Goal: Task Accomplishment & Management: Use online tool/utility

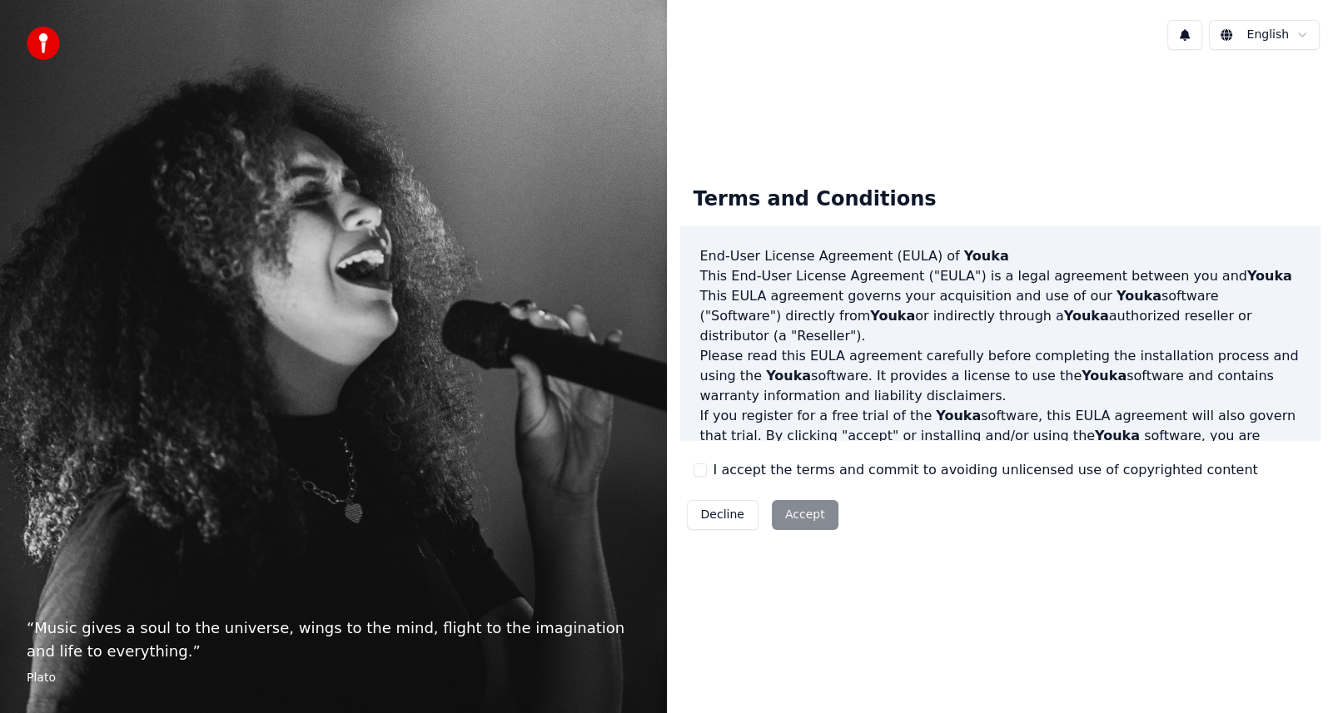
click at [794, 516] on div "Decline Accept" at bounding box center [762, 515] width 165 height 43
click at [700, 472] on button "I accept the terms and commit to avoiding unlicensed use of copyrighted content" at bounding box center [699, 470] width 13 height 13
click at [796, 516] on button "Accept" at bounding box center [805, 515] width 67 height 30
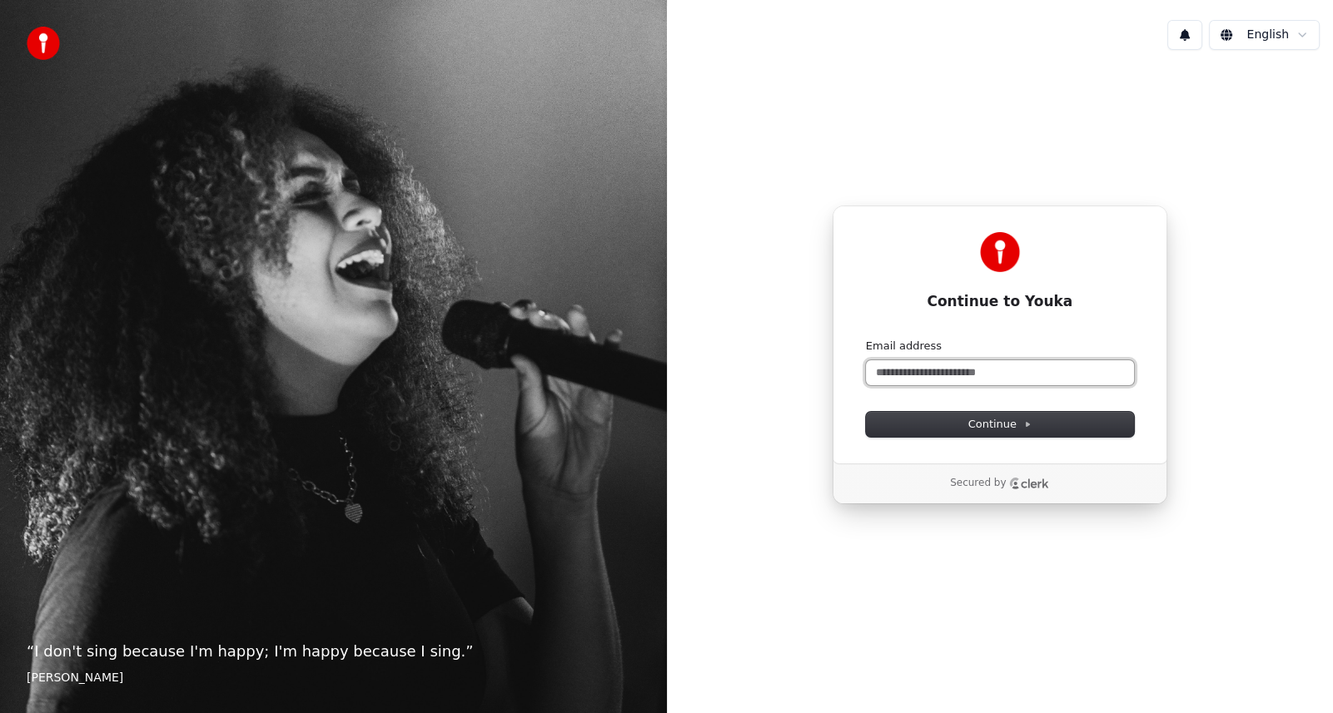
click at [942, 377] on input "Email address" at bounding box center [1000, 372] width 268 height 25
click at [926, 366] on input "Email address" at bounding box center [1000, 372] width 268 height 25
paste input "**********"
drag, startPoint x: 984, startPoint y: 374, endPoint x: 1116, endPoint y: 370, distance: 131.6
click at [1116, 370] on input "**********" at bounding box center [1000, 372] width 268 height 25
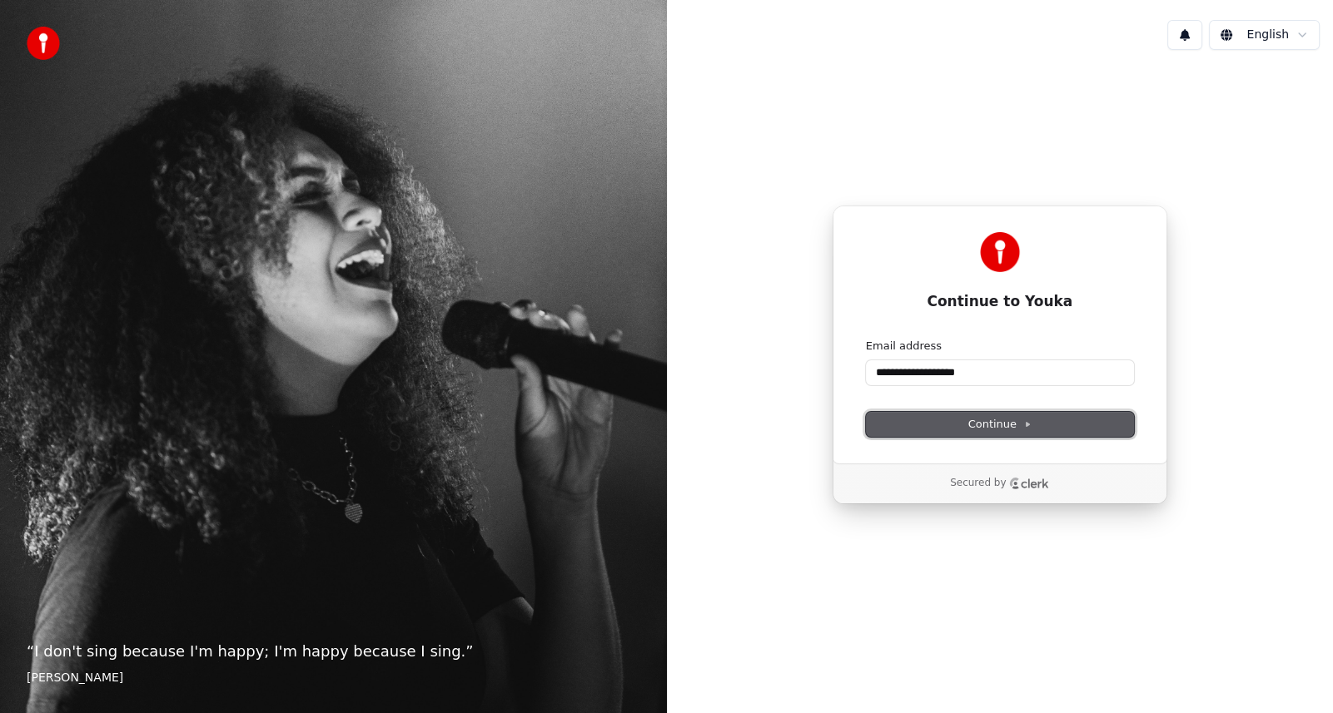
click at [975, 423] on span "Continue" at bounding box center [999, 424] width 63 height 15
type input "**********"
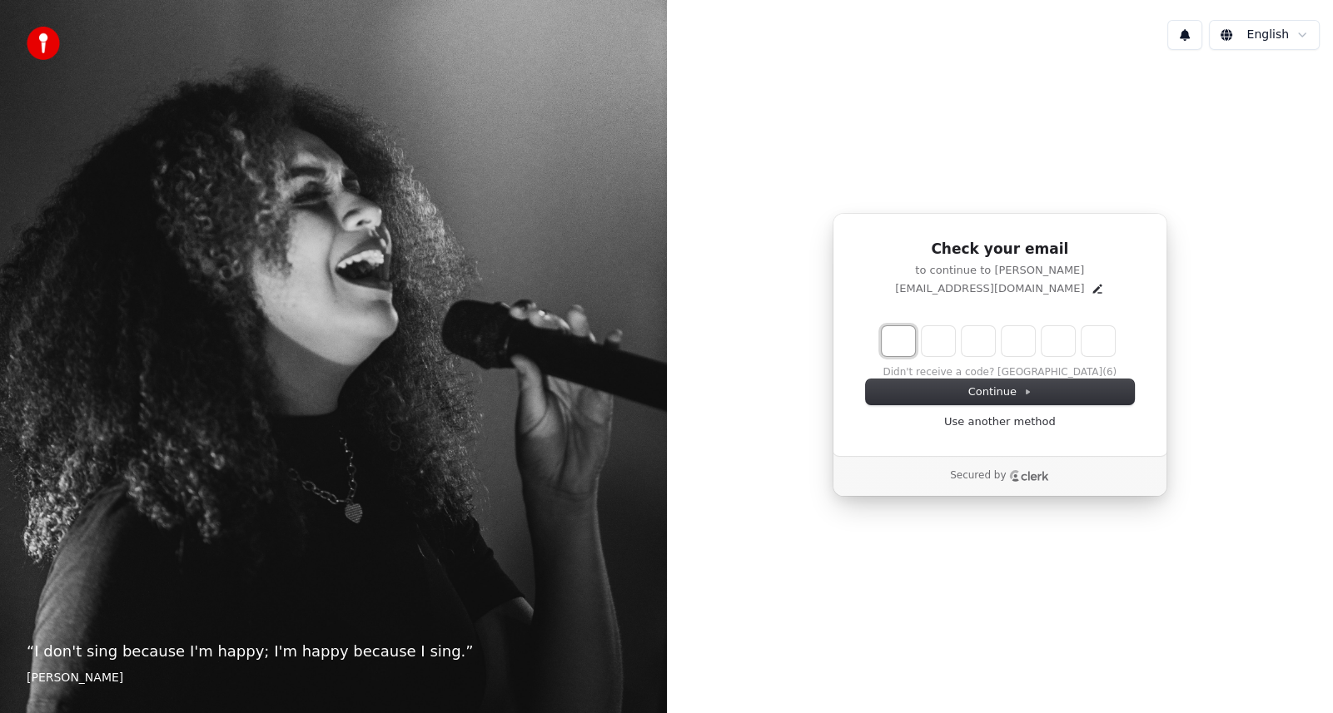
type input "*"
type input "**"
type input "*"
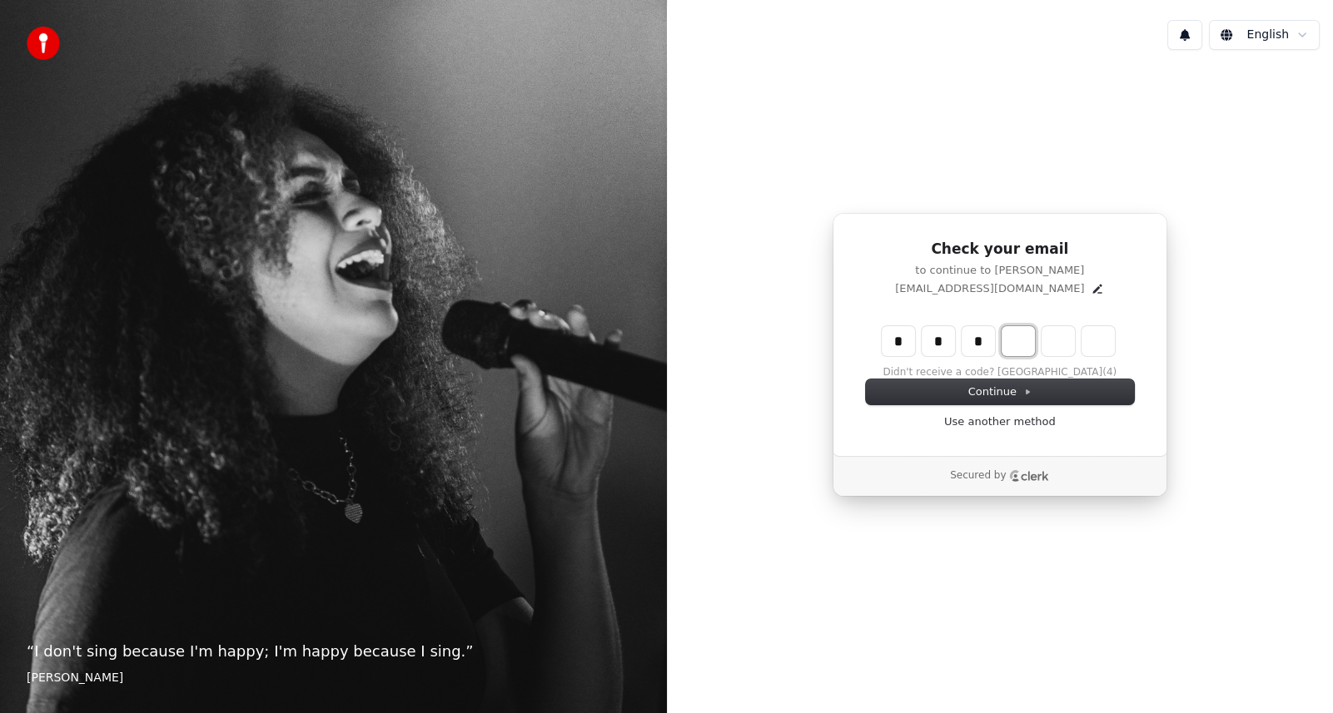
type input "***"
type input "*"
type input "****"
type input "*"
type input "******"
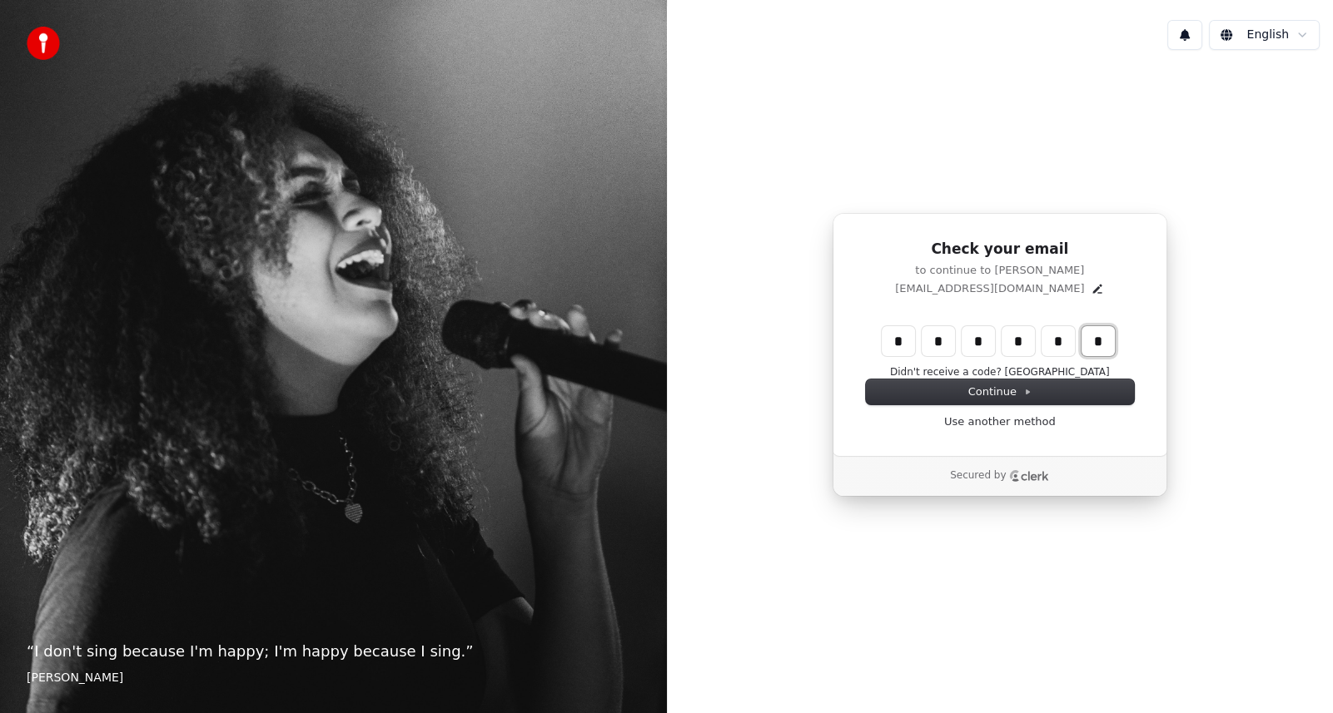
type input "*"
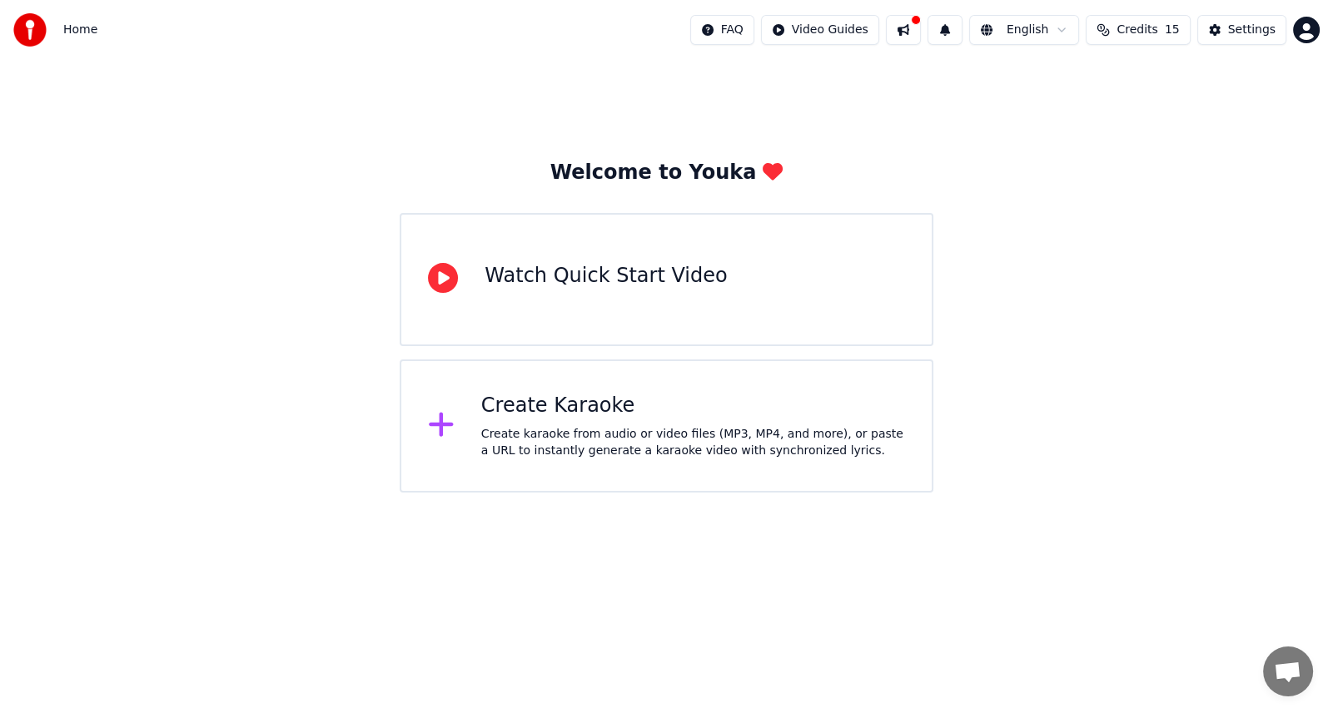
click at [552, 433] on div "Create karaoke from audio or video files (MP3, MP4, and more), or paste a URL t…" at bounding box center [693, 442] width 424 height 33
click at [1057, 493] on html "Home FAQ Video Guides English Credits 15 Settings Welcome to Youka Watch Quick …" at bounding box center [666, 246] width 1333 height 493
click at [624, 427] on div "Create karaoke from audio or video files (MP3, MP4, and more), or paste a URL t…" at bounding box center [693, 442] width 424 height 33
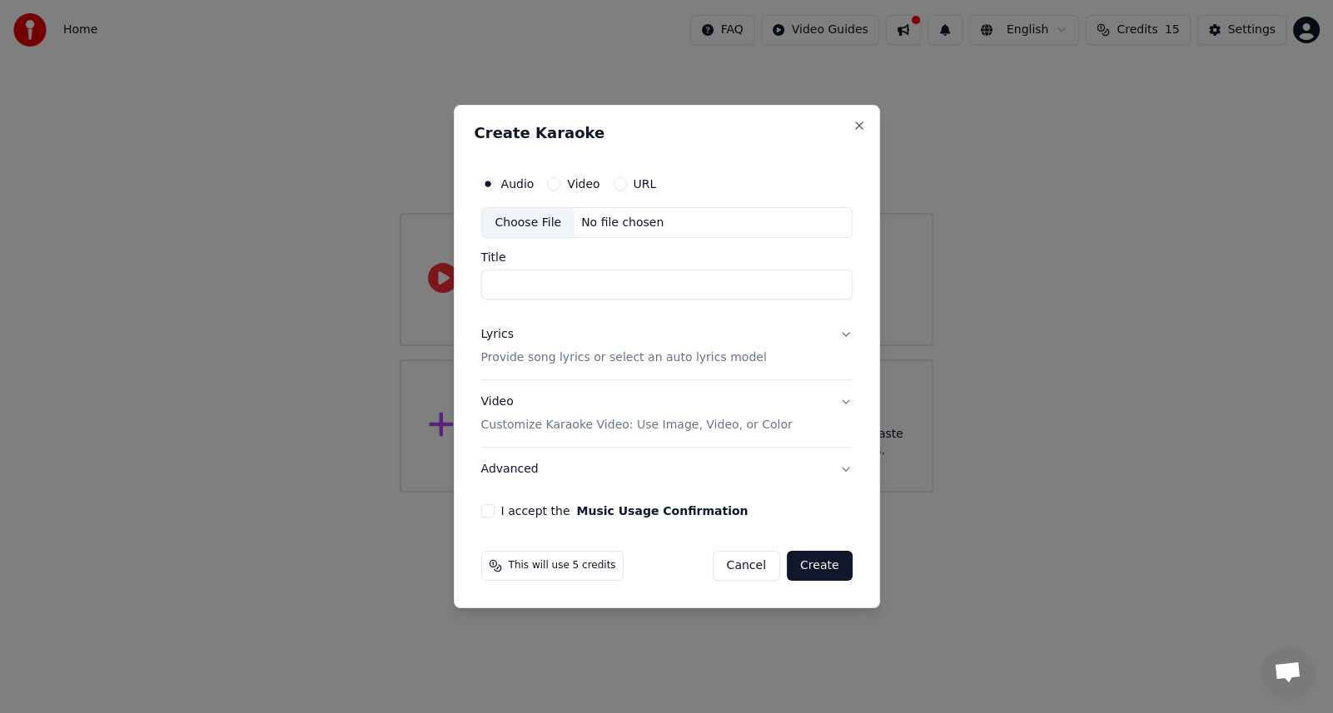
click at [515, 227] on div "Choose File" at bounding box center [528, 223] width 93 height 30
click at [524, 289] on input "Title" at bounding box center [666, 286] width 371 height 30
paste input "**********"
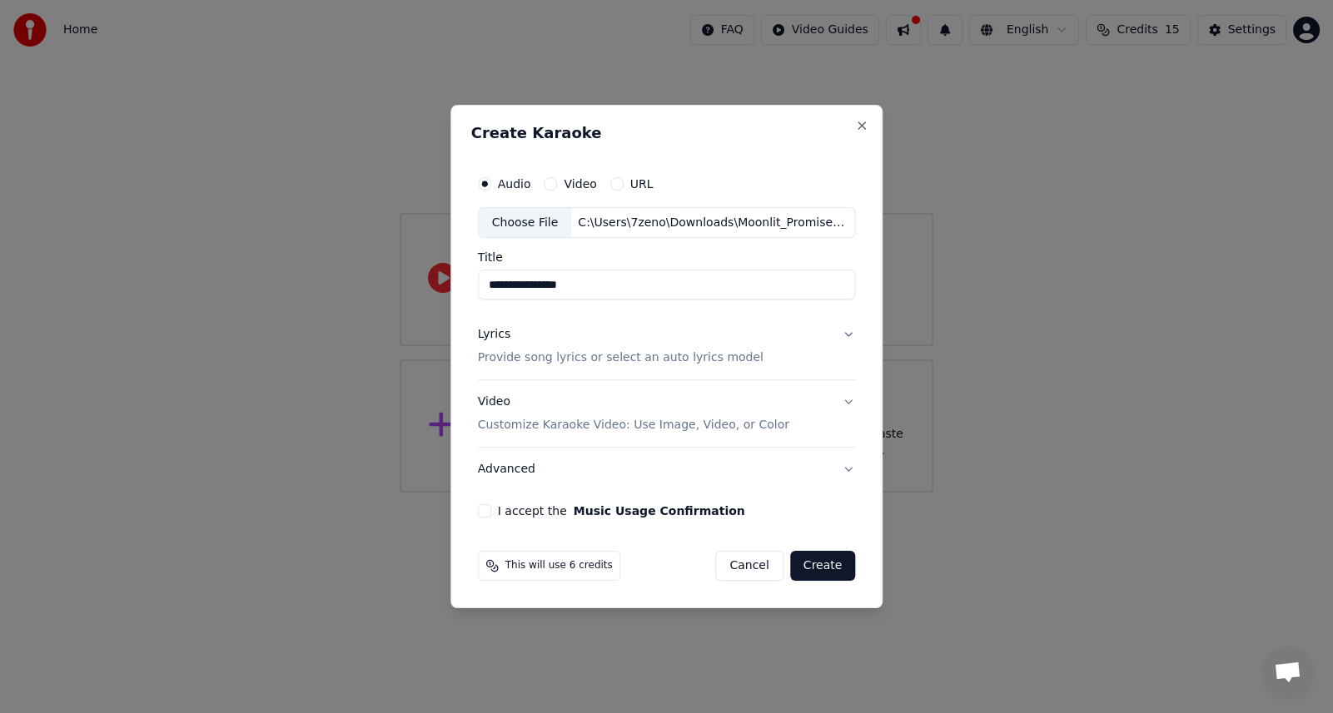
type input "**********"
click at [842, 335] on button "Lyrics Provide song lyrics or select an auto lyrics model" at bounding box center [667, 347] width 378 height 67
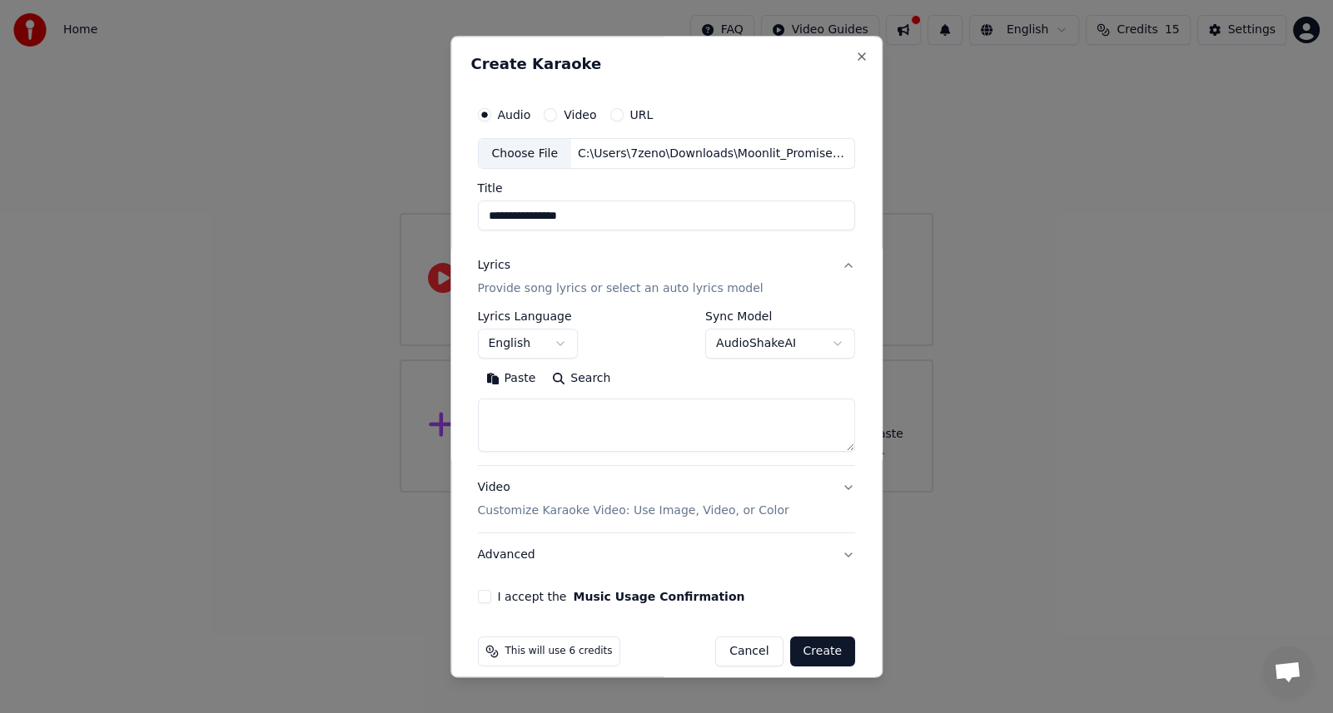
click at [553, 337] on button "English" at bounding box center [528, 345] width 100 height 30
click at [513, 159] on div "Choose File" at bounding box center [525, 154] width 93 height 30
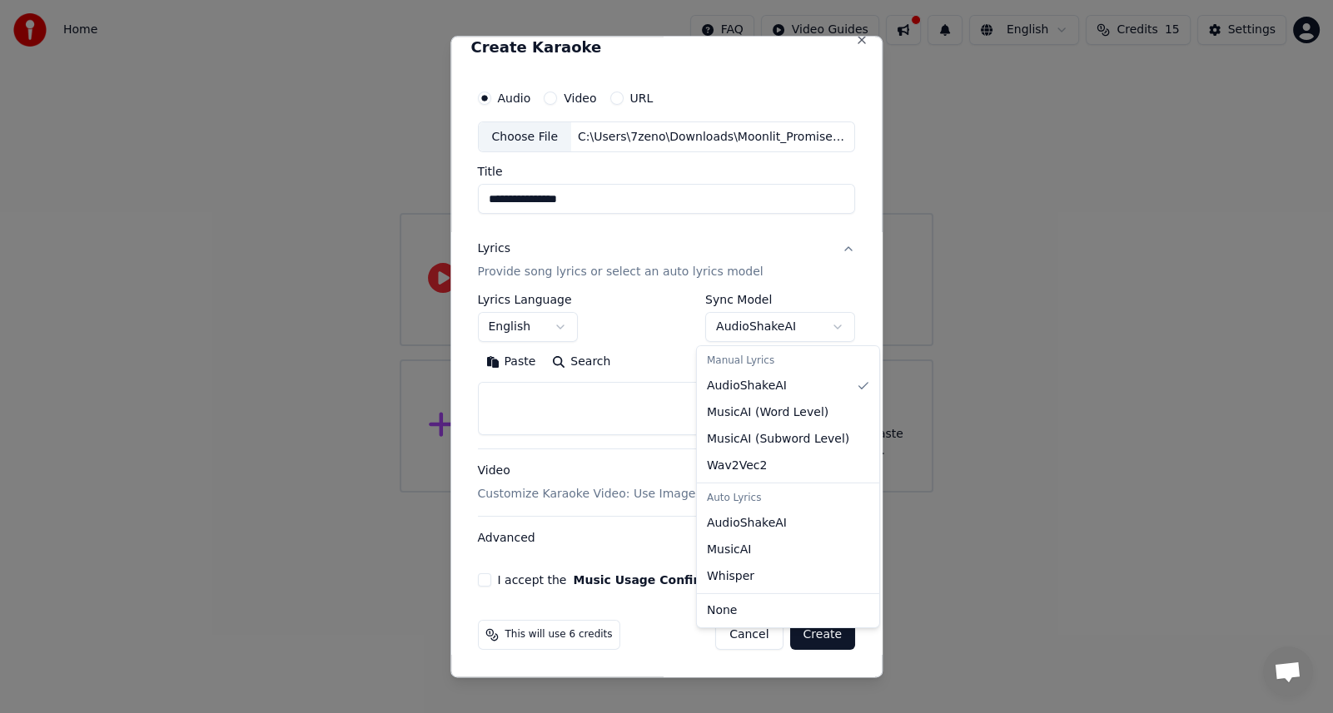
click at [829, 325] on body "**********" at bounding box center [666, 246] width 1333 height 493
click at [778, 499] on div "Auto Lyrics" at bounding box center [788, 498] width 176 height 23
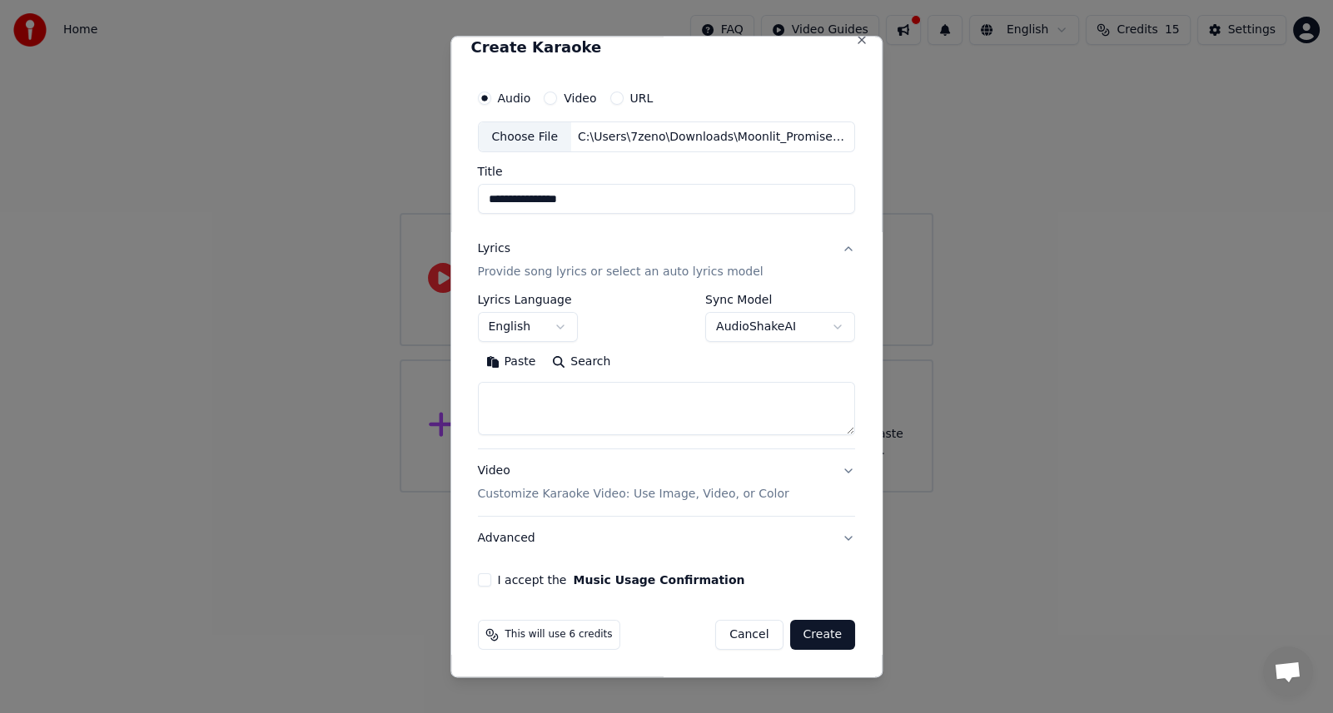
click at [480, 579] on button "I accept the Music Usage Confirmation" at bounding box center [484, 580] width 13 height 13
click at [837, 474] on button "Video Customize Karaoke Video: Use Image, Video, or Color" at bounding box center [667, 483] width 378 height 67
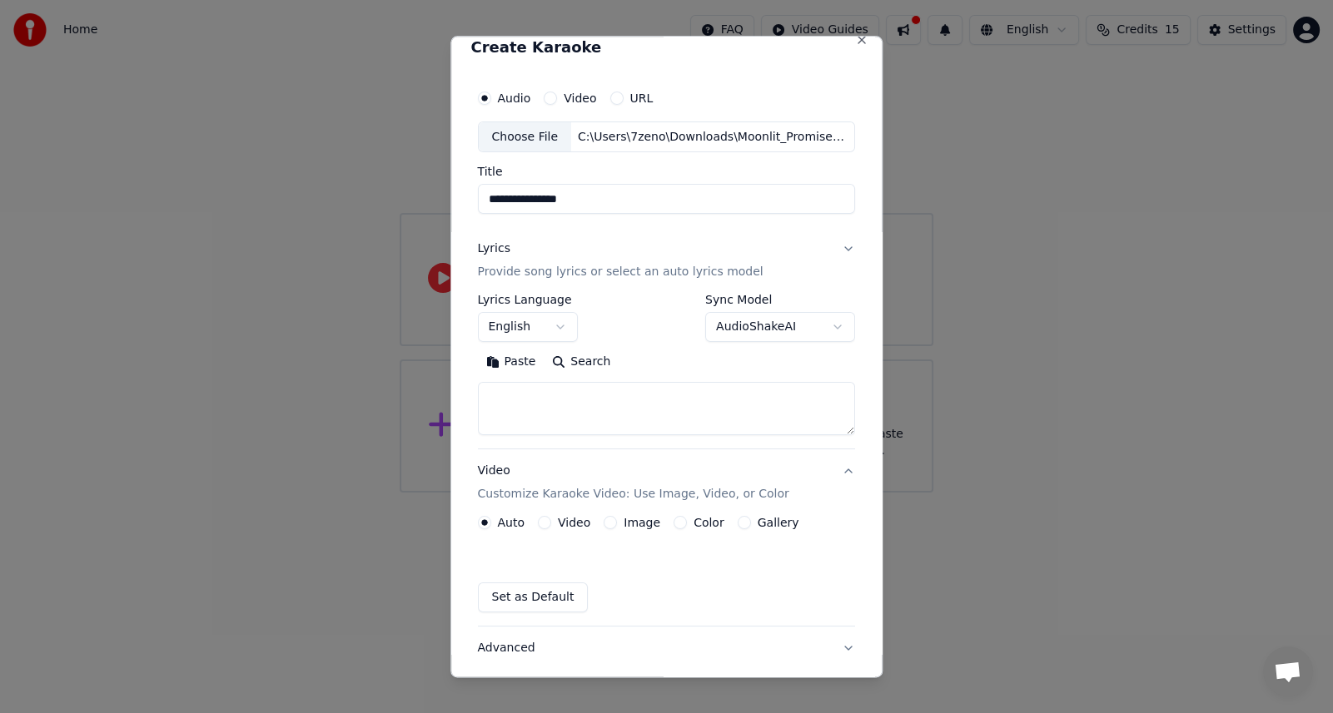
scroll to position [0, 0]
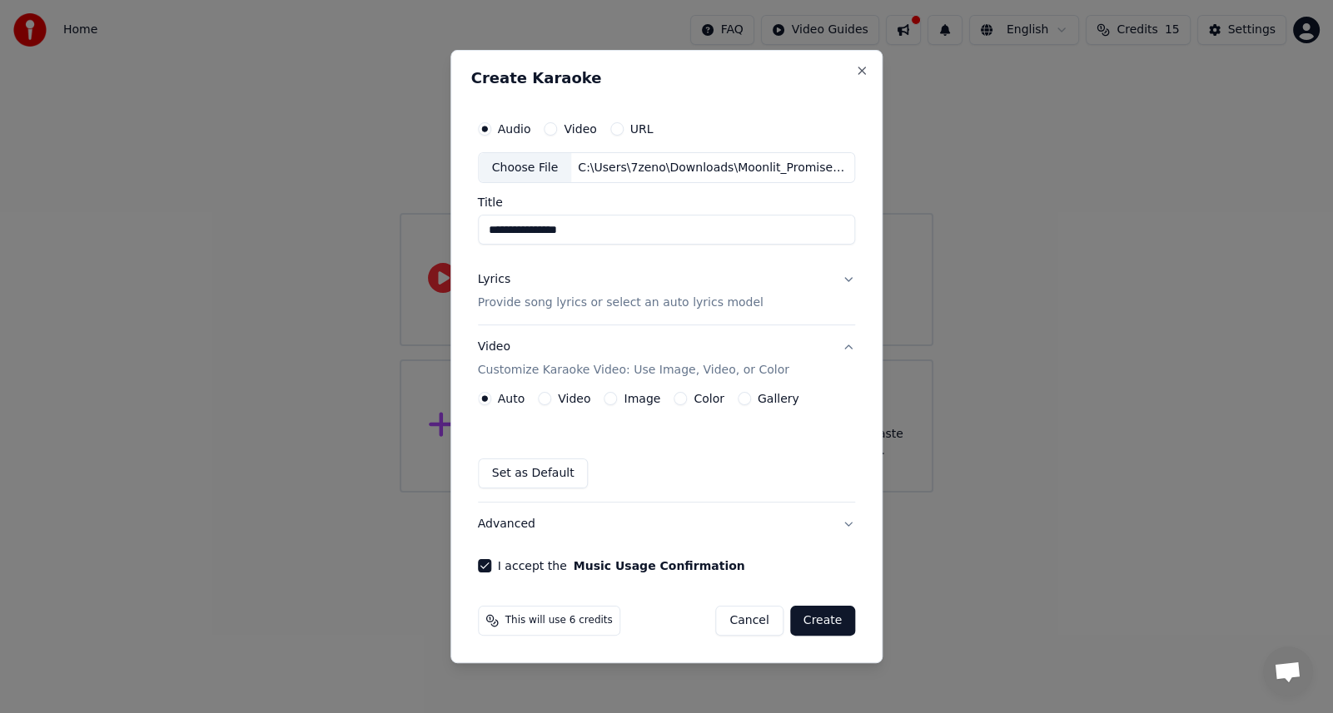
click at [609, 399] on button "Image" at bounding box center [610, 398] width 13 height 13
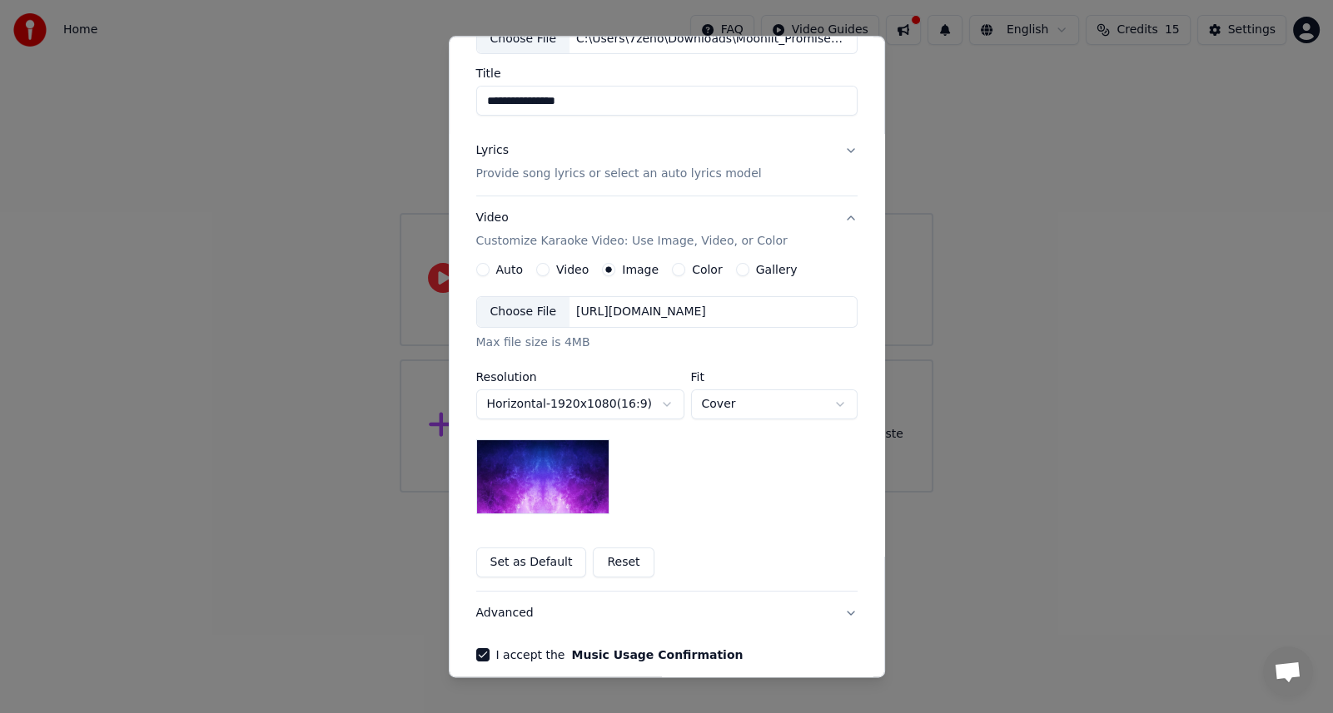
scroll to position [138, 0]
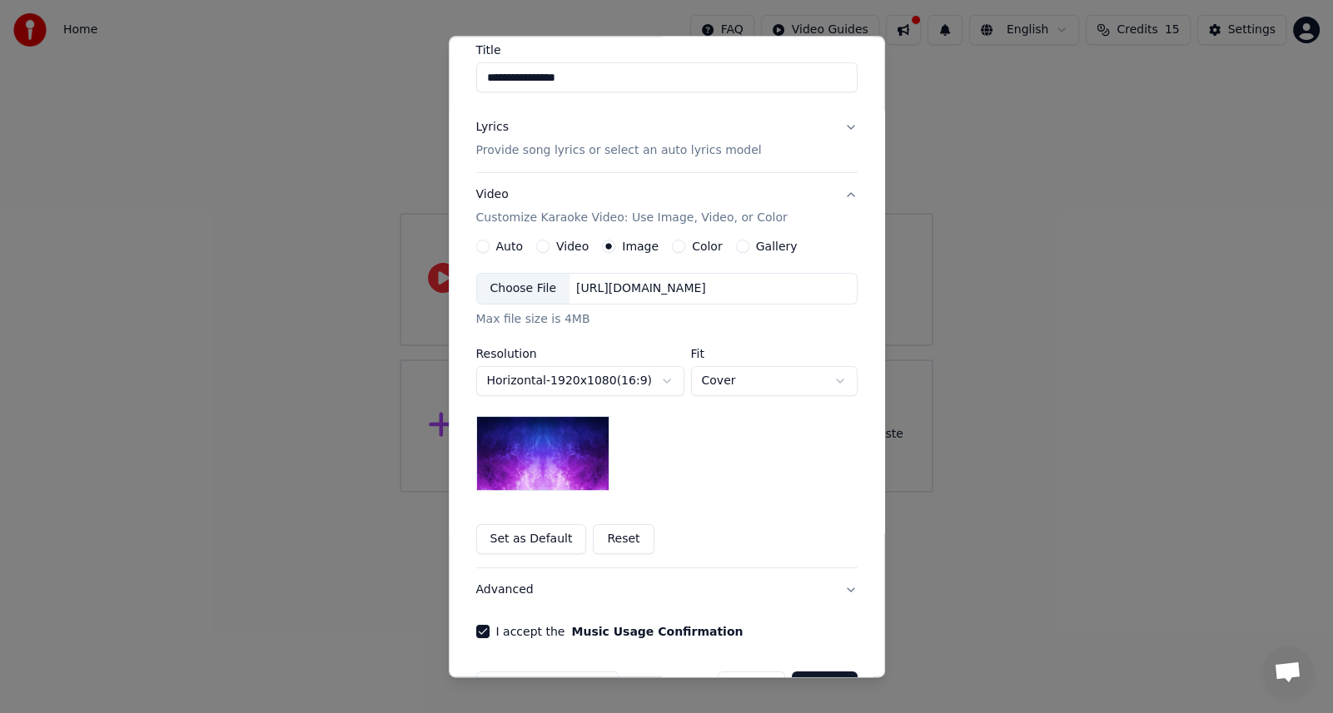
click at [534, 283] on div "Choose File" at bounding box center [523, 290] width 93 height 30
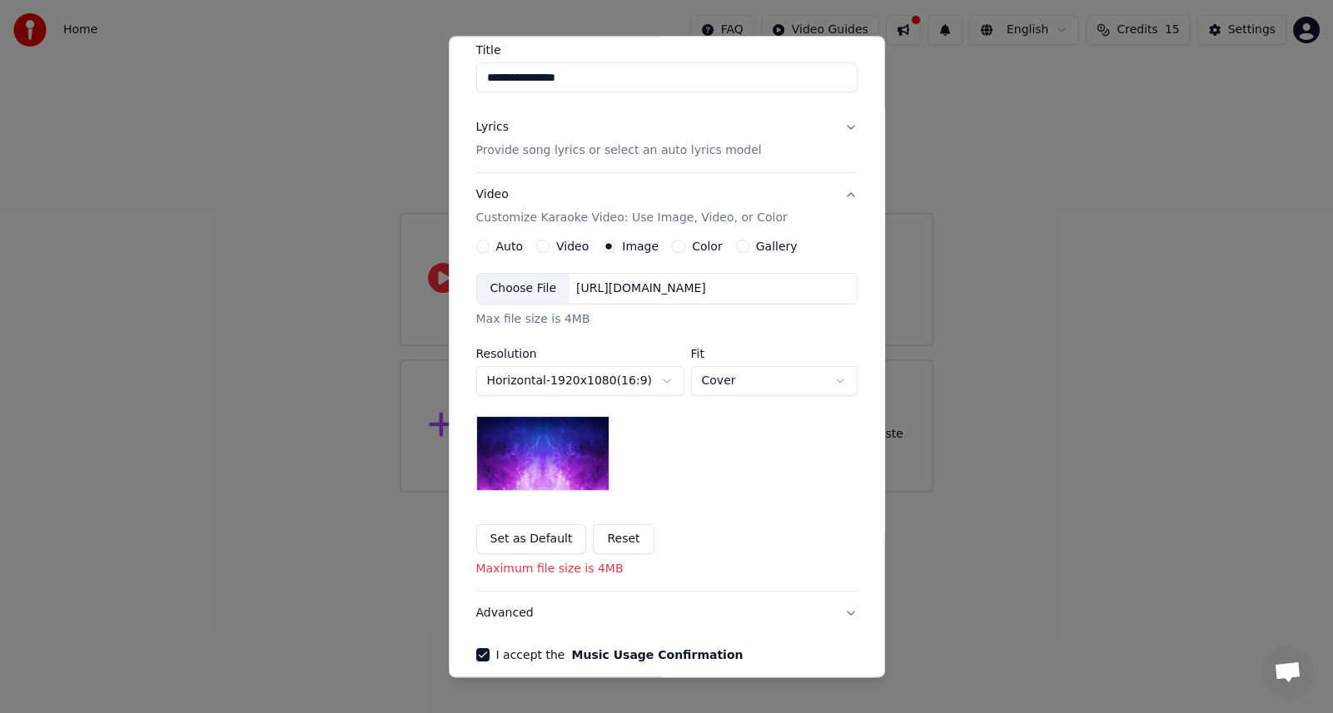
click at [512, 289] on div "Choose File" at bounding box center [523, 290] width 93 height 30
click at [516, 290] on div "Choose File" at bounding box center [523, 290] width 93 height 30
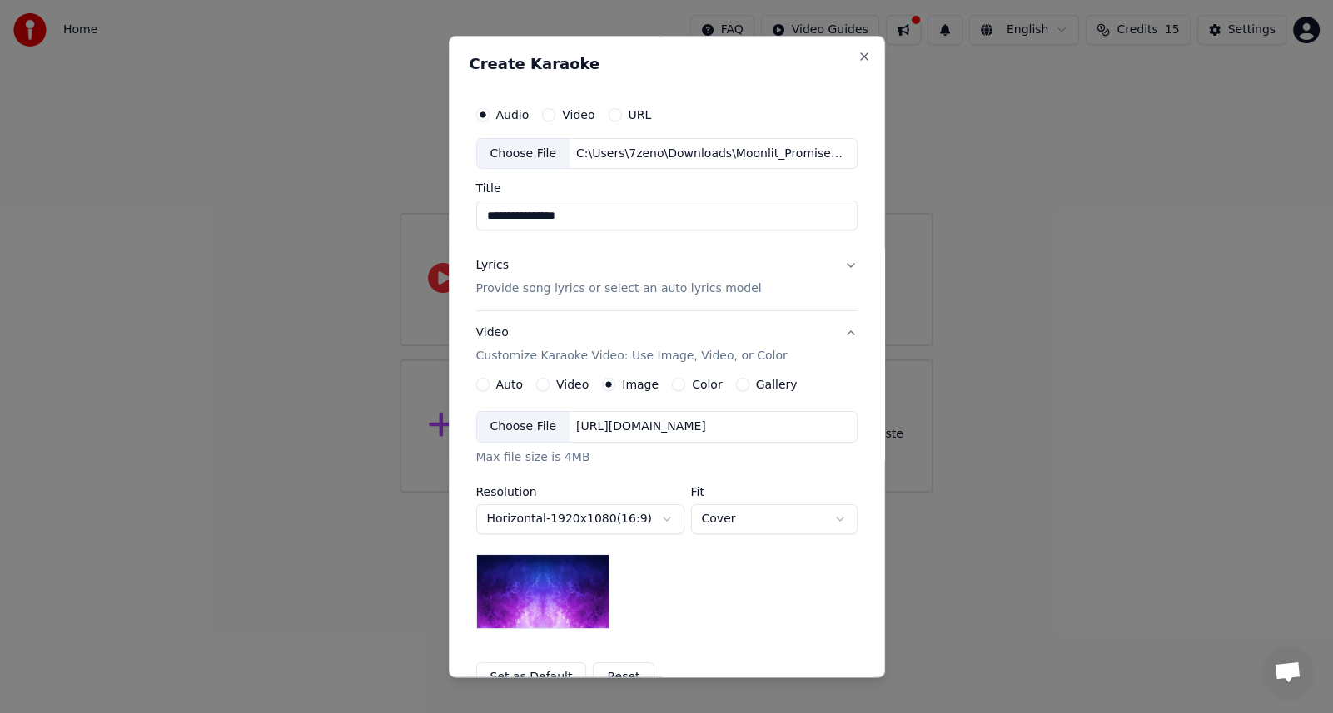
scroll to position [212, 0]
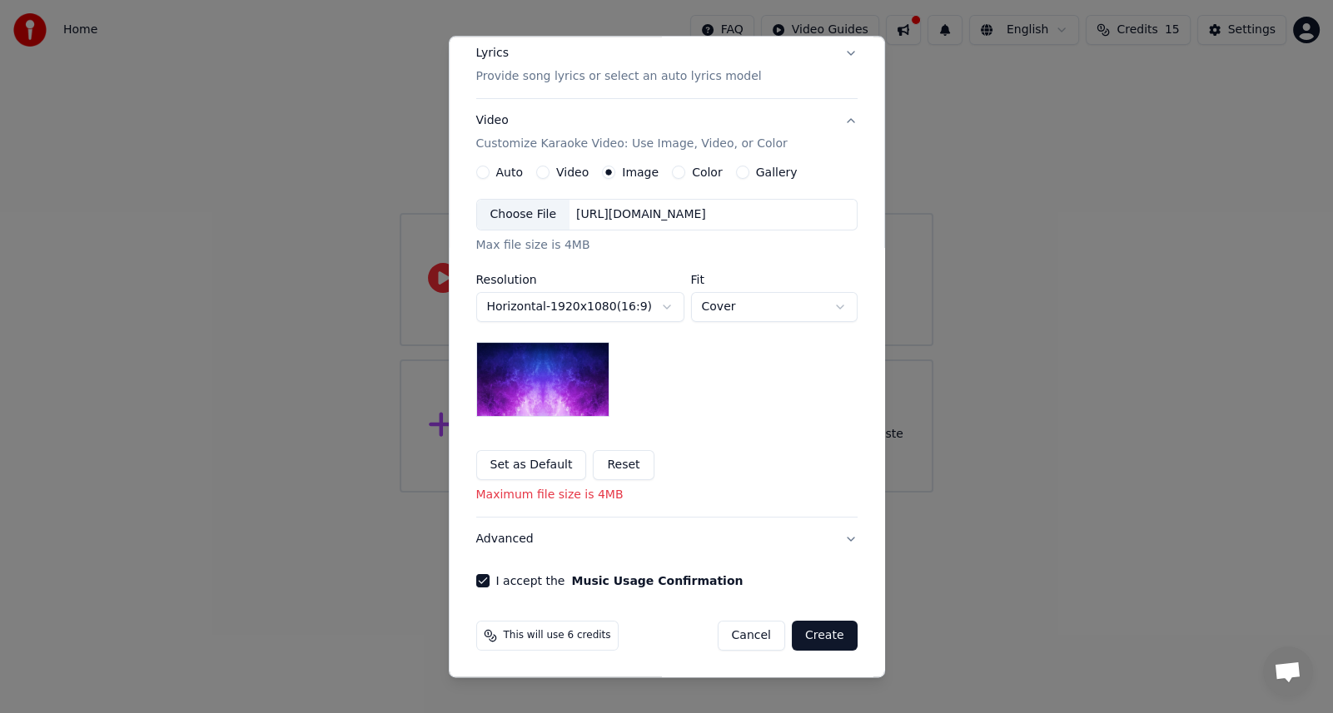
click at [820, 638] on button "Create" at bounding box center [825, 637] width 66 height 30
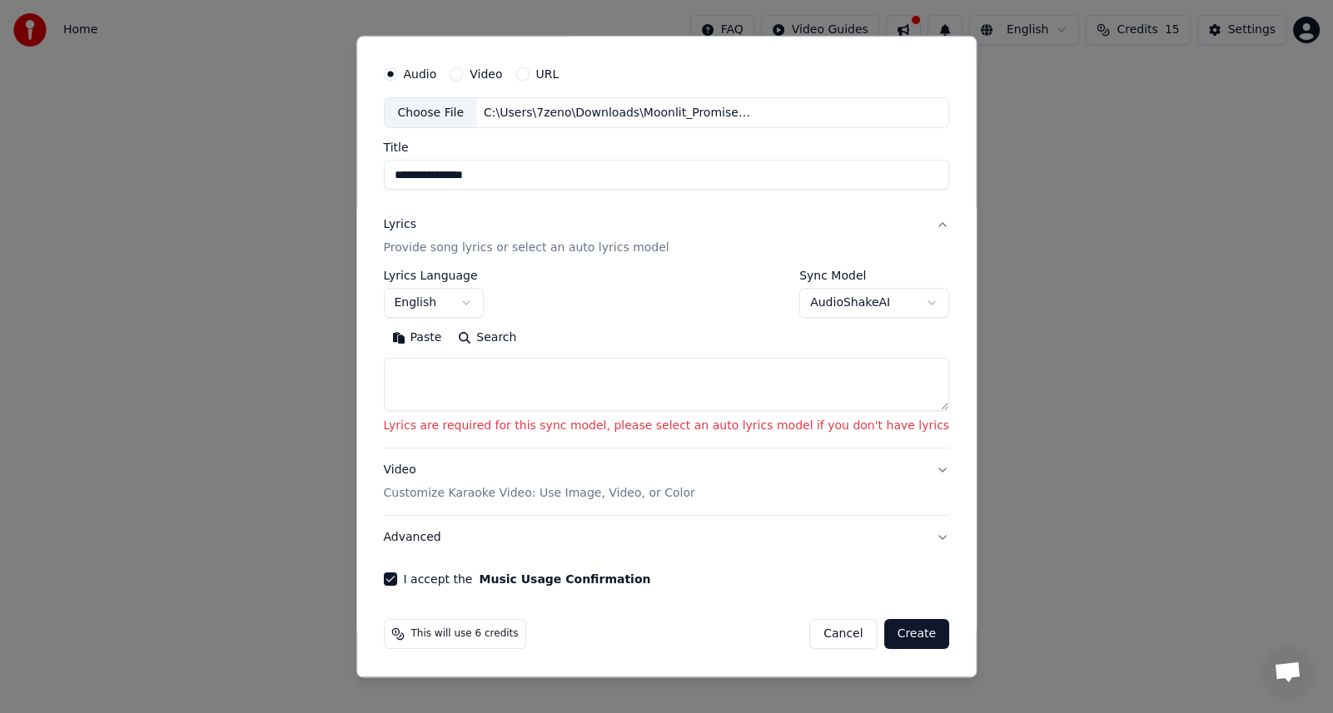
scroll to position [39, 0]
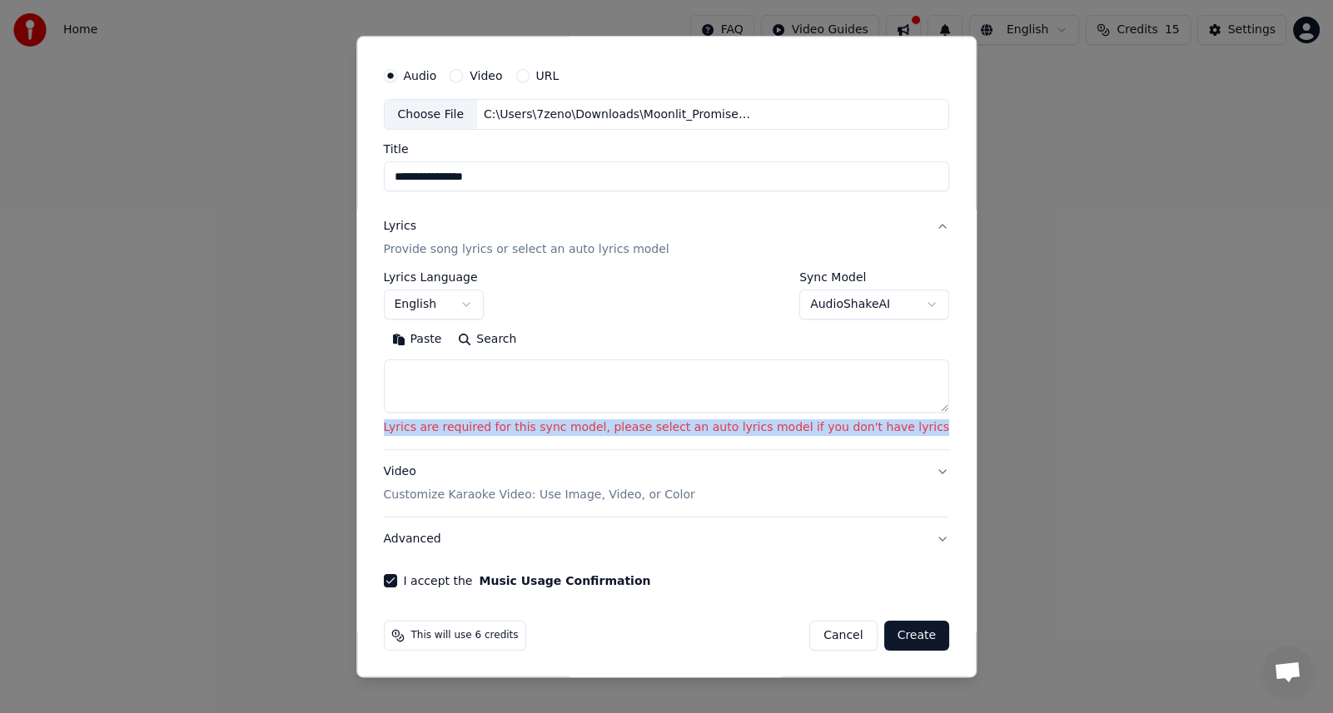
drag, startPoint x: 404, startPoint y: 428, endPoint x: 945, endPoint y: 441, distance: 541.3
click at [945, 441] on div "**********" at bounding box center [666, 357] width 621 height 642
copy p "Lyrics are required for this sync model, please select an auto lyrics model if …"
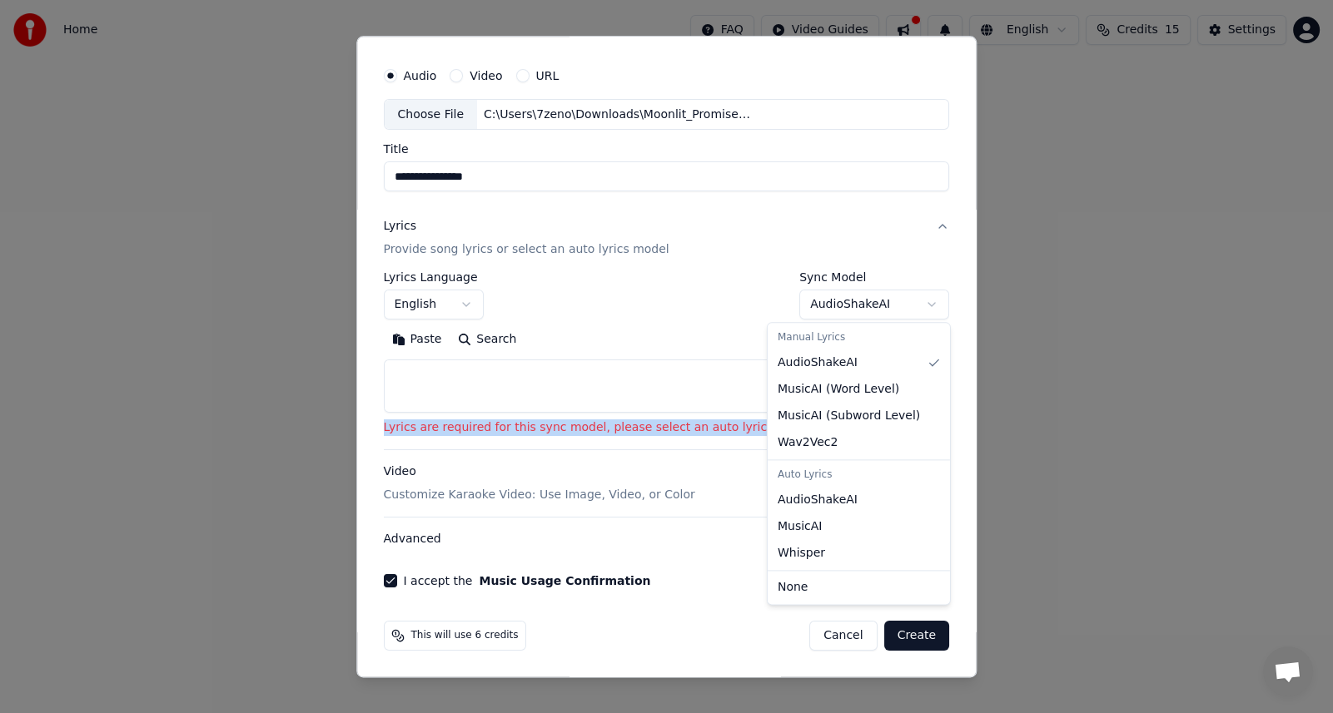
click at [896, 302] on body "**********" at bounding box center [666, 246] width 1333 height 493
click at [872, 475] on div "Auto Lyrics" at bounding box center [859, 475] width 176 height 23
select select "**********"
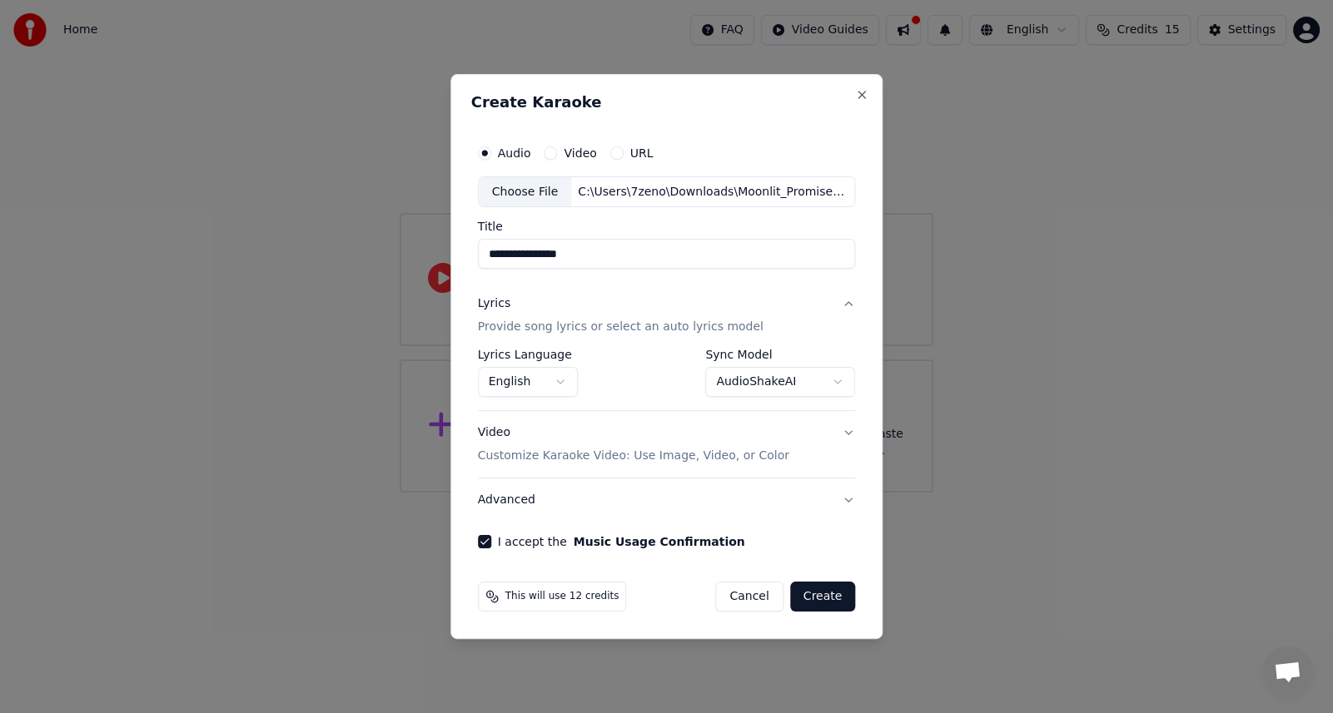
scroll to position [0, 0]
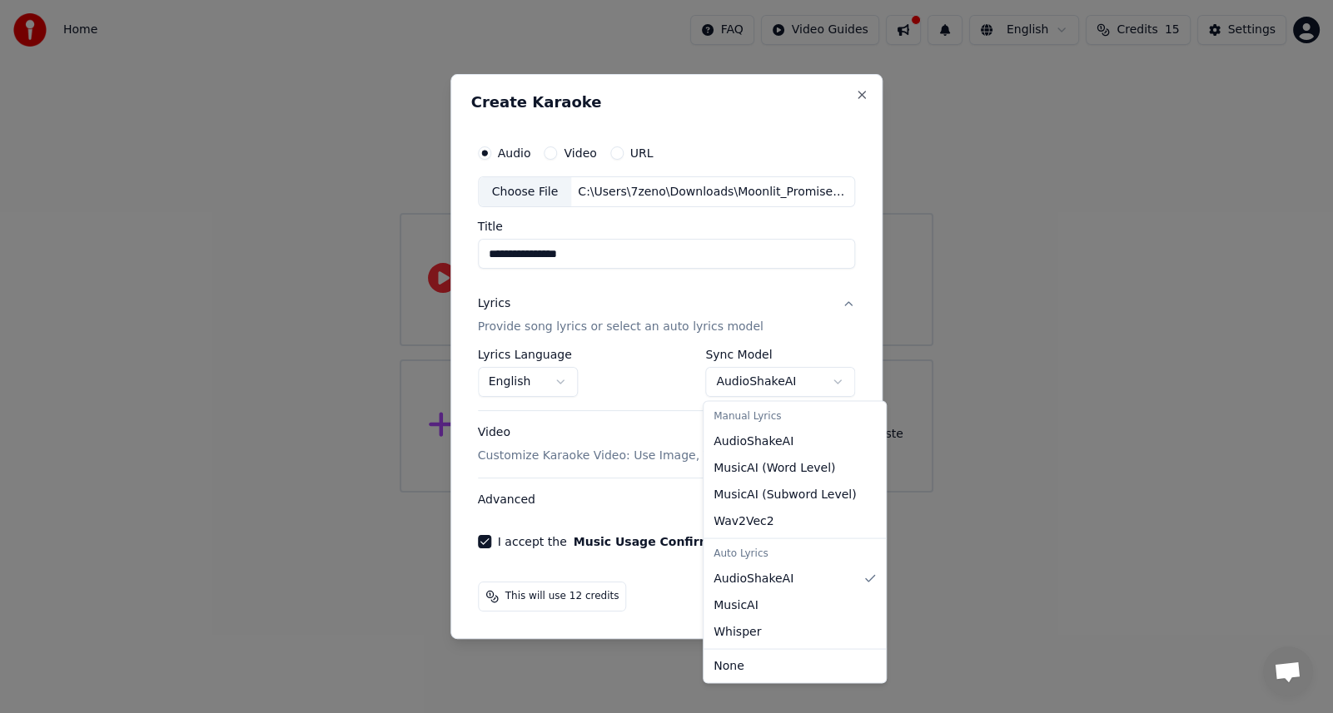
click at [830, 380] on body "**********" at bounding box center [666, 246] width 1333 height 493
click at [832, 383] on body "**********" at bounding box center [666, 246] width 1333 height 493
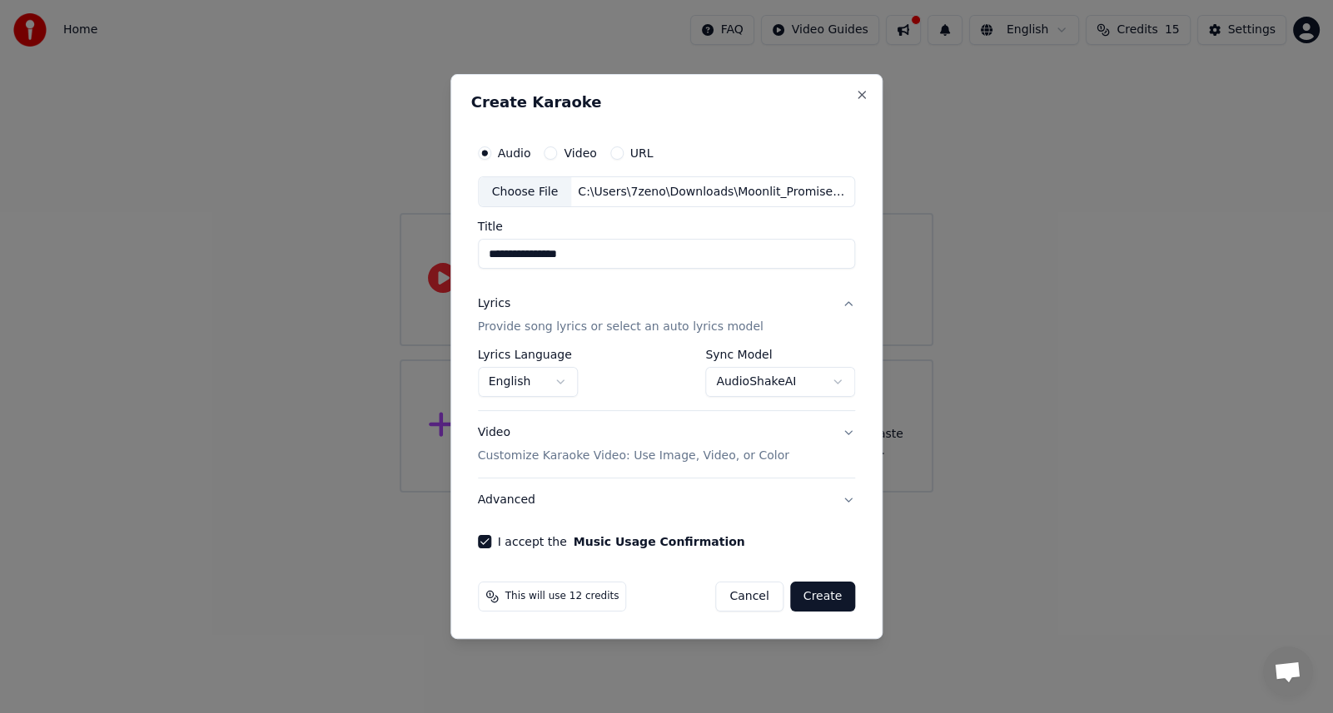
click at [843, 430] on button "Video Customize Karaoke Video: Use Image, Video, or Color" at bounding box center [667, 445] width 378 height 67
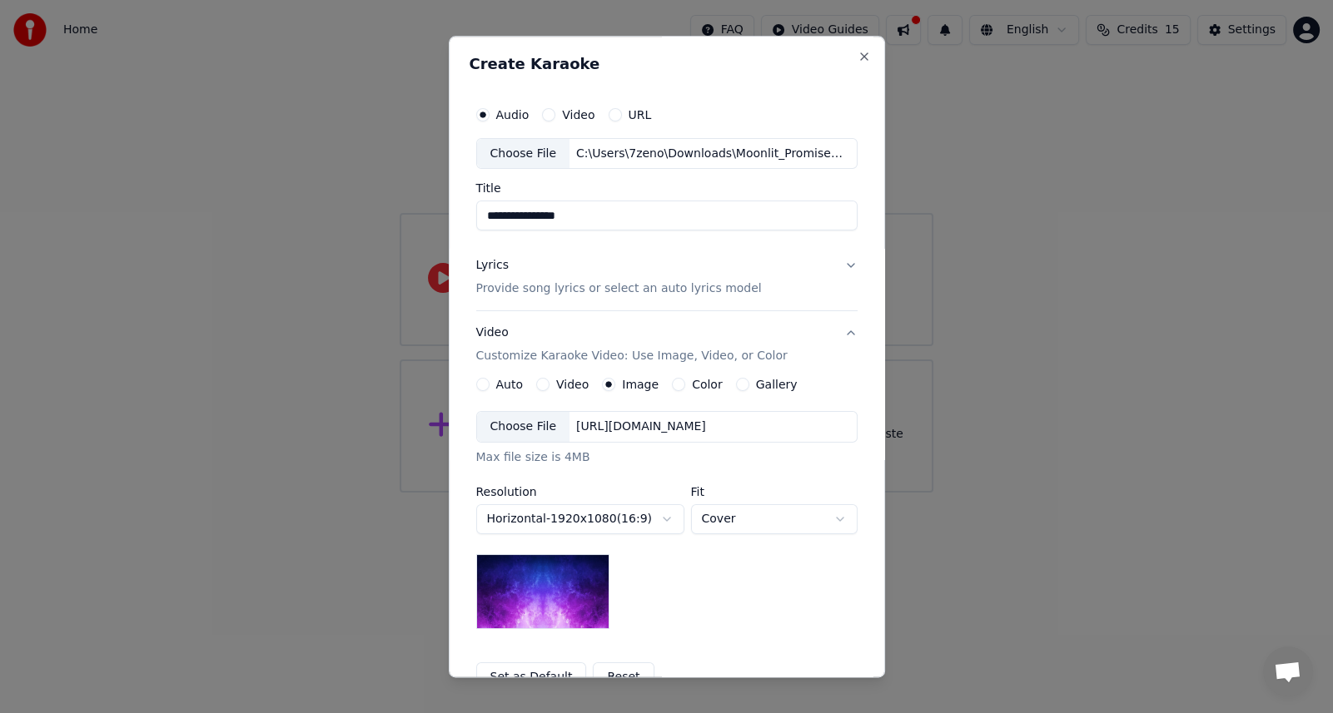
scroll to position [189, 0]
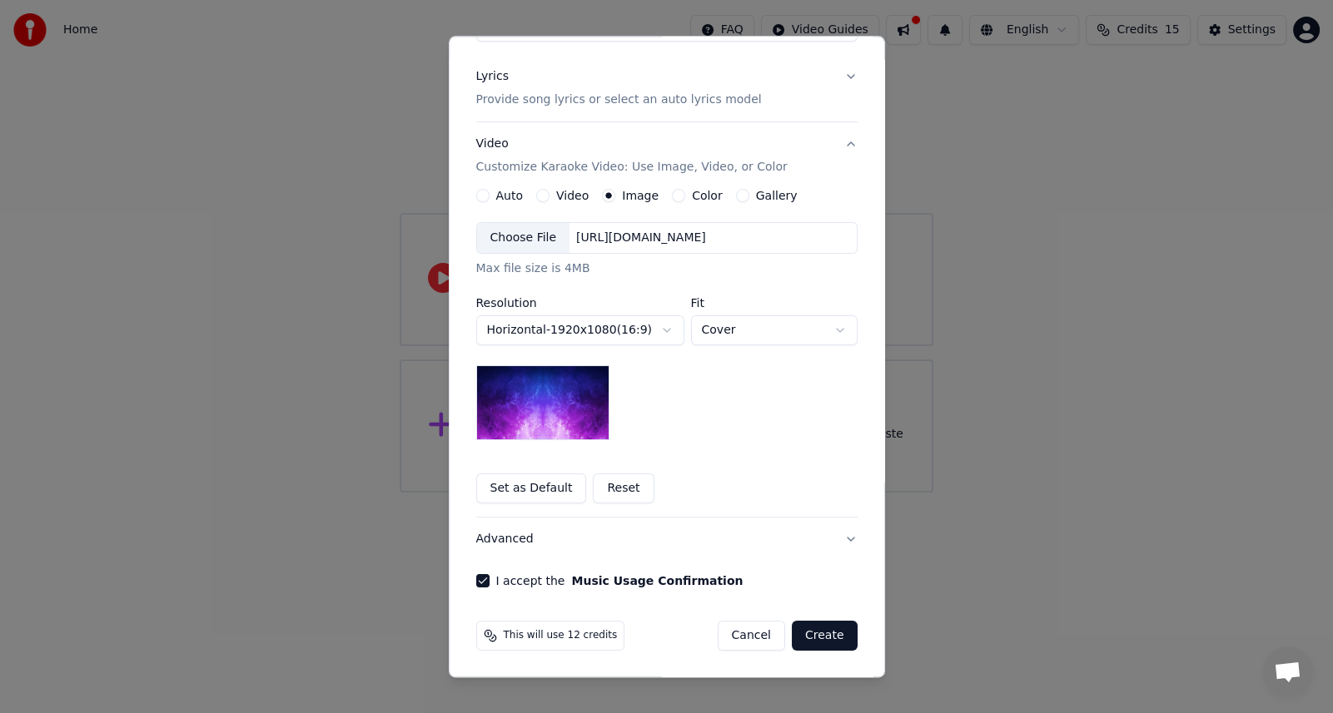
click at [813, 633] on button "Create" at bounding box center [825, 637] width 66 height 30
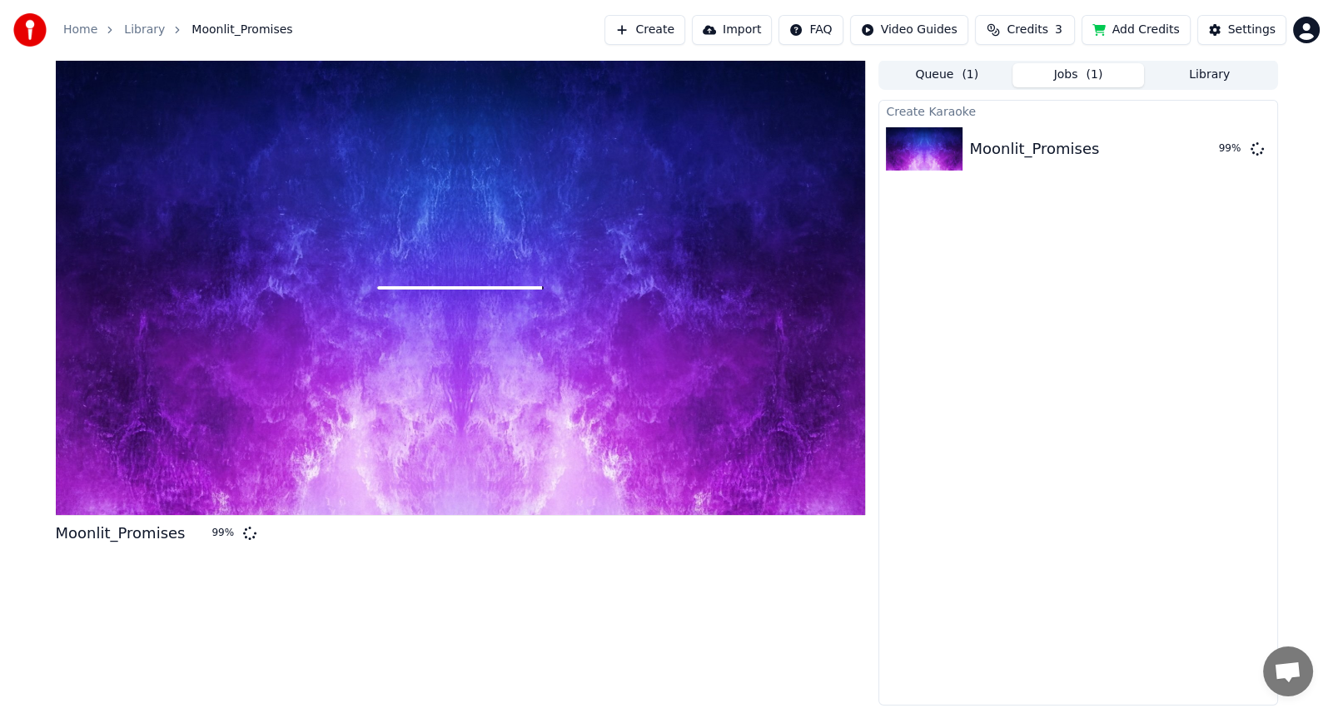
click at [807, 606] on div "Moonlit_Promises 99 %" at bounding box center [461, 383] width 810 height 646
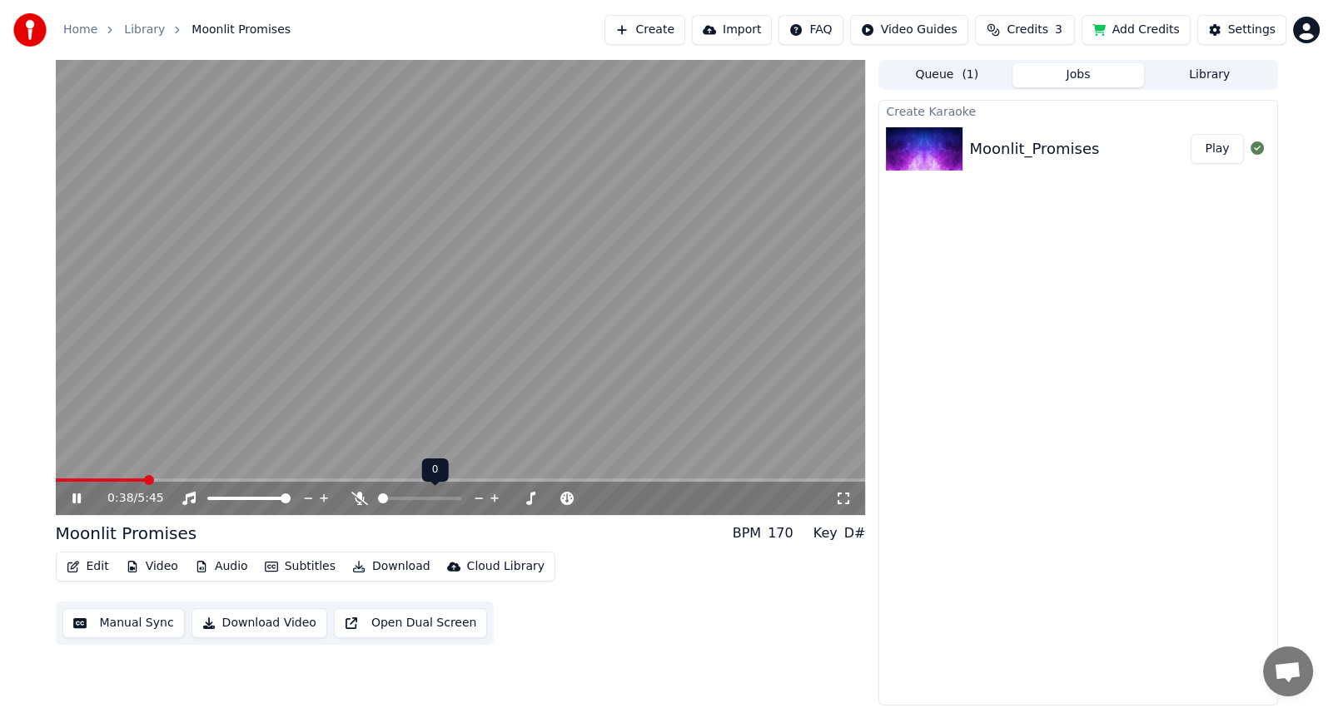
click at [362, 499] on icon at bounding box center [359, 498] width 17 height 13
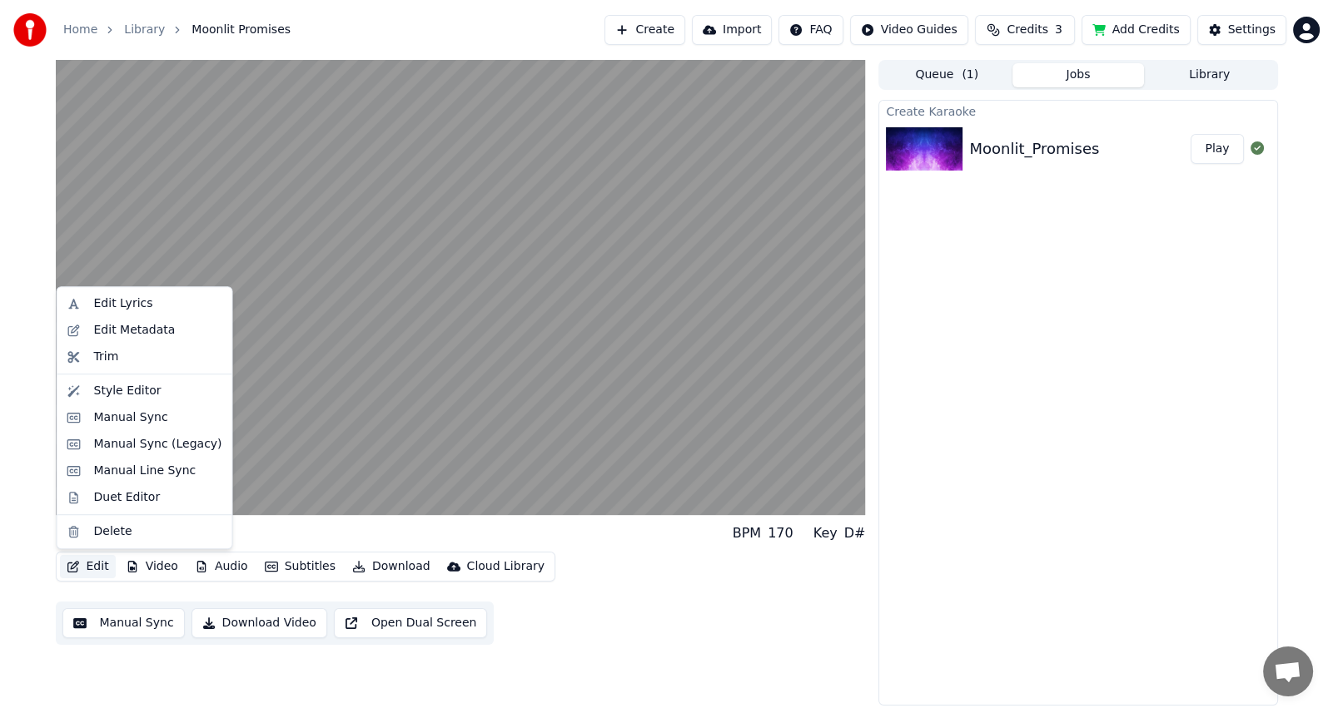
click at [97, 568] on button "Edit" at bounding box center [88, 566] width 56 height 23
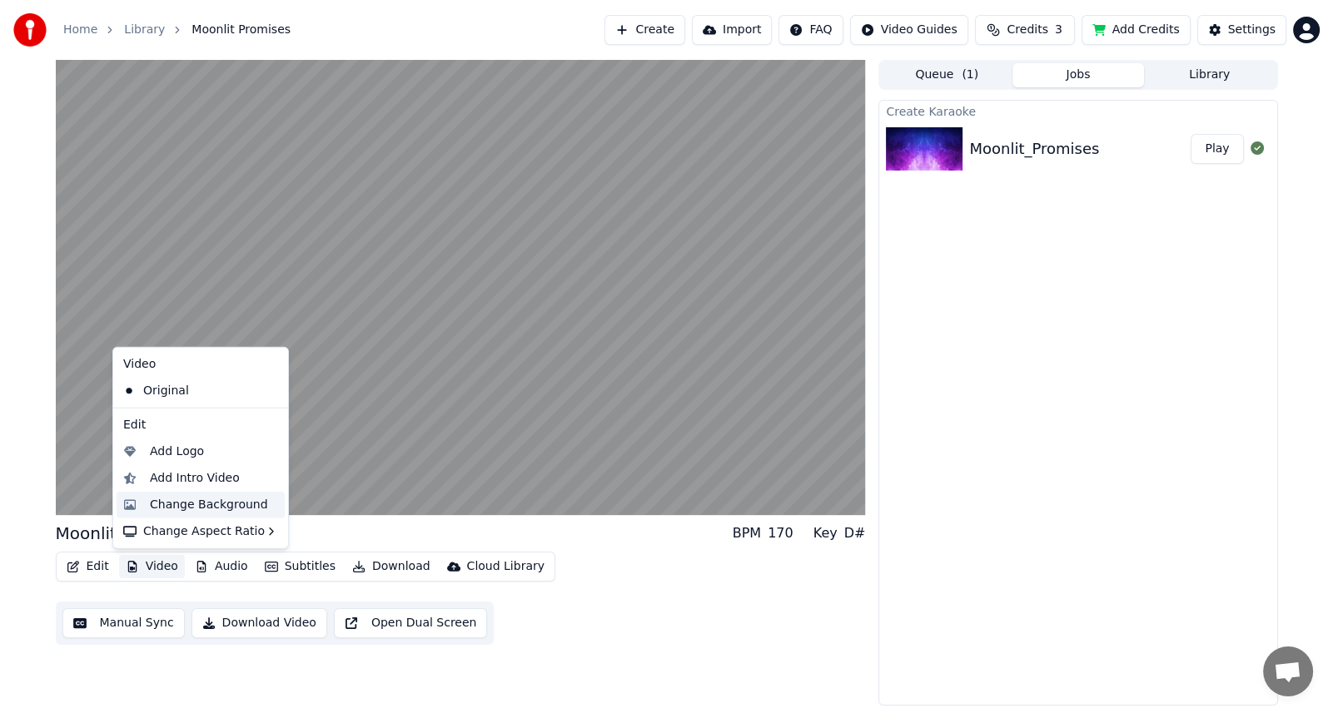
click at [183, 508] on div "Change Background" at bounding box center [209, 505] width 118 height 17
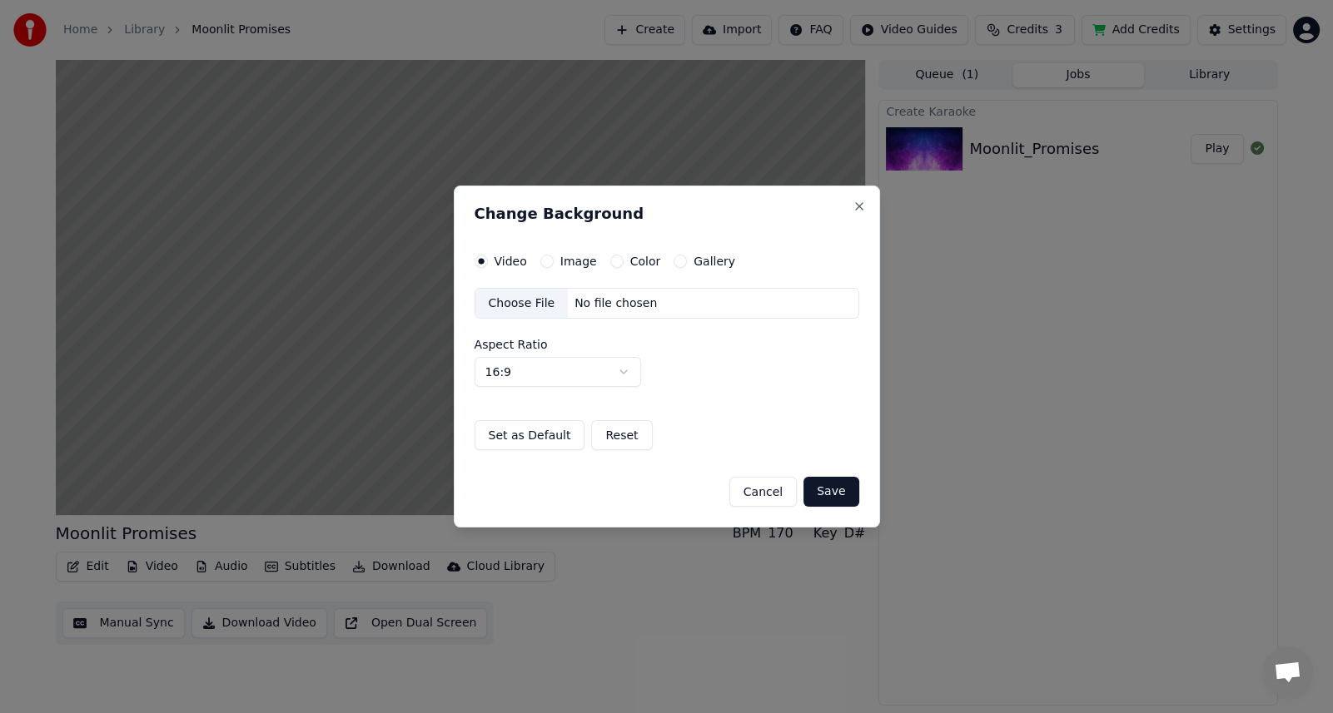
click at [547, 262] on button "Image" at bounding box center [546, 261] width 13 height 13
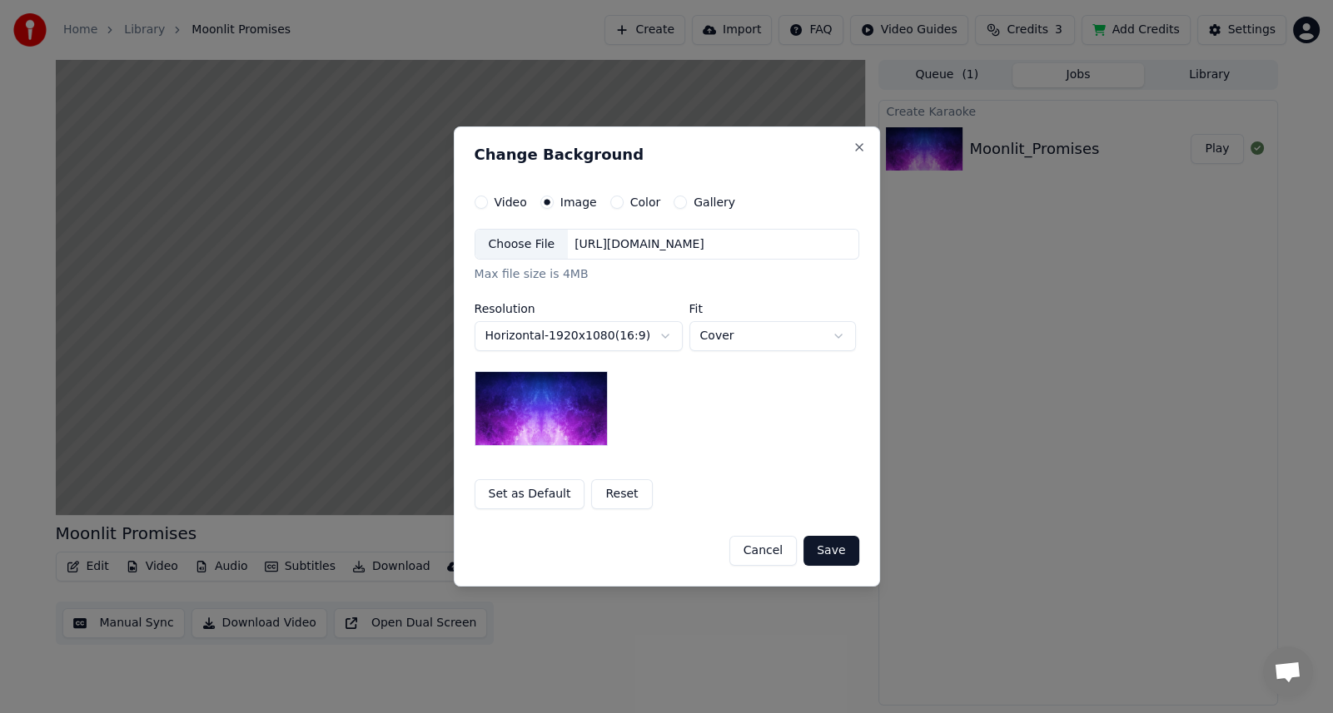
click at [521, 241] on div "Choose File" at bounding box center [521, 245] width 93 height 30
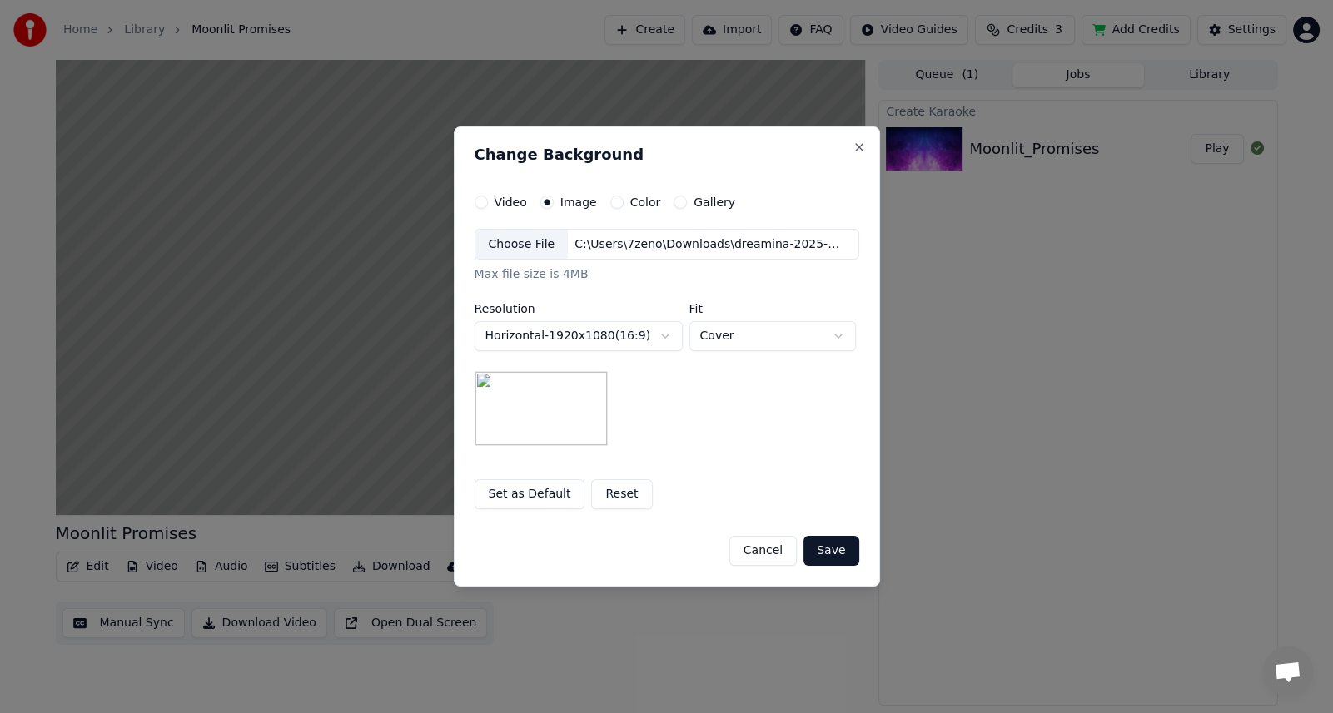
click at [843, 554] on button "Save" at bounding box center [830, 551] width 55 height 30
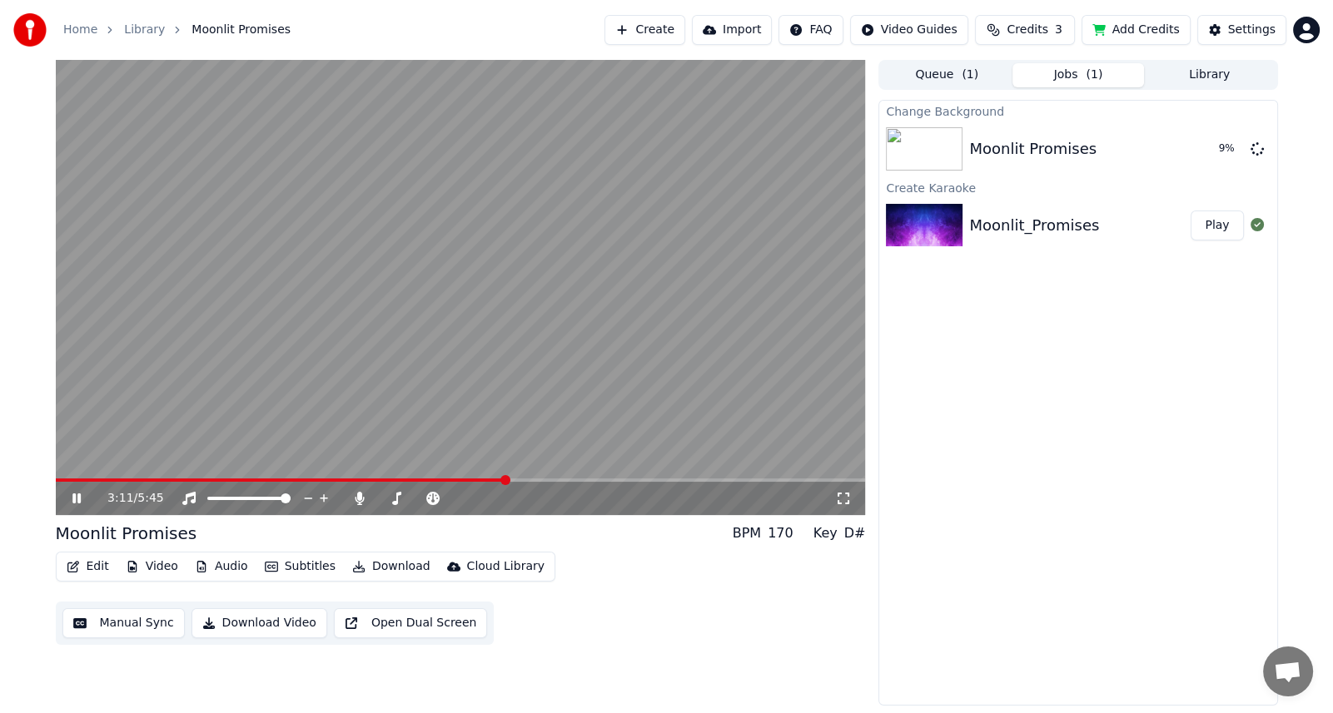
click at [75, 500] on icon at bounding box center [76, 499] width 8 height 10
click at [1003, 148] on div "Moonlit Promises" at bounding box center [1032, 148] width 127 height 23
click at [1212, 149] on button "Play" at bounding box center [1216, 149] width 52 height 30
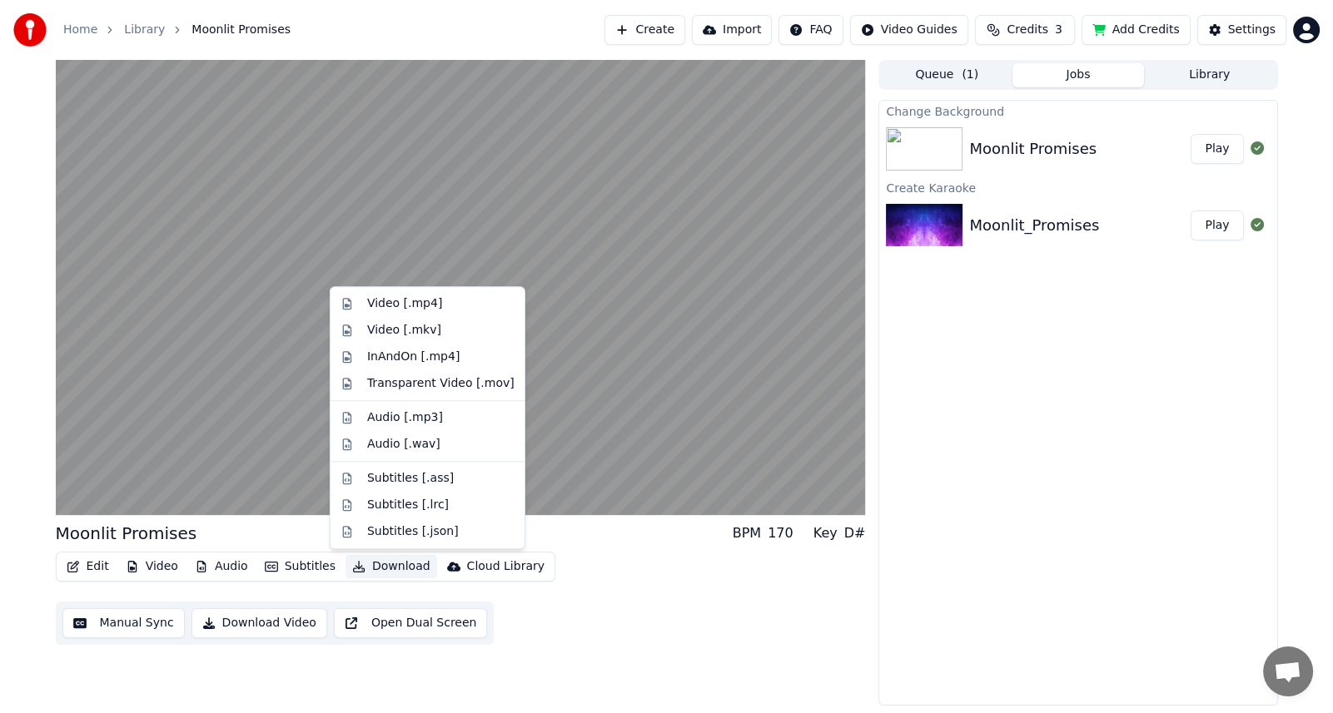
click at [386, 566] on button "Download" at bounding box center [391, 566] width 92 height 23
click at [446, 306] on div "Video [.mp4]" at bounding box center [440, 304] width 147 height 17
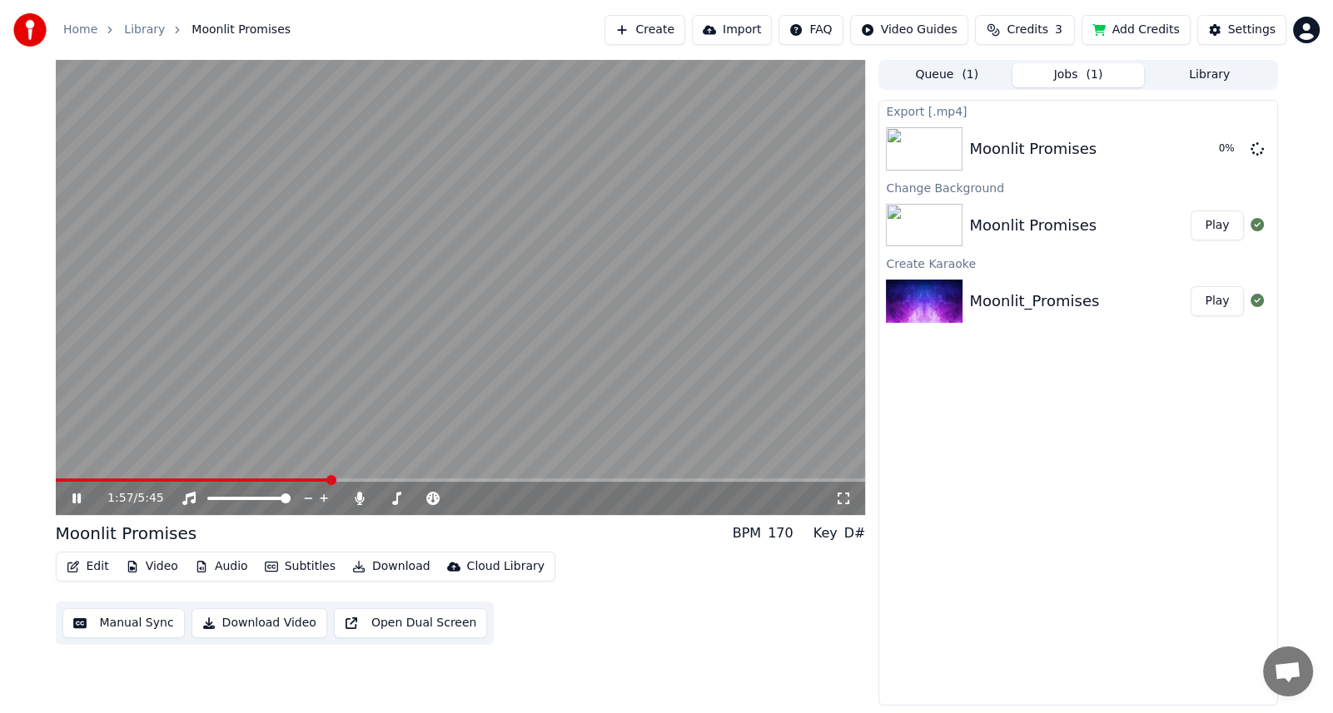
click at [844, 495] on icon at bounding box center [843, 498] width 17 height 13
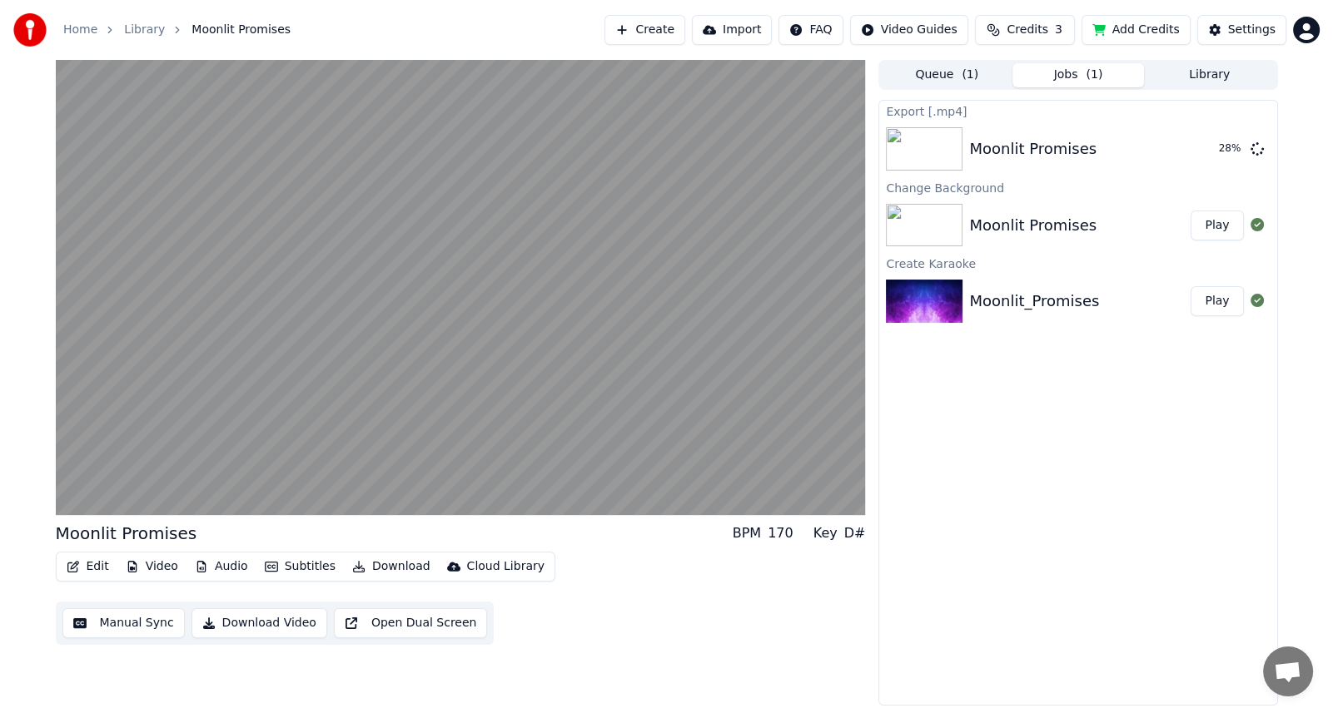
click at [1253, 25] on div "Settings" at bounding box center [1251, 30] width 47 height 17
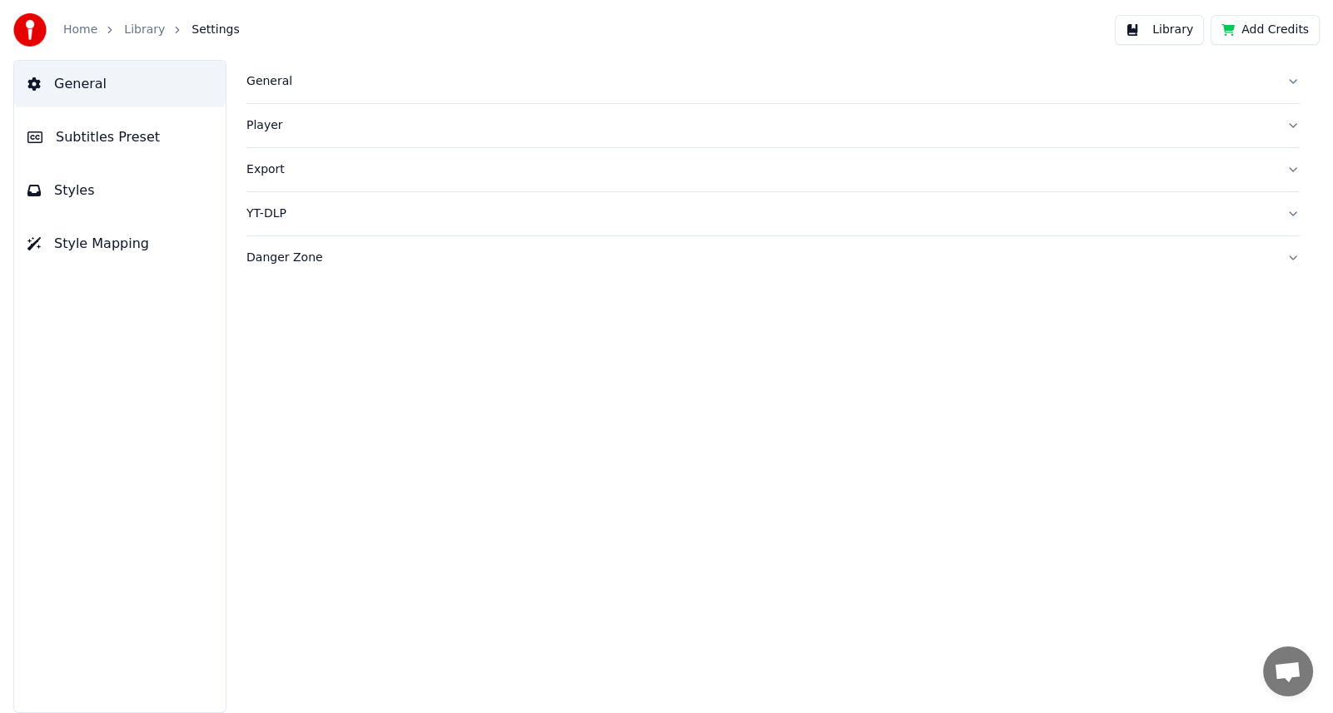
click at [1161, 29] on button "Library" at bounding box center [1159, 30] width 89 height 30
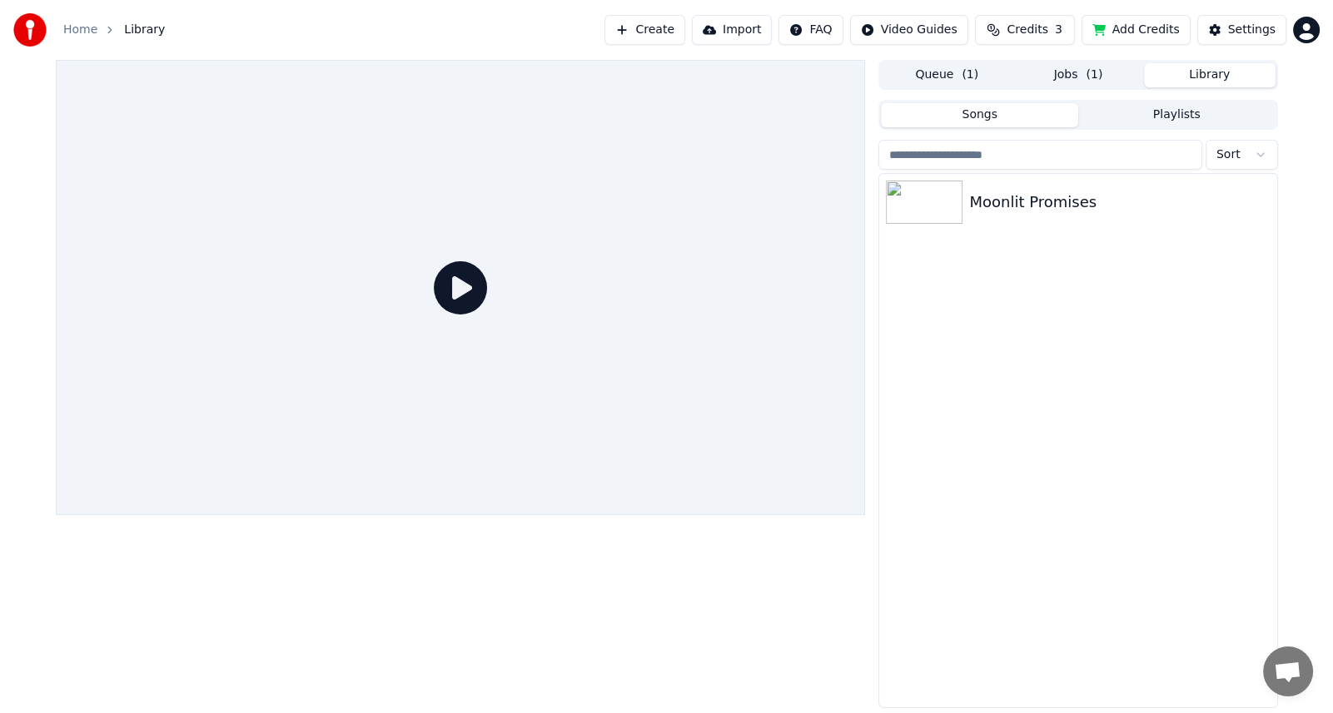
click at [1205, 79] on button "Library" at bounding box center [1210, 75] width 132 height 24
click at [1021, 204] on div "Moonlit Promises" at bounding box center [1111, 202] width 284 height 23
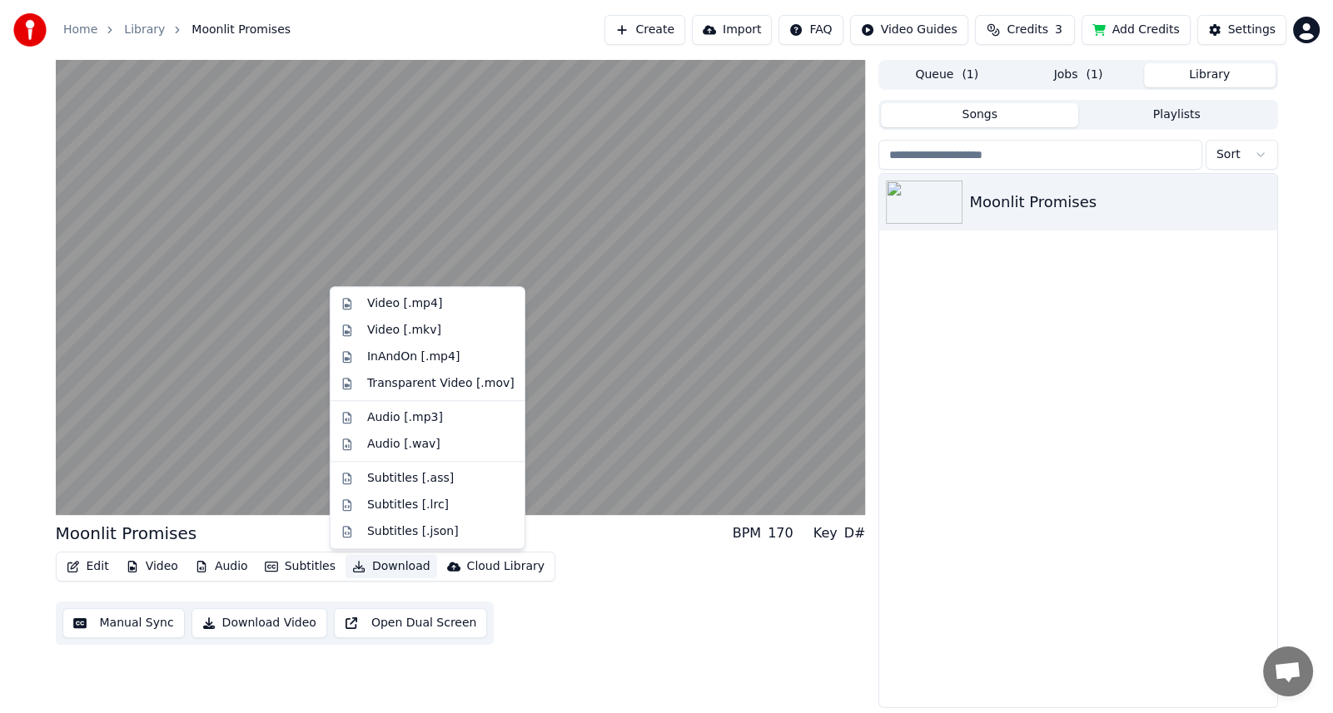
click at [377, 570] on button "Download" at bounding box center [391, 566] width 92 height 23
click at [418, 311] on div "Video [.mp4]" at bounding box center [404, 304] width 75 height 17
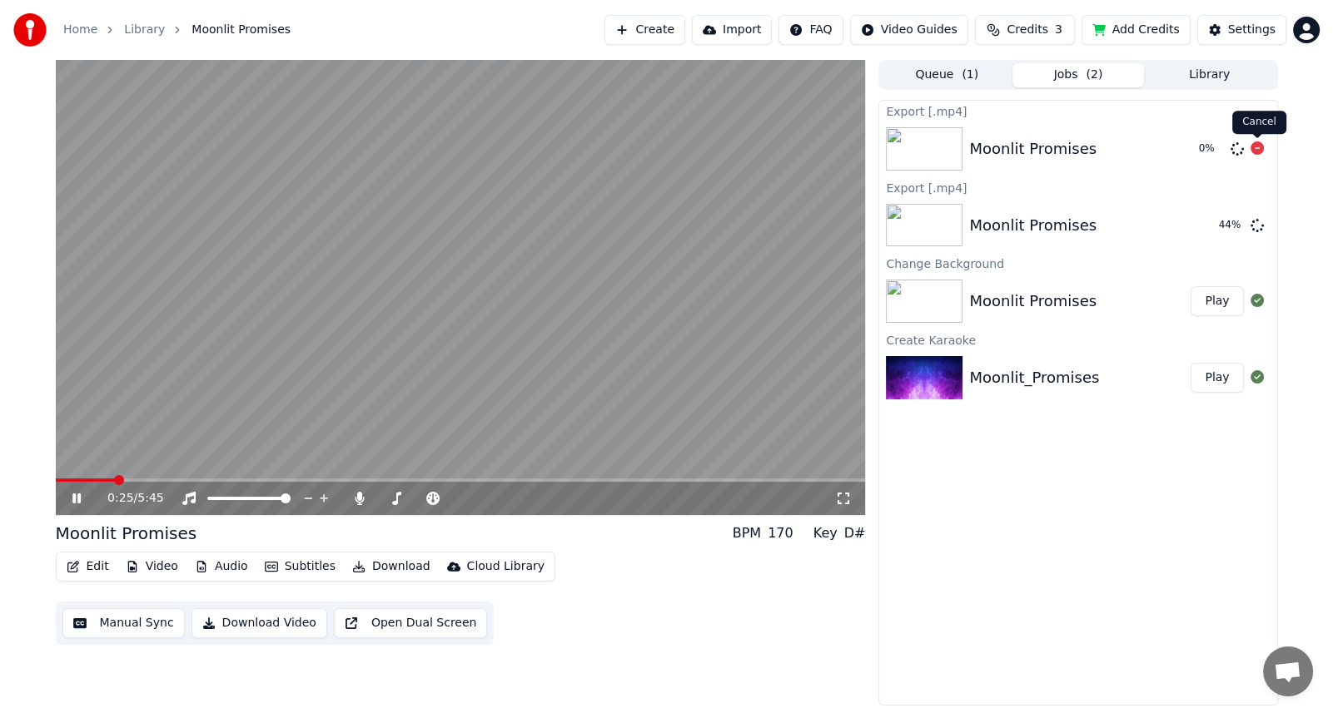
click at [1260, 150] on icon at bounding box center [1256, 148] width 13 height 13
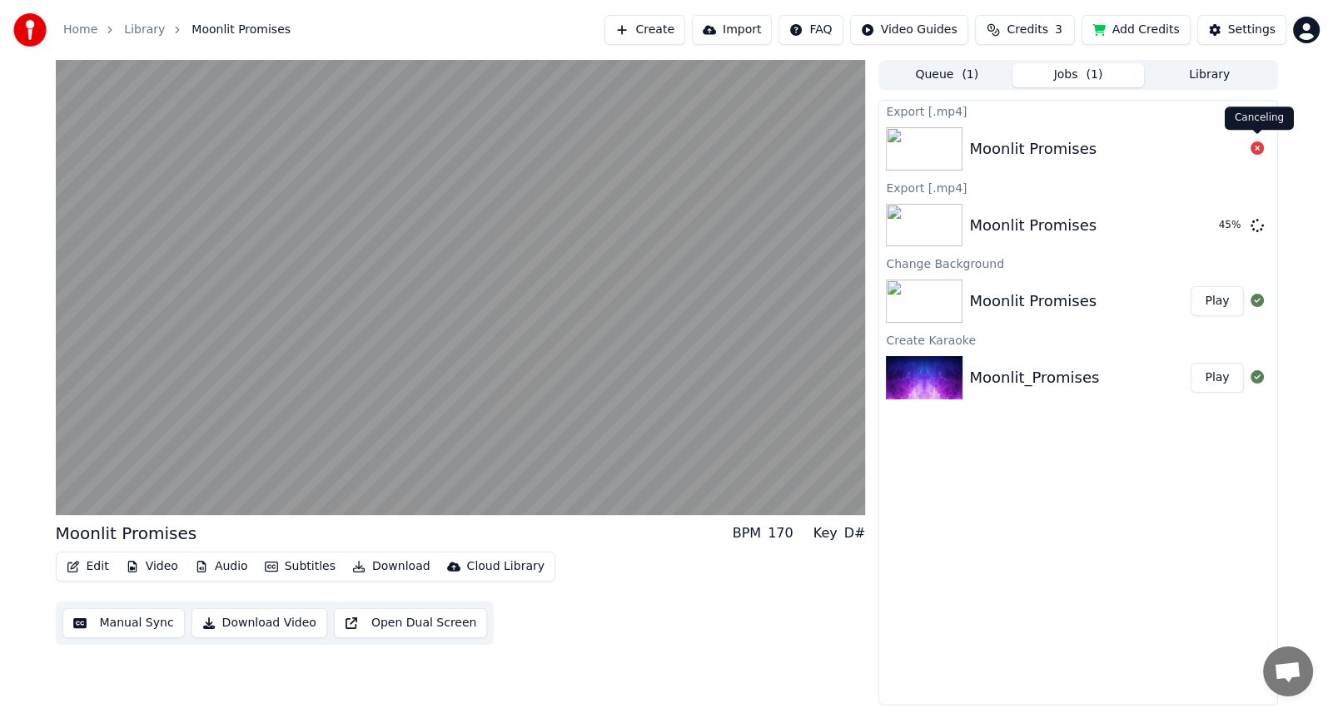
click at [1257, 149] on icon at bounding box center [1256, 148] width 13 height 13
click at [111, 624] on button "Manual Sync" at bounding box center [123, 624] width 122 height 30
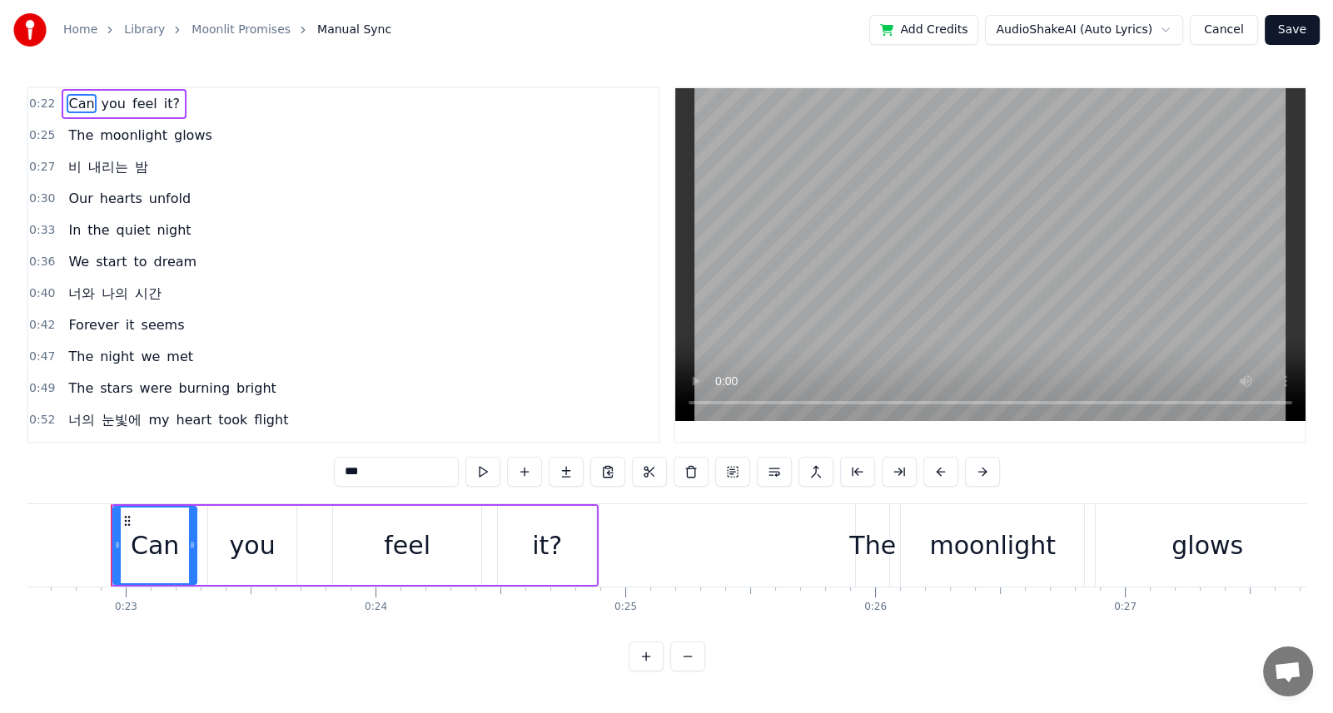
click at [1228, 29] on button "Cancel" at bounding box center [1223, 30] width 67 height 30
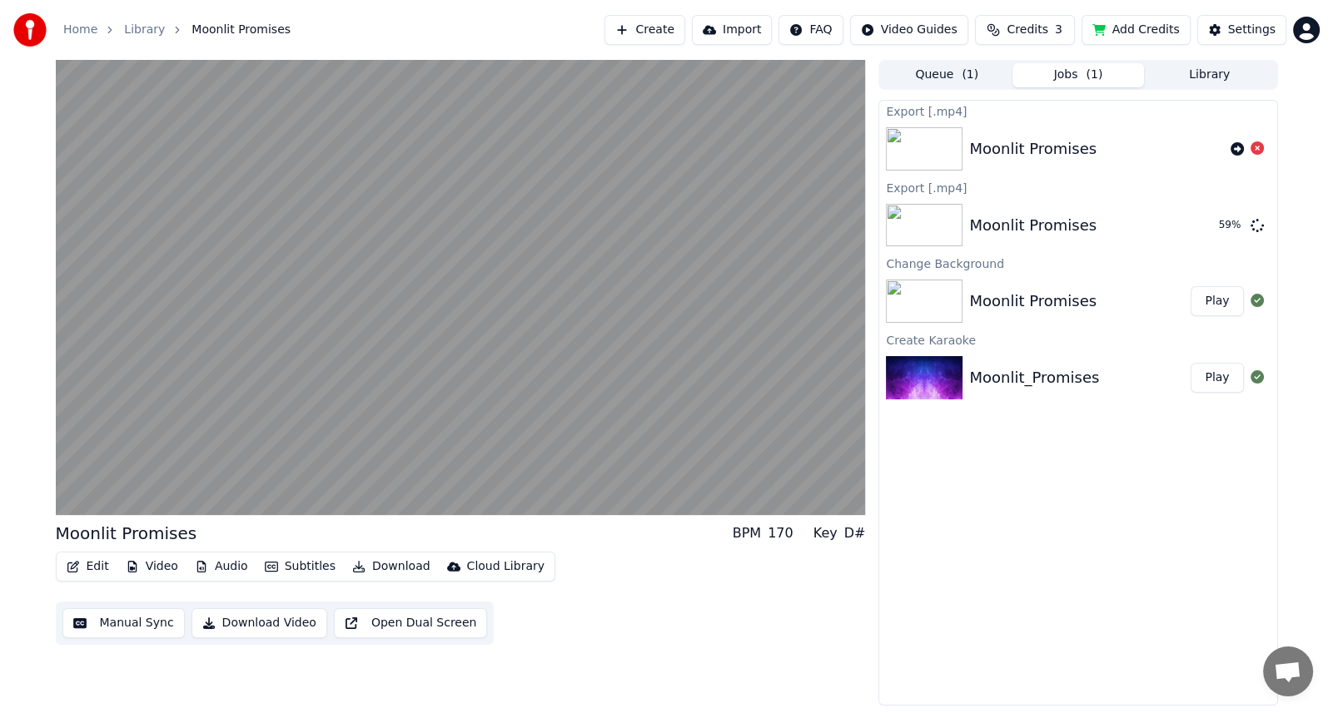
click at [94, 565] on button "Edit" at bounding box center [88, 566] width 56 height 23
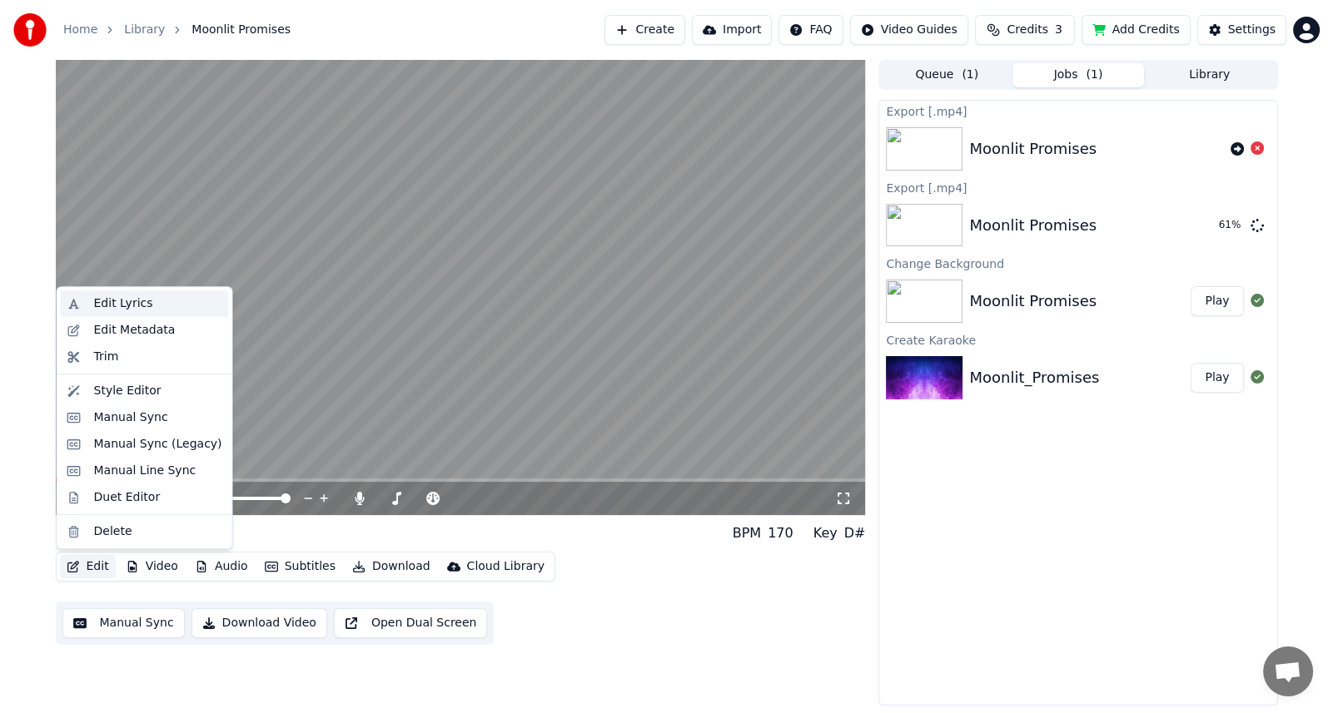
click at [127, 305] on div "Edit Lyrics" at bounding box center [123, 304] width 59 height 17
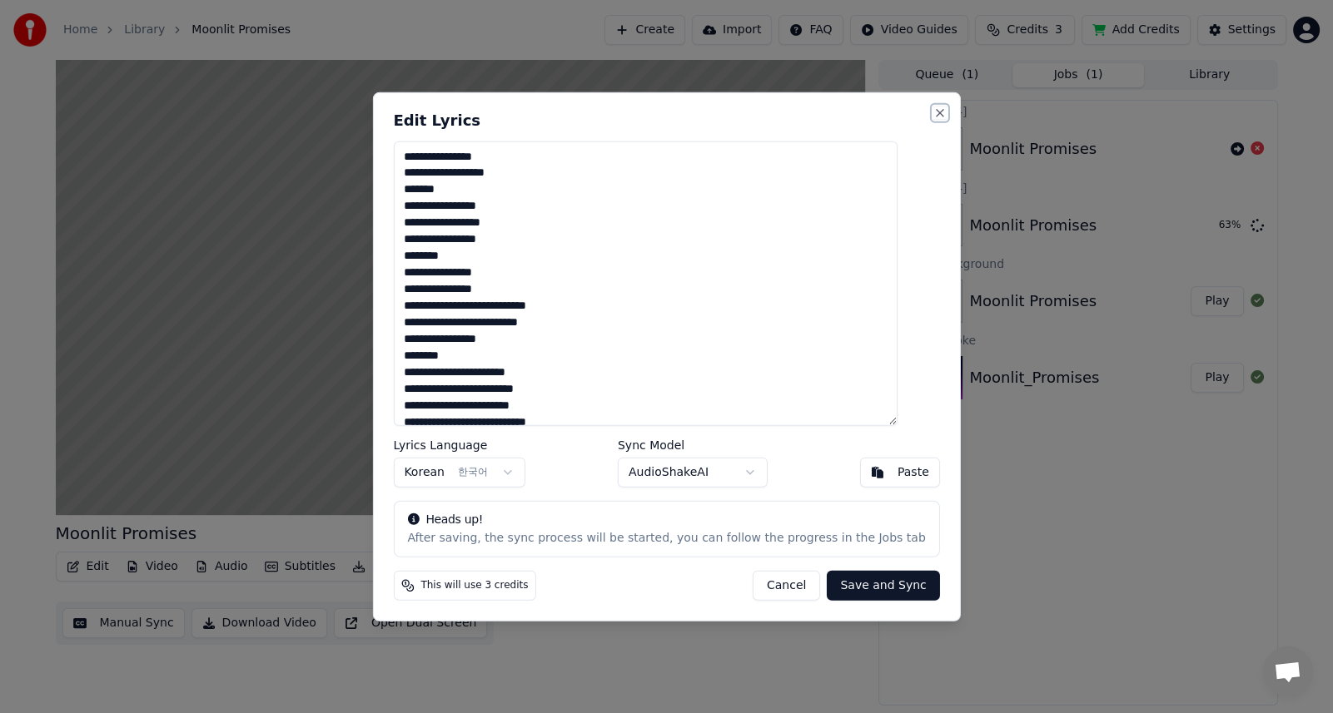
click at [933, 113] on button "Close" at bounding box center [939, 112] width 13 height 13
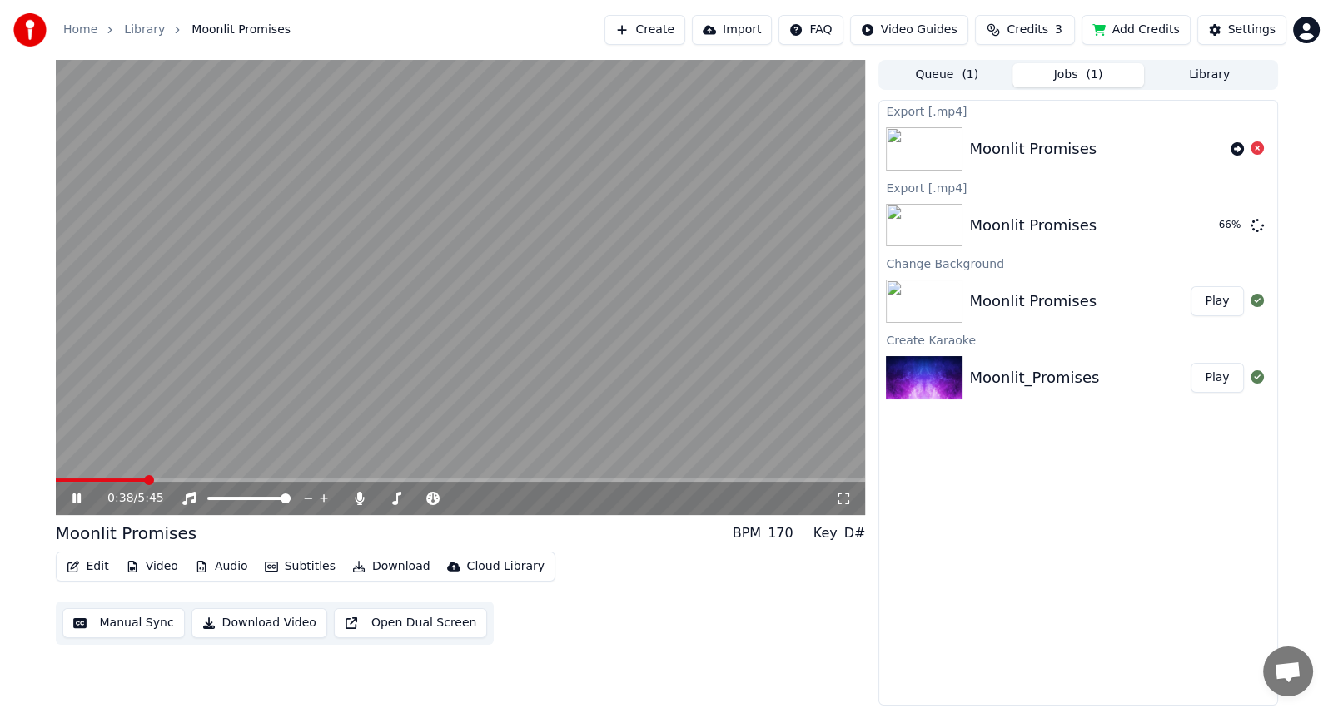
click at [77, 496] on icon at bounding box center [88, 498] width 39 height 13
click at [87, 566] on button "Edit" at bounding box center [88, 566] width 56 height 23
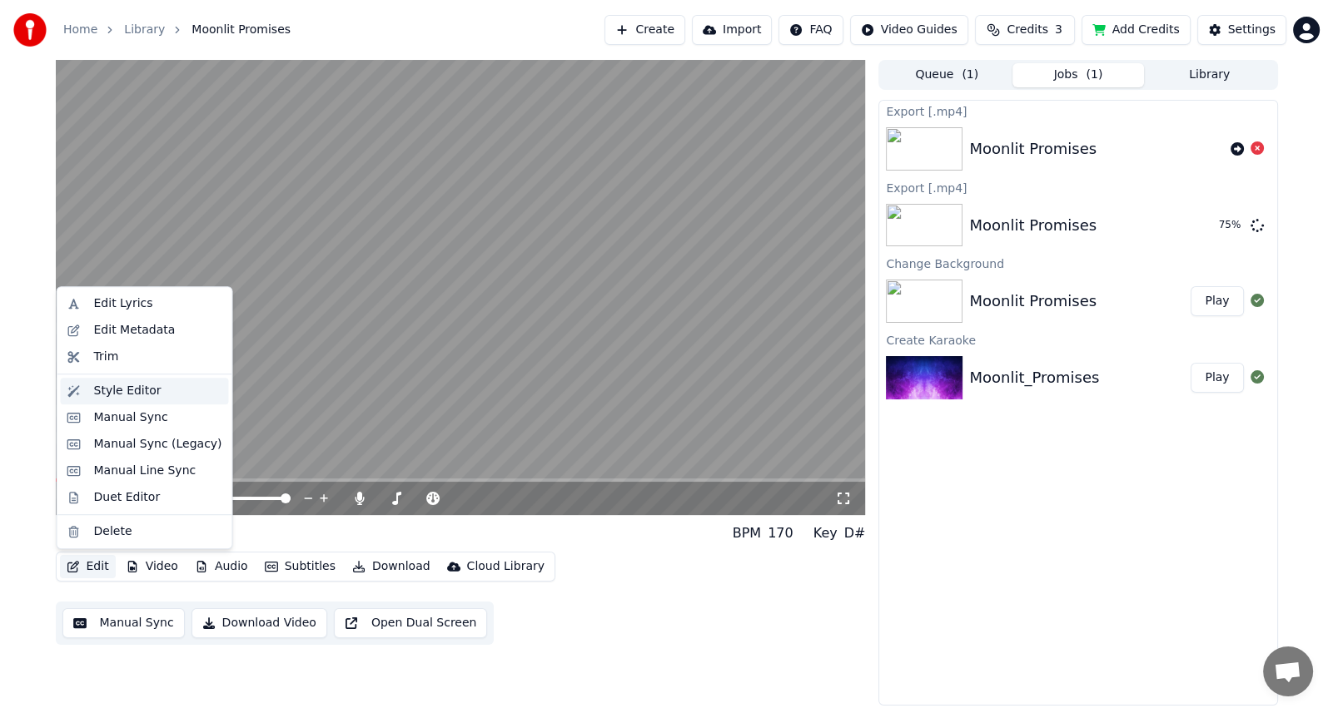
click at [108, 388] on div "Style Editor" at bounding box center [127, 391] width 67 height 17
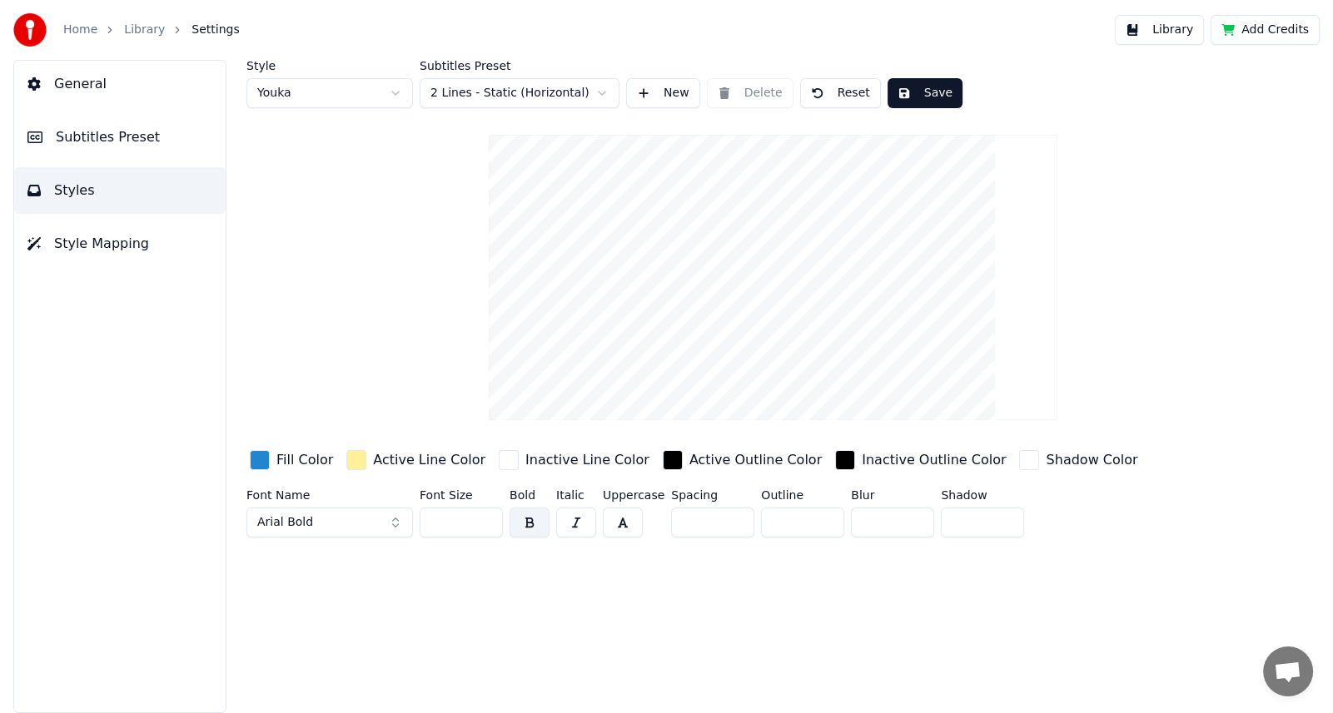
click at [394, 517] on button "Arial Bold" at bounding box center [329, 523] width 166 height 30
click at [395, 523] on button "Arial Bold" at bounding box center [329, 523] width 166 height 30
click at [395, 516] on button "Arial Bold" at bounding box center [329, 523] width 166 height 30
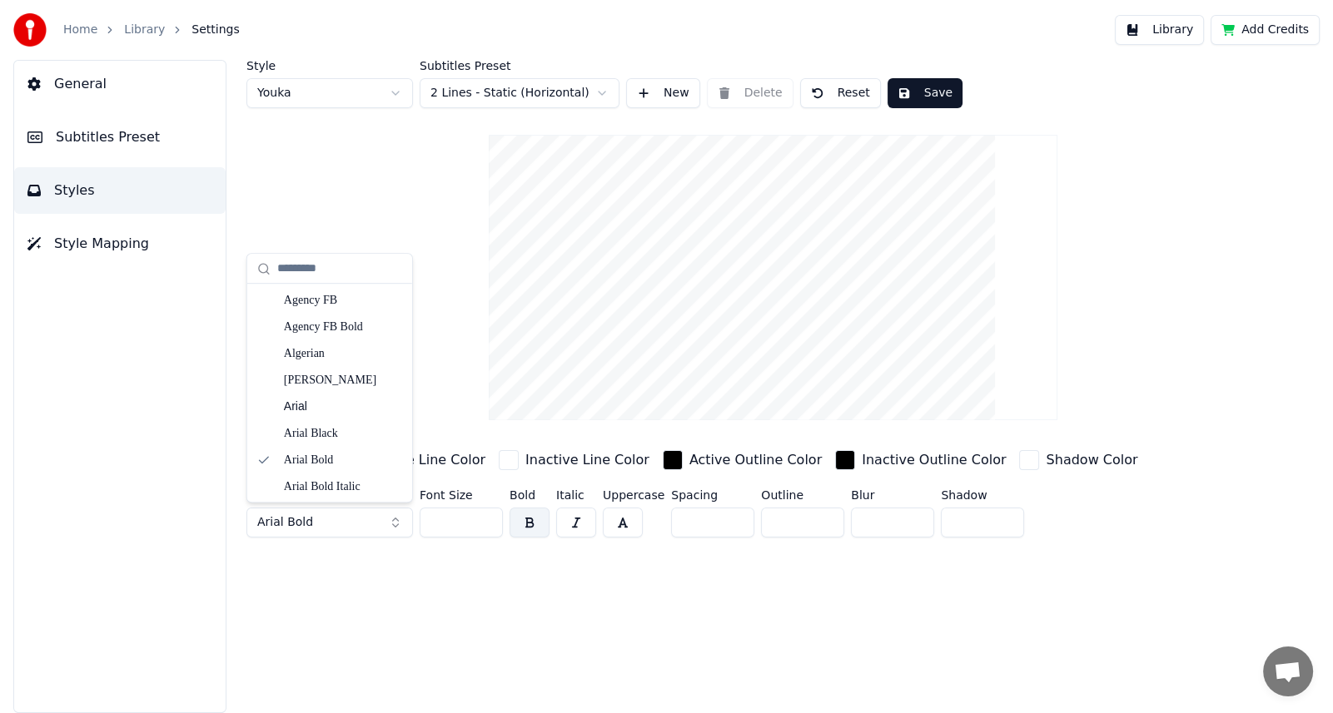
click at [393, 521] on button "Arial Bold" at bounding box center [329, 523] width 166 height 30
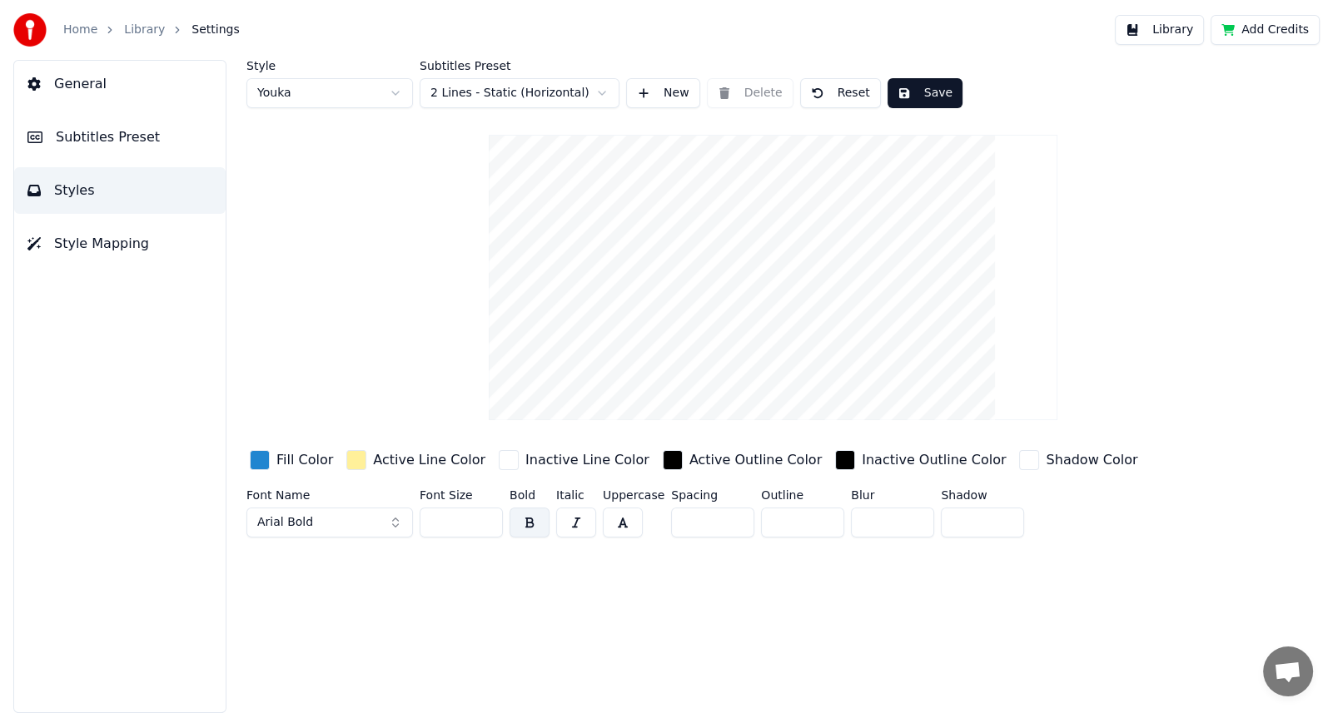
click at [395, 522] on button "Arial Bold" at bounding box center [329, 523] width 166 height 30
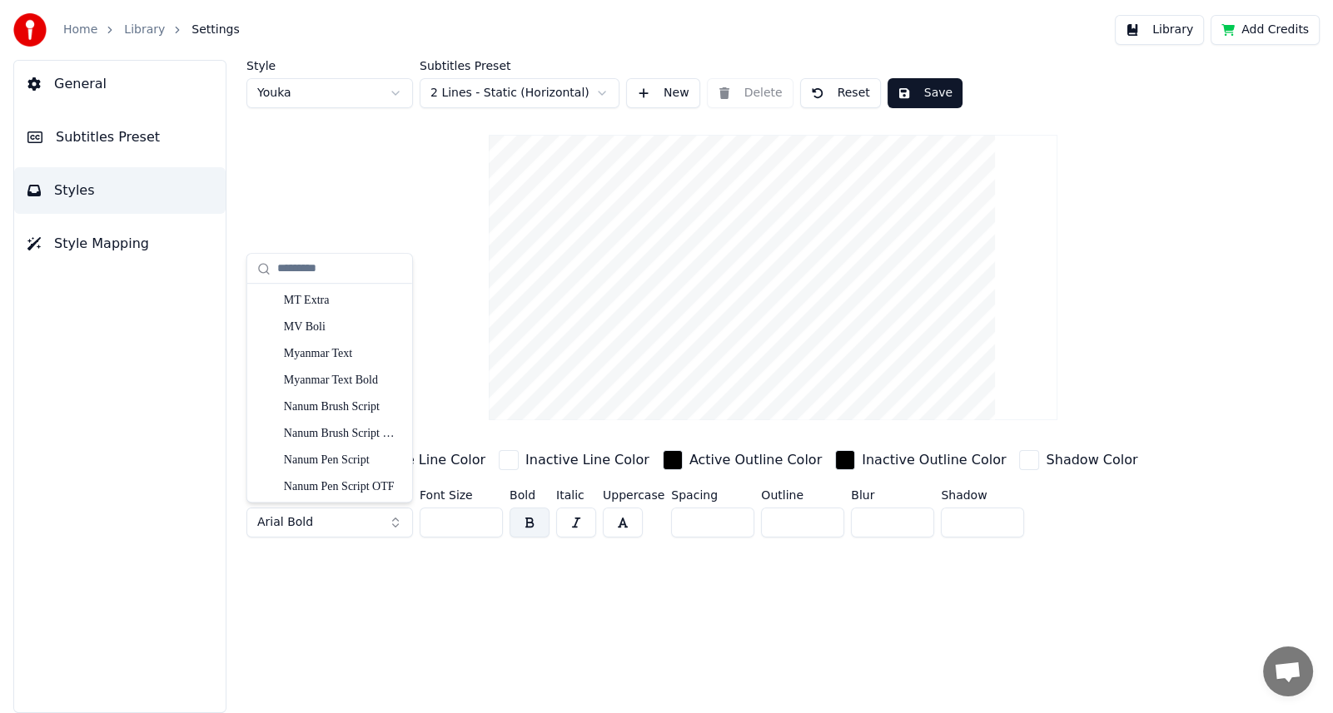
scroll to position [8679, 0]
click at [301, 429] on div "NanumSquare Bold" at bounding box center [343, 435] width 118 height 17
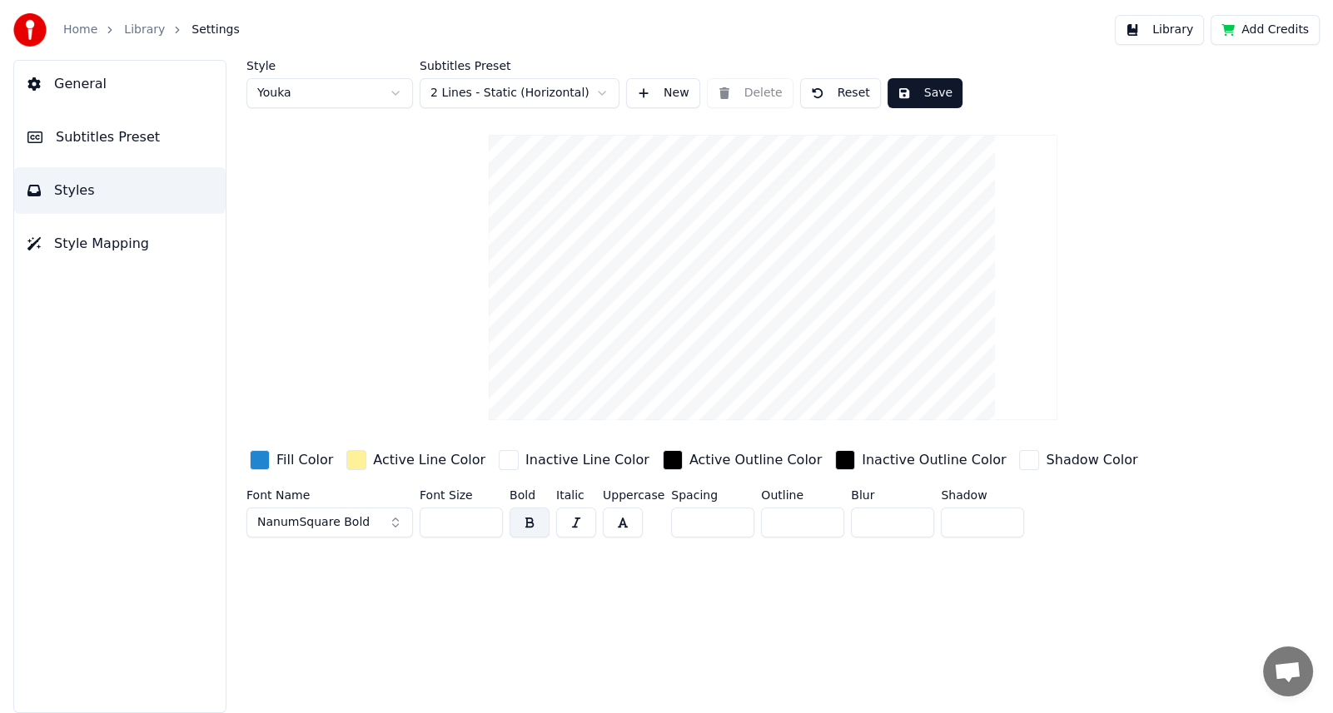
click at [579, 526] on button "button" at bounding box center [576, 523] width 40 height 30
drag, startPoint x: 906, startPoint y: 108, endPoint x: 928, endPoint y: 108, distance: 22.5
click at [922, 95] on button "Save" at bounding box center [924, 93] width 75 height 30
click at [1175, 29] on button "Library" at bounding box center [1159, 30] width 89 height 30
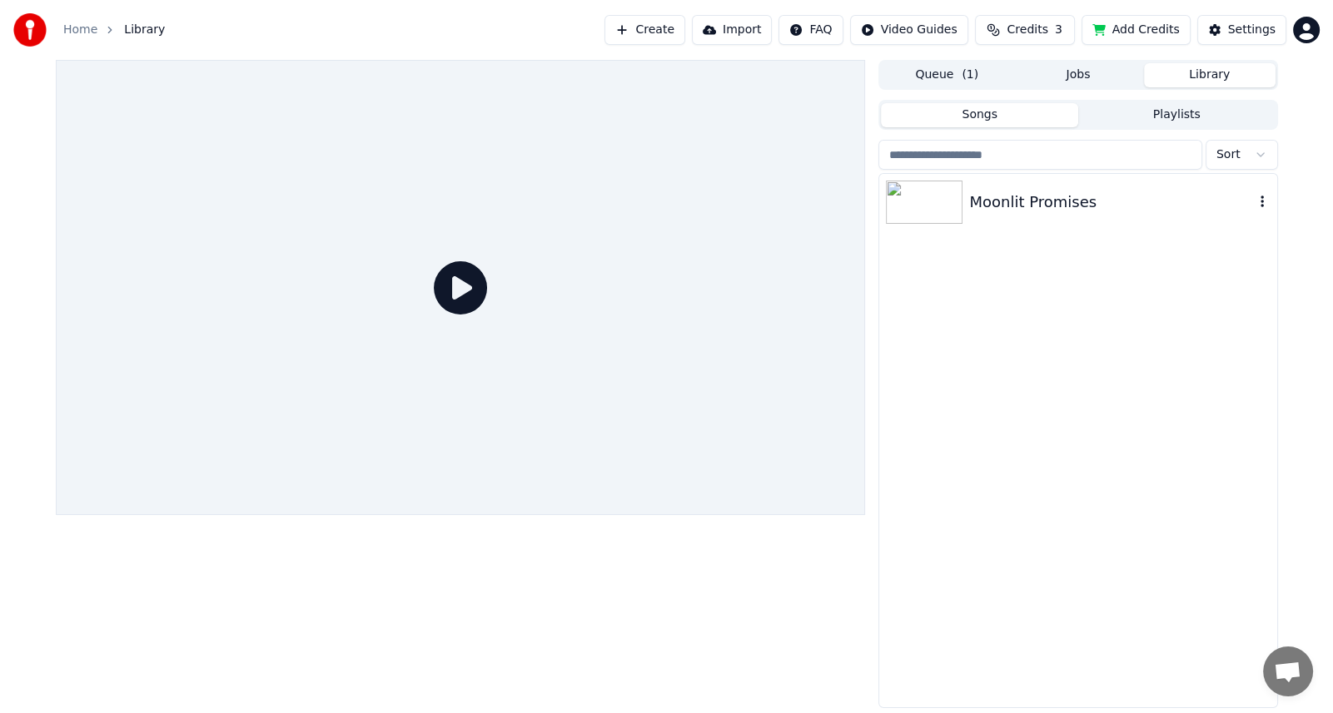
click at [1061, 210] on div "Moonlit Promises" at bounding box center [1111, 202] width 284 height 23
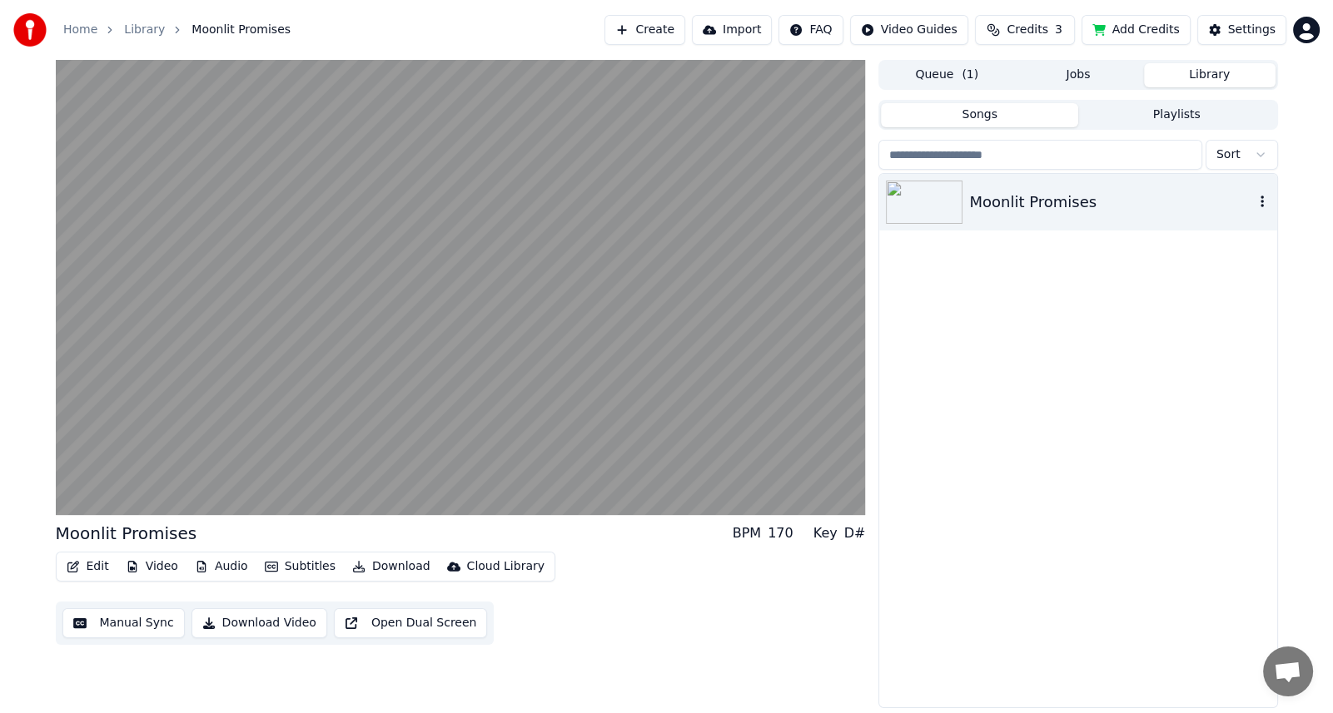
click at [1139, 203] on div "Moonlit Promises" at bounding box center [1111, 202] width 284 height 23
click at [1114, 200] on div "Moonlit Promises" at bounding box center [1111, 202] width 284 height 23
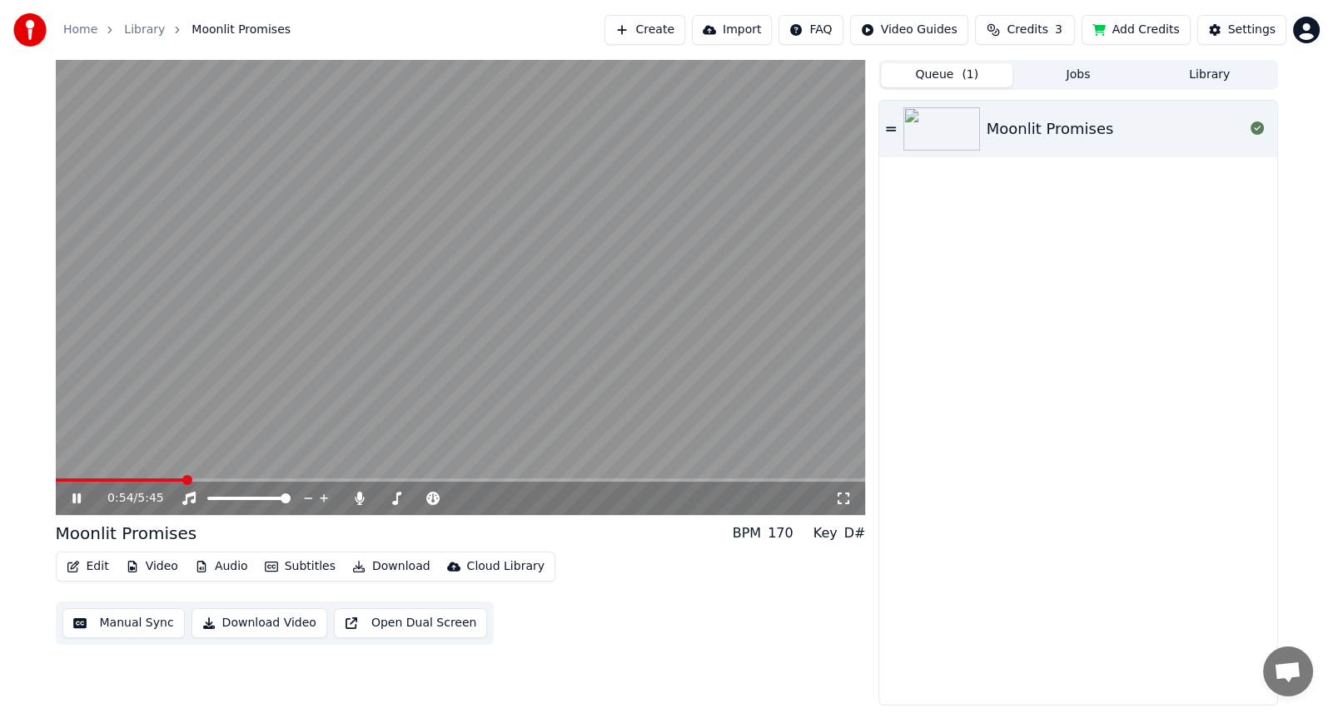
click at [934, 83] on button "Queue ( 1 )" at bounding box center [947, 75] width 132 height 24
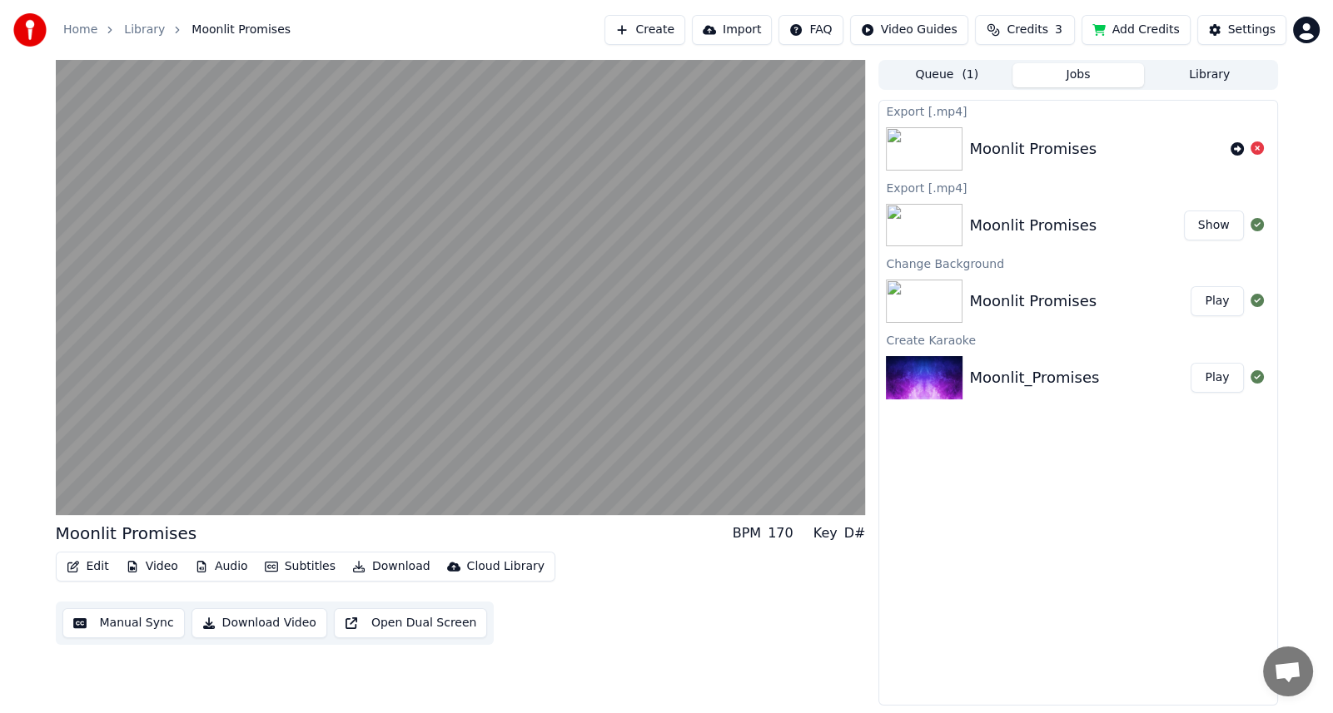
click at [1077, 72] on button "Jobs" at bounding box center [1078, 75] width 132 height 24
click at [1255, 147] on icon at bounding box center [1256, 148] width 13 height 13
click at [1257, 147] on icon at bounding box center [1256, 148] width 13 height 13
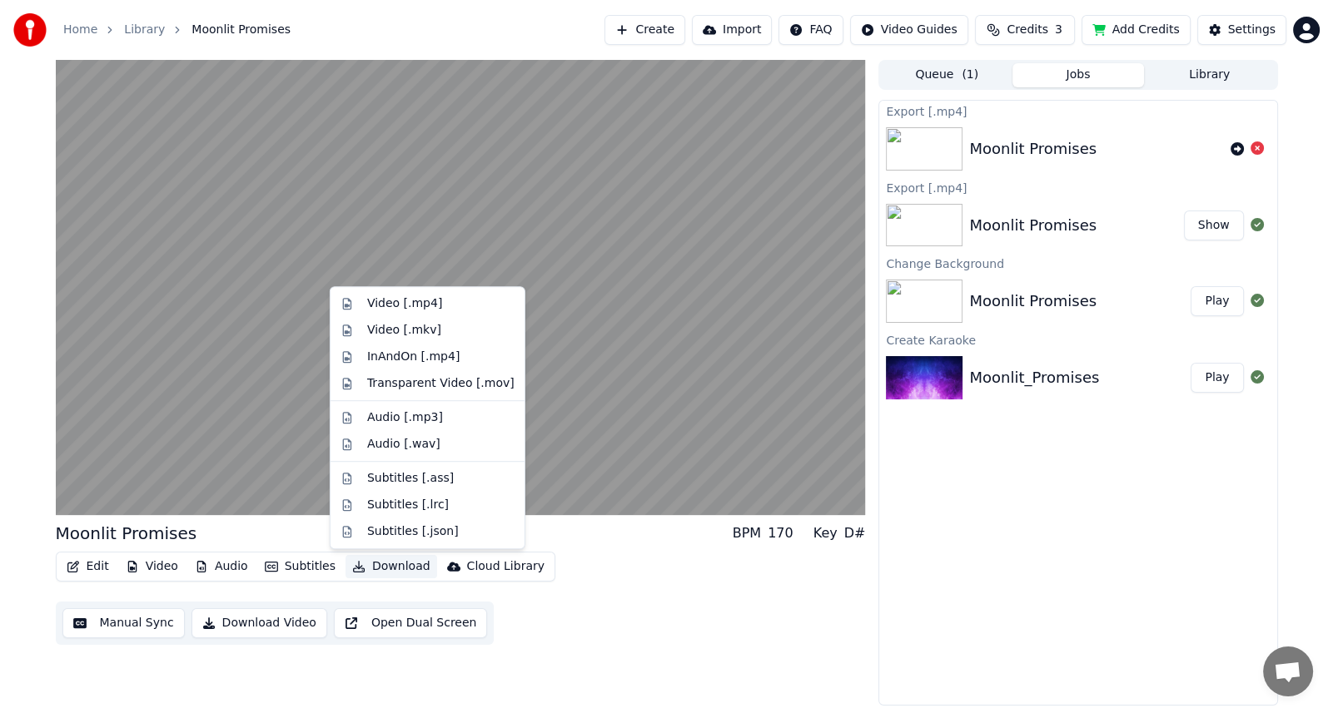
click at [388, 568] on button "Download" at bounding box center [391, 566] width 92 height 23
click at [405, 306] on div "Video [.mp4]" at bounding box center [404, 304] width 75 height 17
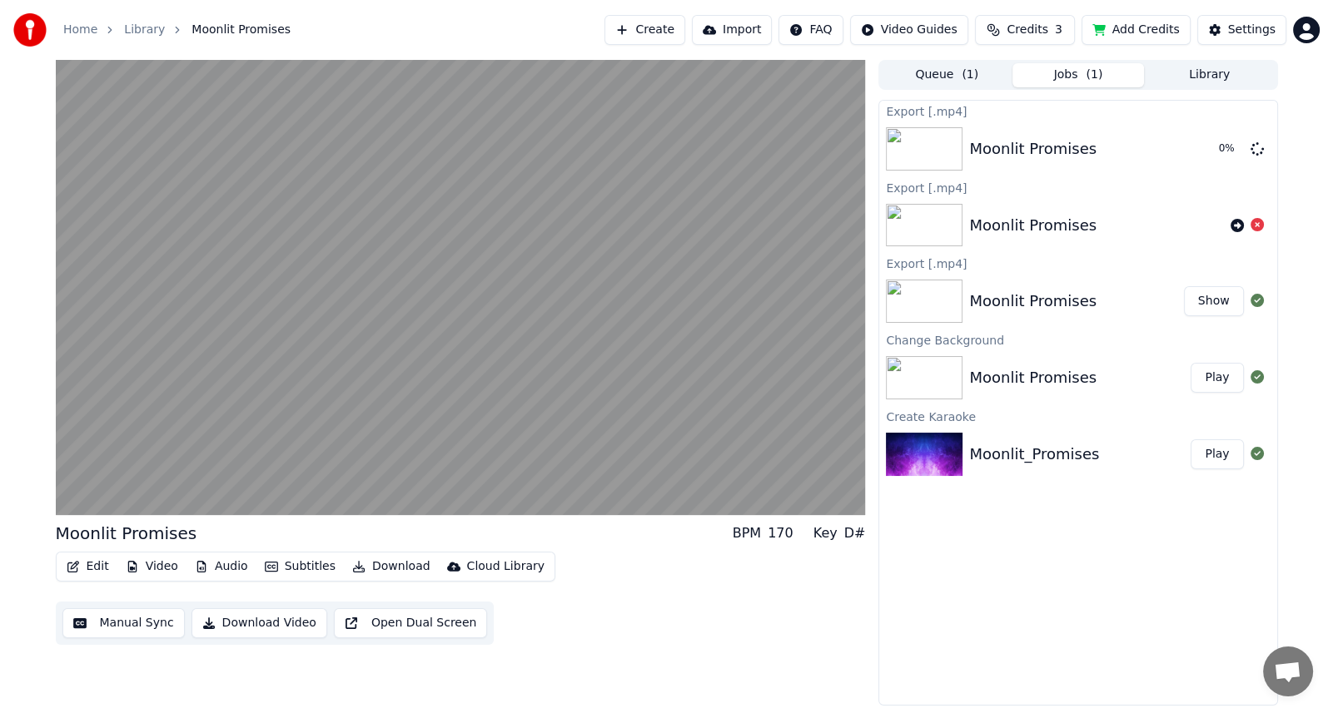
click at [1257, 223] on icon at bounding box center [1256, 224] width 13 height 13
click at [1212, 304] on button "Show" at bounding box center [1214, 301] width 60 height 30
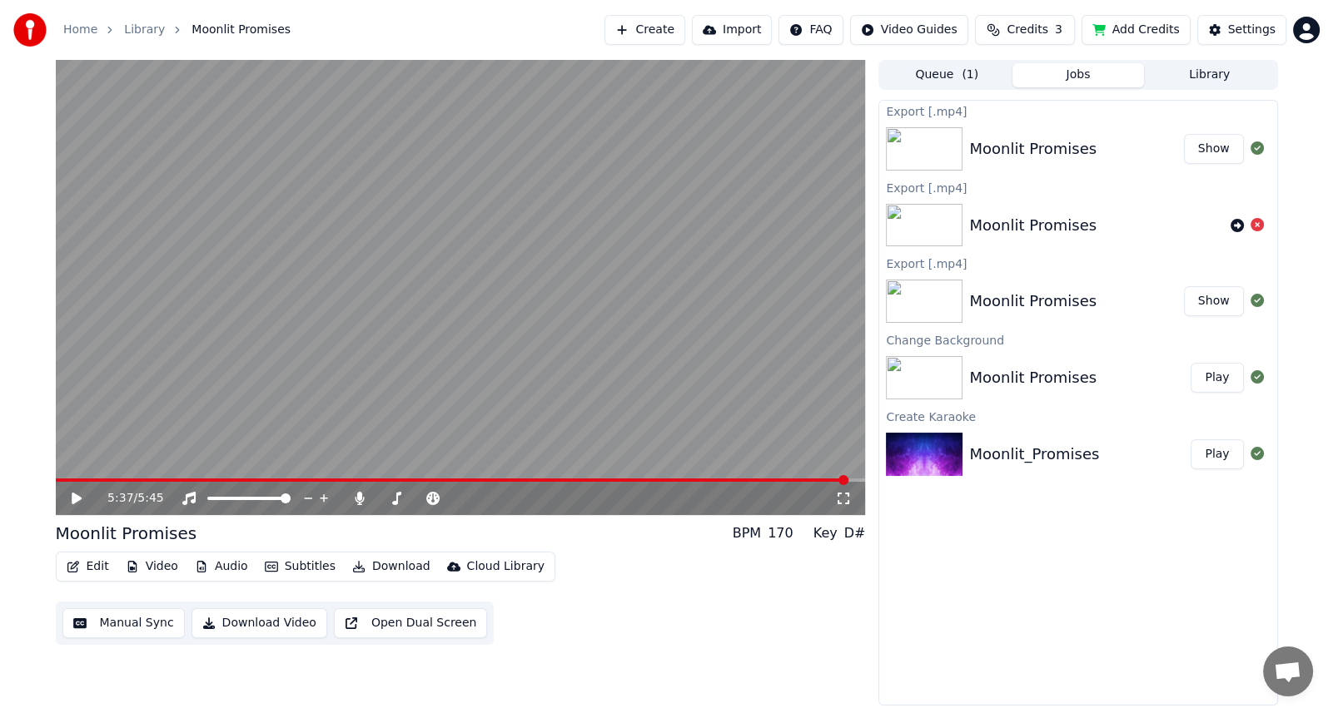
click at [1219, 157] on button "Show" at bounding box center [1214, 149] width 60 height 30
click at [1210, 146] on button "Show" at bounding box center [1214, 149] width 60 height 30
click at [599, 326] on video at bounding box center [461, 287] width 810 height 455
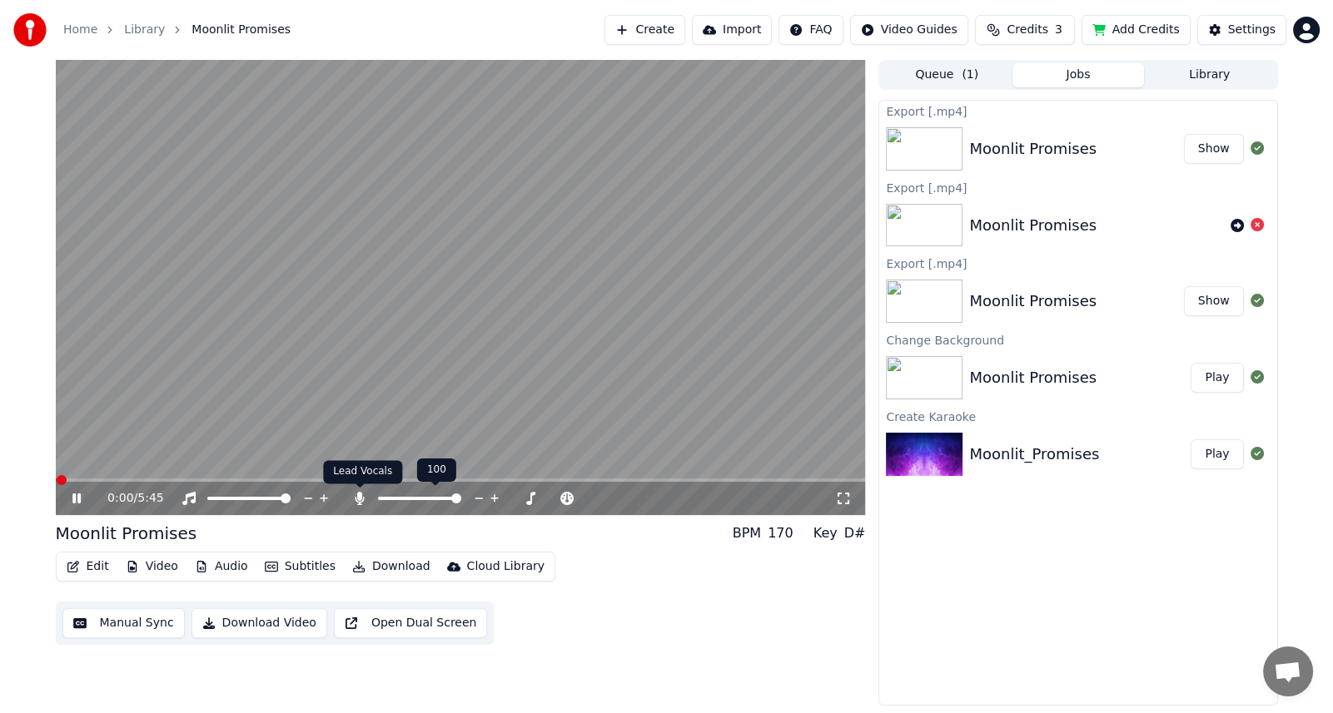
click at [360, 499] on icon at bounding box center [359, 498] width 9 height 13
click at [361, 496] on icon at bounding box center [359, 498] width 17 height 13
click at [72, 499] on icon at bounding box center [88, 498] width 39 height 13
click at [1215, 152] on button "Show" at bounding box center [1214, 149] width 60 height 30
drag, startPoint x: 679, startPoint y: 33, endPoint x: 548, endPoint y: 23, distance: 131.9
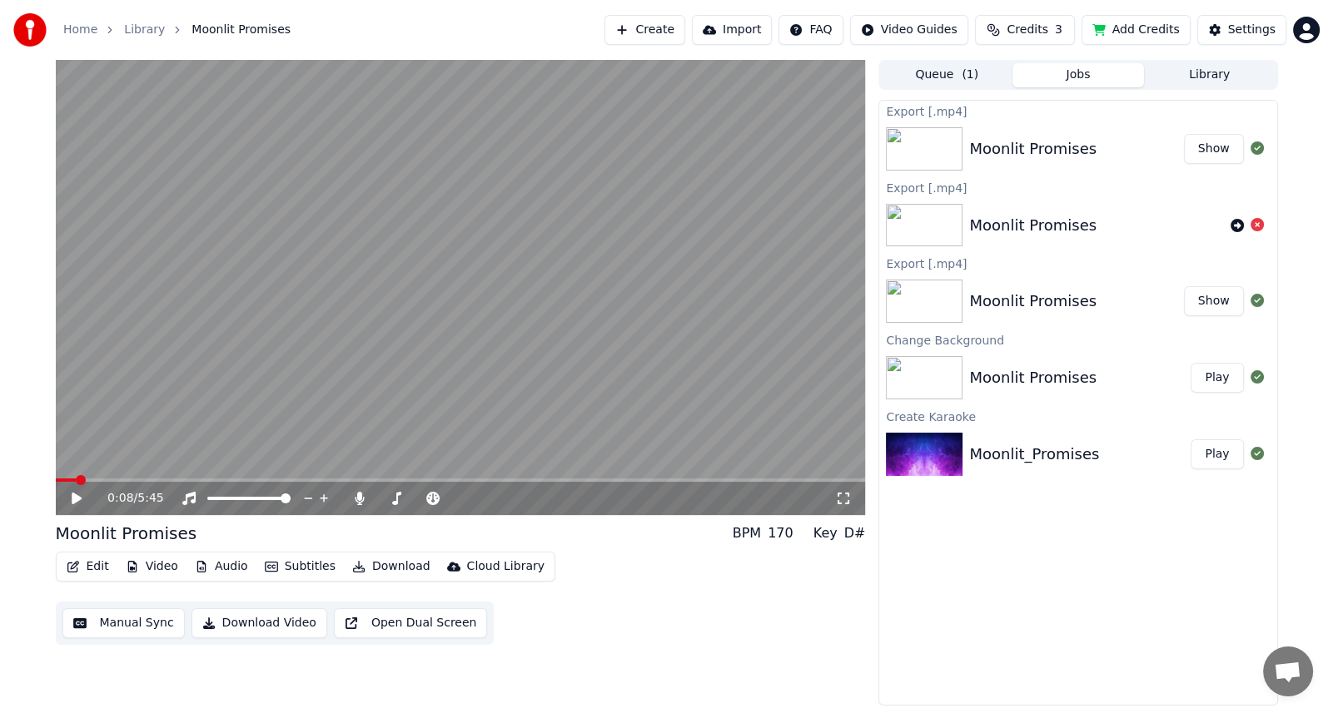
click at [548, 23] on div "Home Library Moonlit Promises Create Import FAQ Video Guides Credits 3 Add Cred…" at bounding box center [666, 30] width 1333 height 60
click at [133, 569] on icon "button" at bounding box center [131, 567] width 9 height 12
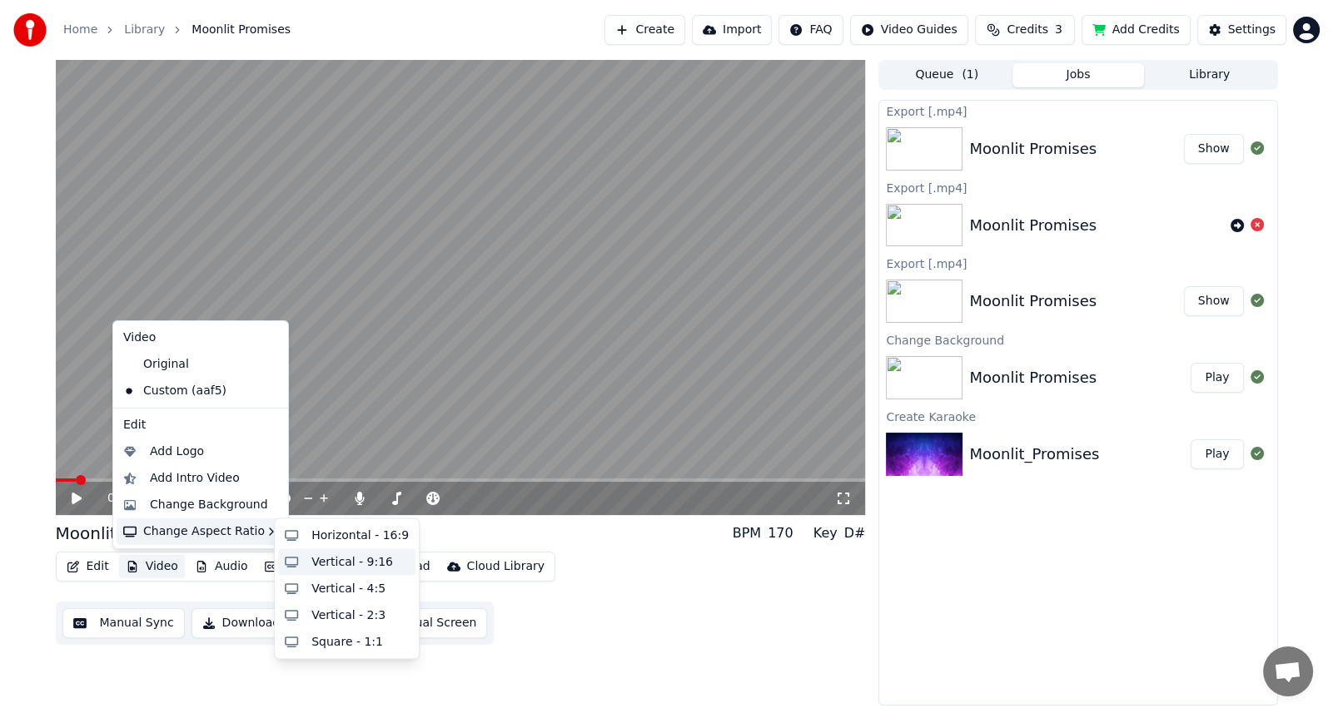
click at [355, 565] on div "Vertical - 9:16" at bounding box center [352, 562] width 82 height 17
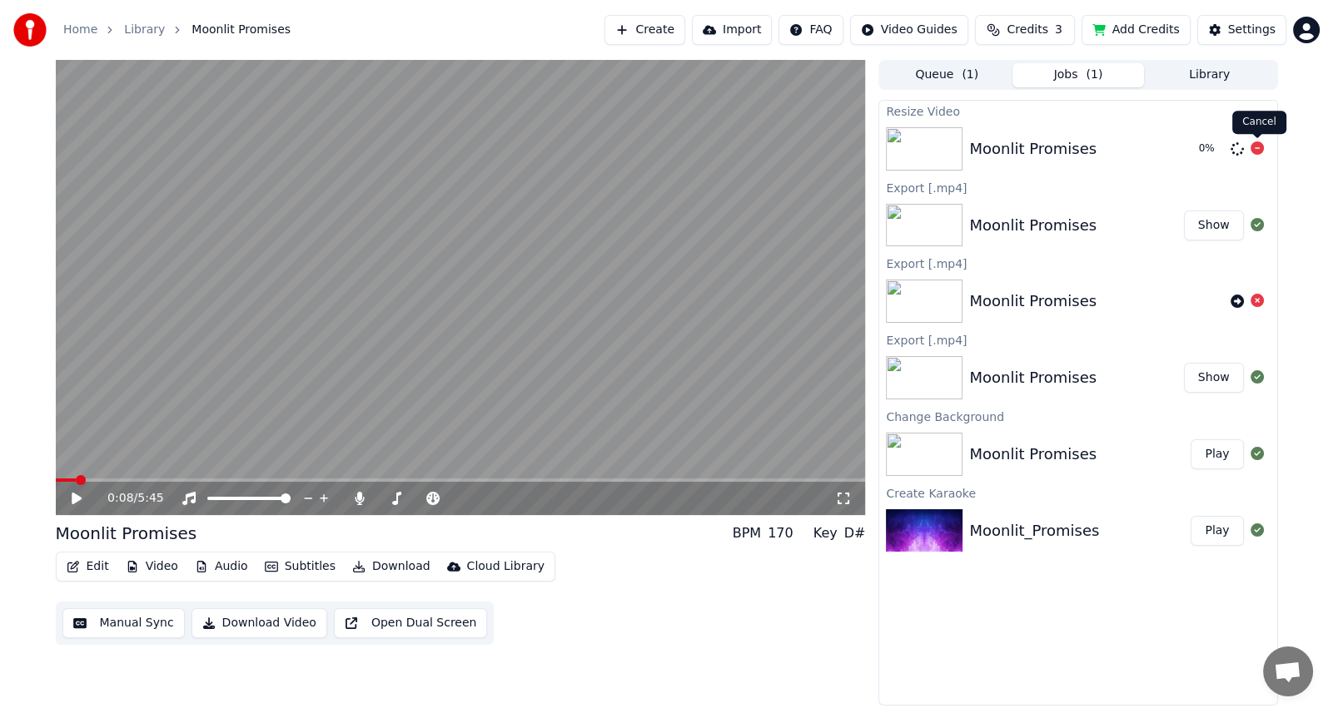
click at [1255, 142] on span at bounding box center [1257, 138] width 8 height 8
click at [1255, 145] on icon at bounding box center [1256, 148] width 13 height 13
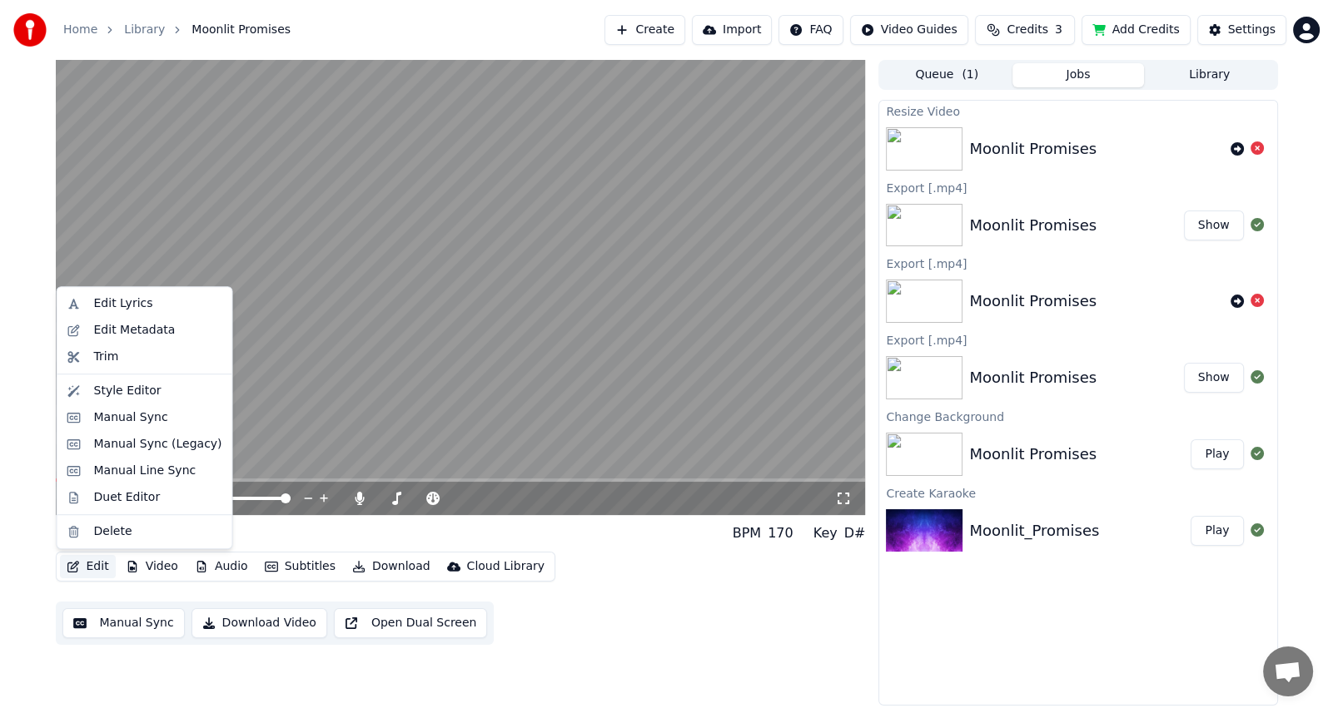
click at [92, 570] on button "Edit" at bounding box center [88, 566] width 56 height 23
click at [145, 333] on div "Edit Metadata" at bounding box center [135, 330] width 82 height 17
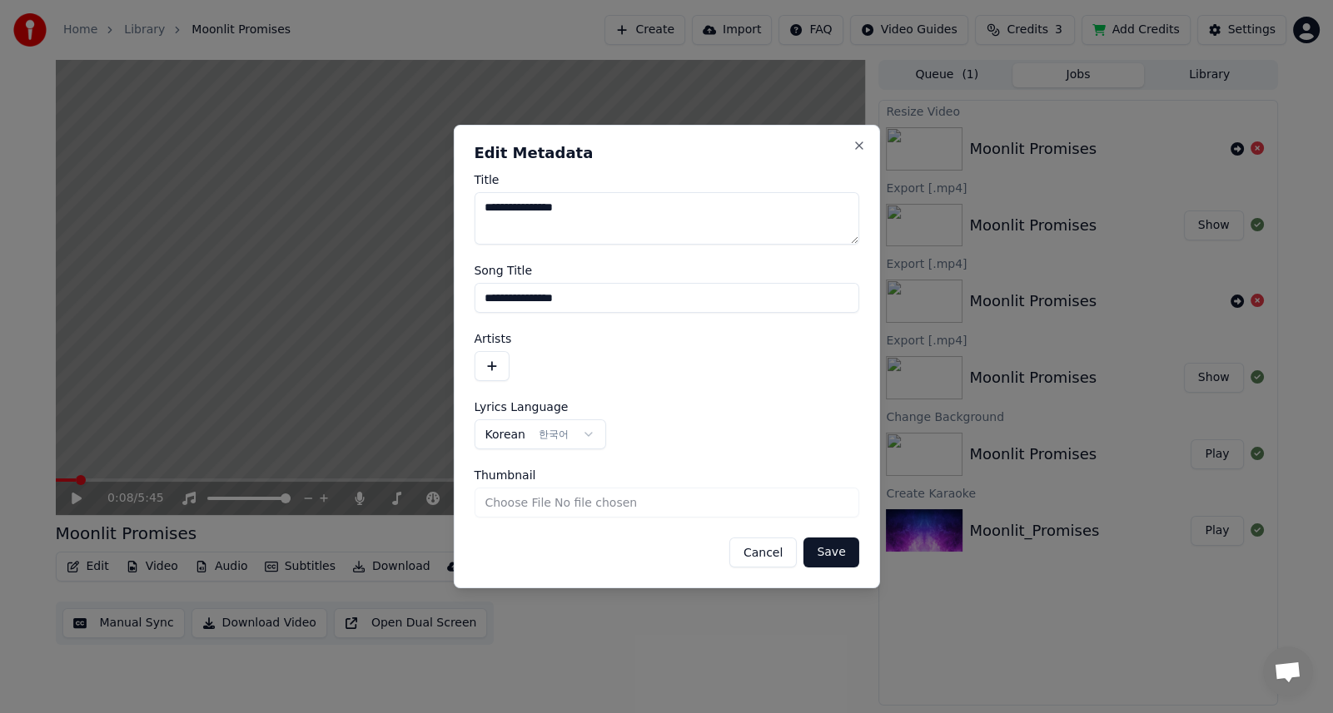
click at [766, 554] on button "Cancel" at bounding box center [762, 553] width 67 height 30
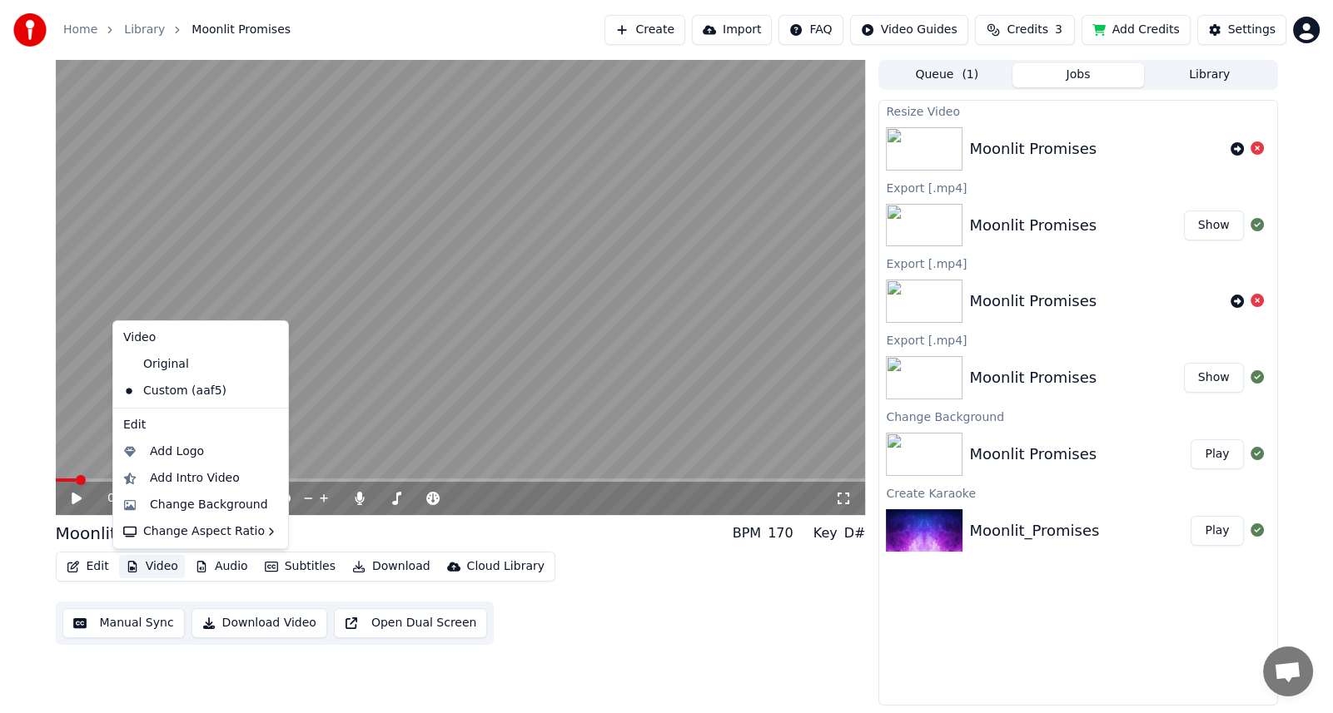
click at [146, 570] on button "Video" at bounding box center [152, 566] width 66 height 23
click at [158, 506] on div "Change Background" at bounding box center [209, 505] width 118 height 17
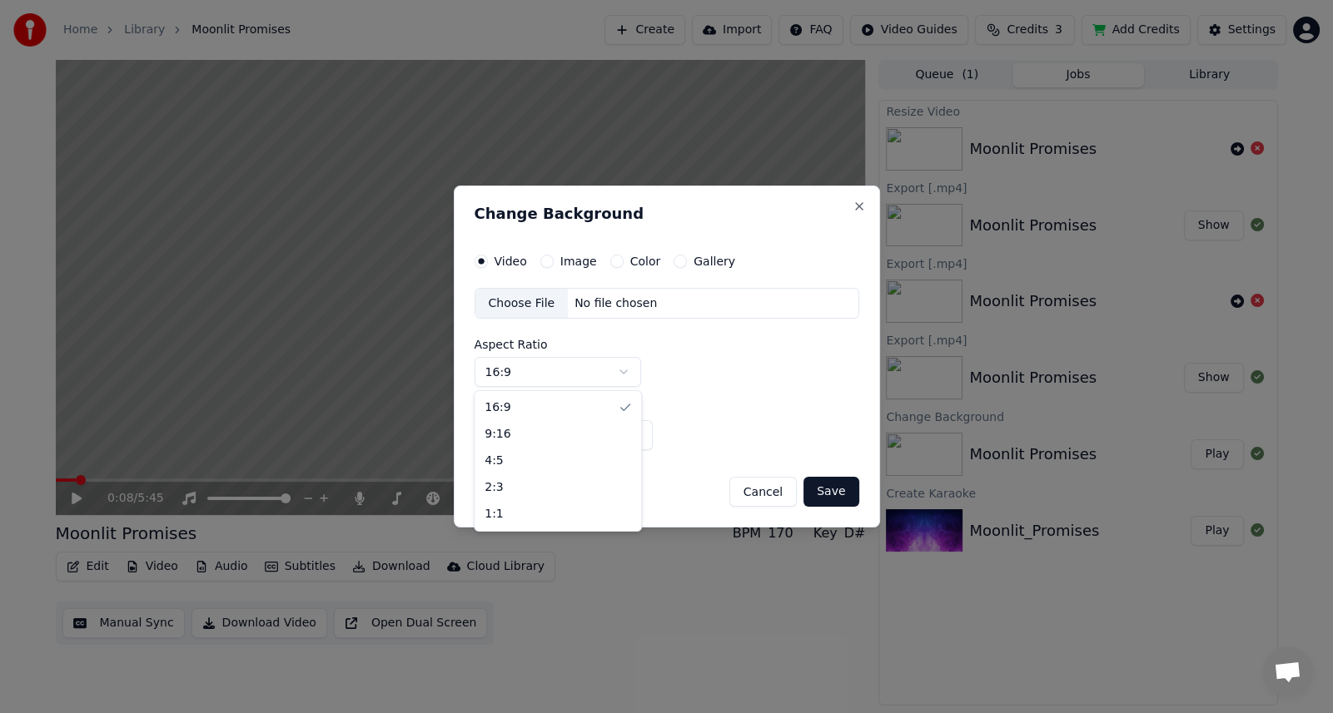
click at [622, 373] on body "Home Library Moonlit Promises Create Import FAQ Video Guides Credits 3 Add Cred…" at bounding box center [666, 356] width 1333 height 713
select select "****"
click at [544, 260] on button "Image" at bounding box center [546, 261] width 13 height 13
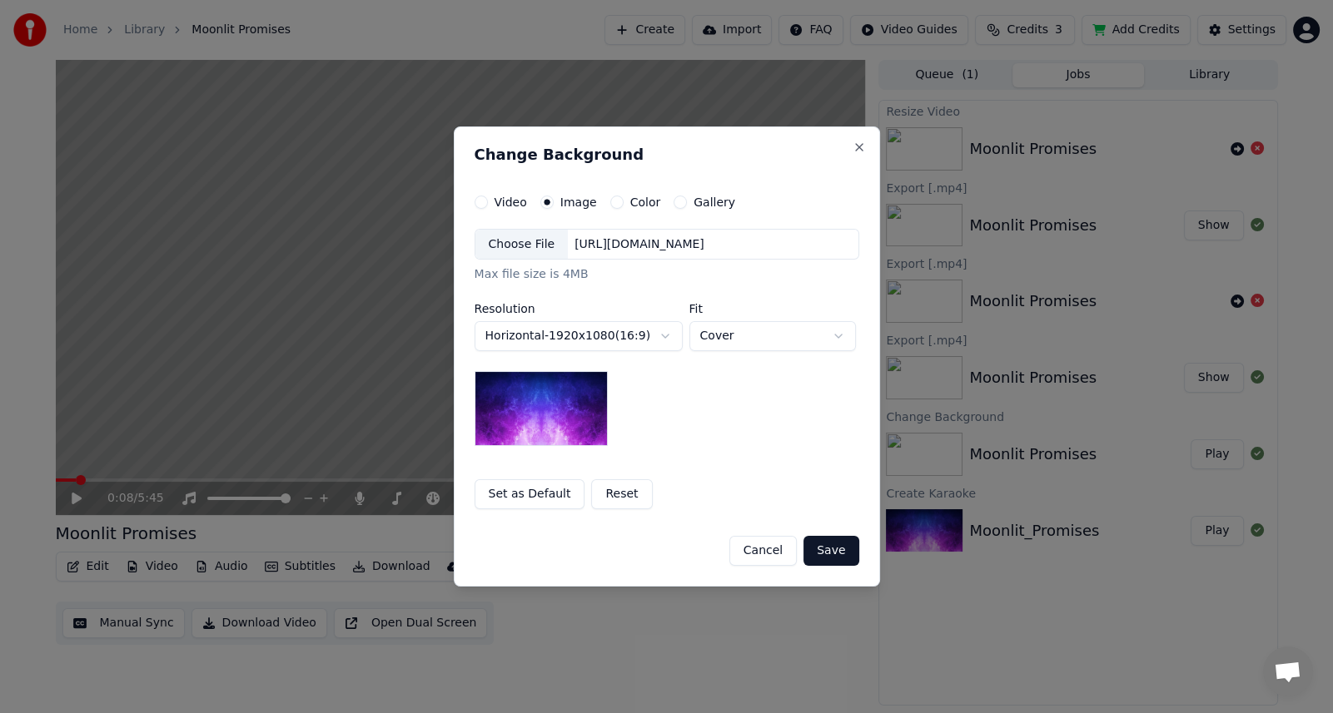
click at [545, 243] on div "Choose File" at bounding box center [521, 245] width 93 height 30
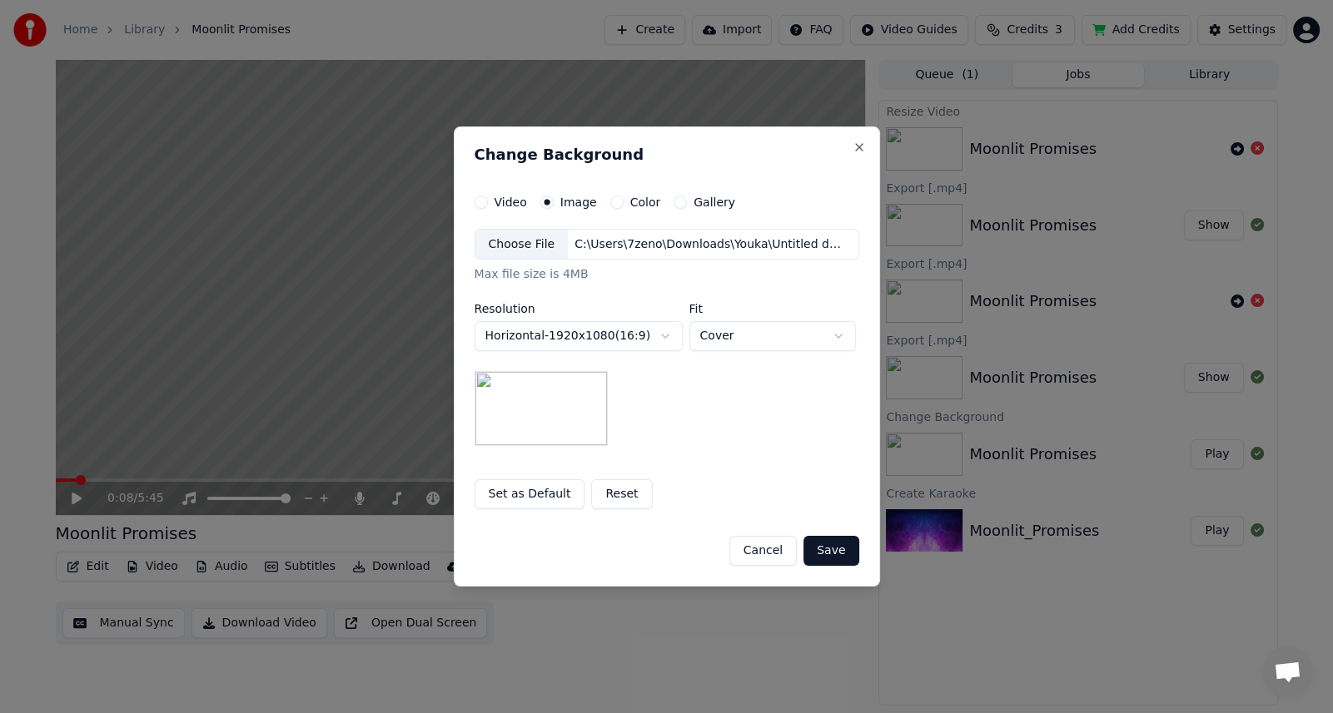
click at [832, 549] on button "Save" at bounding box center [830, 551] width 55 height 30
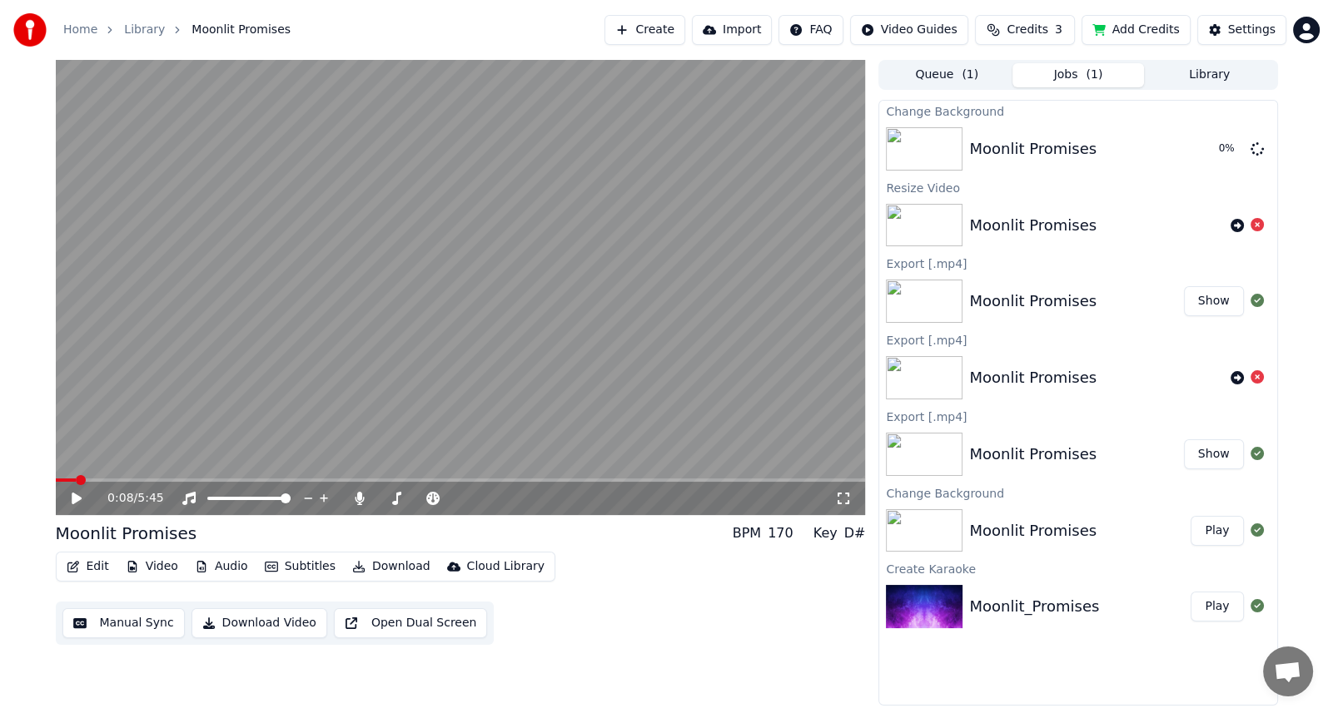
click at [98, 570] on button "Edit" at bounding box center [88, 566] width 56 height 23
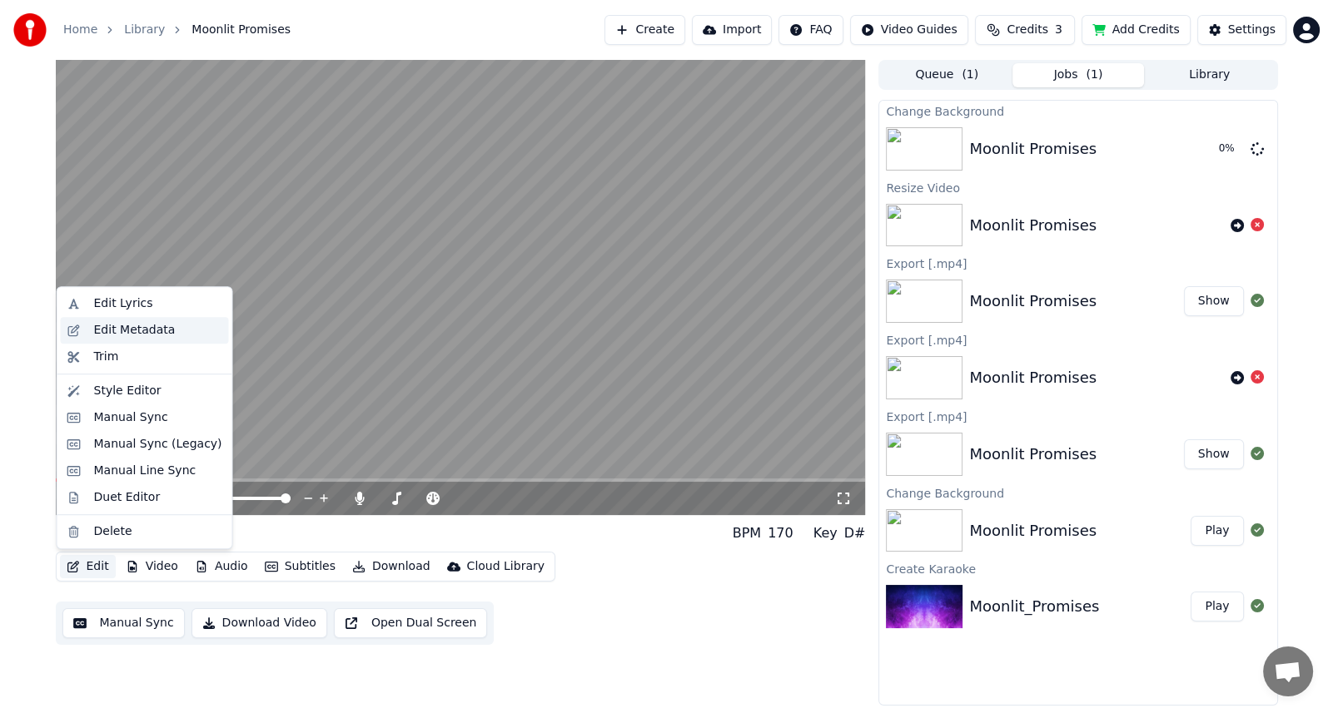
click at [98, 331] on div "Edit Metadata" at bounding box center [135, 330] width 82 height 17
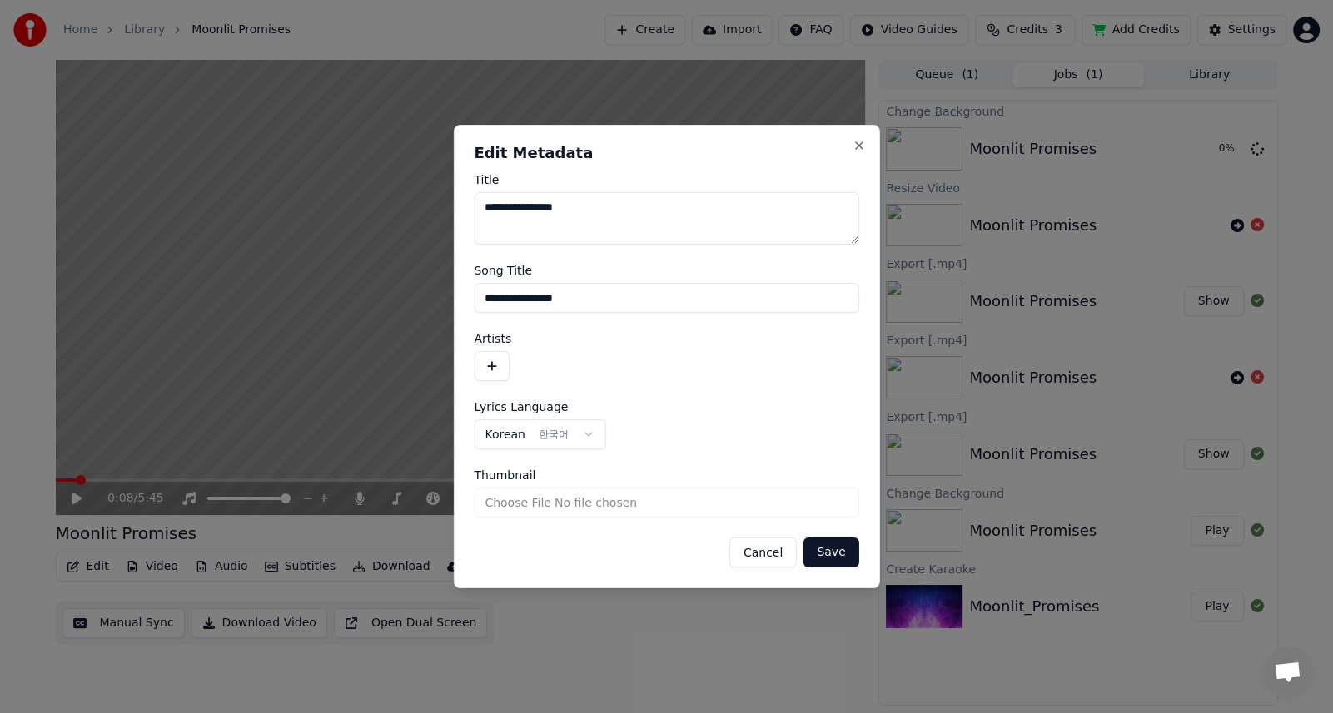
click at [758, 554] on button "Cancel" at bounding box center [762, 553] width 67 height 30
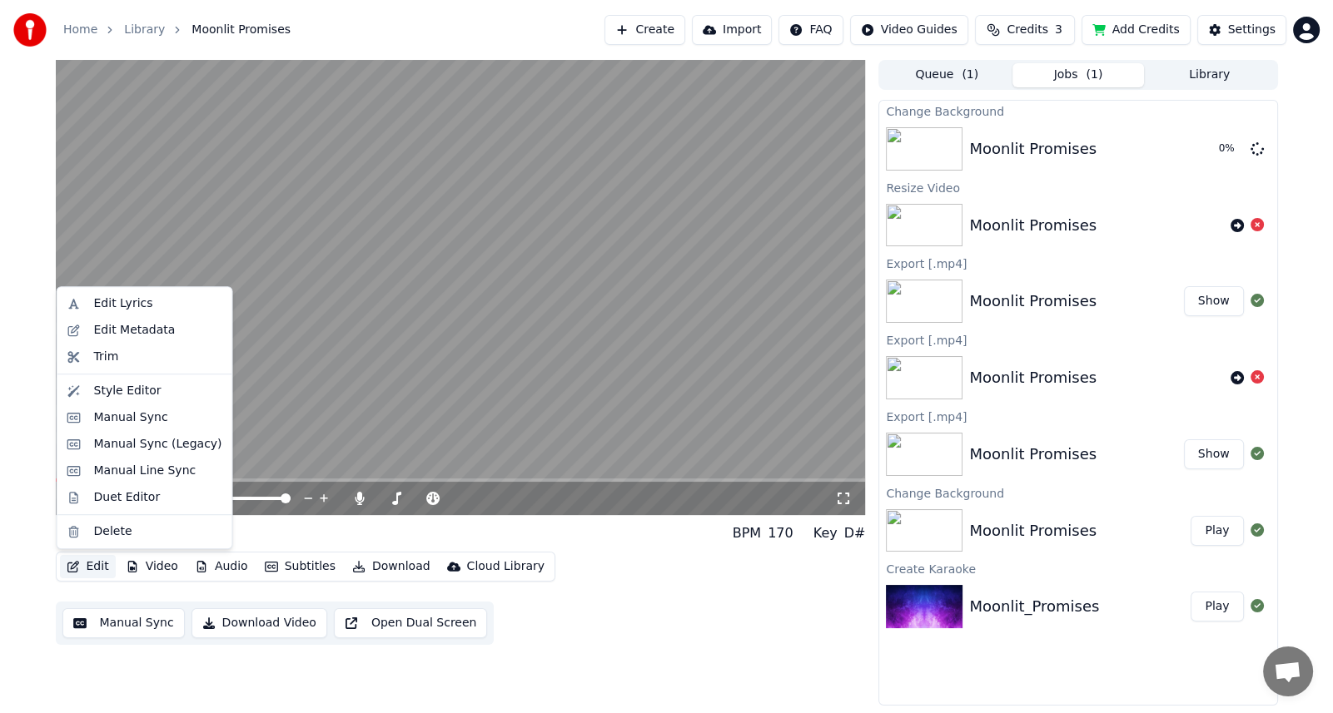
click at [87, 566] on button "Edit" at bounding box center [88, 566] width 56 height 23
click at [104, 499] on div "Duet Editor" at bounding box center [127, 498] width 67 height 17
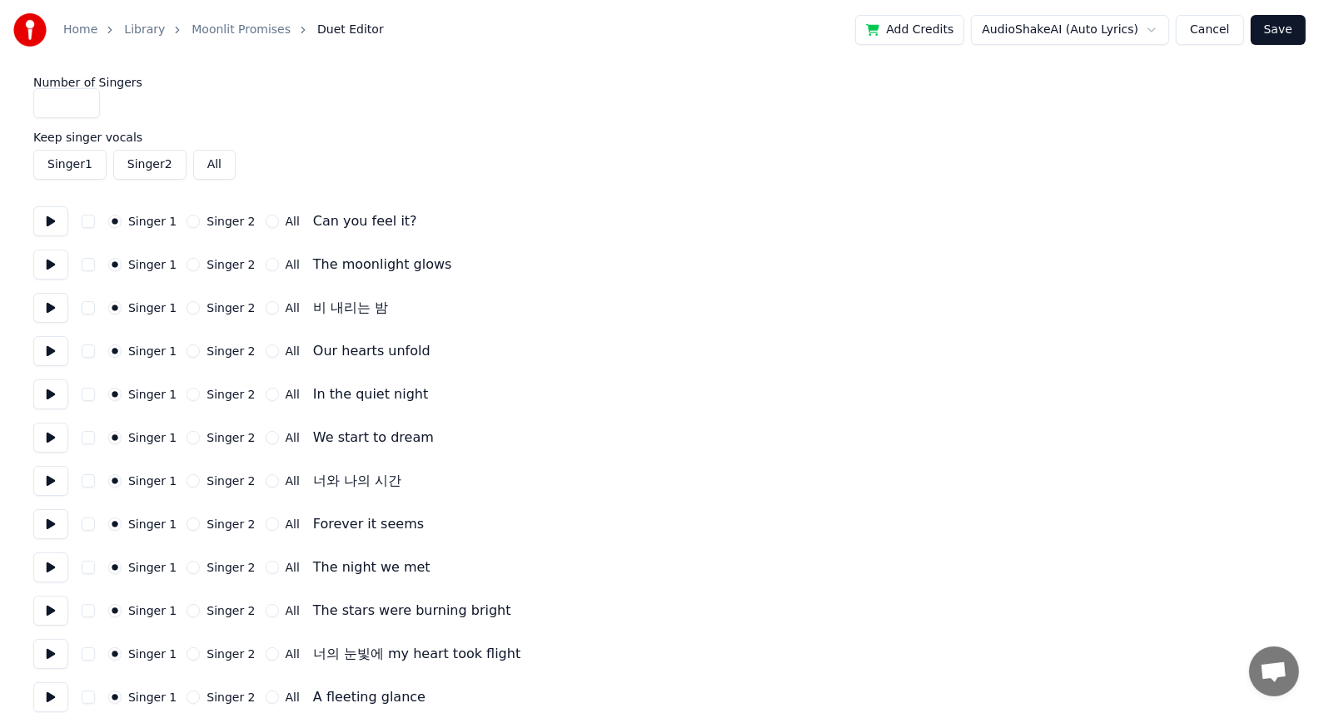
click at [1200, 27] on button "Cancel" at bounding box center [1208, 30] width 67 height 30
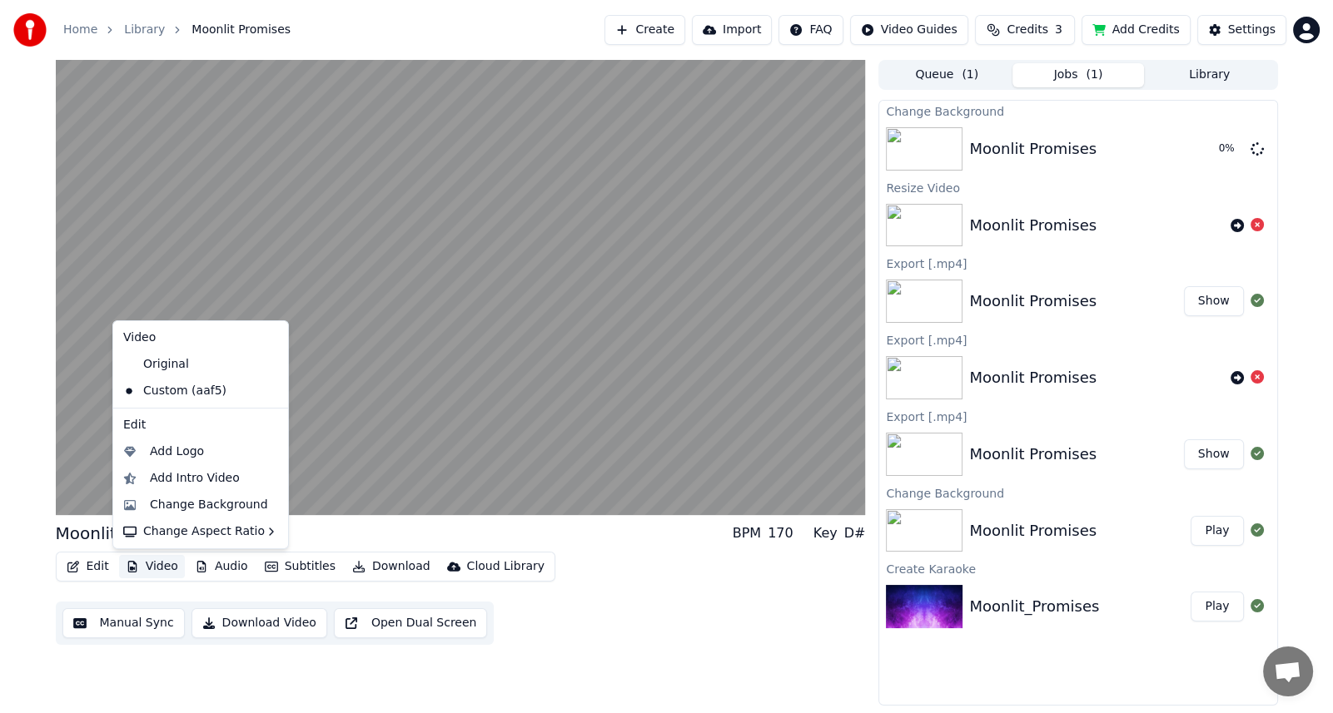
click at [170, 569] on button "Video" at bounding box center [152, 566] width 66 height 23
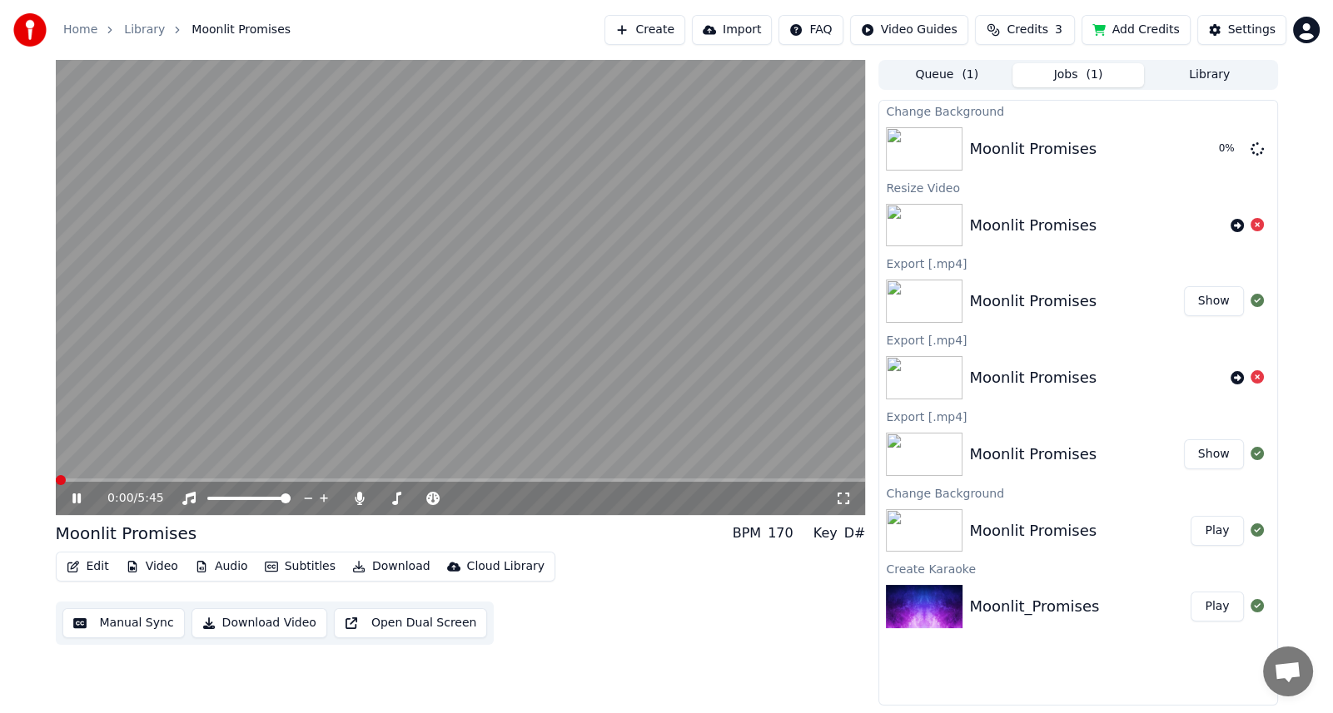
click at [321, 421] on video at bounding box center [461, 287] width 810 height 455
click at [152, 569] on button "Video" at bounding box center [152, 566] width 66 height 23
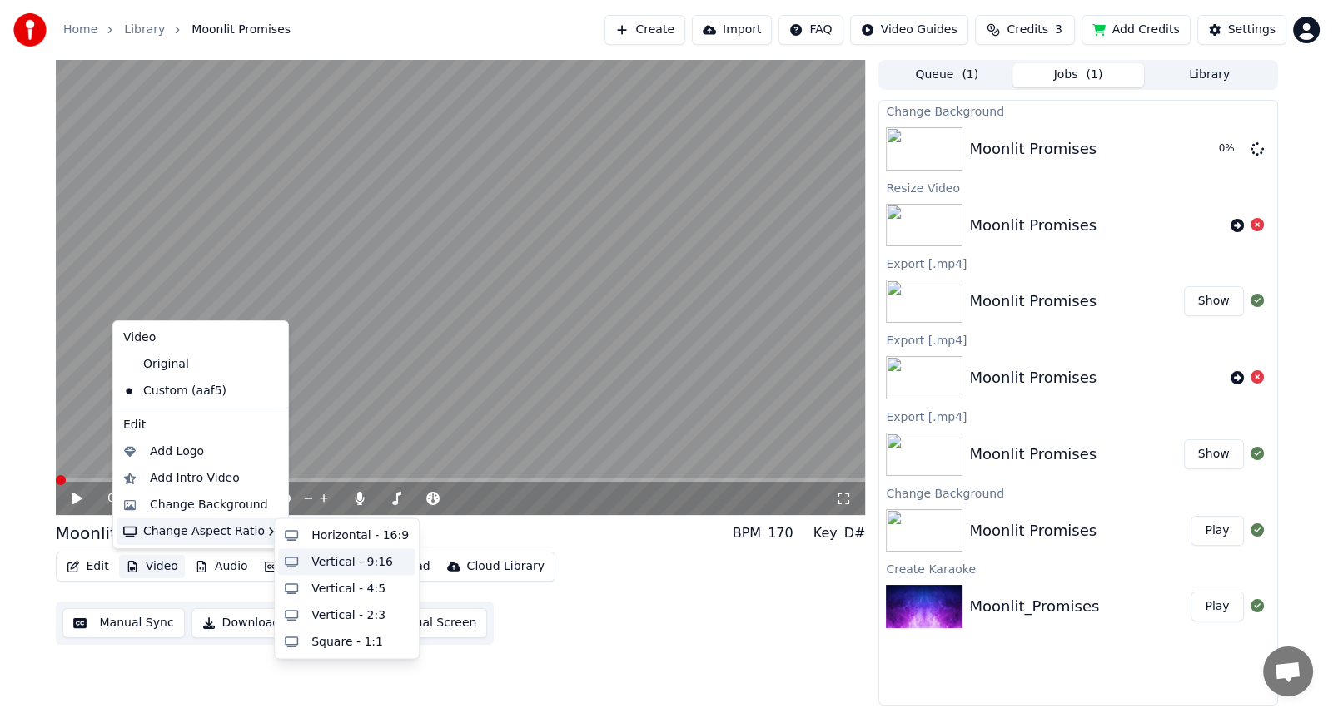
click at [329, 563] on div "Vertical - 9:16" at bounding box center [352, 562] width 82 height 17
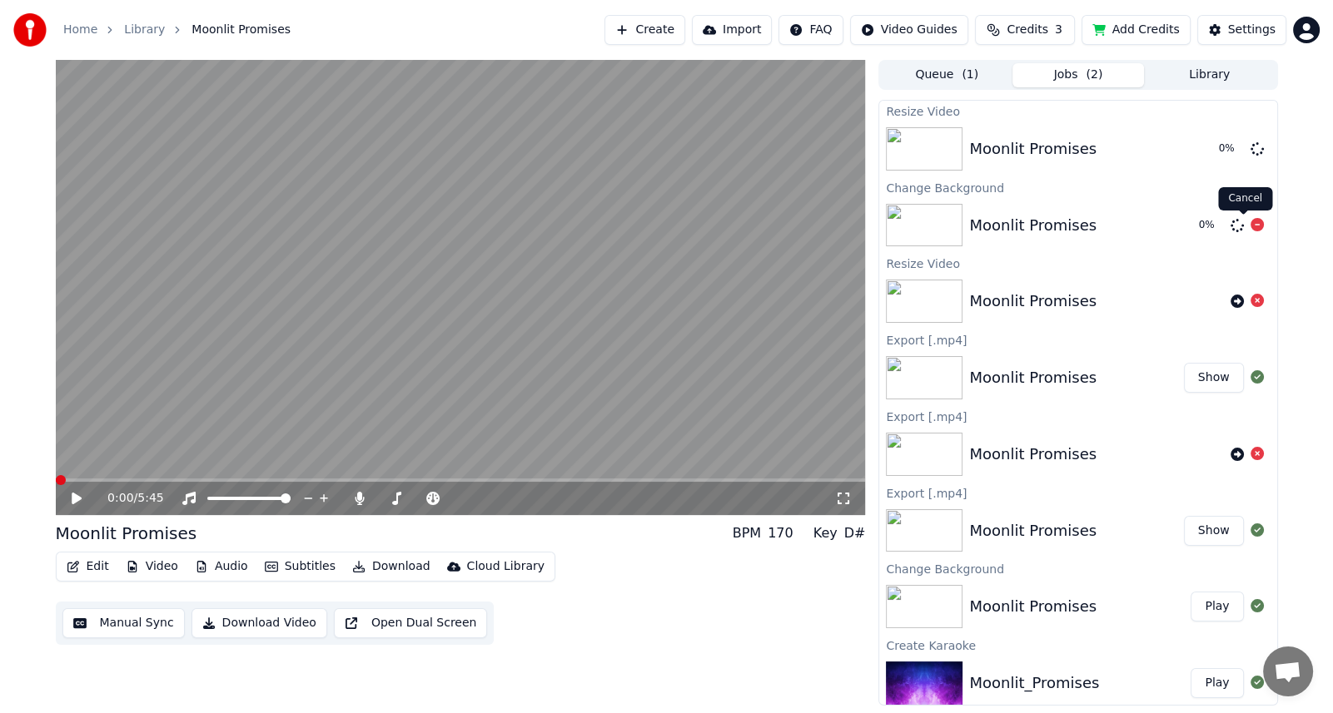
click at [1250, 221] on icon at bounding box center [1256, 224] width 13 height 13
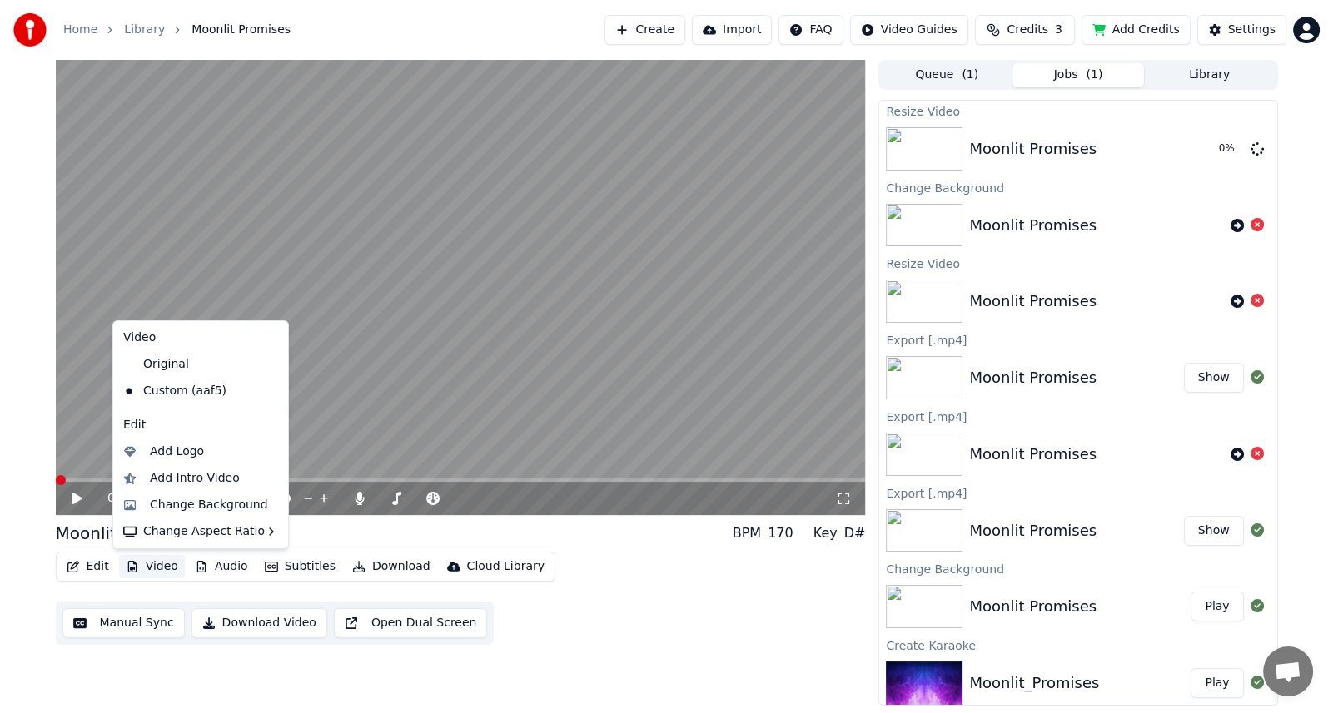
click at [171, 566] on button "Video" at bounding box center [152, 566] width 66 height 23
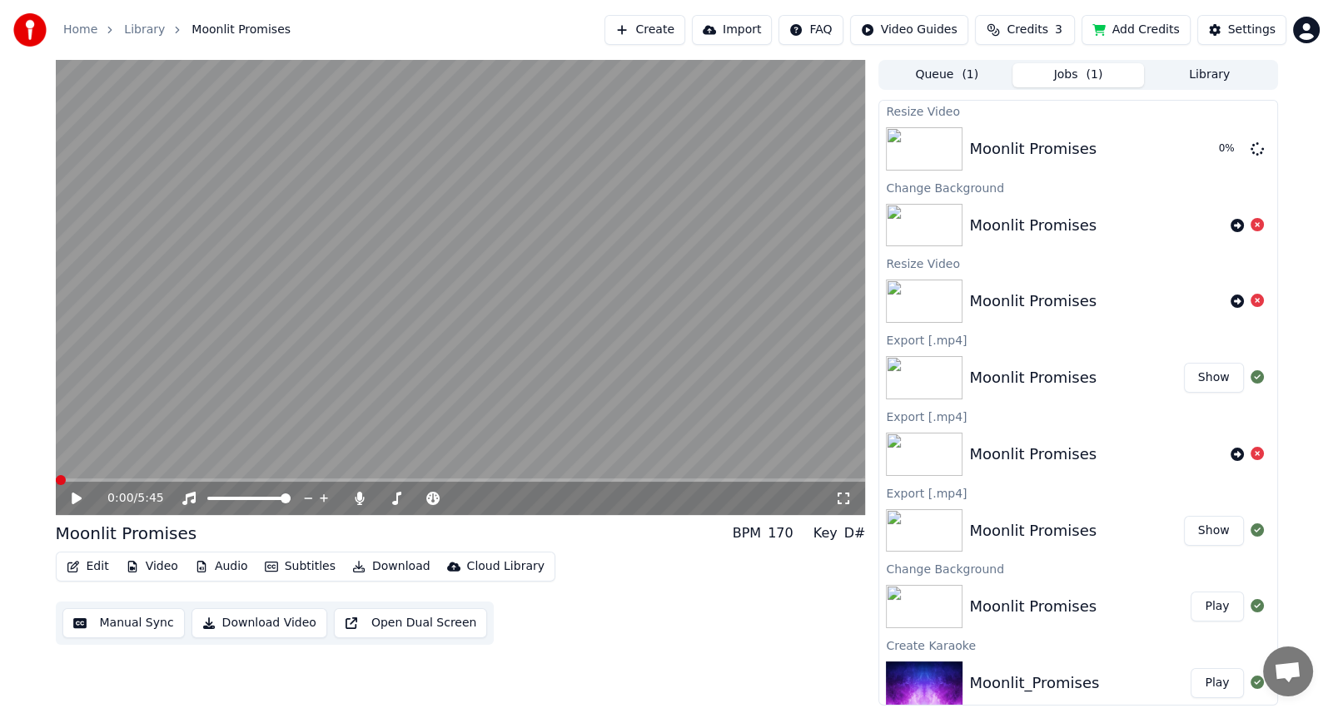
click at [549, 674] on div "0:00 / 5:45 Moonlit Promises BPM 170 Key D# Edit Video Audio Subtitles Download…" at bounding box center [461, 383] width 810 height 646
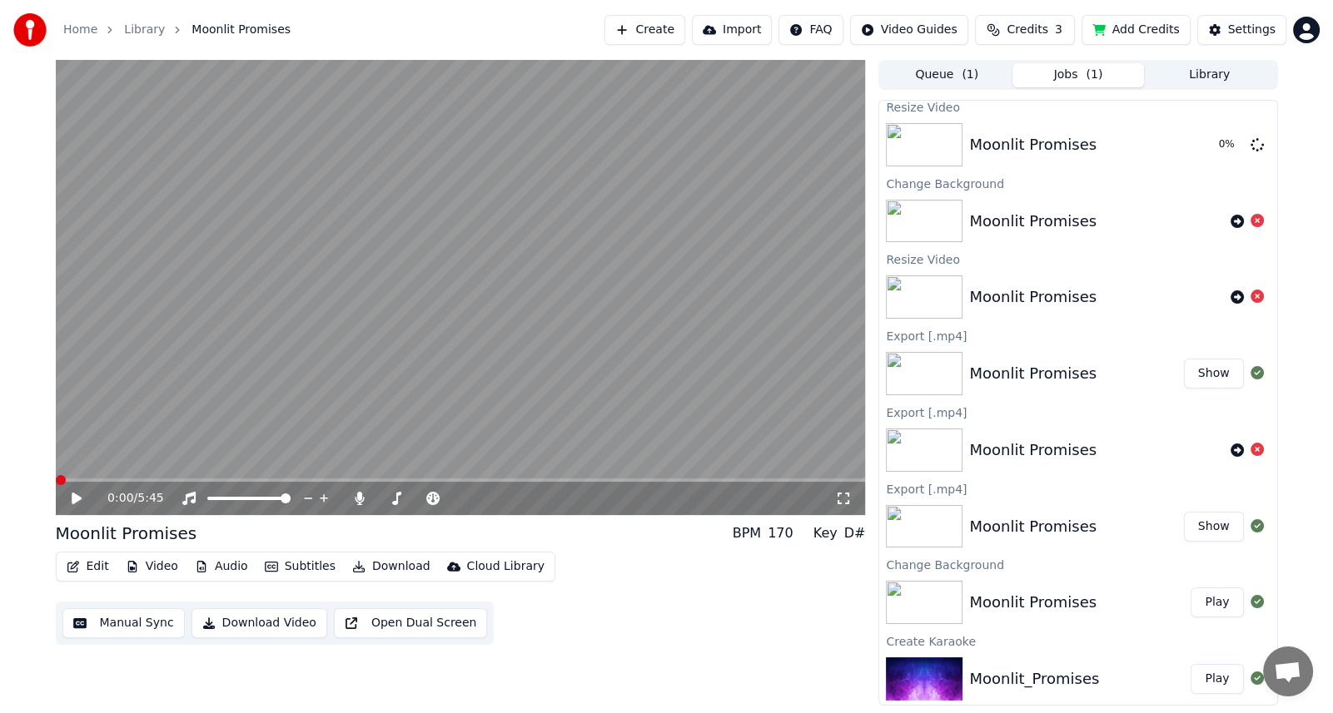
scroll to position [5, 0]
click at [1250, 450] on icon at bounding box center [1256, 448] width 13 height 13
click at [1250, 447] on icon at bounding box center [1256, 448] width 13 height 13
click at [237, 482] on span at bounding box center [241, 480] width 10 height 10
click at [1204, 145] on button "Play" at bounding box center [1216, 144] width 52 height 30
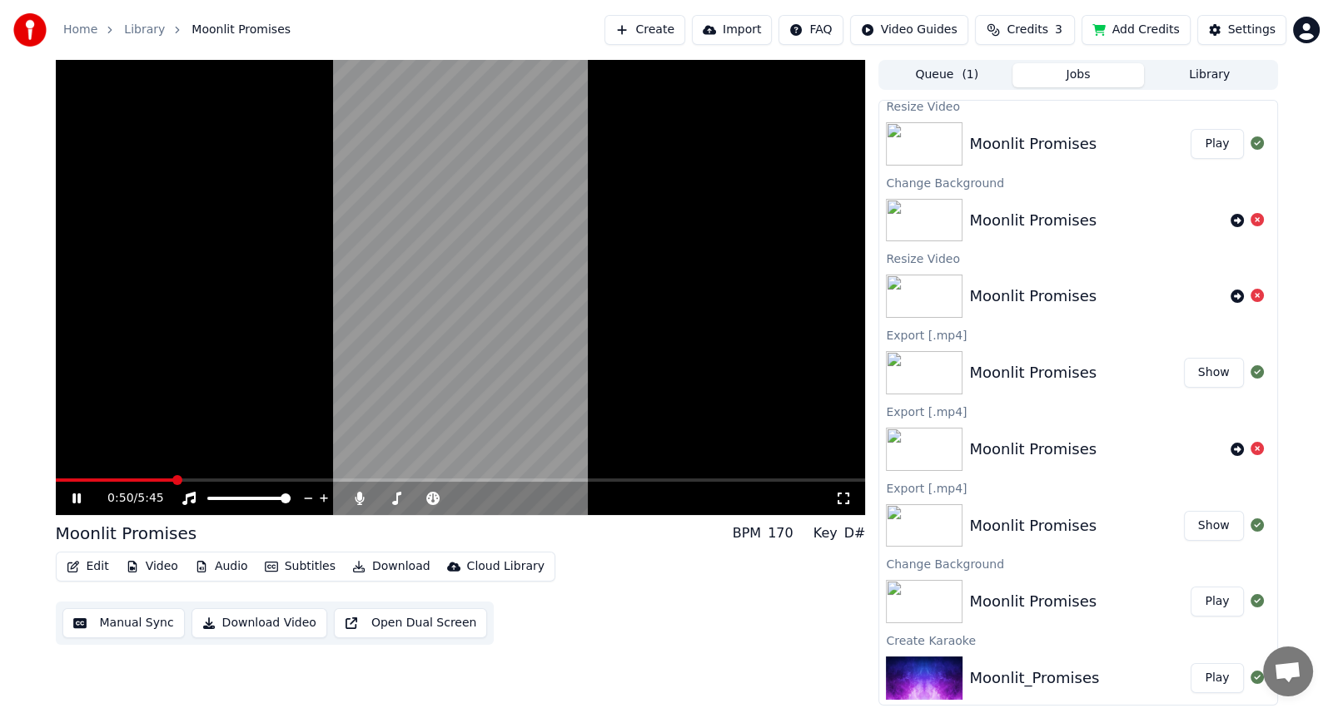
click at [75, 501] on icon at bounding box center [76, 499] width 8 height 10
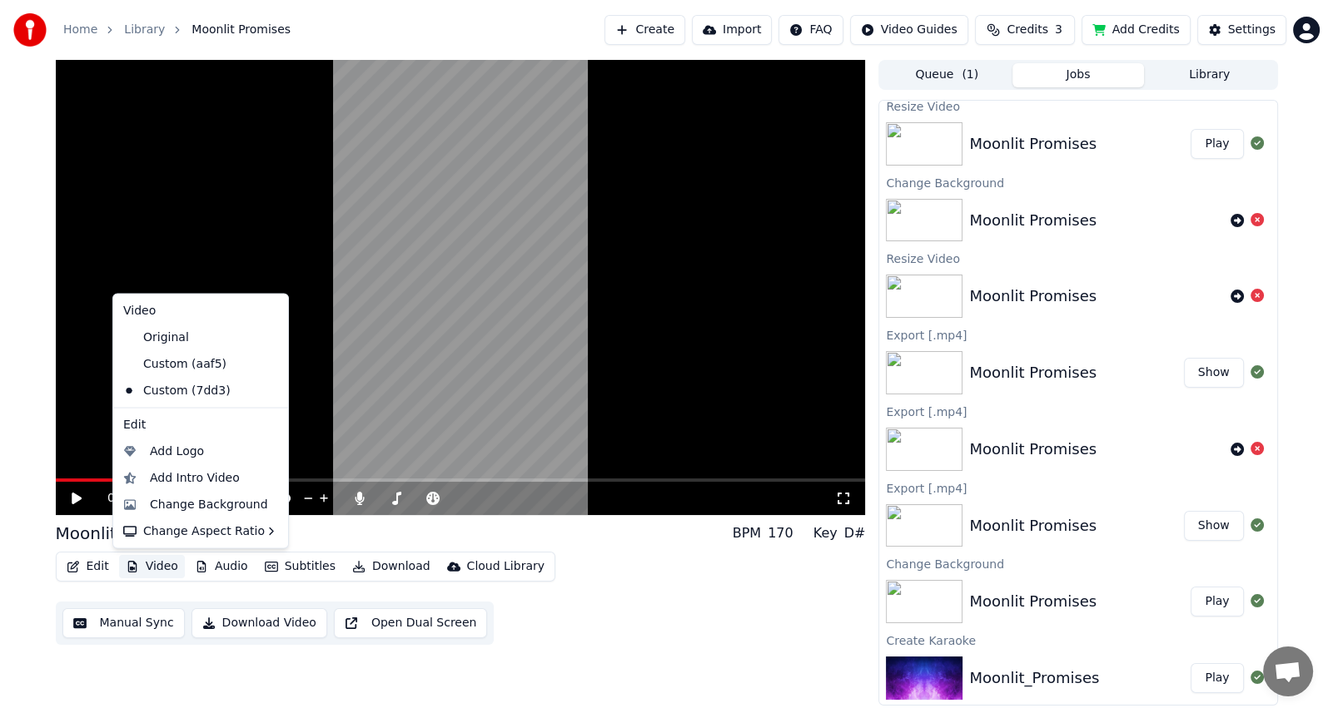
click at [153, 569] on button "Video" at bounding box center [152, 566] width 66 height 23
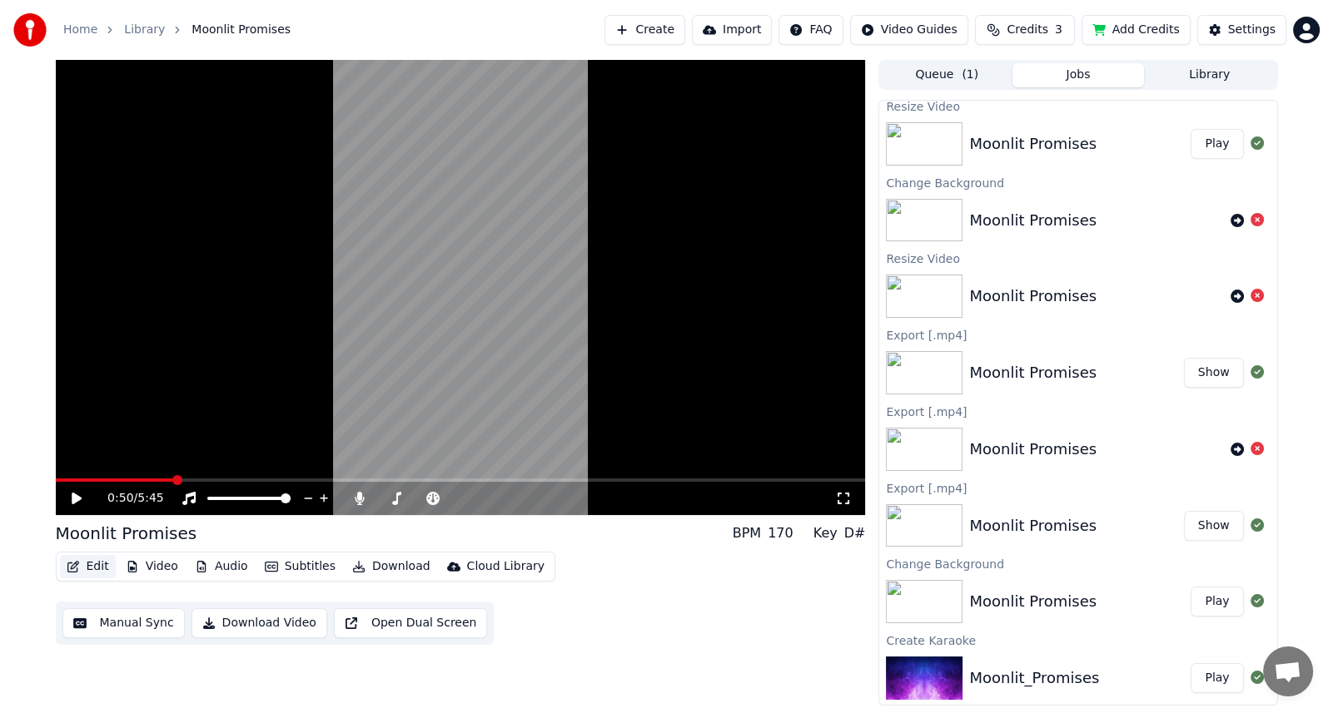
click at [99, 569] on button "Edit" at bounding box center [88, 566] width 56 height 23
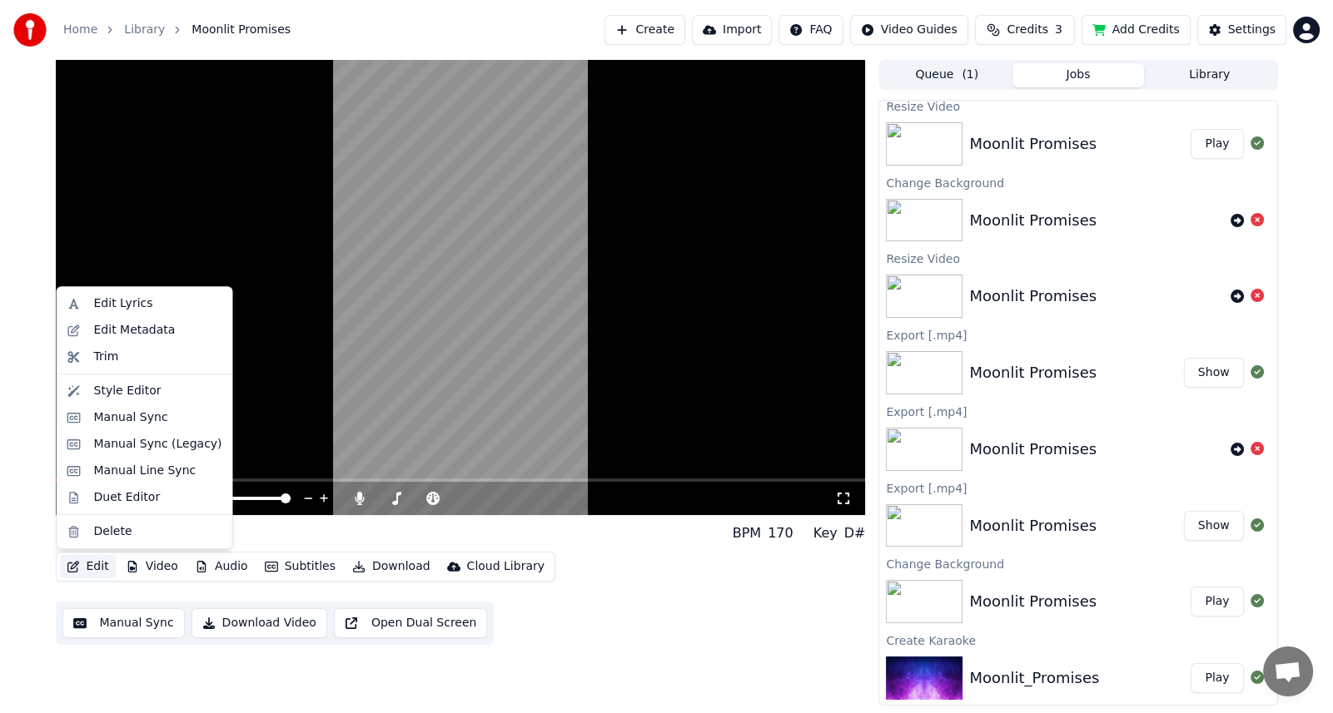
click at [98, 569] on button "Edit" at bounding box center [88, 566] width 56 height 23
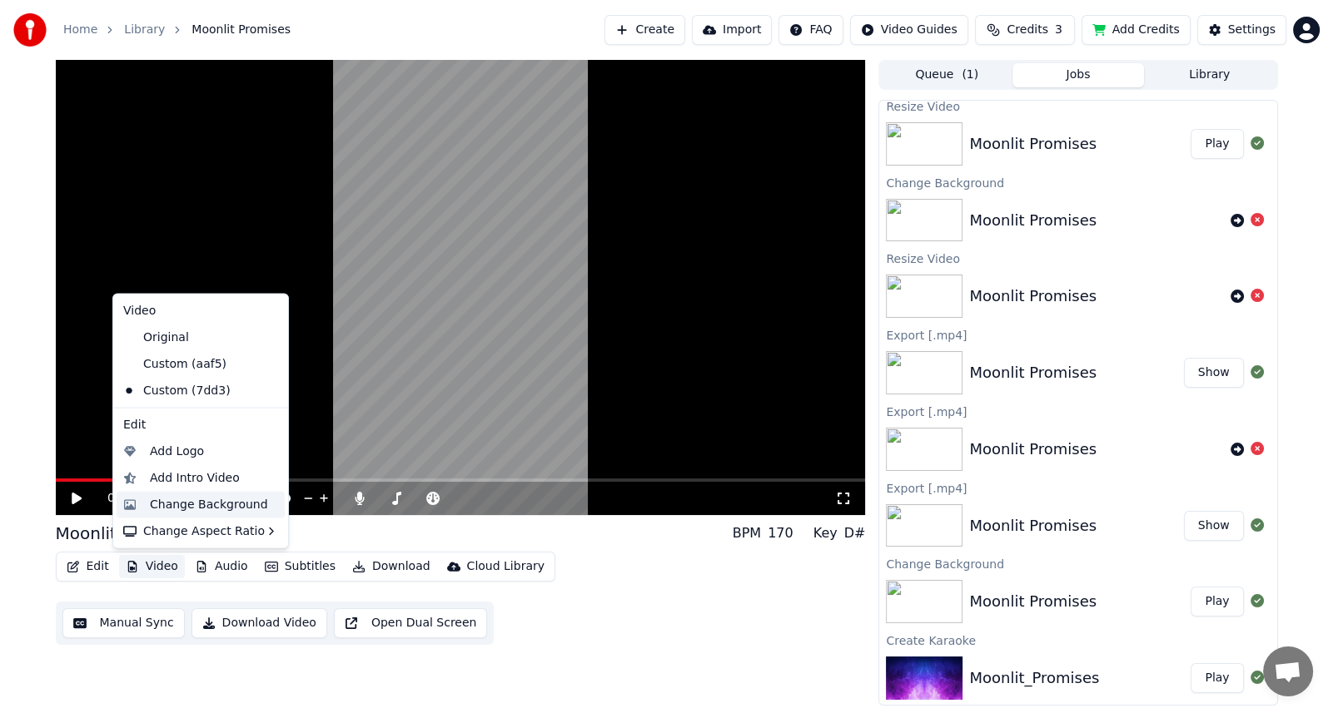
click at [209, 504] on div "Change Background" at bounding box center [209, 504] width 118 height 17
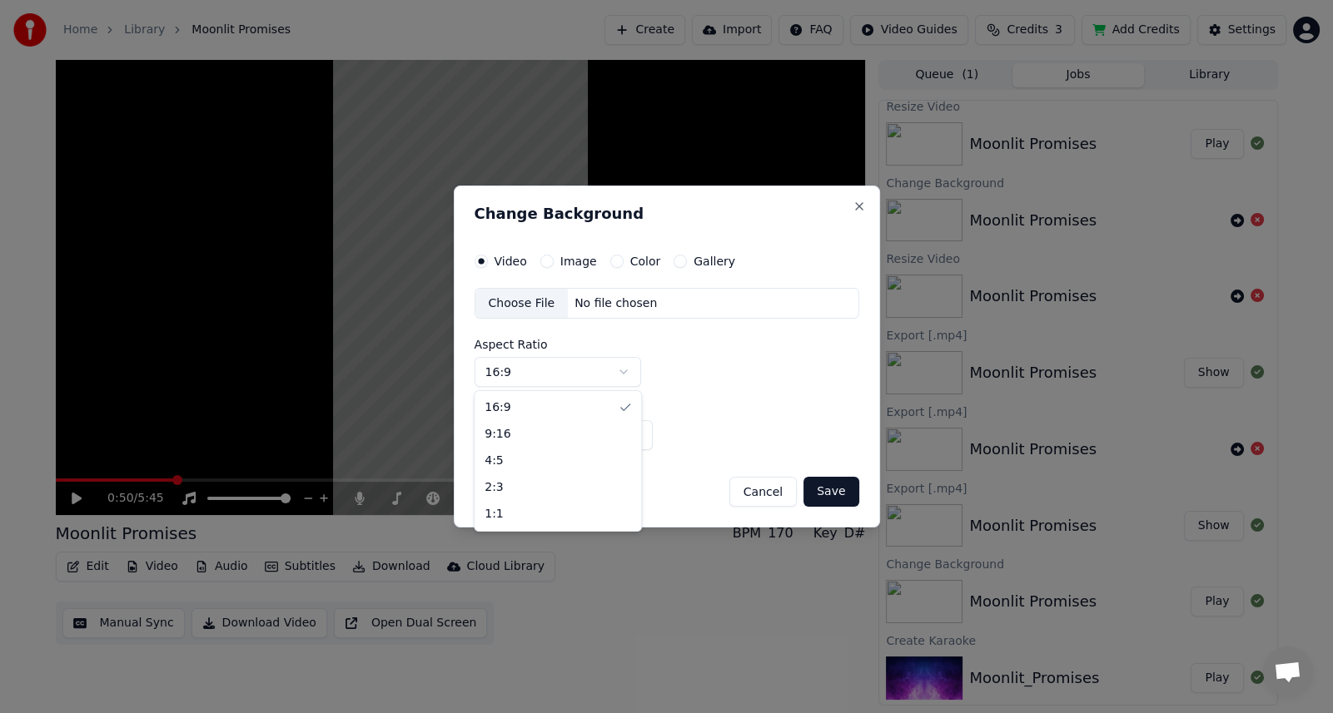
click at [625, 375] on body "Home Library Moonlit Promises Create Import FAQ Video Guides Credits 3 Add Cred…" at bounding box center [666, 356] width 1333 height 713
select select "****"
click at [504, 306] on div "Choose File" at bounding box center [521, 304] width 93 height 30
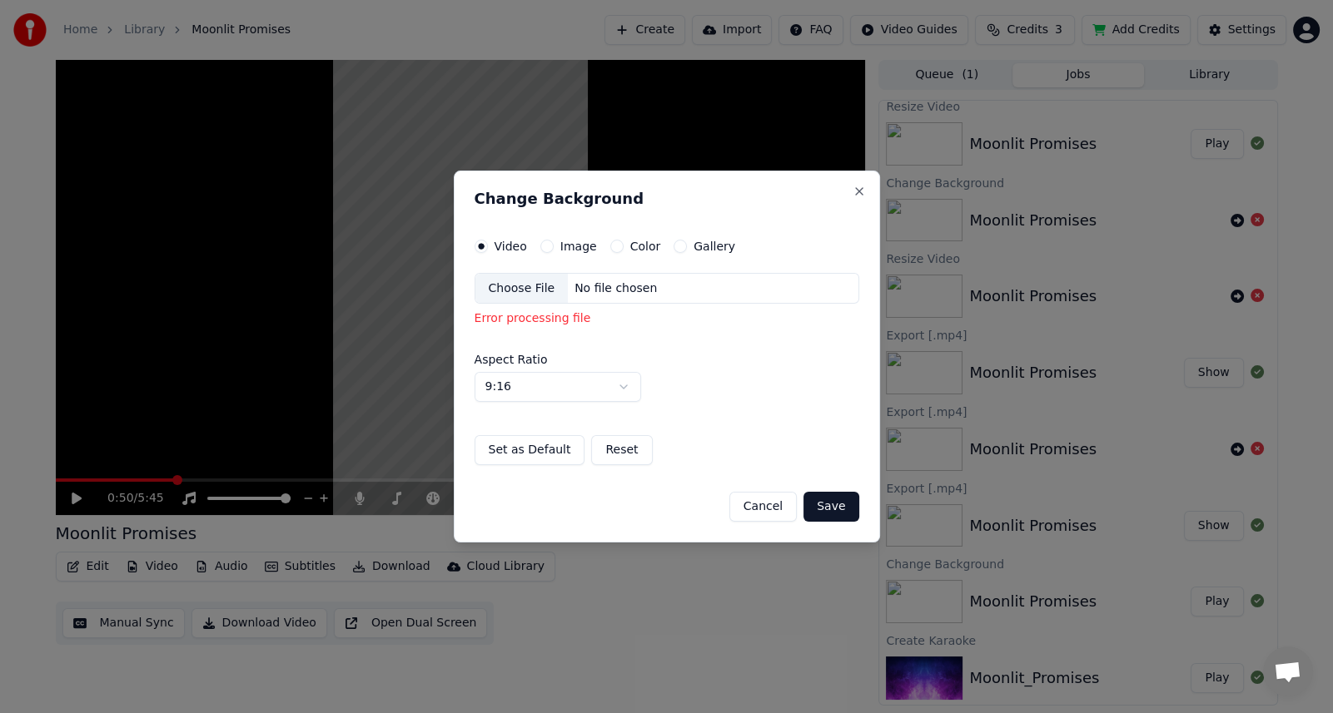
click at [540, 246] on button "Image" at bounding box center [546, 246] width 13 height 13
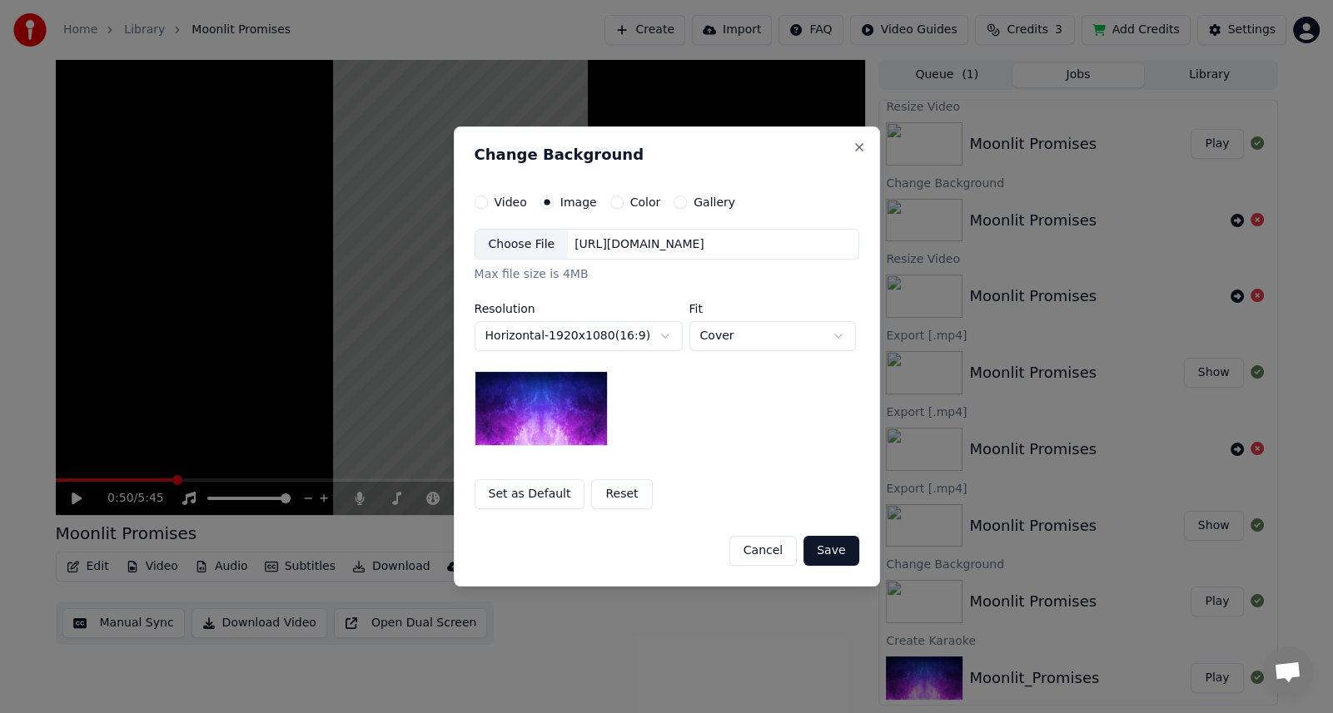
click at [536, 247] on div "Choose File" at bounding box center [521, 245] width 93 height 30
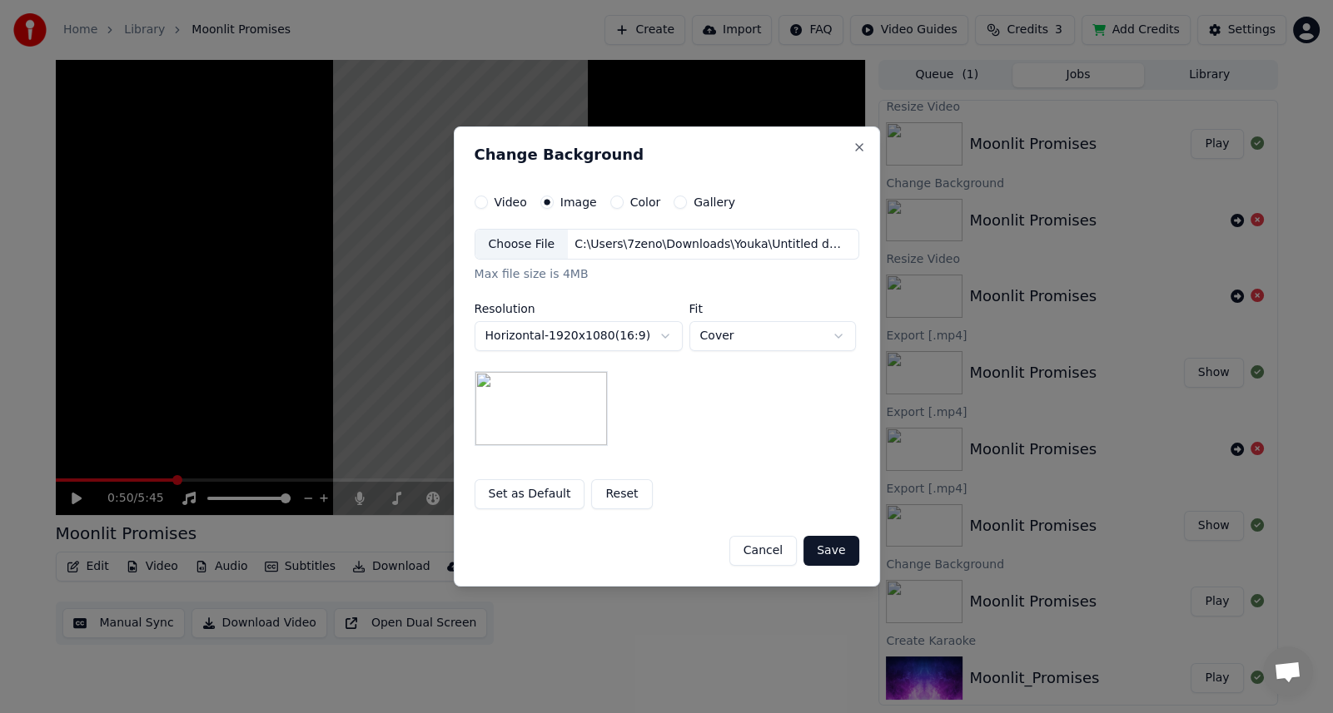
click at [830, 552] on button "Save" at bounding box center [830, 551] width 55 height 30
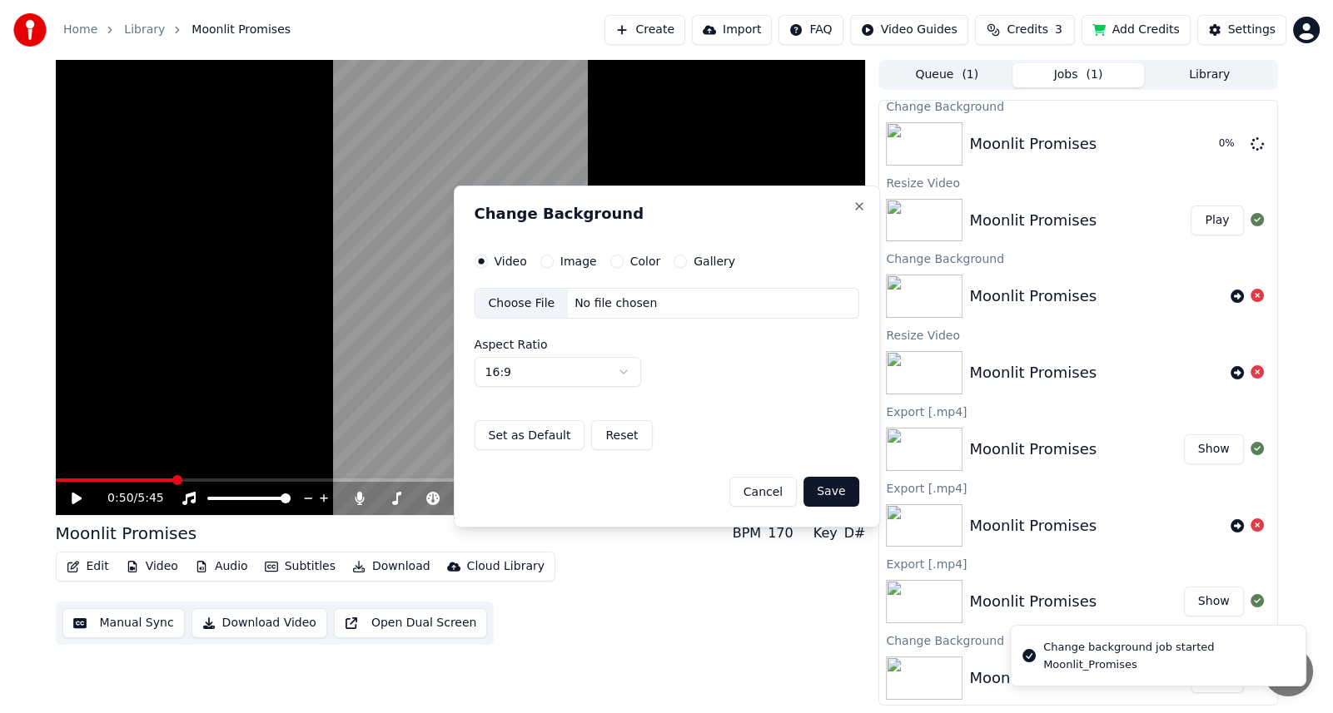
scroll to position [82, 0]
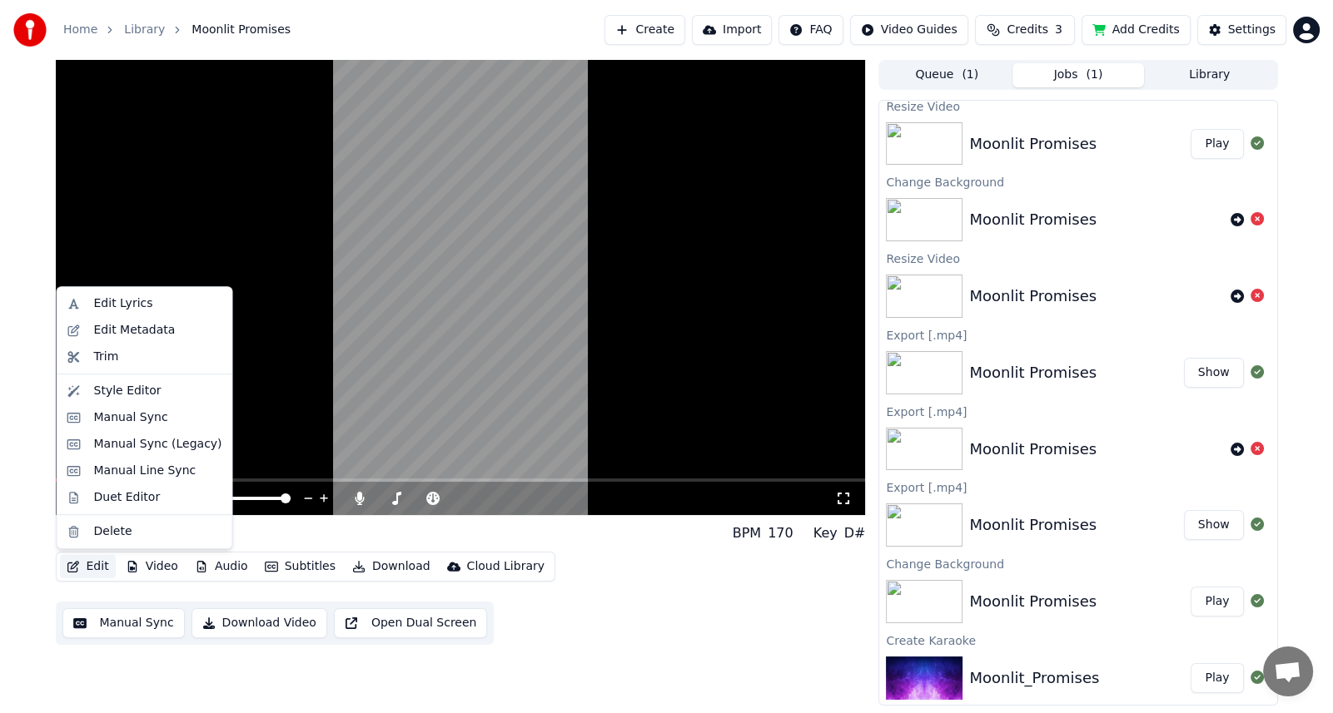
click at [87, 562] on button "Edit" at bounding box center [88, 566] width 56 height 23
click at [107, 385] on div "Style Editor" at bounding box center [127, 391] width 67 height 17
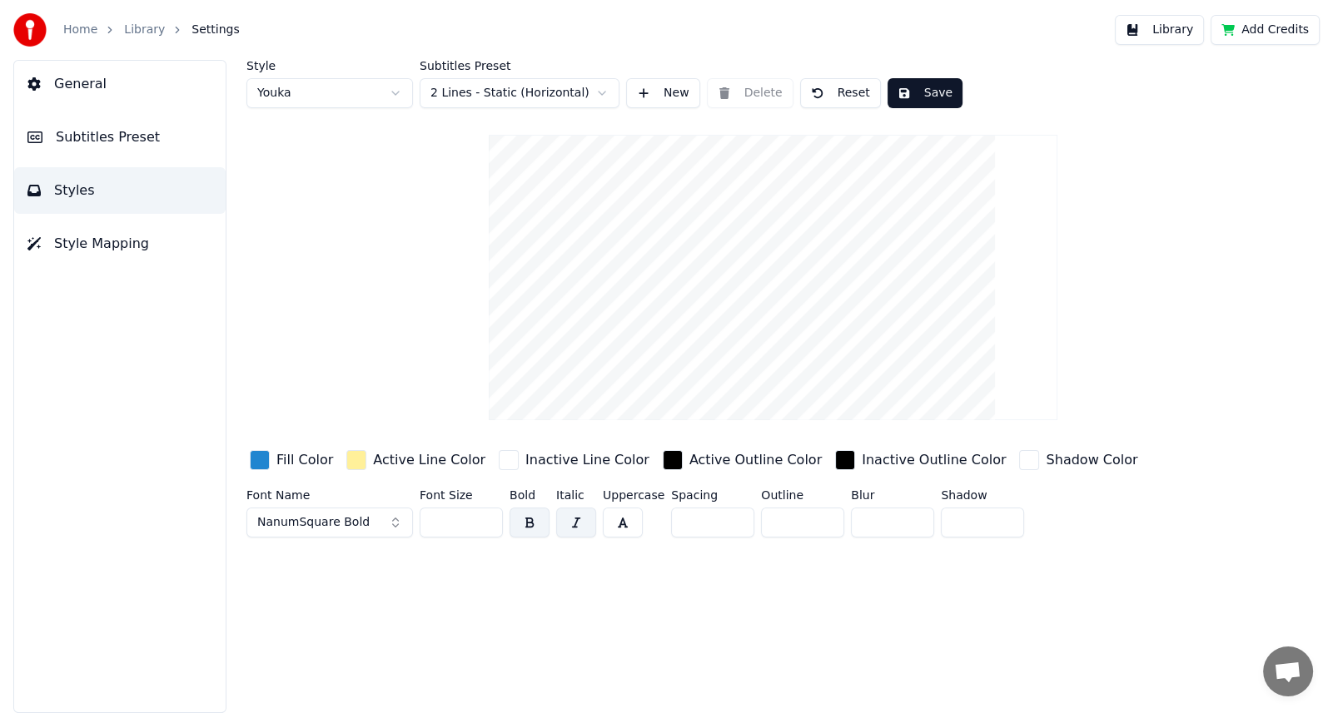
click at [600, 92] on html "Home Library Settings Library Add Credits General Subtitles Preset Styles Style…" at bounding box center [666, 356] width 1333 height 713
click at [321, 206] on html "Home Library Settings Library Add Credits General Subtitles Preset Styles Style…" at bounding box center [666, 356] width 1333 height 713
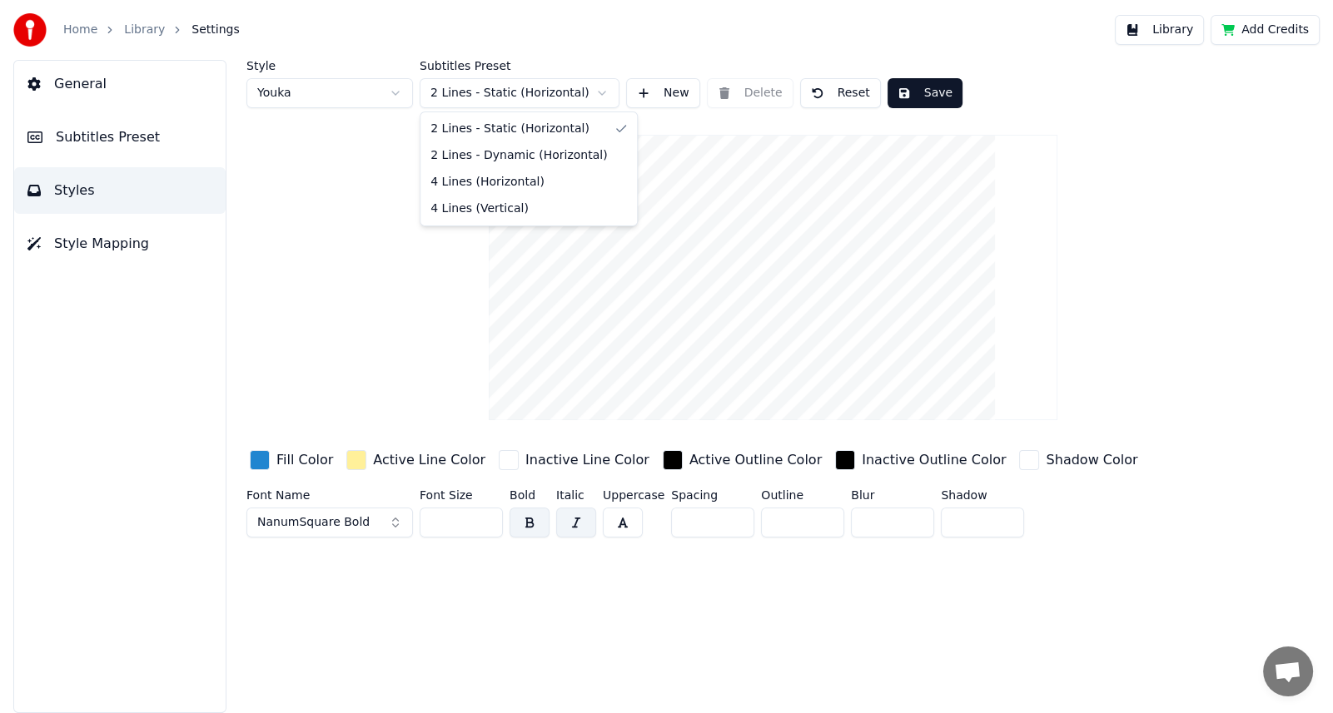
click at [595, 93] on html "Home Library Settings Library Add Credits General Subtitles Preset Styles Style…" at bounding box center [666, 356] width 1333 height 713
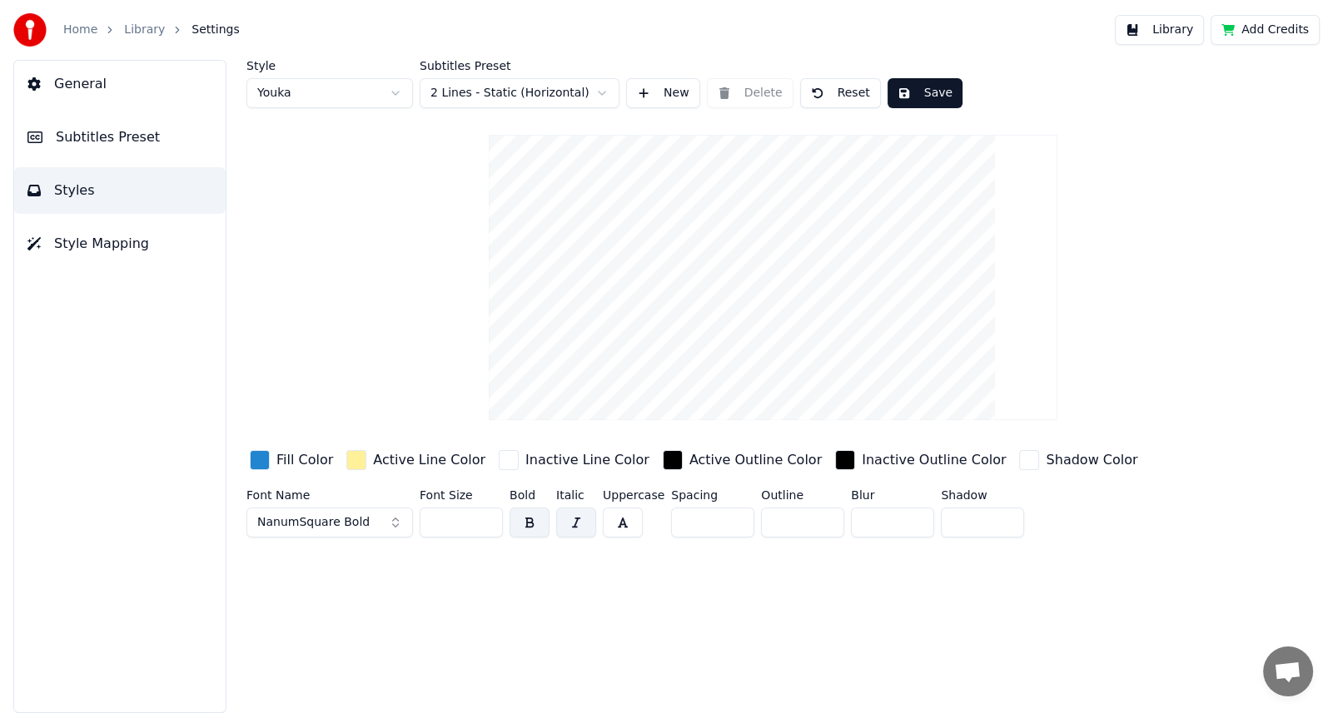
click at [294, 242] on html "Home Library Settings Library Add Credits General Subtitles Preset Styles Style…" at bounding box center [666, 356] width 1333 height 713
click at [645, 100] on button "New" at bounding box center [663, 93] width 74 height 30
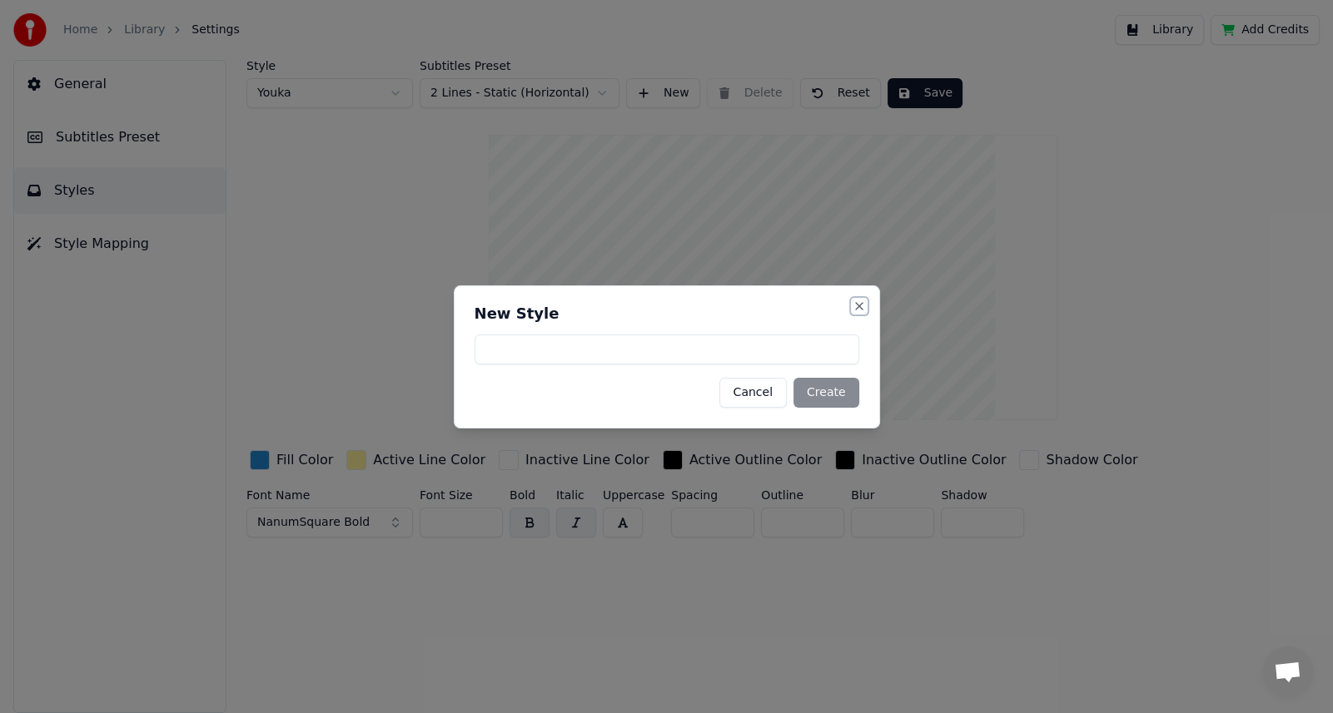
click at [860, 304] on button "Close" at bounding box center [858, 306] width 13 height 13
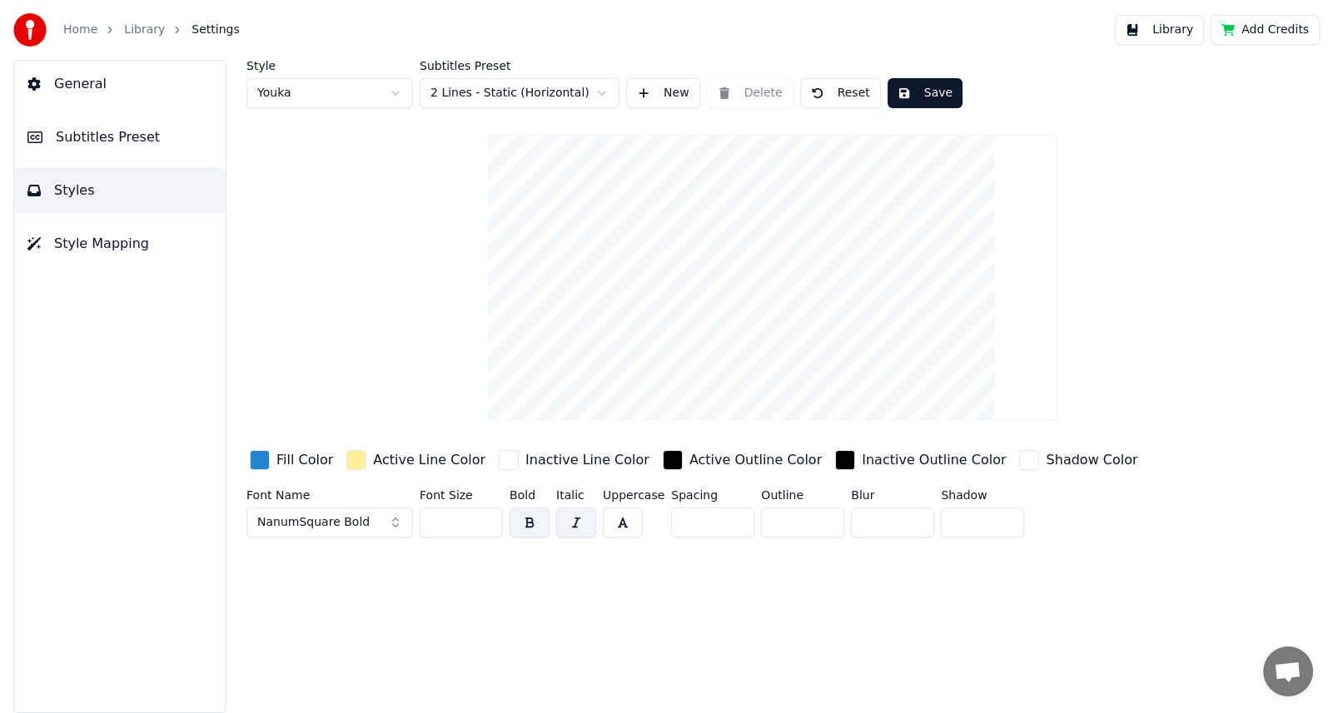
click at [486, 526] on input "**" at bounding box center [461, 523] width 83 height 30
click at [485, 524] on input "**" at bounding box center [461, 523] width 83 height 30
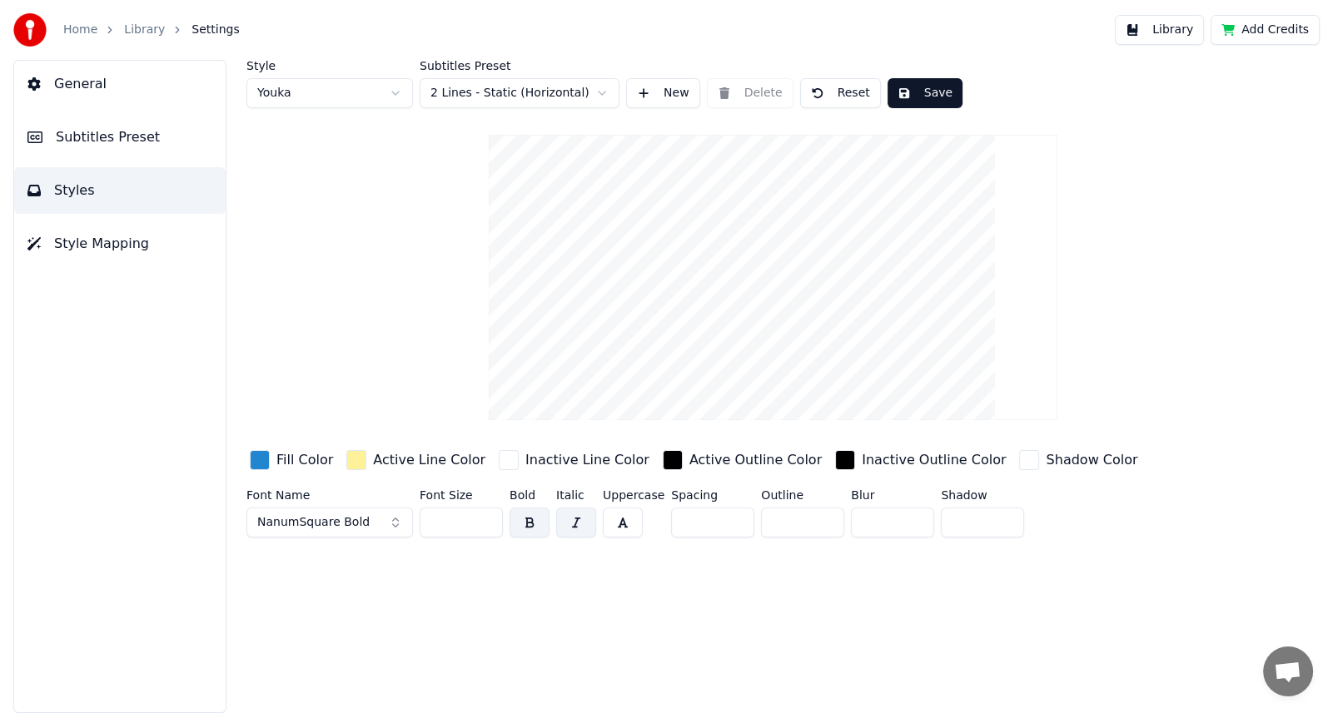
click at [485, 524] on input "**" at bounding box center [461, 523] width 83 height 30
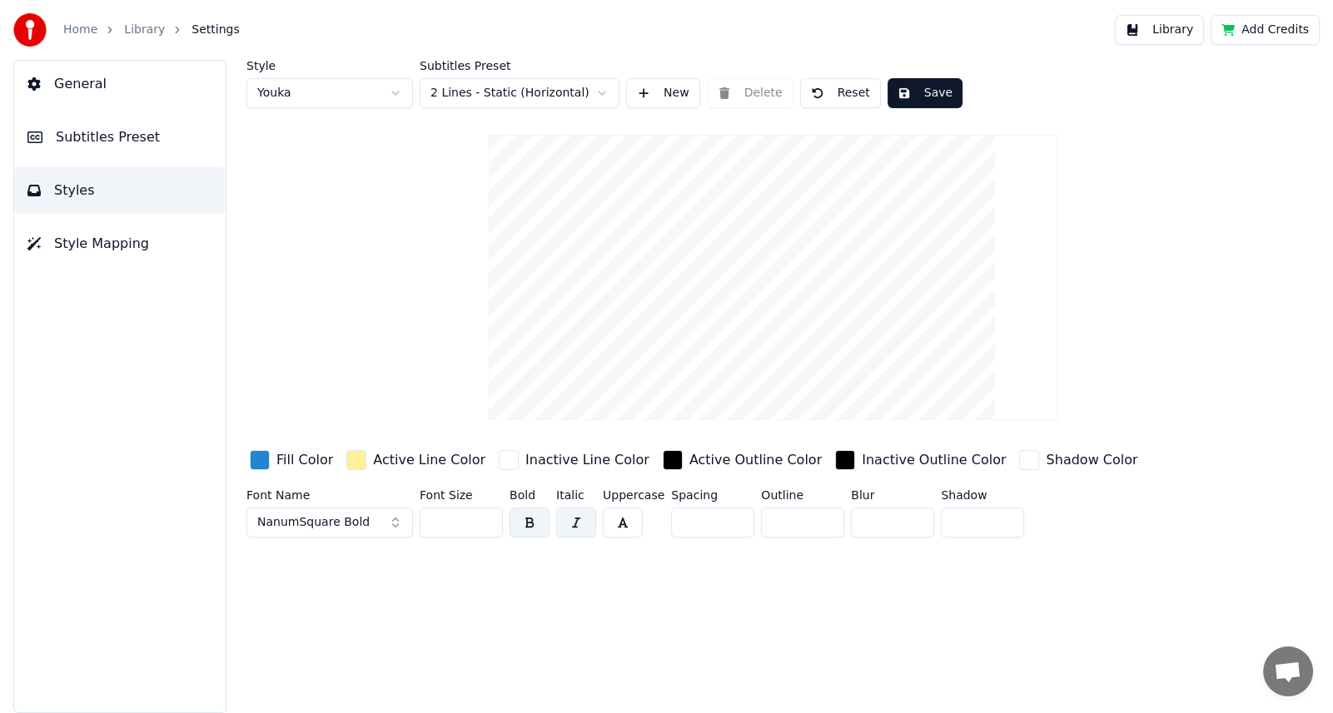
click at [485, 524] on input "**" at bounding box center [461, 523] width 83 height 30
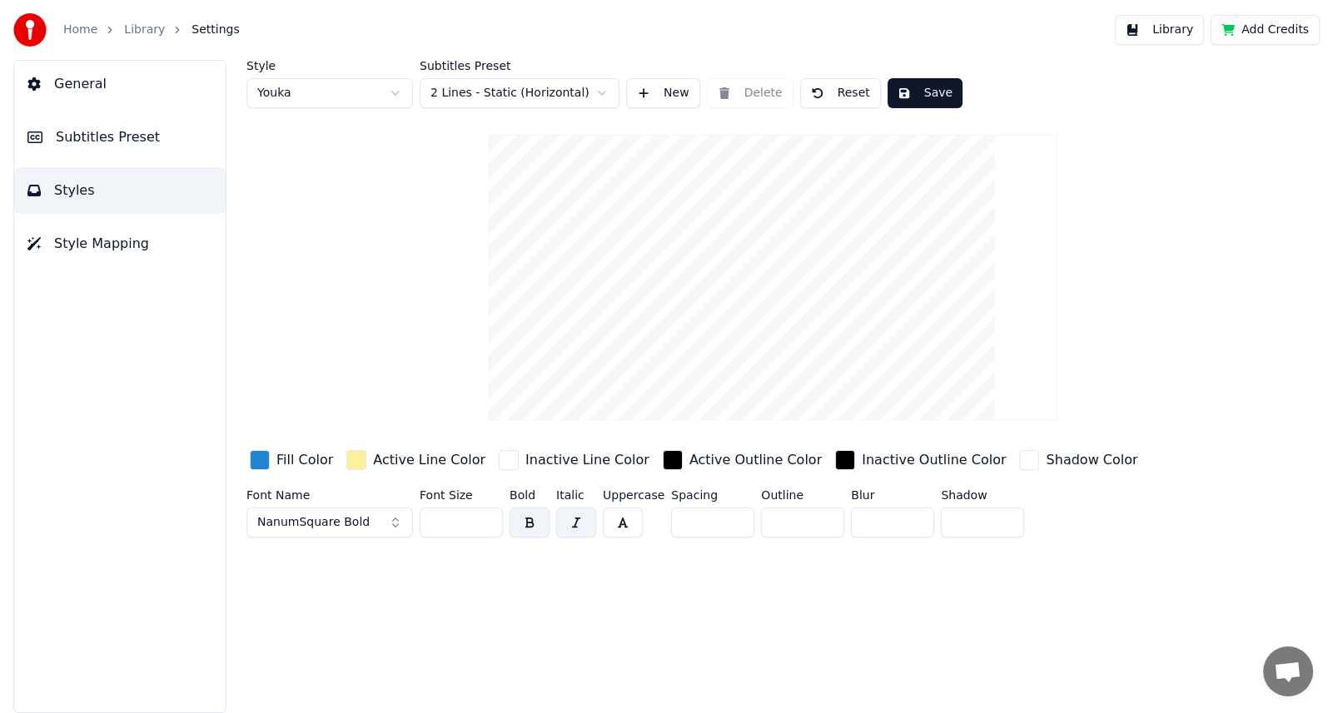
click at [485, 524] on input "**" at bounding box center [461, 523] width 83 height 30
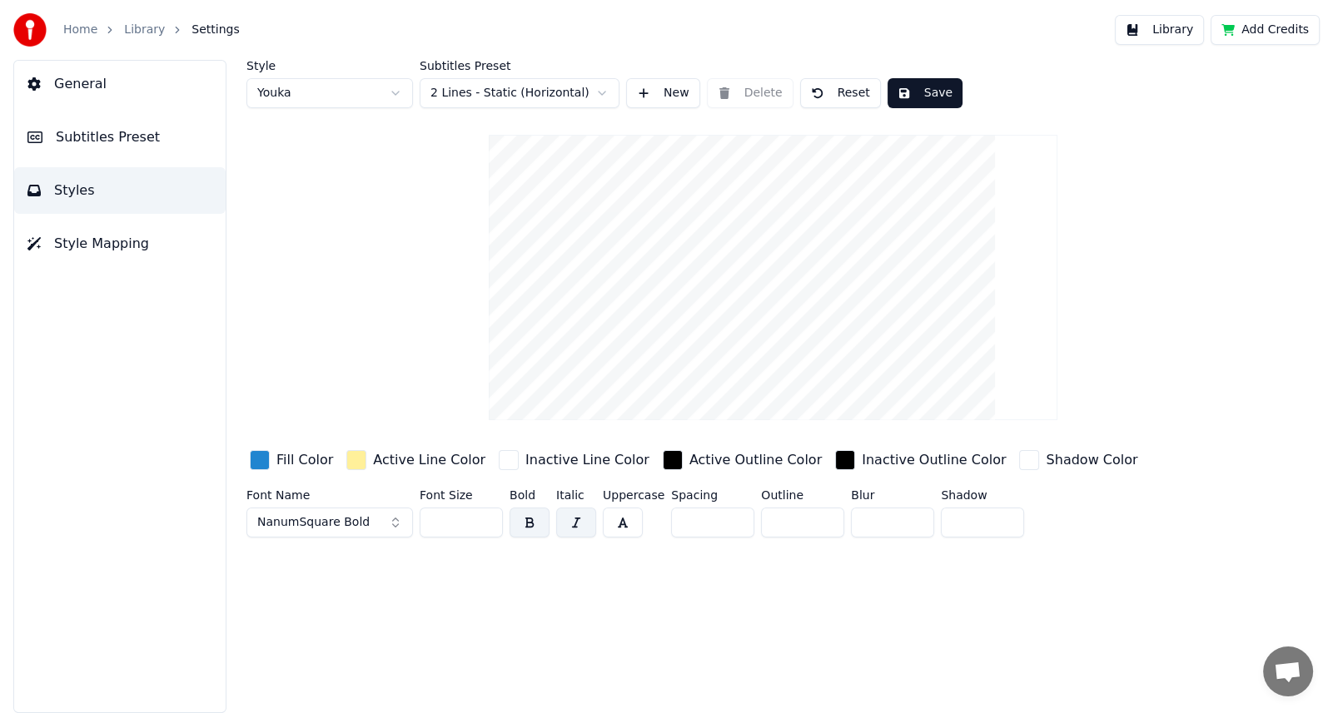
click at [485, 524] on input "**" at bounding box center [461, 523] width 83 height 30
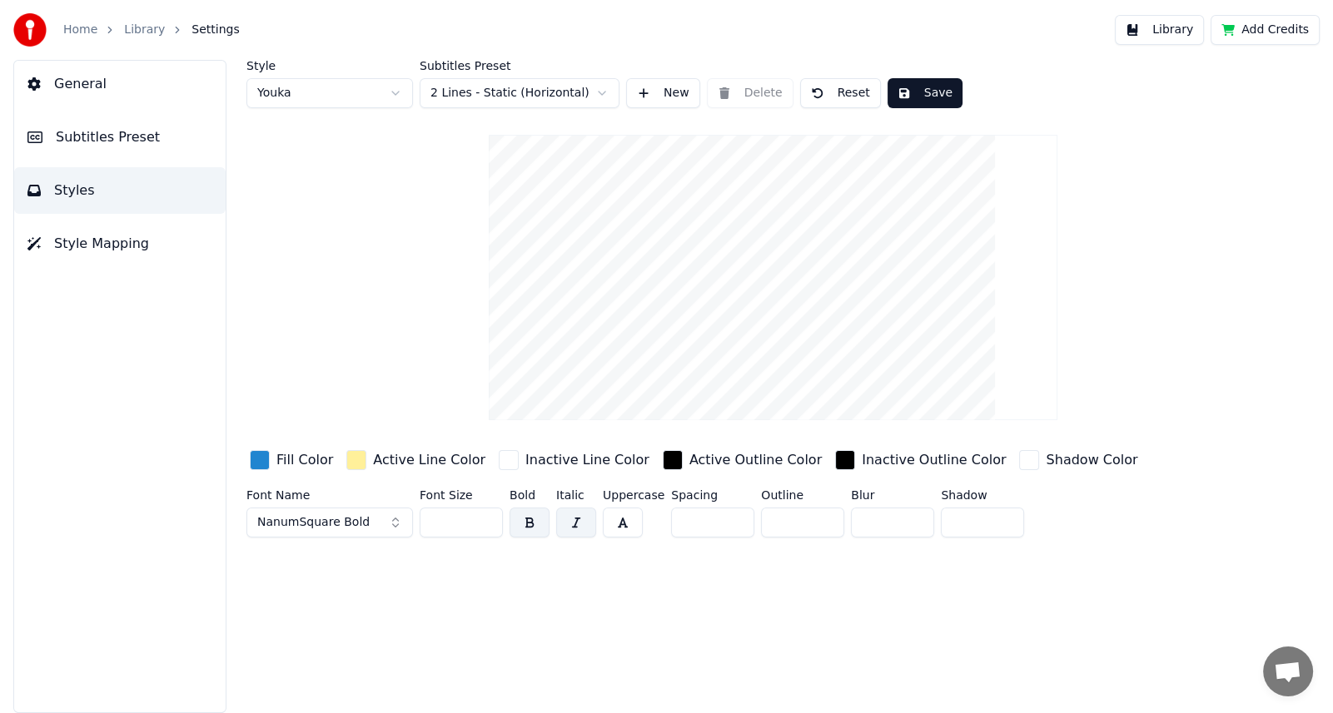
click at [485, 524] on input "**" at bounding box center [461, 523] width 83 height 30
type input "**"
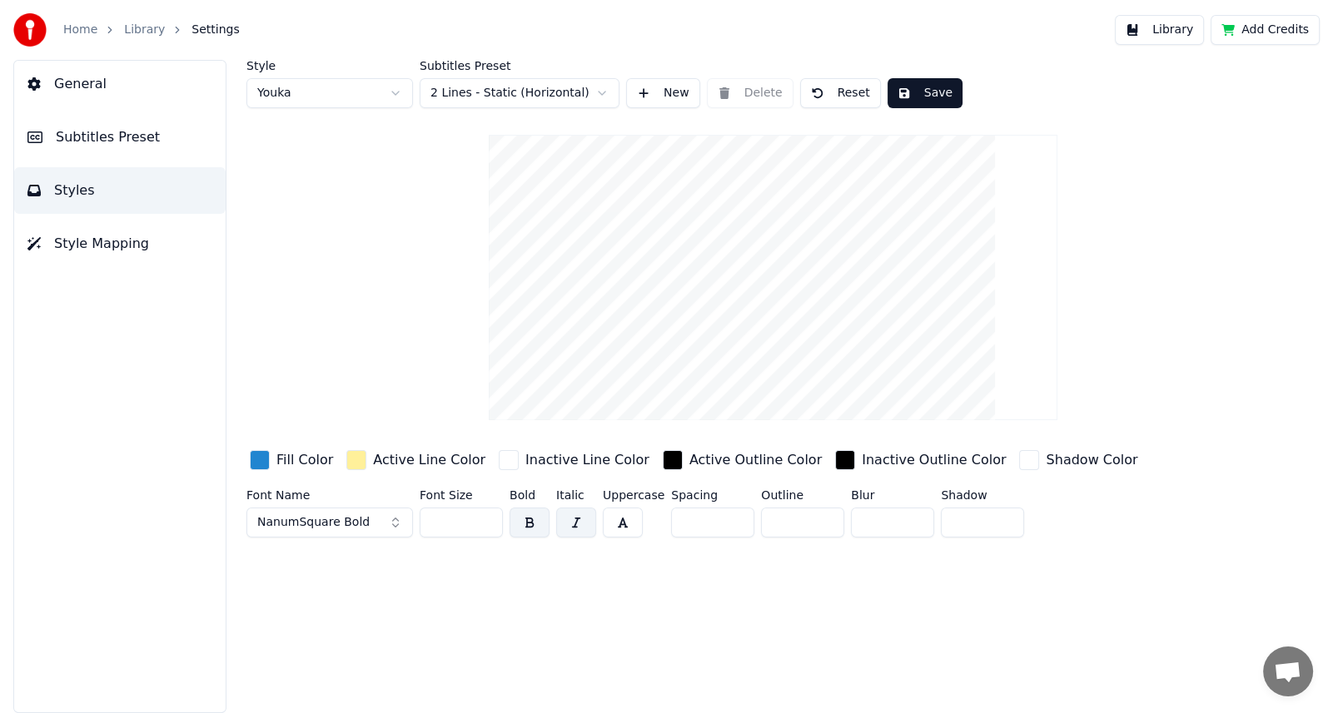
click at [485, 524] on input "**" at bounding box center [461, 523] width 83 height 30
click at [923, 98] on button "Save" at bounding box center [924, 93] width 75 height 30
click at [81, 84] on span "General" at bounding box center [80, 84] width 52 height 20
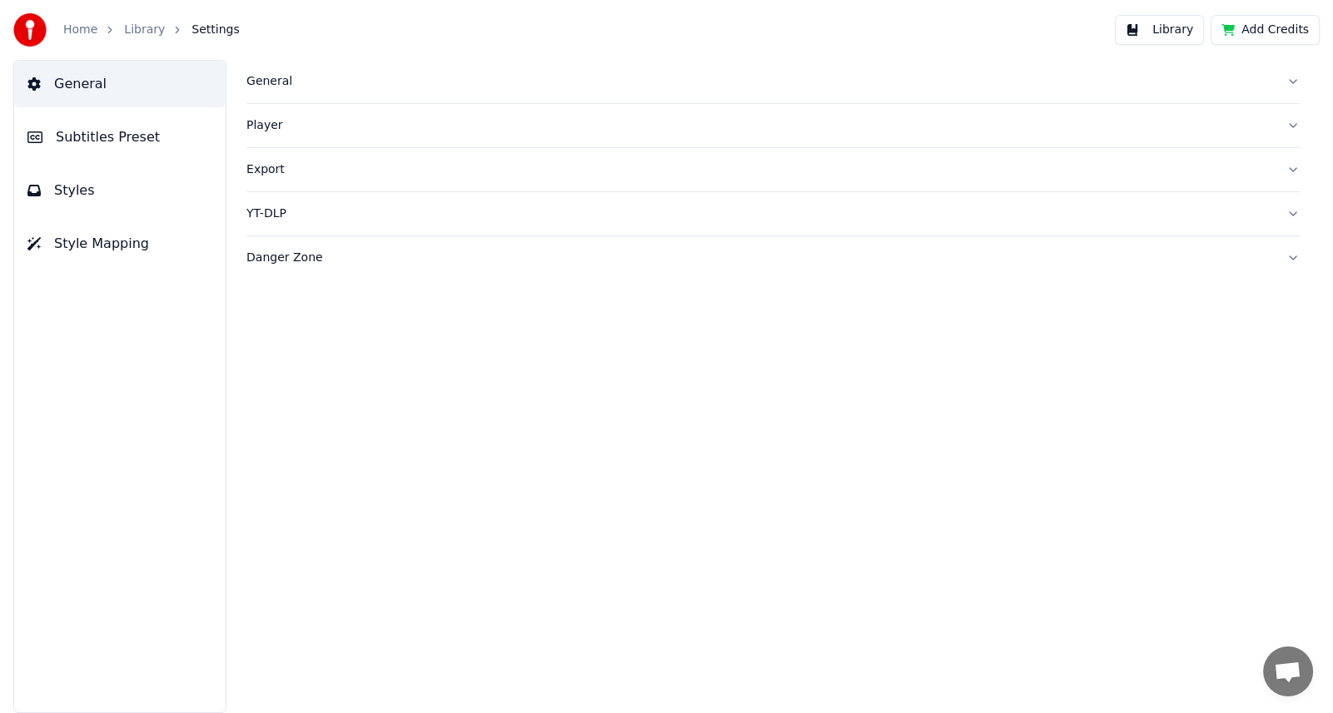
click at [1284, 124] on button "Player" at bounding box center [772, 125] width 1053 height 43
click at [1289, 321] on button "Export" at bounding box center [772, 319] width 1053 height 43
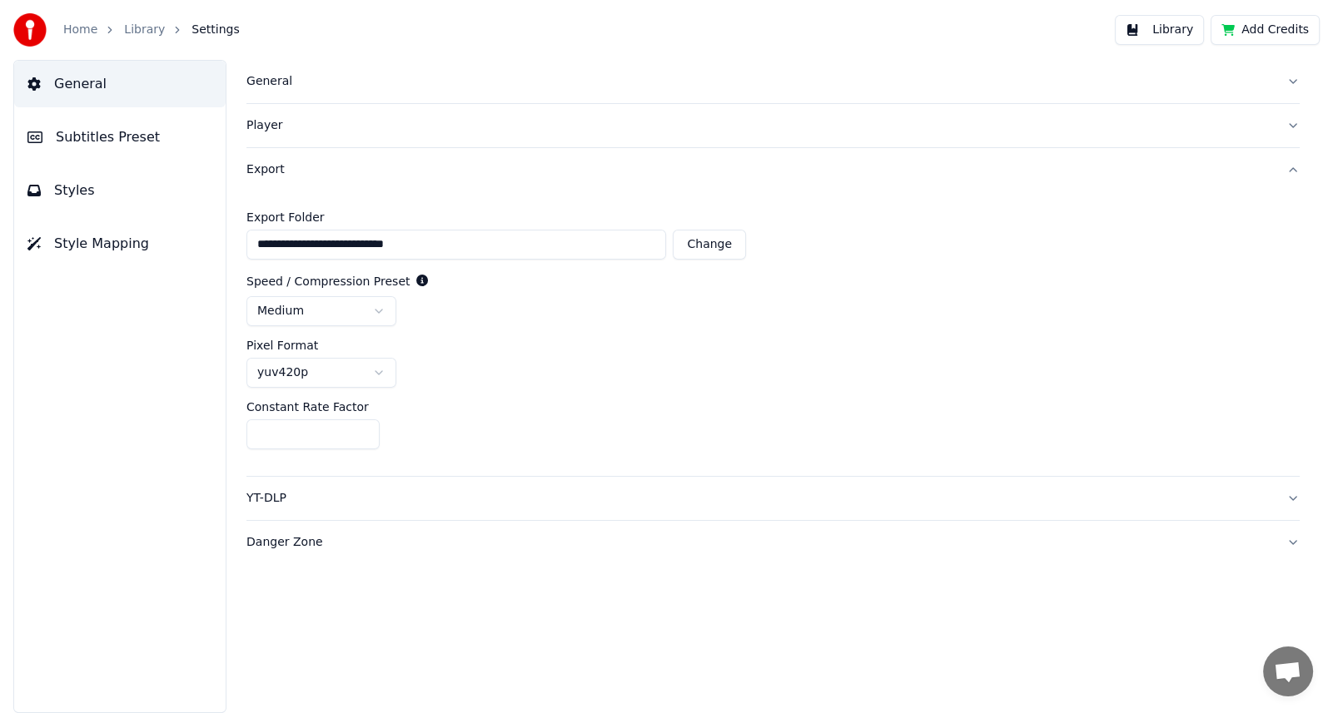
click at [1288, 499] on button "YT-DLP" at bounding box center [772, 498] width 1053 height 43
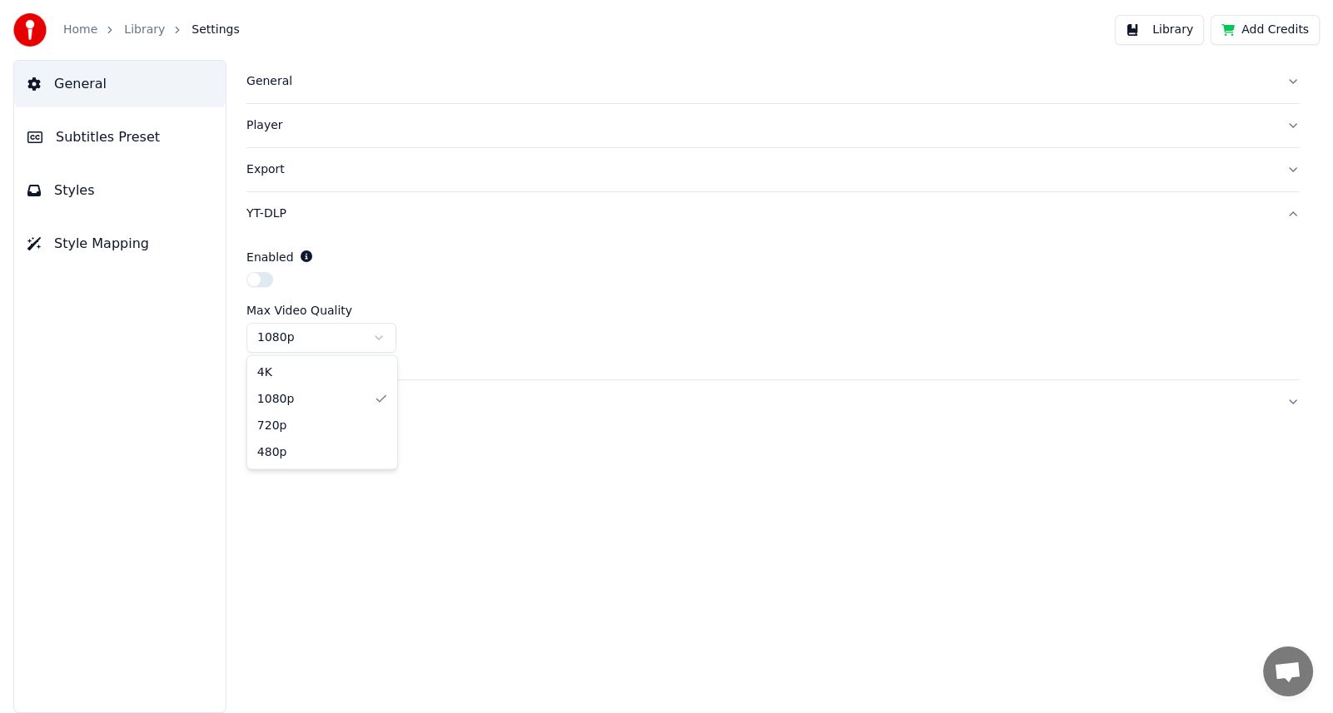
click at [375, 335] on html "Home Library Settings Library Add Credits General Subtitles Preset Styles Style…" at bounding box center [666, 356] width 1333 height 713
click at [487, 340] on html "Home Library Settings Library Add Credits General Subtitles Preset Styles Style…" at bounding box center [666, 356] width 1333 height 713
click at [467, 326] on div "1080p" at bounding box center [772, 338] width 1053 height 30
click at [1290, 401] on button "Danger Zone" at bounding box center [772, 401] width 1053 height 43
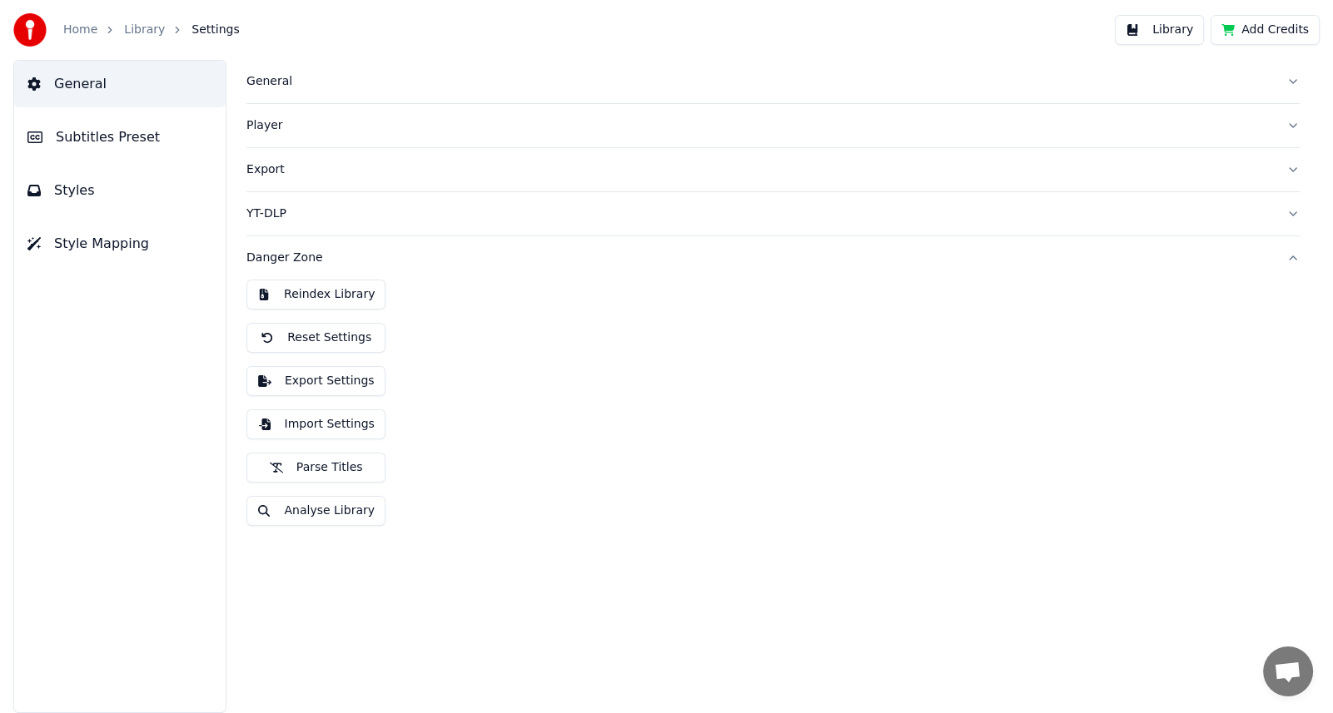
click at [1105, 352] on div "Reindex Library Reset Settings Export Settings Import Settings Parse Titles Ana…" at bounding box center [772, 410] width 1053 height 260
drag, startPoint x: 139, startPoint y: 362, endPoint x: 127, endPoint y: 345, distance: 21.5
click at [138, 362] on div "General Subtitles Preset Styles Style Mapping" at bounding box center [119, 387] width 213 height 654
drag, startPoint x: 127, startPoint y: 345, endPoint x: 120, endPoint y: 358, distance: 14.9
click at [122, 343] on div "General Subtitles Preset Styles Style Mapping" at bounding box center [119, 387] width 213 height 654
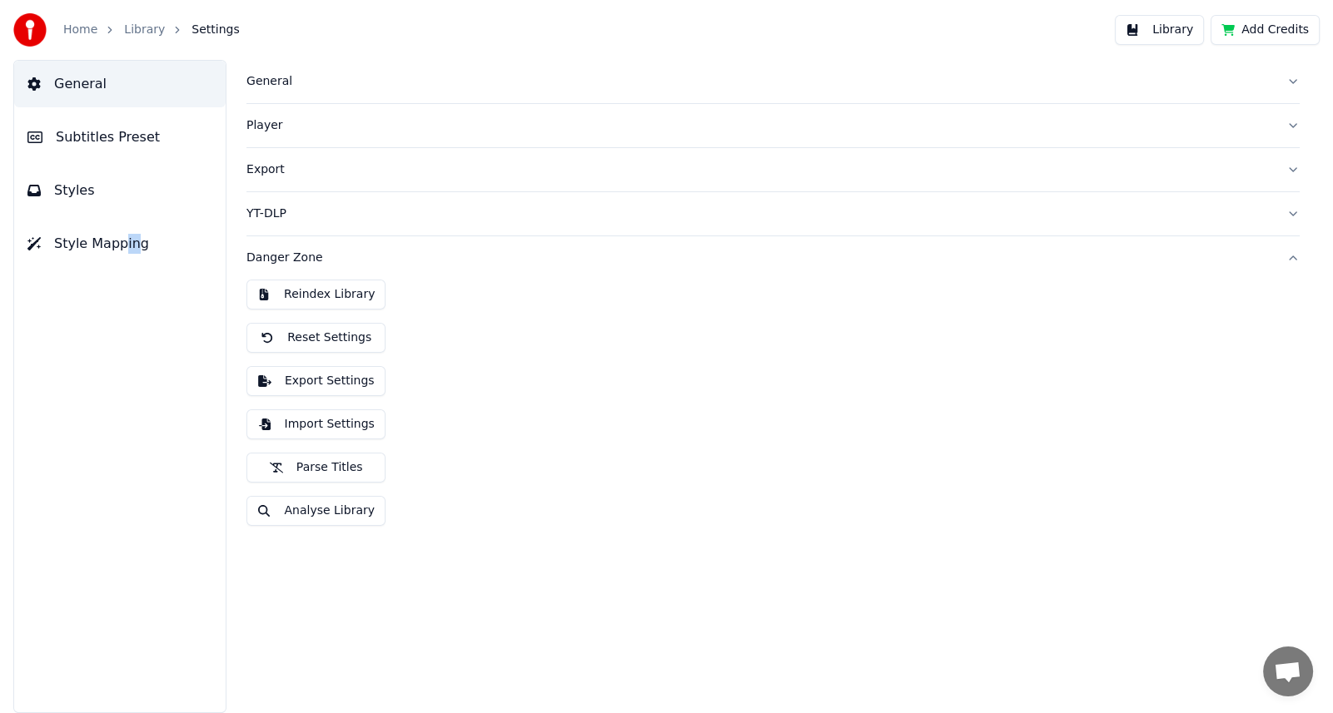
click at [118, 137] on span "Subtitles Preset" at bounding box center [108, 137] width 104 height 20
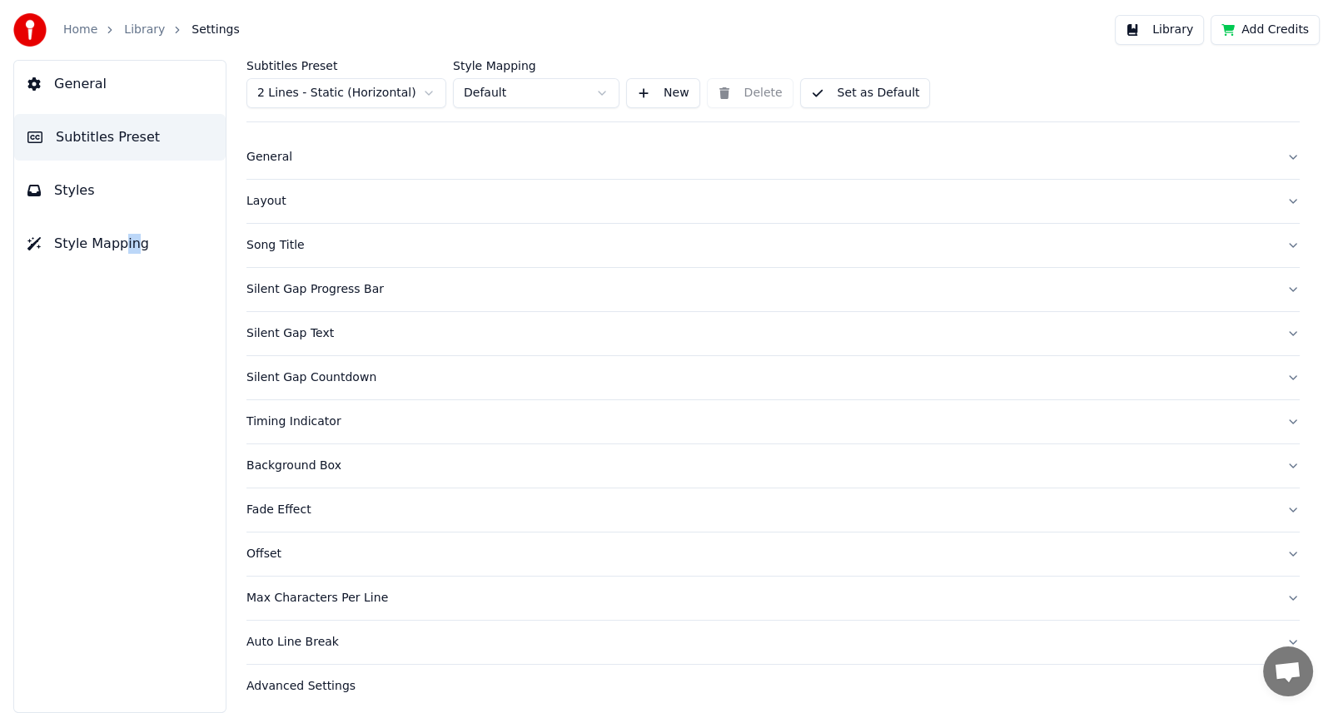
scroll to position [26, 0]
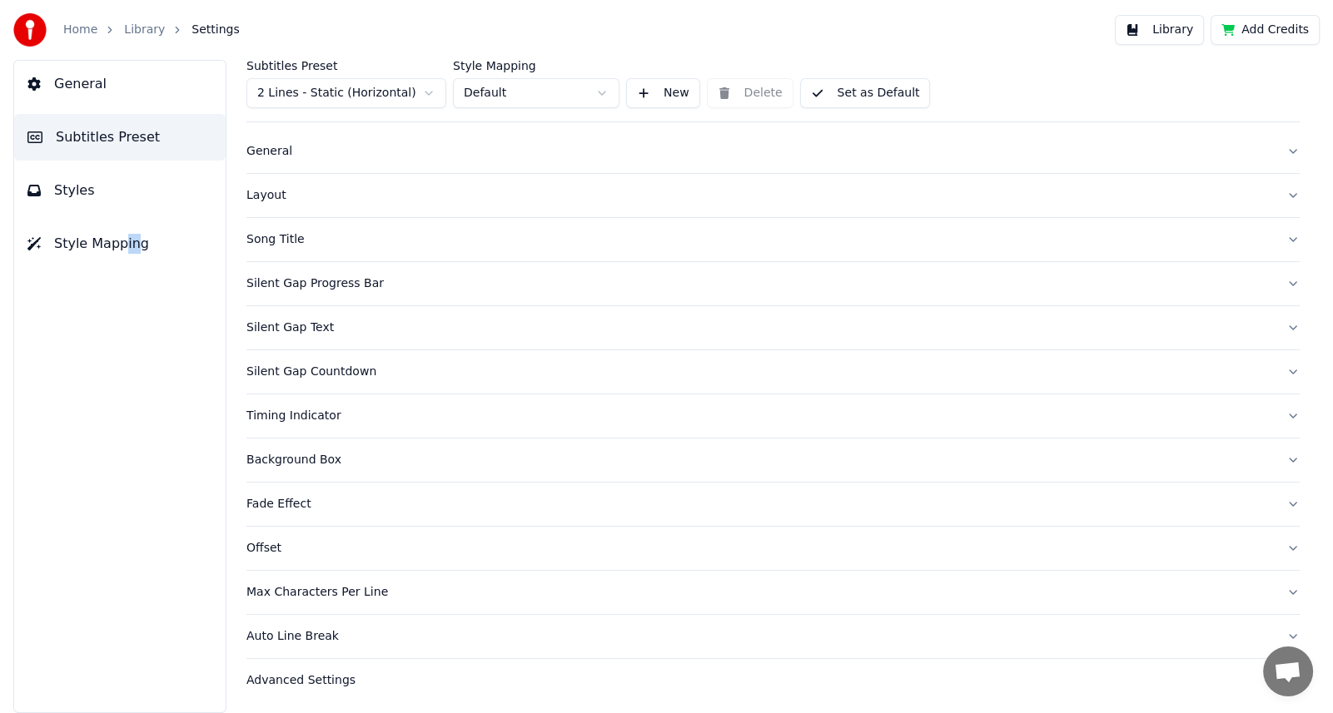
click at [133, 191] on button "Styles" at bounding box center [119, 190] width 211 height 47
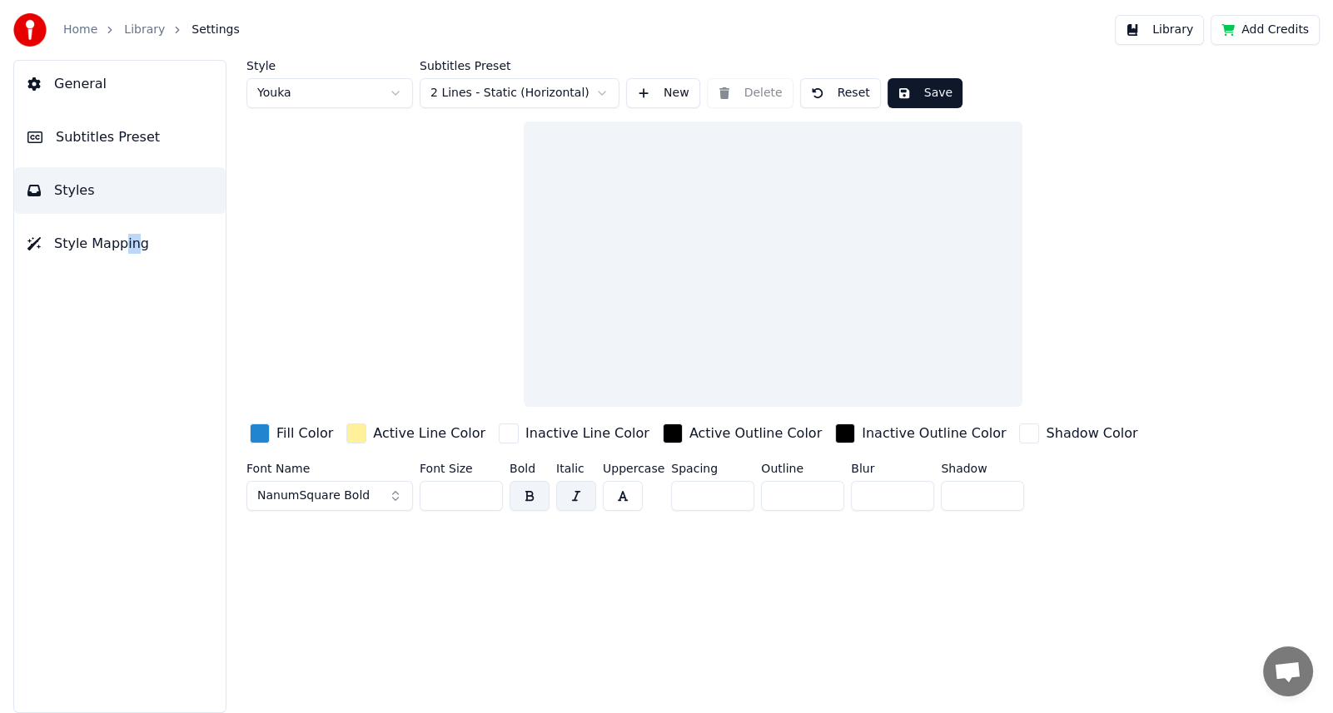
scroll to position [0, 0]
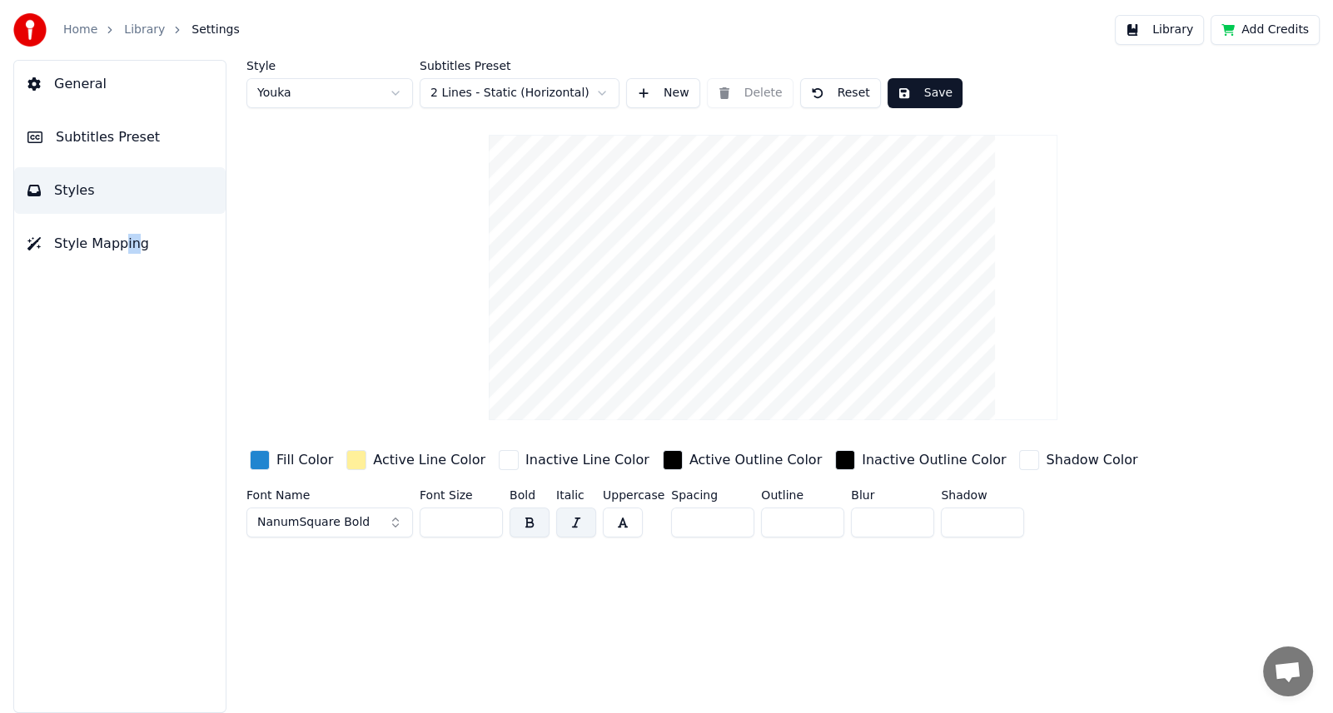
click at [169, 139] on button "Subtitles Preset" at bounding box center [119, 137] width 211 height 47
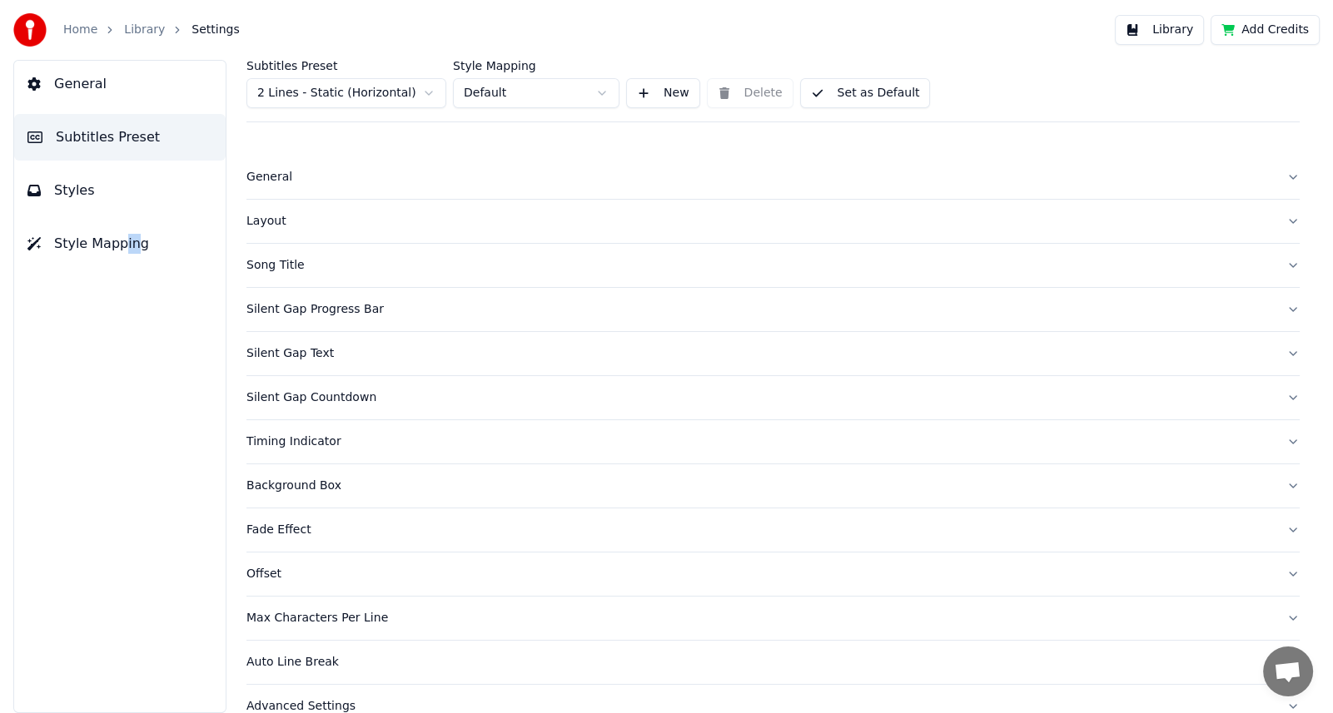
click at [162, 246] on button "Style Mapping" at bounding box center [119, 244] width 211 height 47
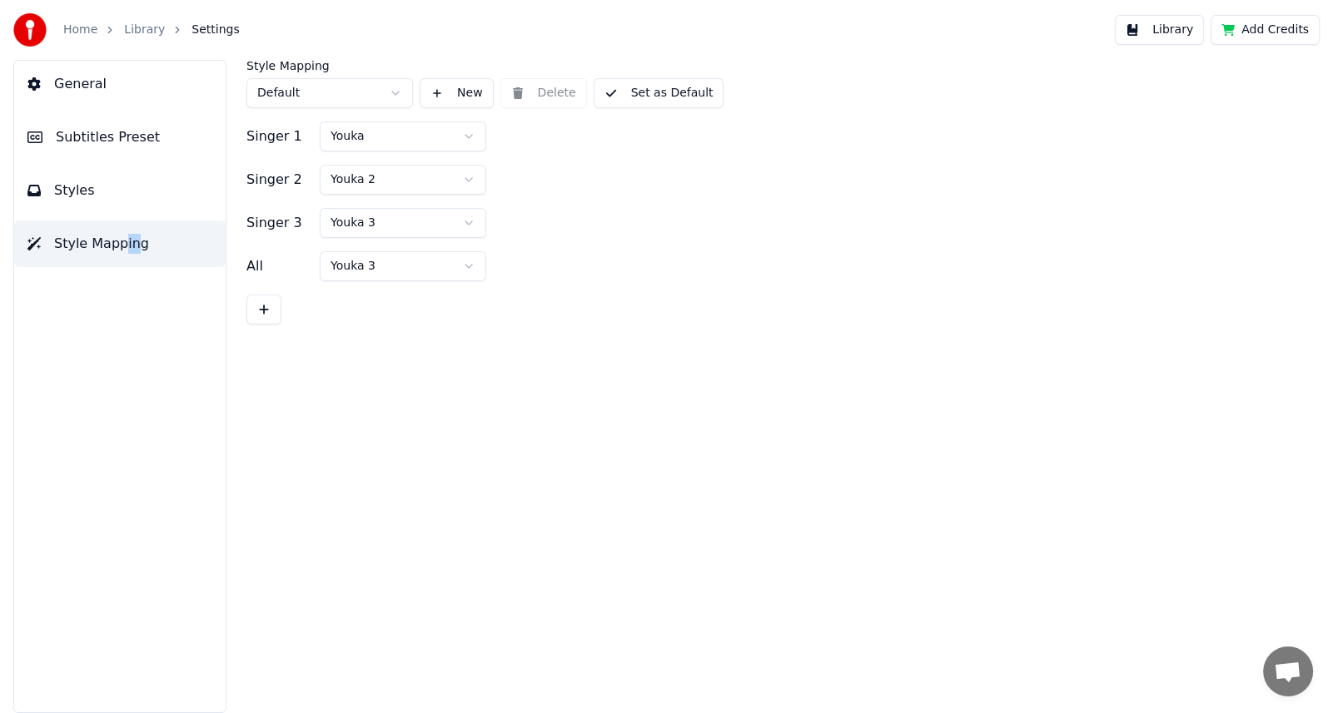
click at [156, 179] on button "Styles" at bounding box center [119, 190] width 211 height 47
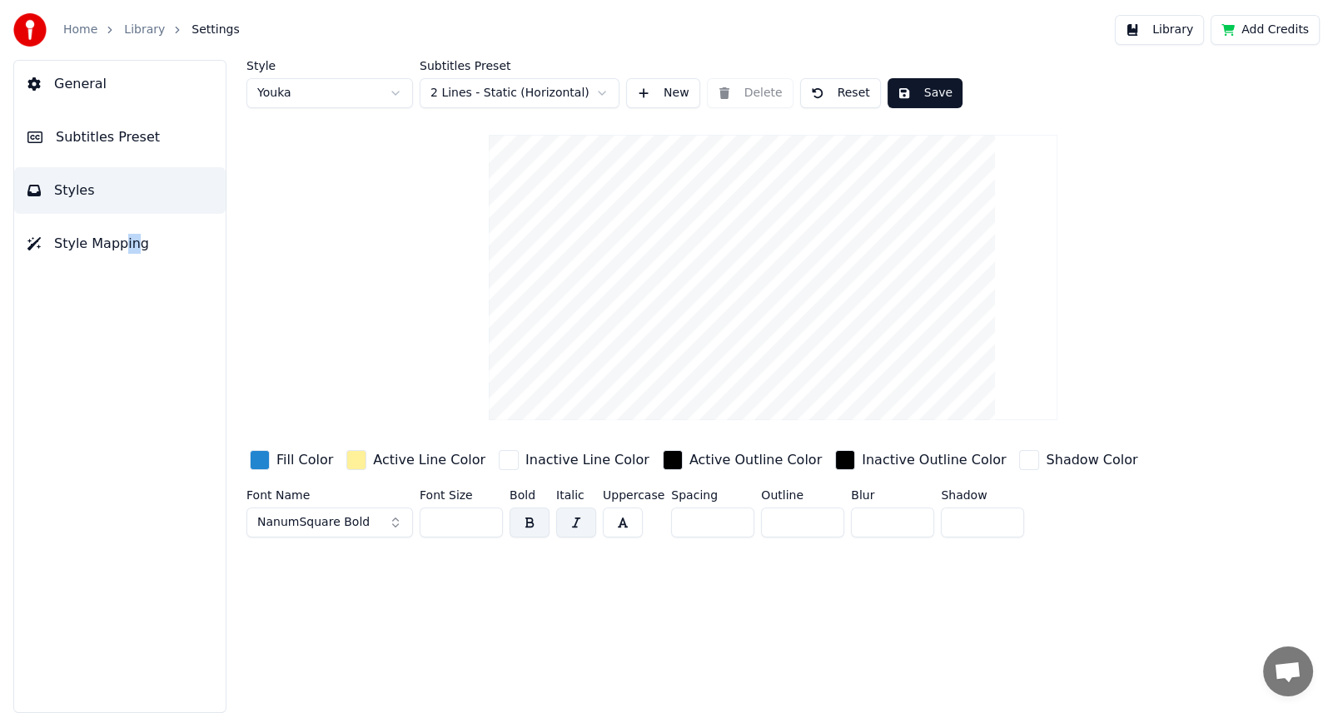
click at [179, 134] on button "Subtitles Preset" at bounding box center [119, 137] width 211 height 47
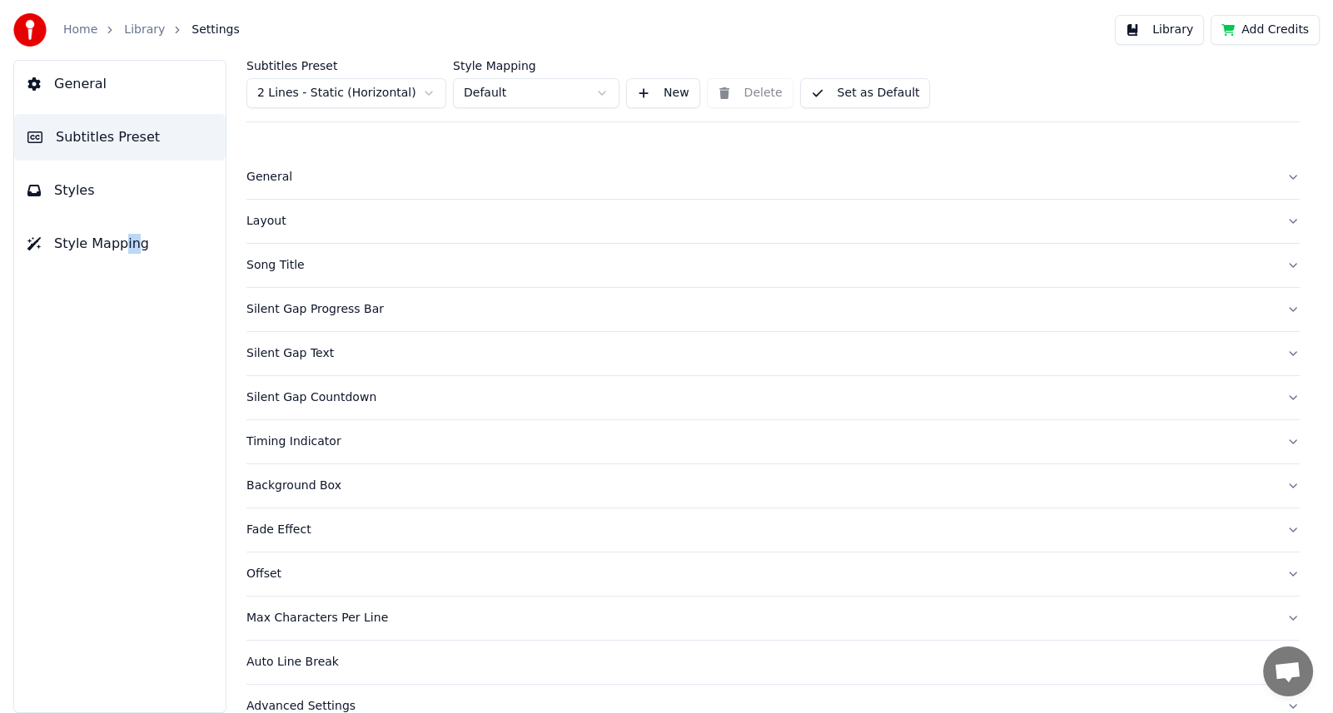
click at [1278, 487] on button "Background Box" at bounding box center [772, 486] width 1053 height 43
click at [1280, 221] on button "Layout" at bounding box center [772, 221] width 1053 height 43
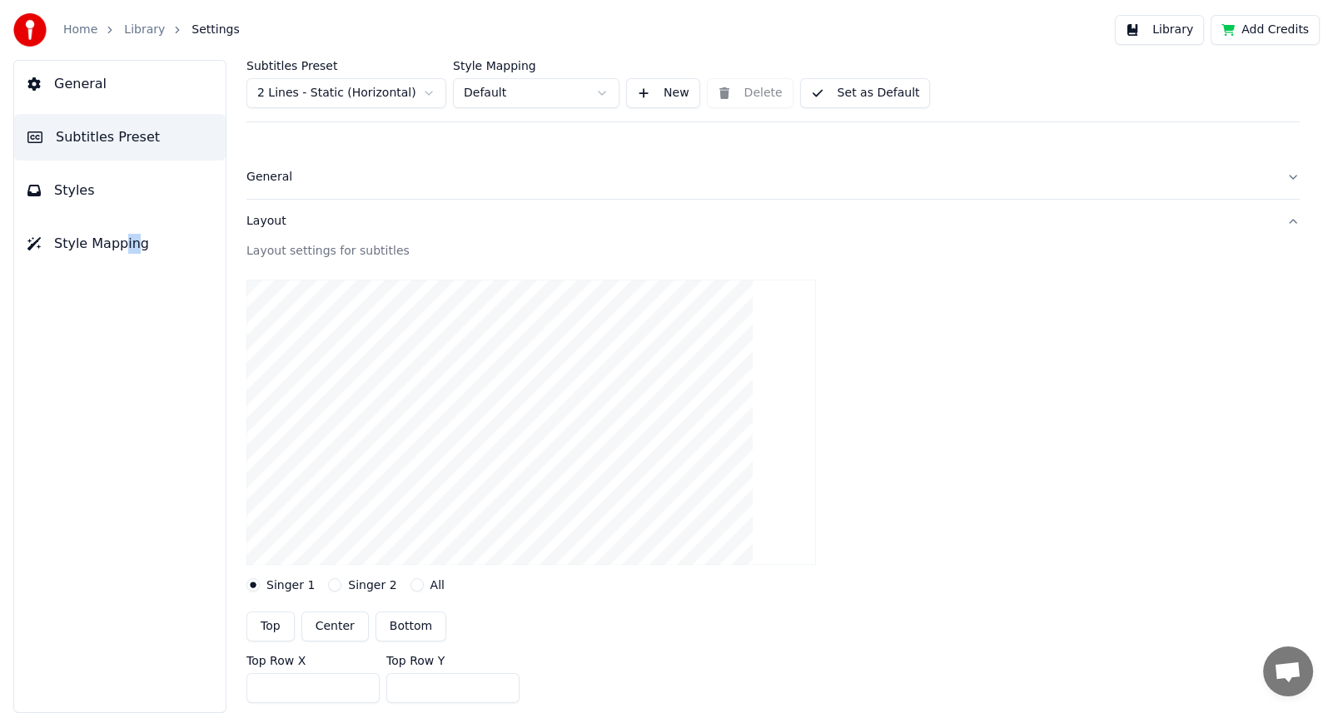
click at [75, 31] on link "Home" at bounding box center [80, 30] width 34 height 17
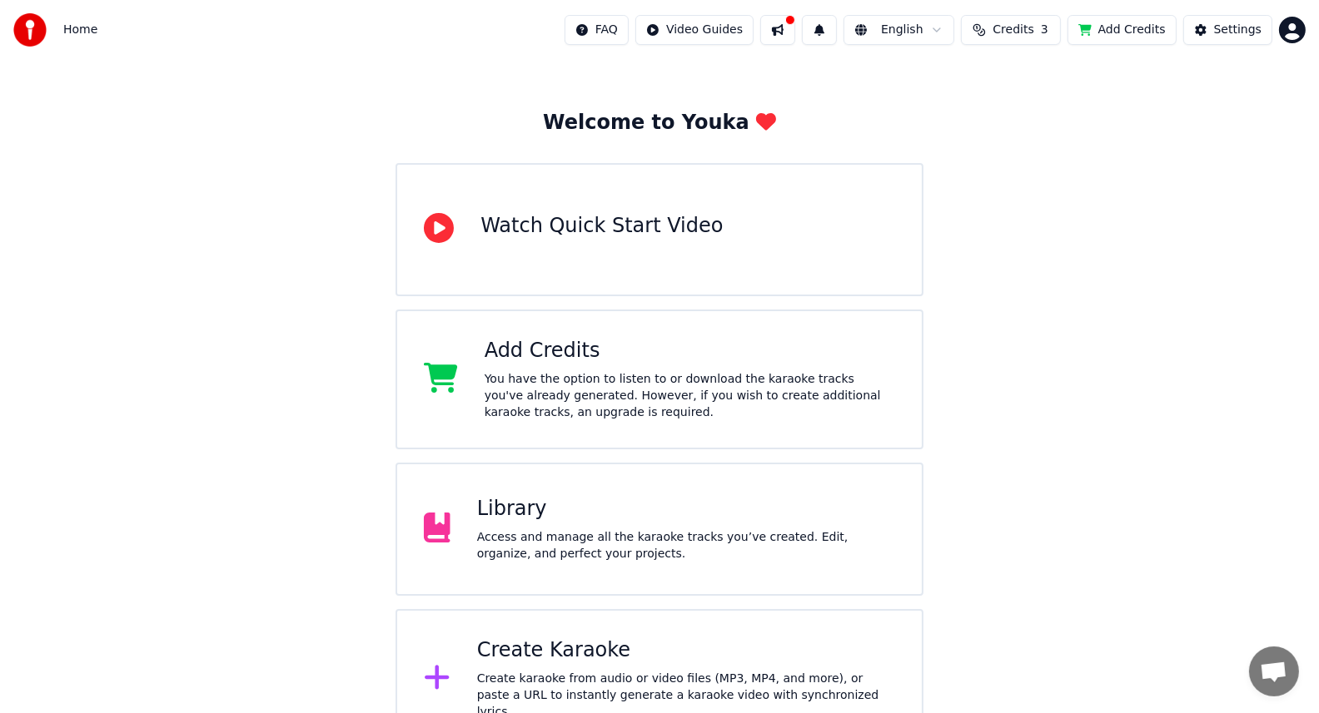
scroll to position [78, 0]
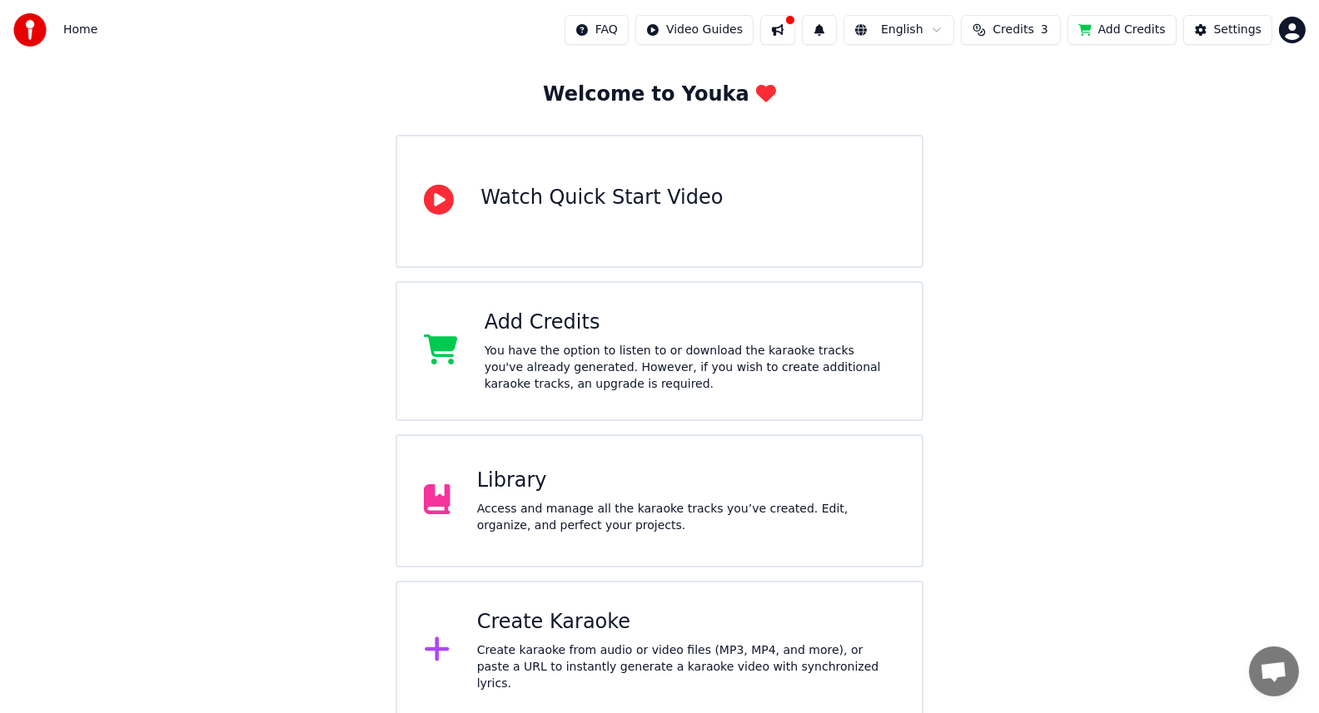
click at [539, 632] on div "Create Karaoke" at bounding box center [686, 622] width 418 height 27
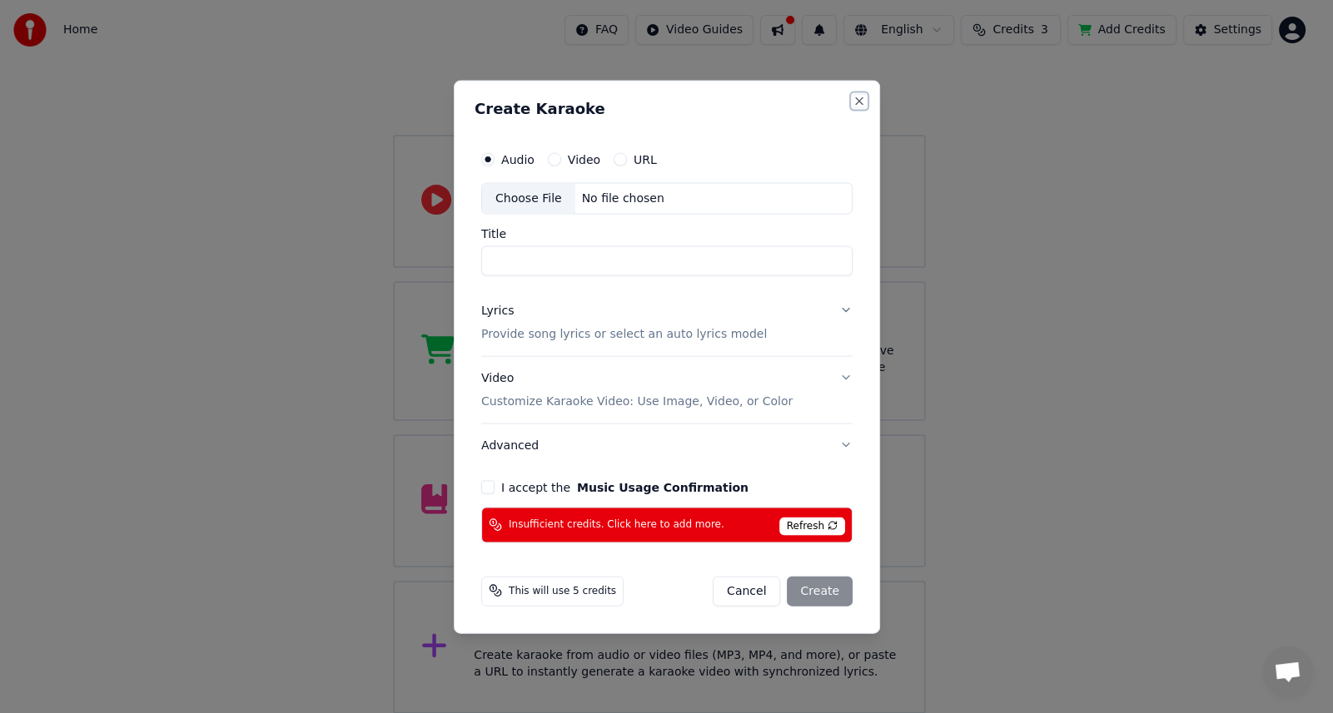
click at [862, 102] on button "Close" at bounding box center [858, 100] width 13 height 13
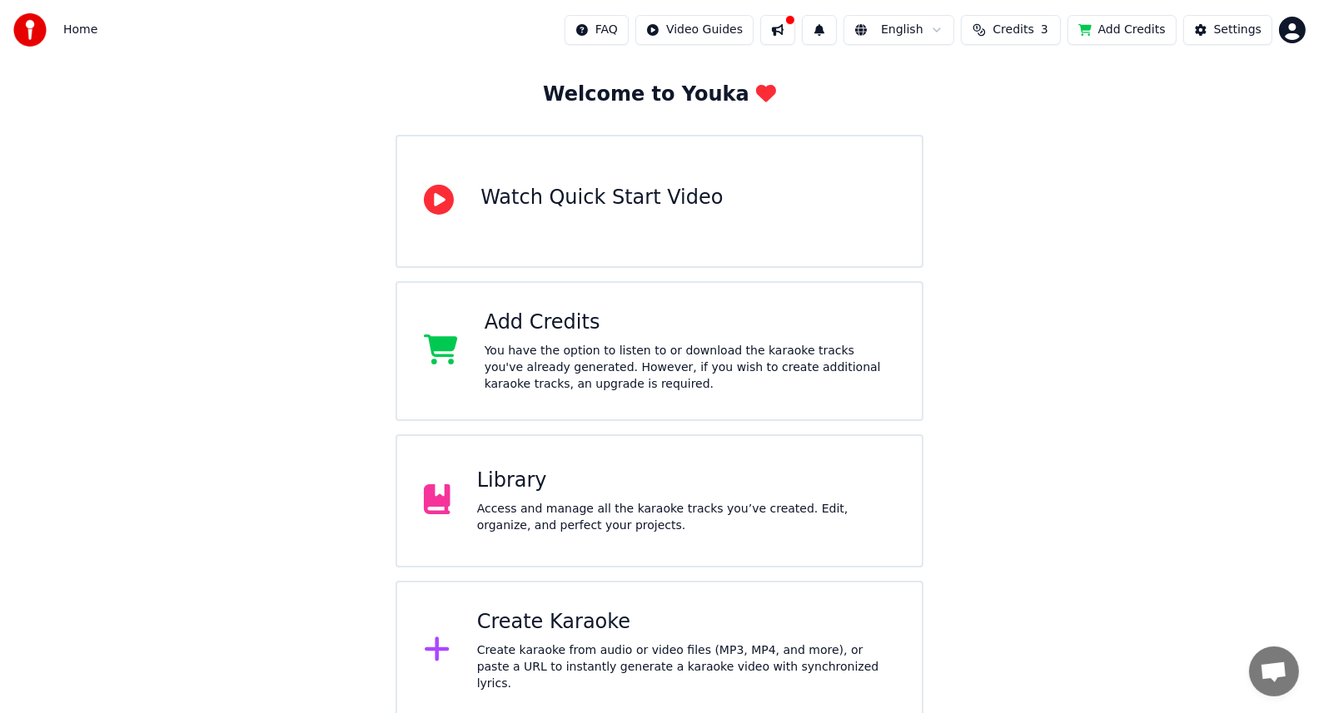
click at [938, 32] on html "Home FAQ Video Guides English Credits 3 Add Credits Settings Welcome to Youka W…" at bounding box center [659, 321] width 1319 height 799
click at [1151, 300] on html "Home FAQ Video Guides English Credits 3 Add Credits Settings Welcome to Youka W…" at bounding box center [659, 321] width 1319 height 799
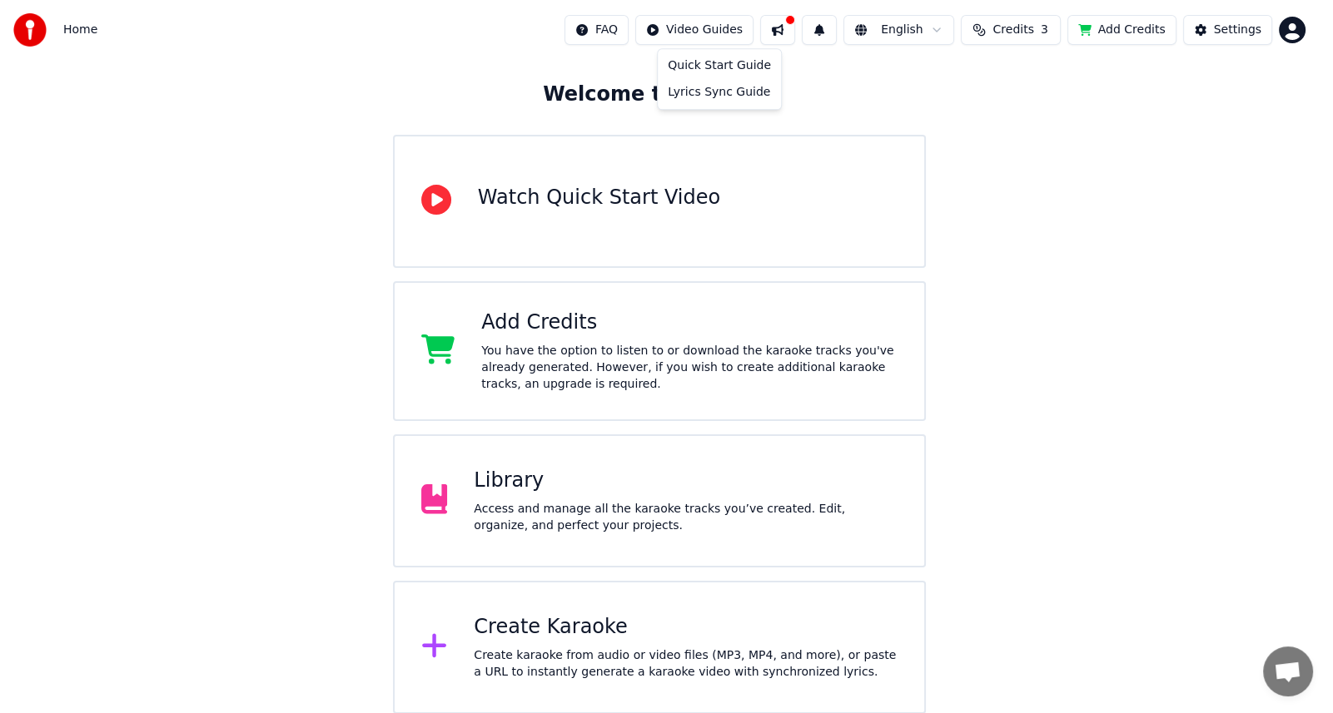
click at [708, 31] on html "Home FAQ Video Guides English Credits 3 Add Credits Settings Welcome to Youka W…" at bounding box center [666, 318] width 1333 height 793
click at [715, 72] on div "Quick Start Guide" at bounding box center [719, 65] width 117 height 27
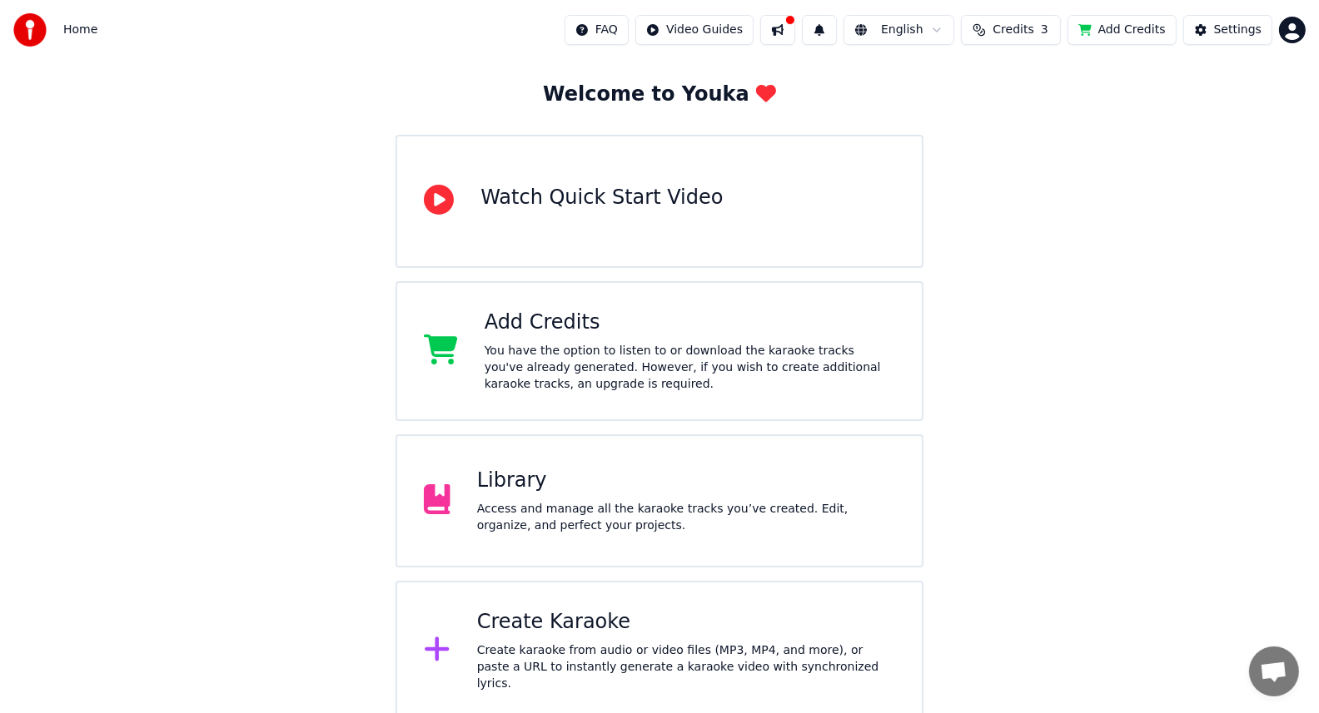
click at [574, 483] on div "Library" at bounding box center [686, 481] width 418 height 27
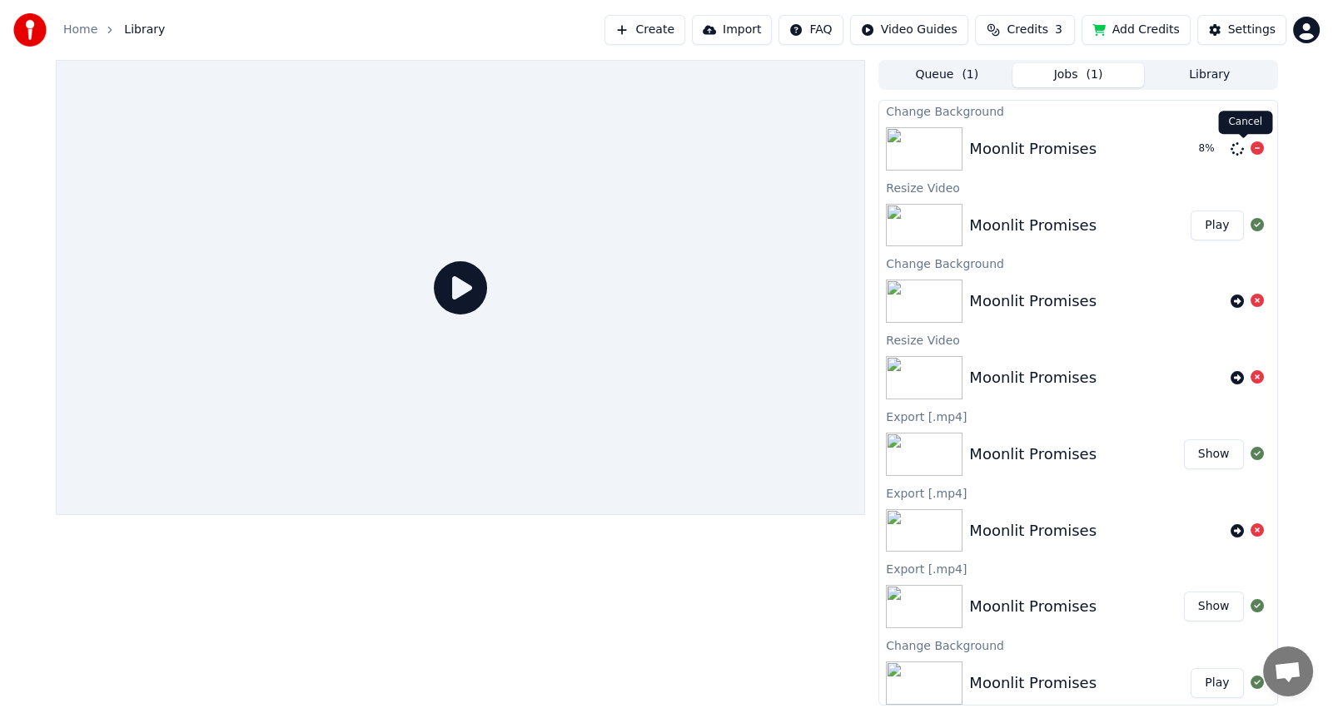
click at [1250, 145] on icon at bounding box center [1256, 148] width 13 height 13
click at [1250, 147] on icon at bounding box center [1256, 148] width 13 height 13
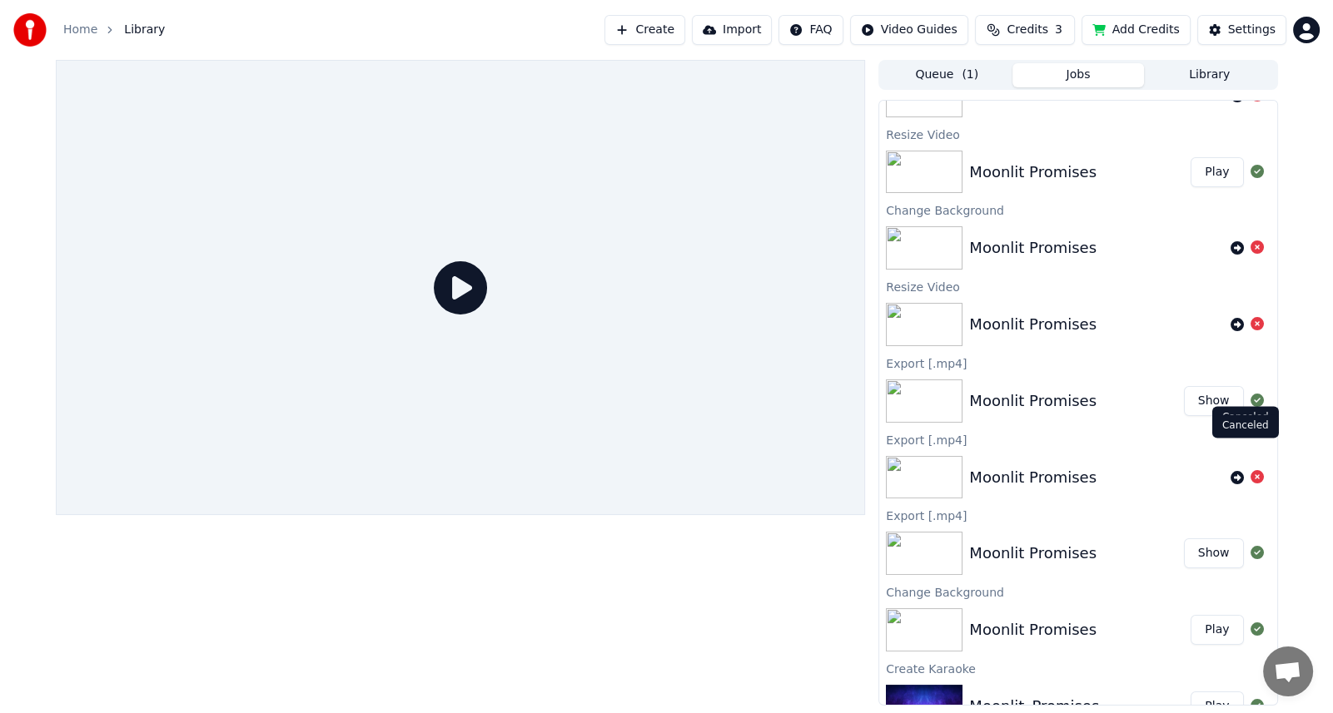
scroll to position [82, 0]
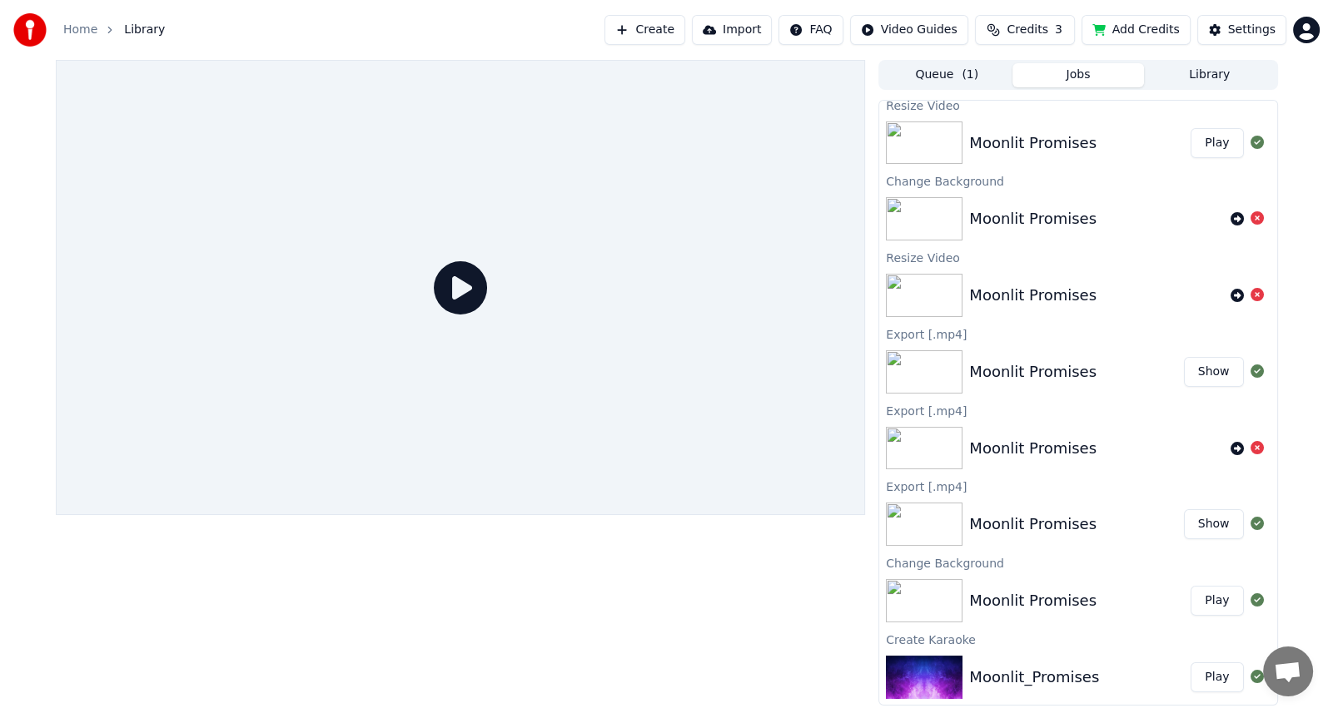
click at [1250, 446] on icon at bounding box center [1256, 447] width 13 height 13
click at [1250, 447] on icon at bounding box center [1256, 447] width 13 height 13
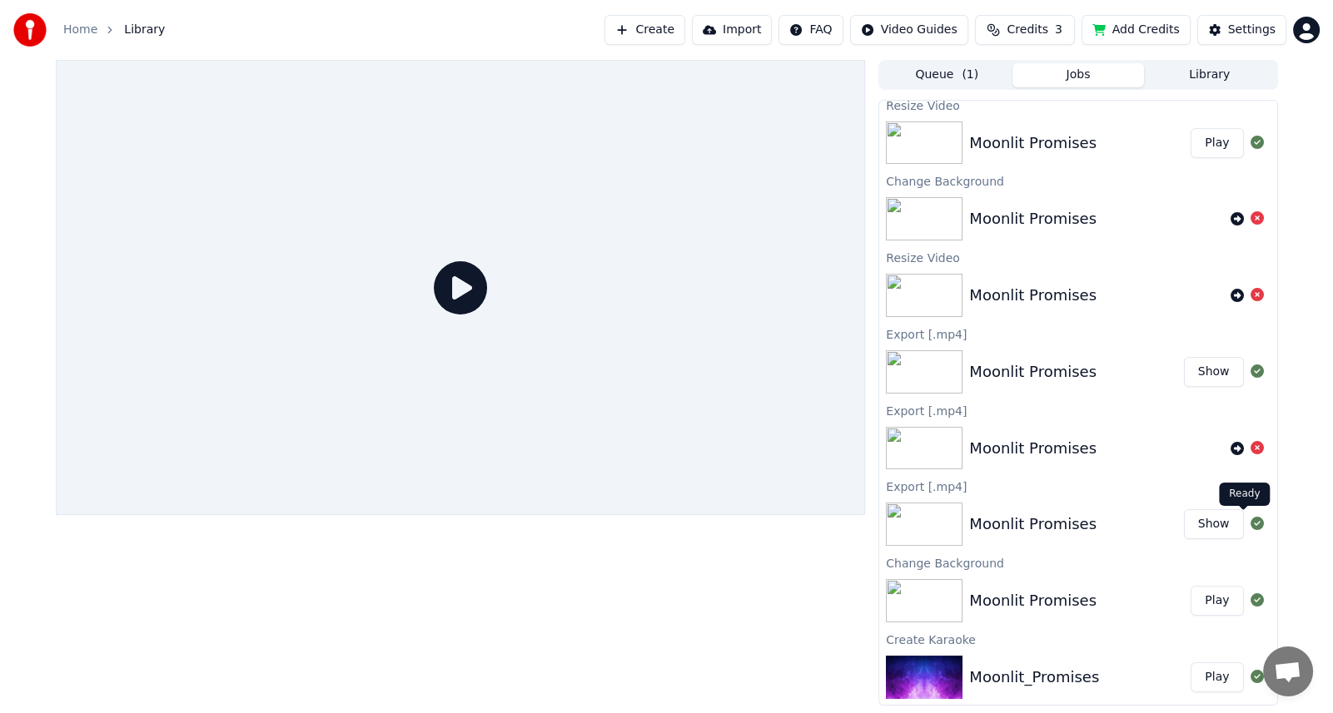
click at [1250, 522] on icon at bounding box center [1256, 523] width 13 height 13
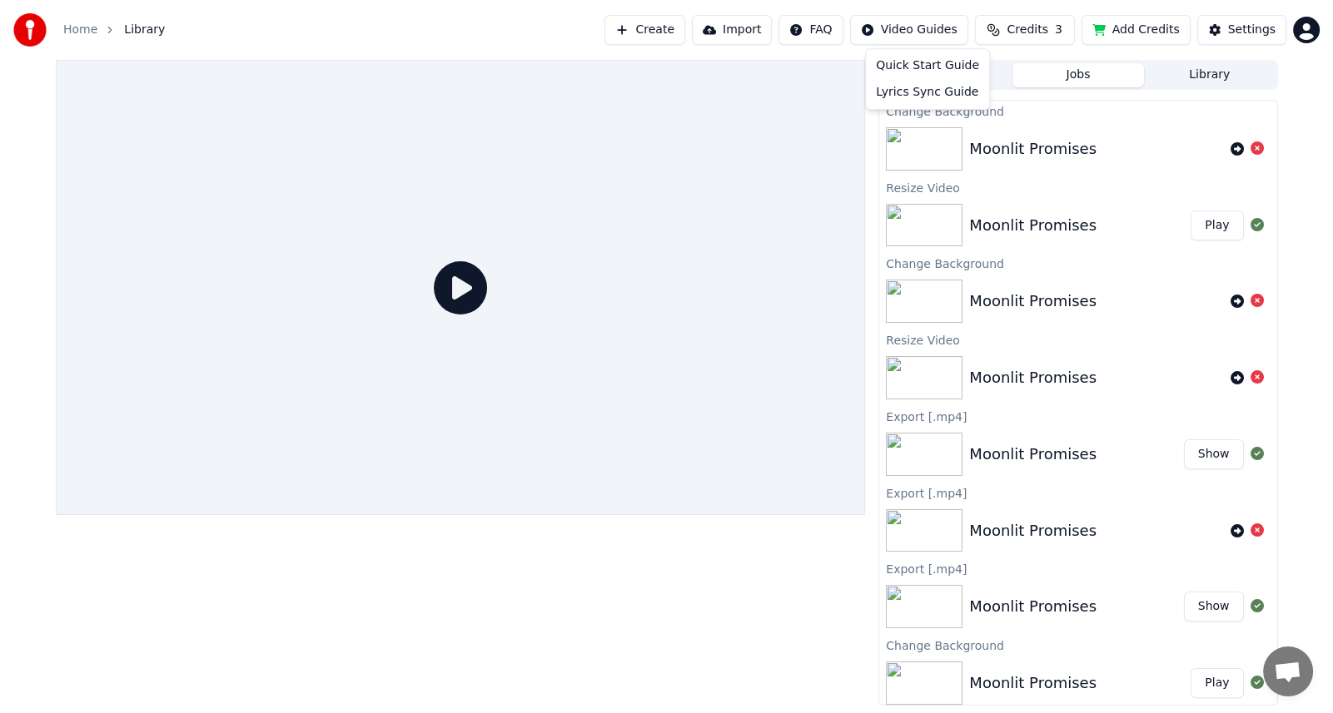
click at [915, 32] on html "Home Library Create Import FAQ Video Guides Credits 3 Add Credits Settings Queu…" at bounding box center [666, 356] width 1333 height 713
click at [912, 67] on div "Quick Start Guide" at bounding box center [927, 65] width 117 height 27
click at [1202, 225] on button "Play" at bounding box center [1216, 226] width 52 height 30
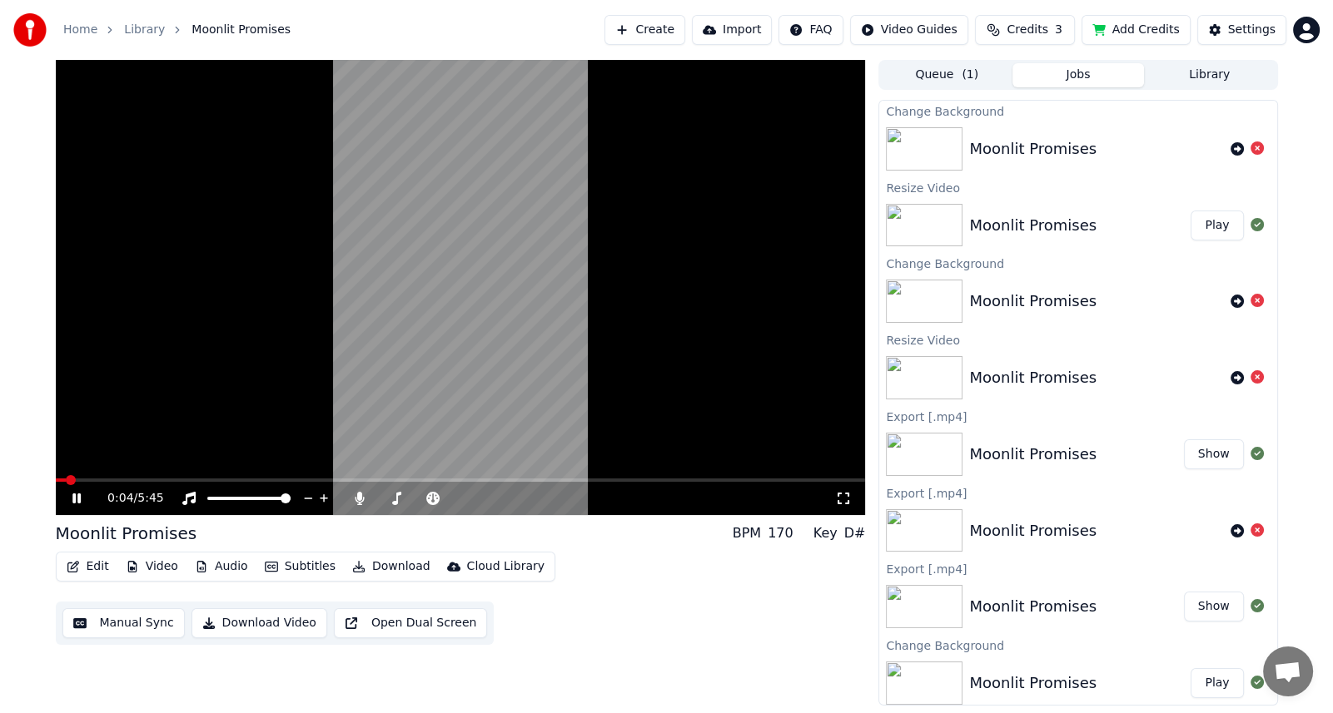
click at [75, 496] on icon at bounding box center [76, 499] width 8 height 10
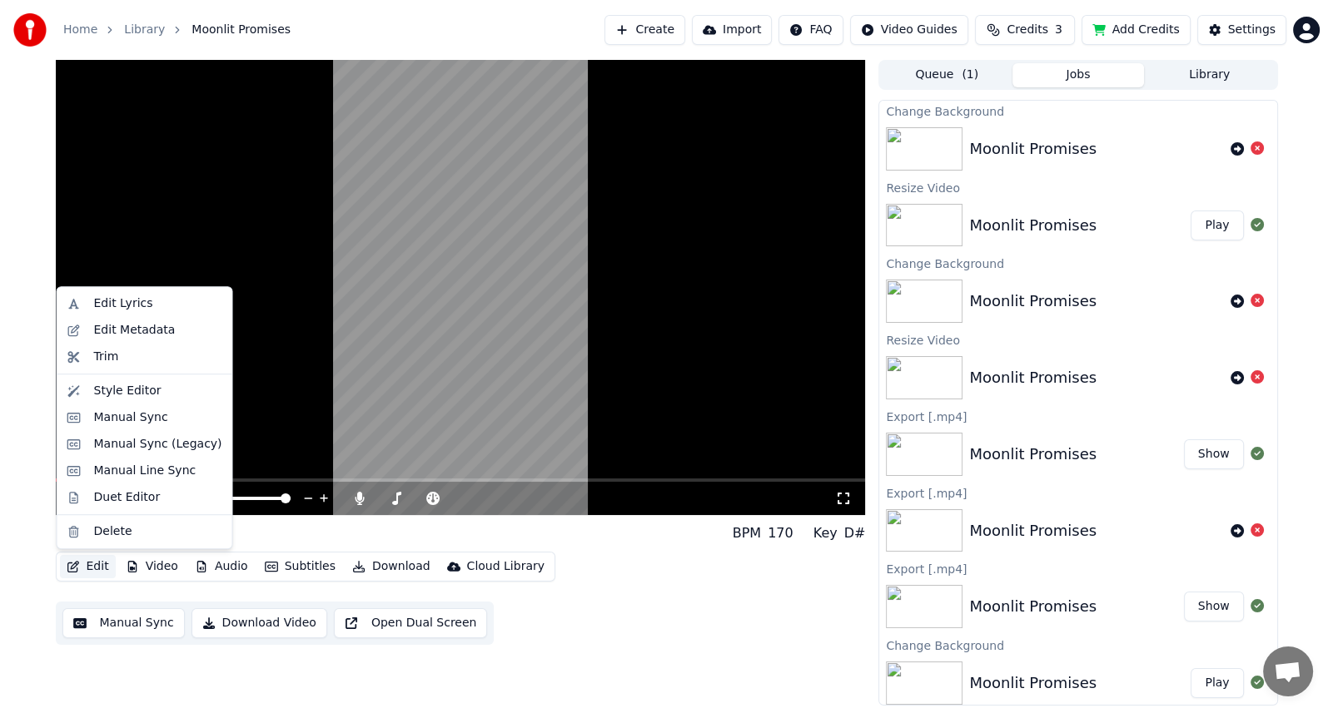
click at [79, 567] on button "Edit" at bounding box center [88, 566] width 56 height 23
click at [108, 393] on div "Style Editor" at bounding box center [127, 391] width 67 height 17
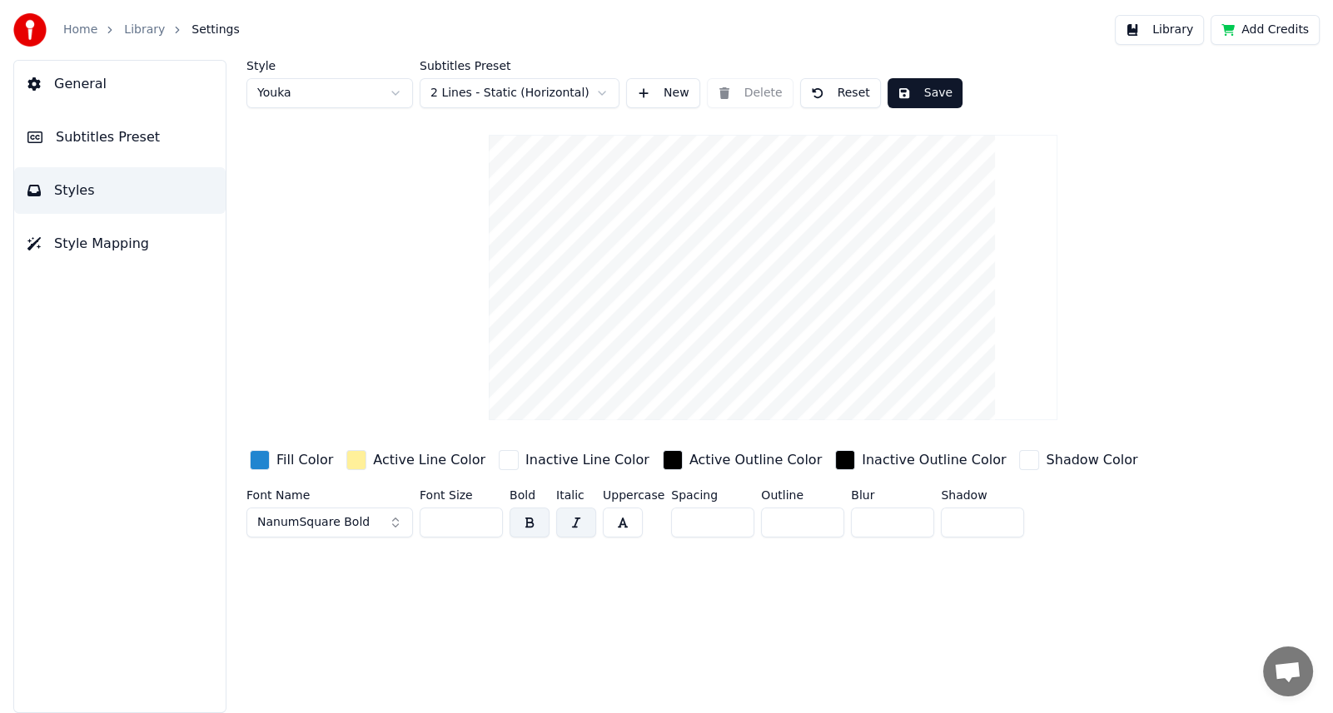
drag, startPoint x: 459, startPoint y: 523, endPoint x: 388, endPoint y: 518, distance: 70.9
click at [388, 518] on div "Font Name NanumSquare Bold Font Size ** Bold Italic Uppercase Spacing * Outline…" at bounding box center [712, 517] width 933 height 55
drag, startPoint x: 450, startPoint y: 521, endPoint x: 416, endPoint y: 522, distance: 33.3
click at [416, 522] on div "Font Name NanumSquare Bold Font Size ** Bold Italic Uppercase Spacing * Outline…" at bounding box center [712, 517] width 933 height 55
click at [499, 462] on div "button" at bounding box center [509, 460] width 20 height 20
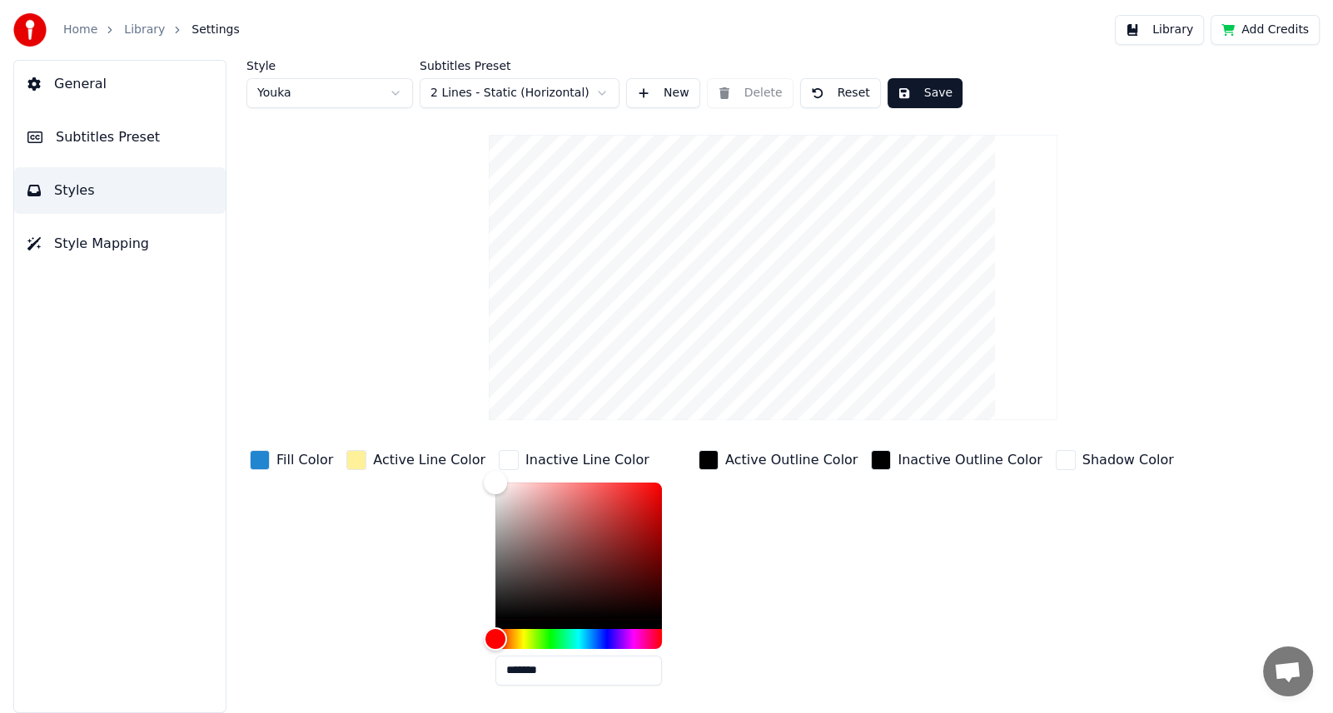
click at [1085, 491] on div "Shadow Color" at bounding box center [1114, 573] width 125 height 252
click at [396, 93] on html "Home Library Settings Library Add Credits General Subtitles Preset Styles Style…" at bounding box center [666, 356] width 1333 height 713
click at [394, 95] on html "Home Library Settings Library Add Credits General Subtitles Preset Styles Style…" at bounding box center [666, 356] width 1333 height 713
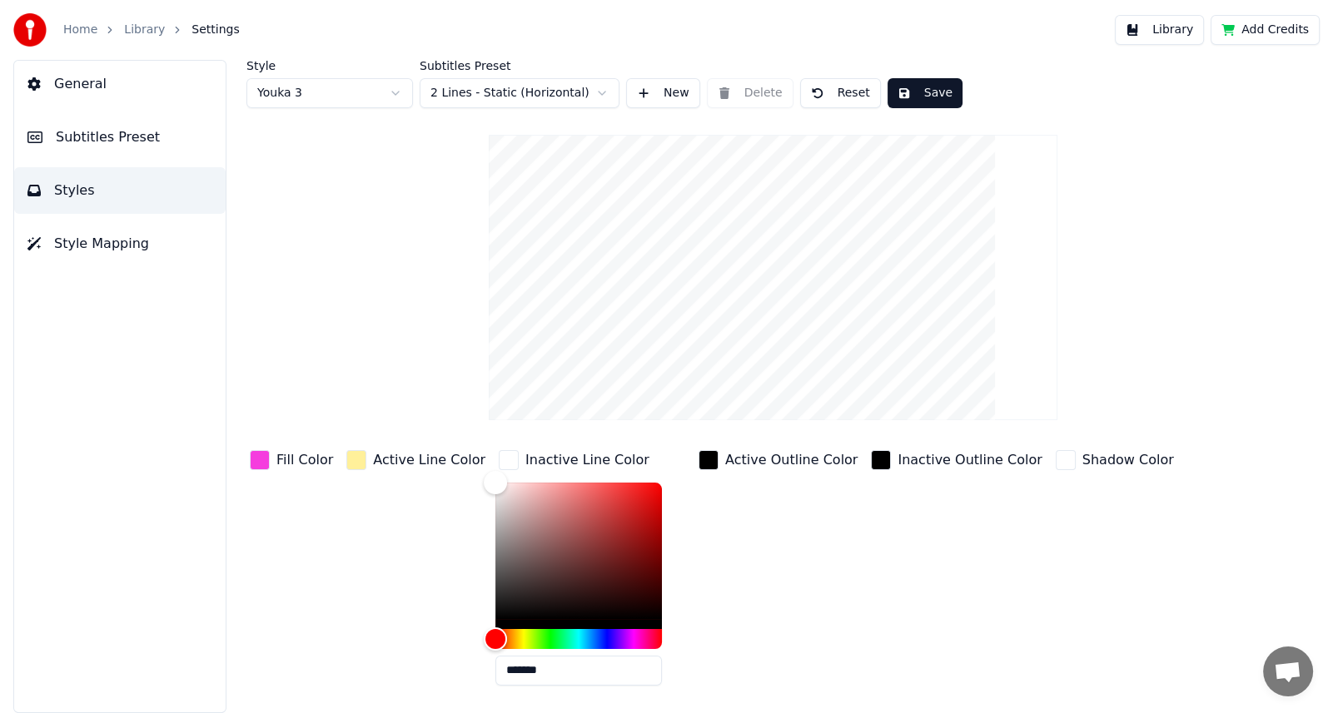
click at [395, 92] on html "Home Library Settings Library Add Credits General Subtitles Preset Styles Style…" at bounding box center [666, 356] width 1333 height 713
type input "**"
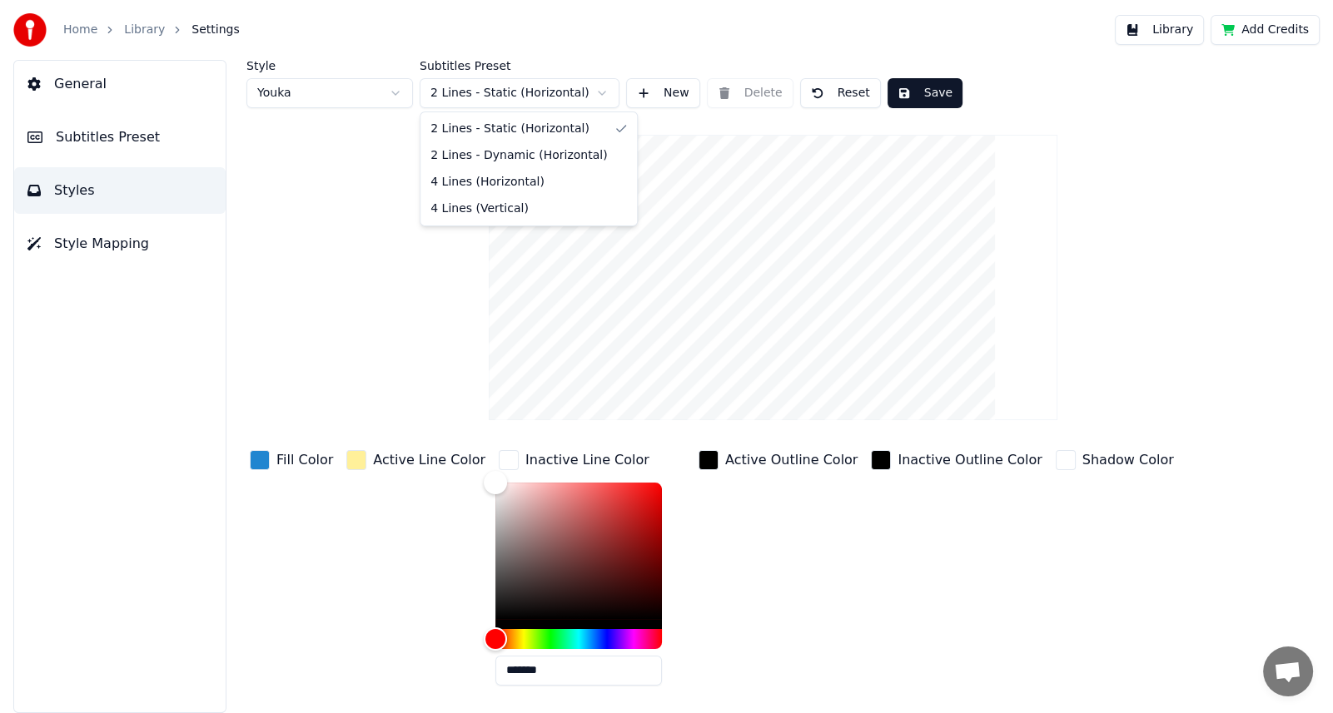
click at [600, 90] on html "Home Library Settings Library Add Credits General Subtitles Preset Styles Style…" at bounding box center [666, 356] width 1333 height 713
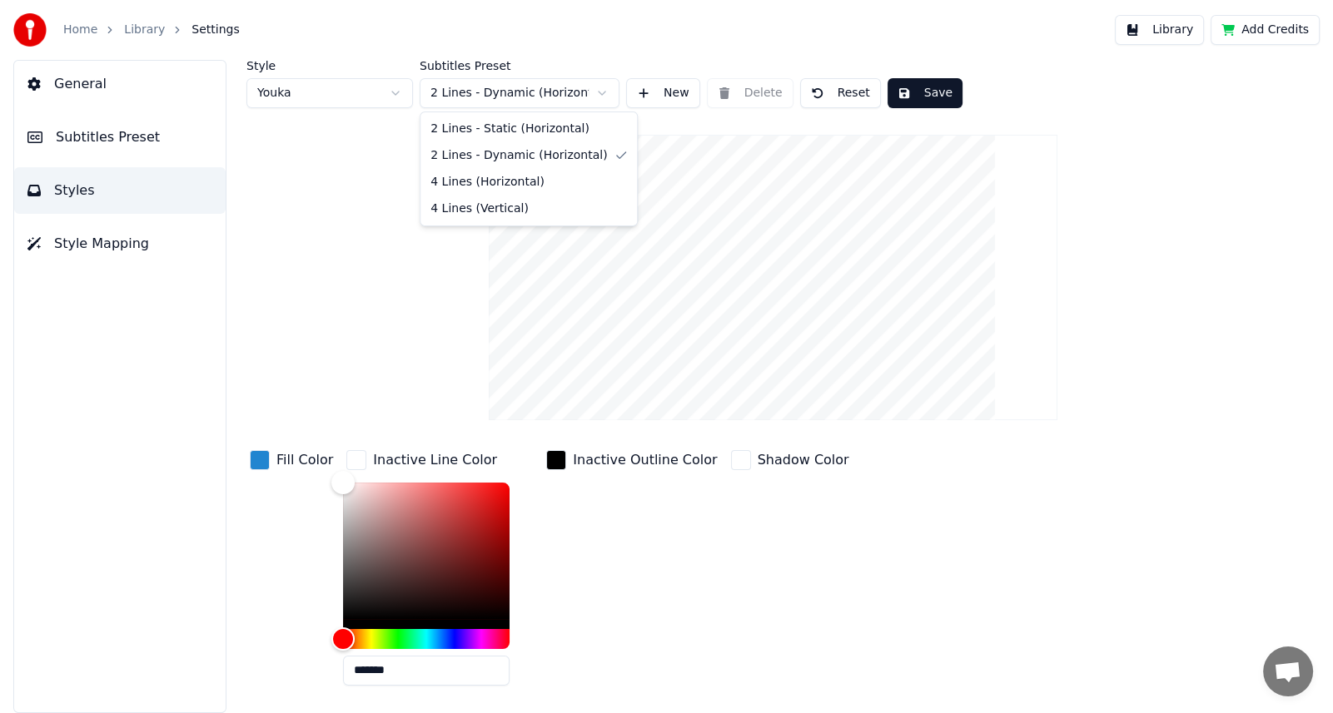
click at [601, 91] on html "Home Library Settings Library Add Credits General Subtitles Preset Styles Style…" at bounding box center [666, 356] width 1333 height 713
click at [600, 92] on html "Home Library Settings Library Add Credits General Subtitles Preset Styles Style…" at bounding box center [666, 356] width 1333 height 713
click at [603, 91] on html "Home Library Settings Library Add Credits General Subtitles Preset Styles Style…" at bounding box center [666, 356] width 1333 height 713
click at [599, 92] on html "Home Library Settings Library Add Credits General Subtitles Preset Styles Style…" at bounding box center [666, 356] width 1333 height 713
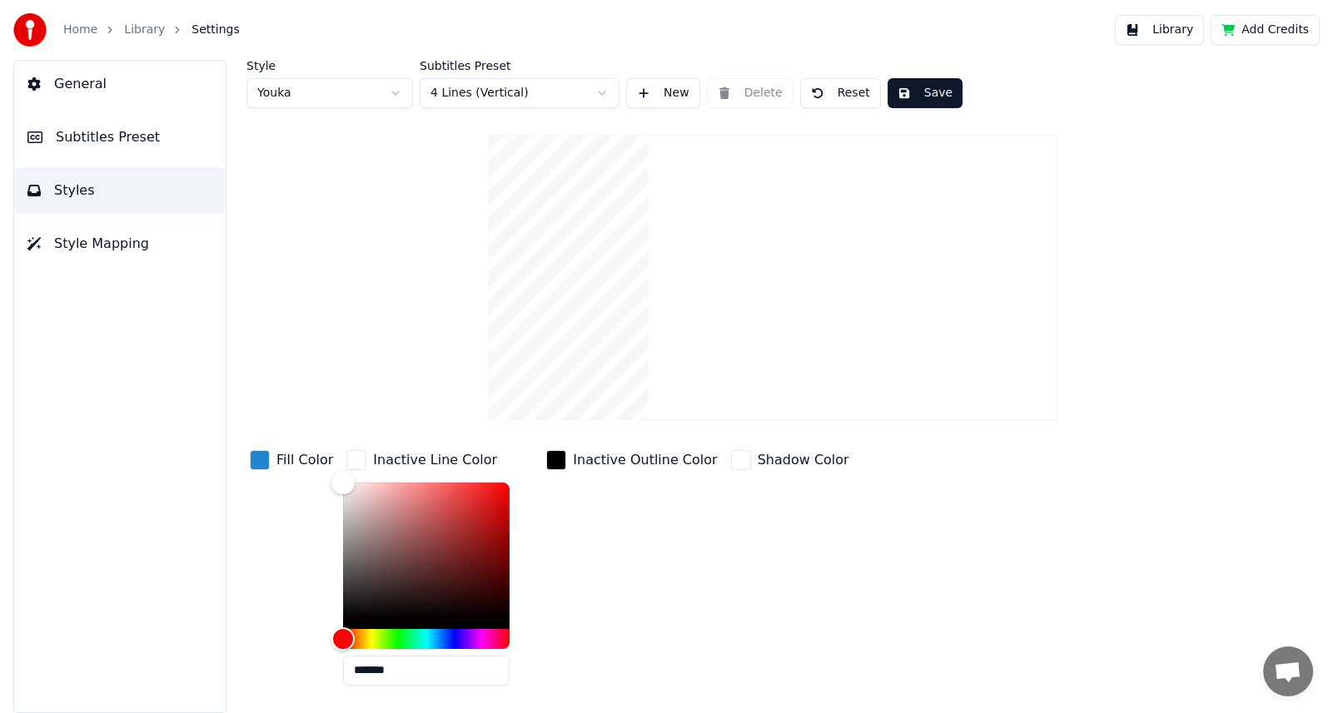
click at [922, 89] on button "Save" at bounding box center [924, 93] width 75 height 30
click at [1164, 32] on button "Library" at bounding box center [1159, 30] width 89 height 30
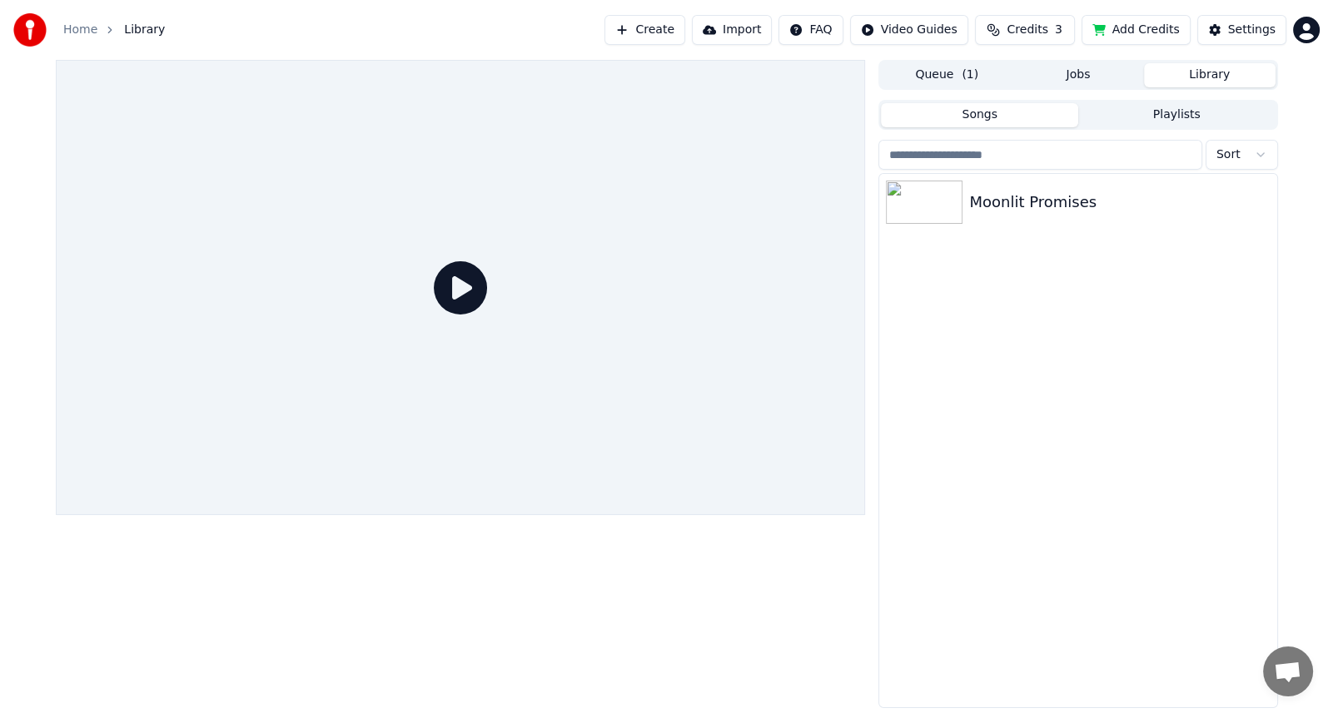
click at [1200, 79] on button "Library" at bounding box center [1210, 75] width 132 height 24
click at [1202, 74] on button "Library" at bounding box center [1210, 75] width 132 height 24
click at [1066, 204] on div "Moonlit Promises" at bounding box center [1111, 202] width 284 height 23
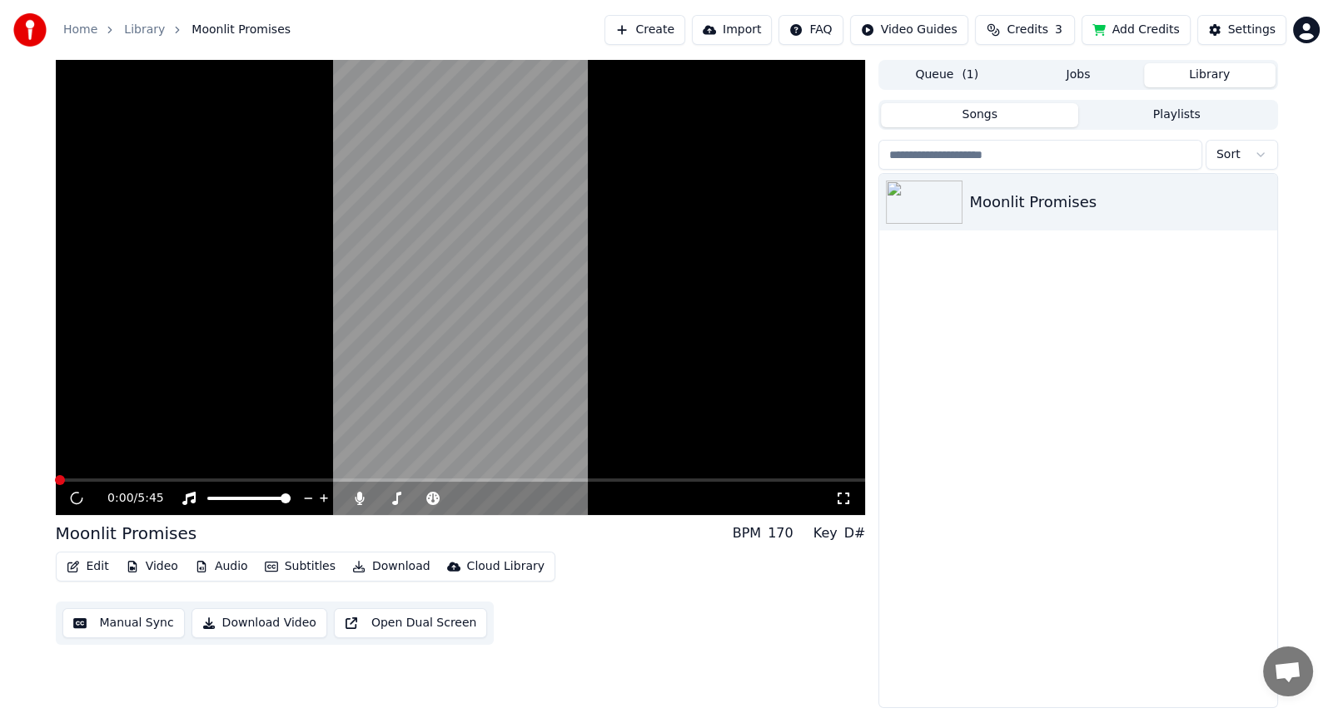
click at [1203, 72] on button "Library" at bounding box center [1210, 75] width 132 height 24
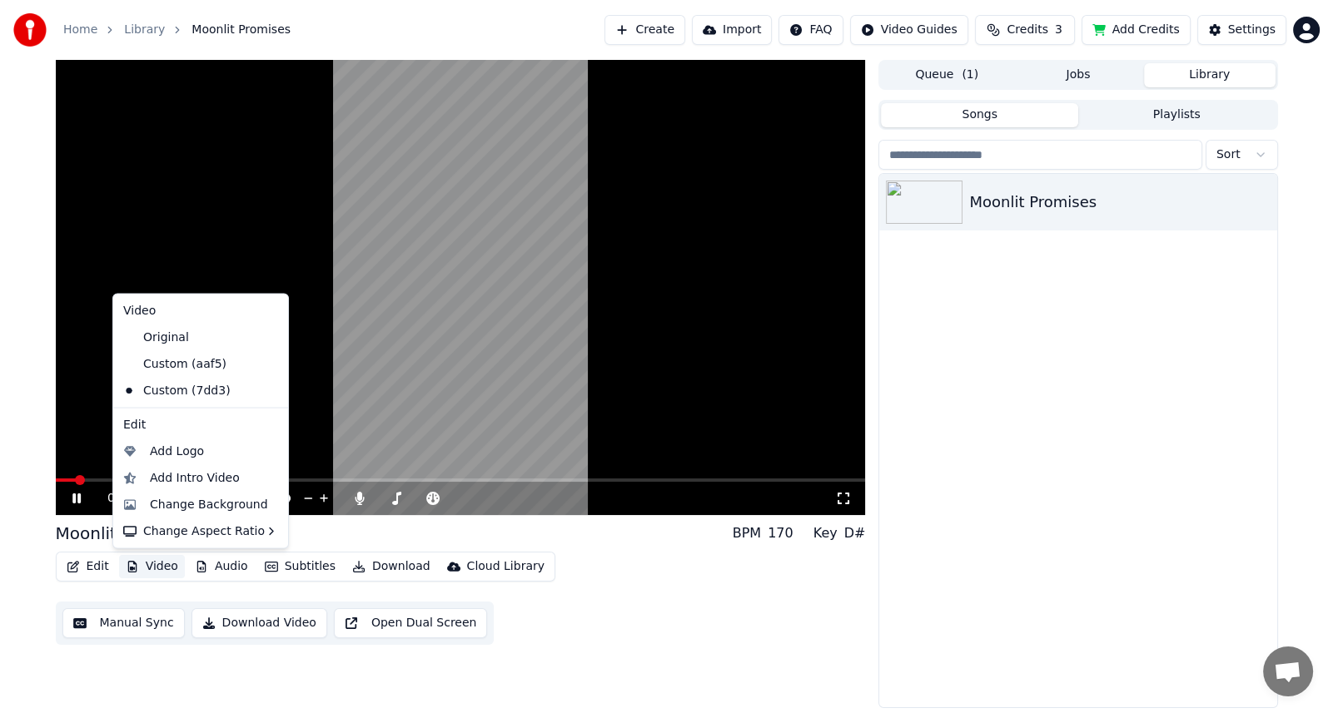
click at [157, 570] on button "Video" at bounding box center [152, 566] width 66 height 23
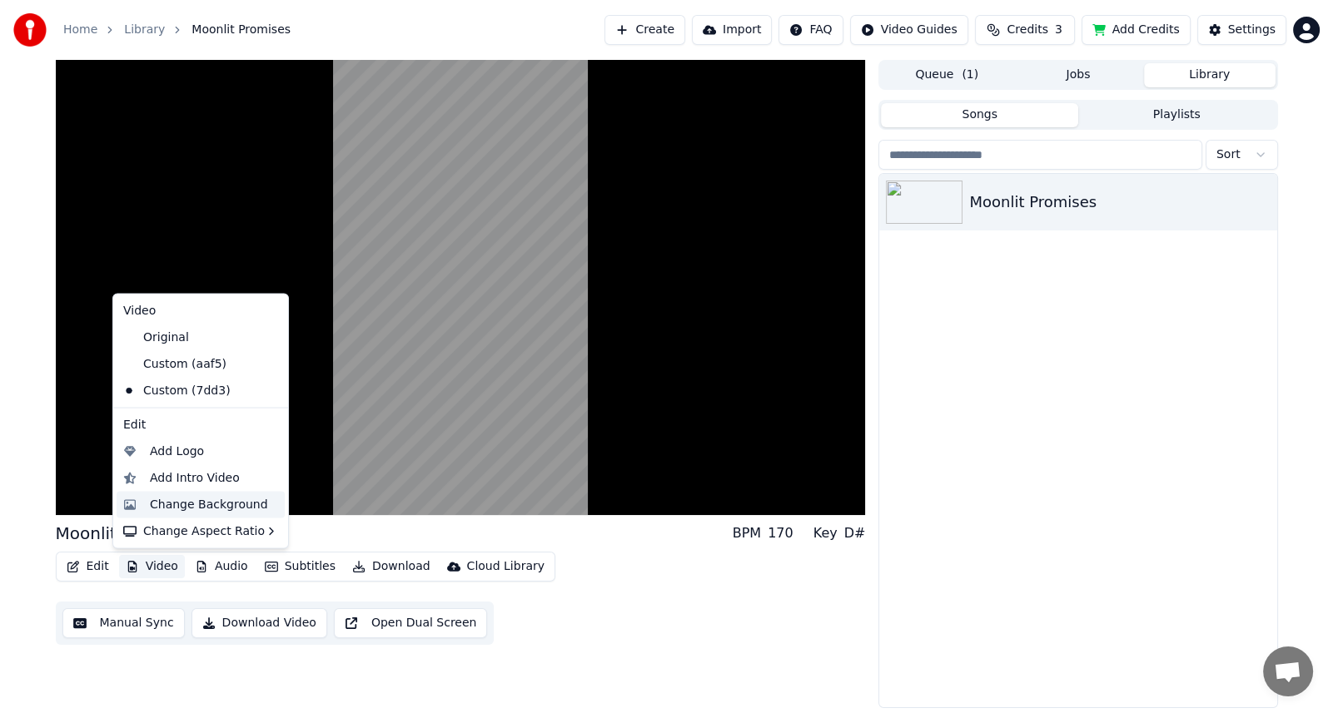
click at [191, 512] on div "Change Background" at bounding box center [209, 504] width 118 height 17
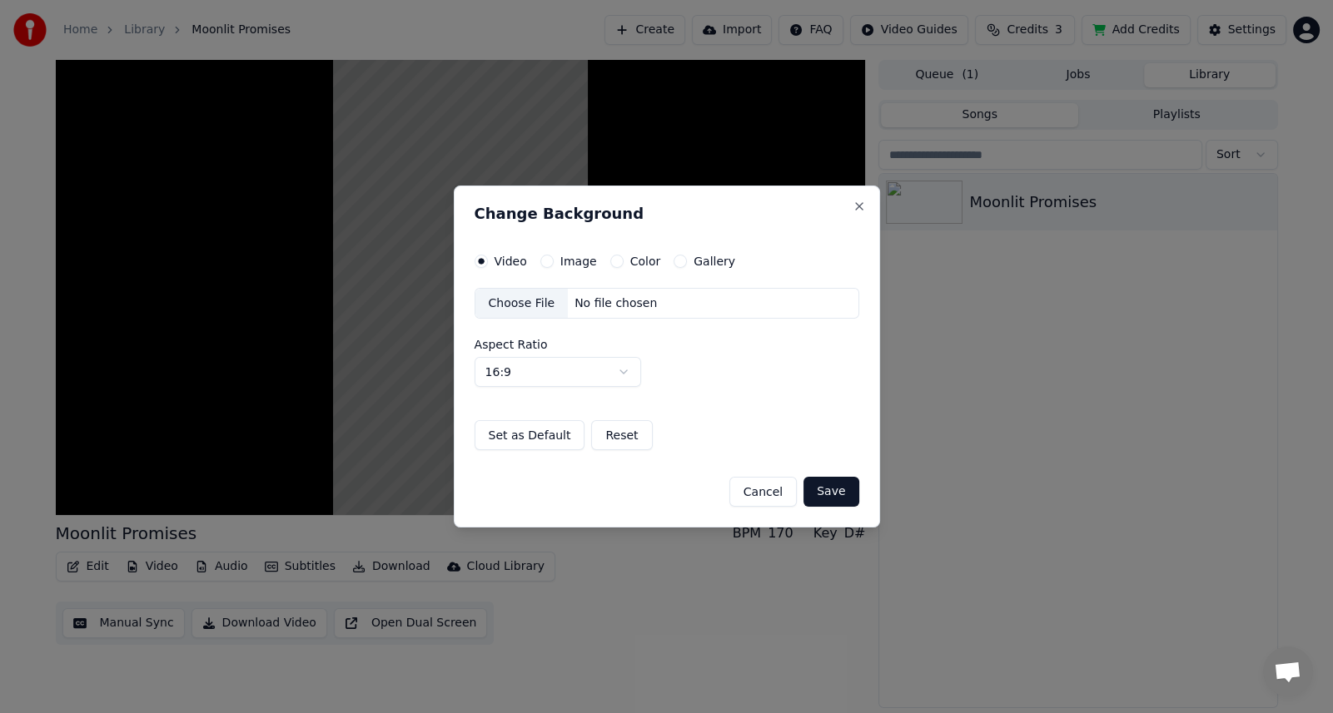
click at [545, 262] on button "Image" at bounding box center [546, 261] width 13 height 13
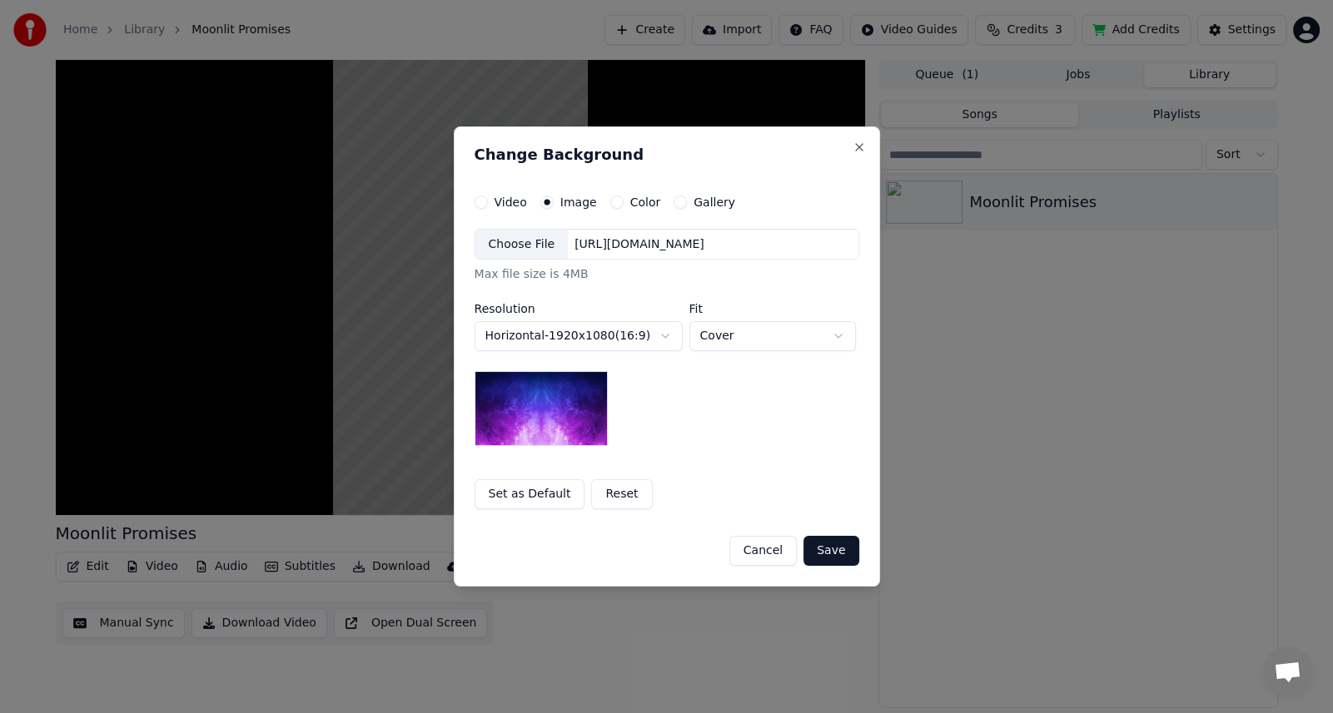
click at [549, 247] on div "Choose File" at bounding box center [521, 245] width 93 height 30
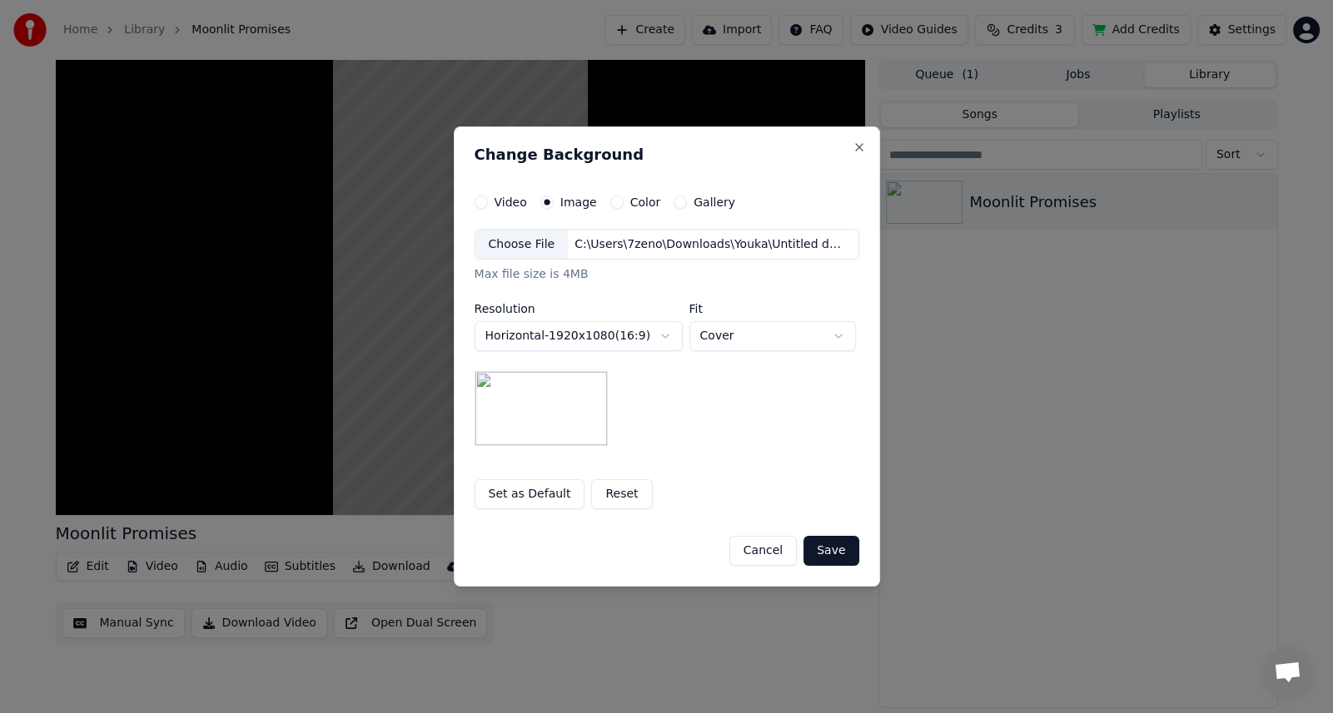
click at [827, 549] on button "Save" at bounding box center [830, 551] width 55 height 30
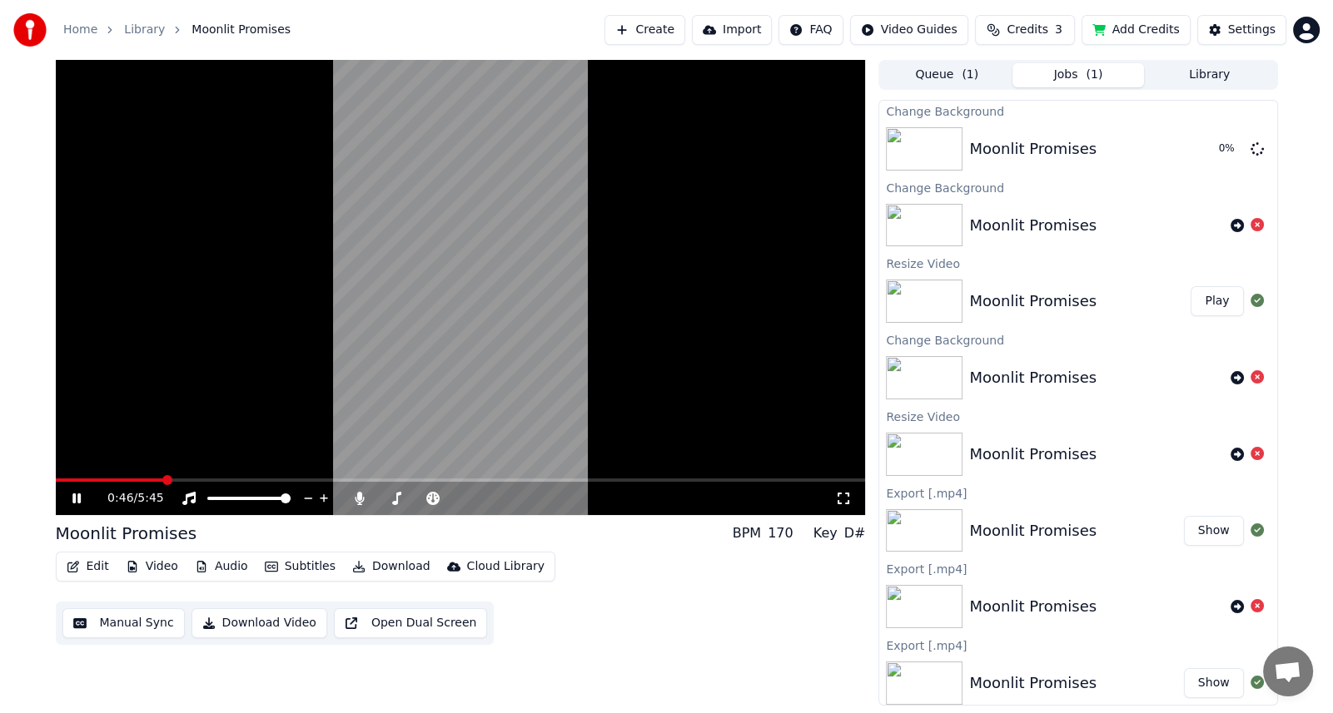
click at [73, 499] on icon at bounding box center [76, 499] width 8 height 10
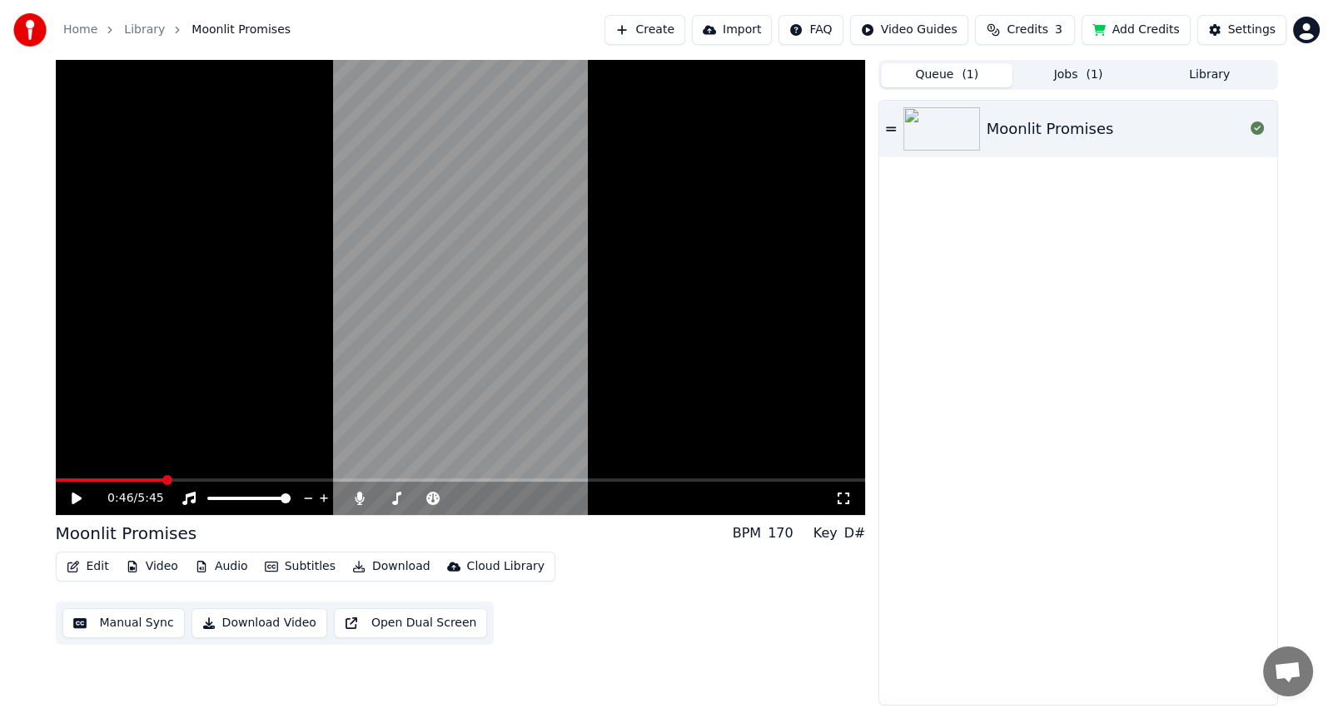
click at [927, 76] on button "Queue ( 1 )" at bounding box center [947, 75] width 132 height 24
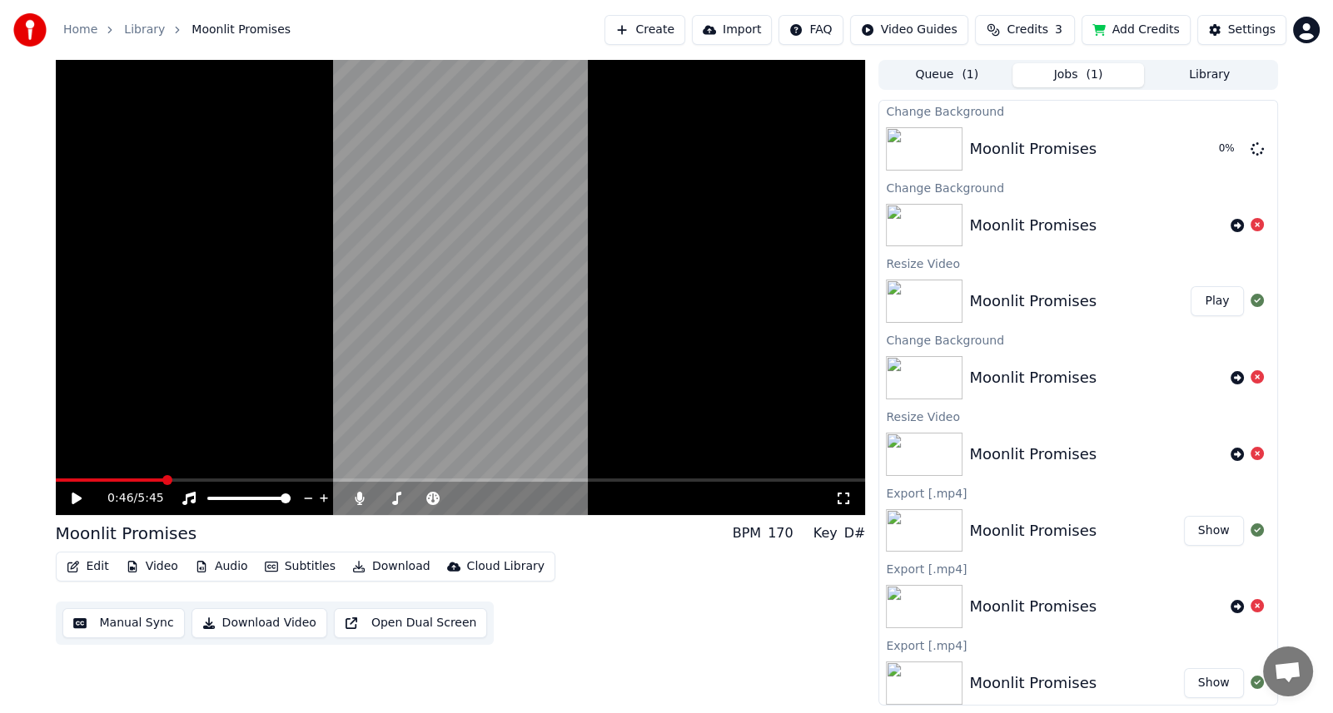
click at [1070, 72] on button "Jobs ( 1 )" at bounding box center [1078, 75] width 132 height 24
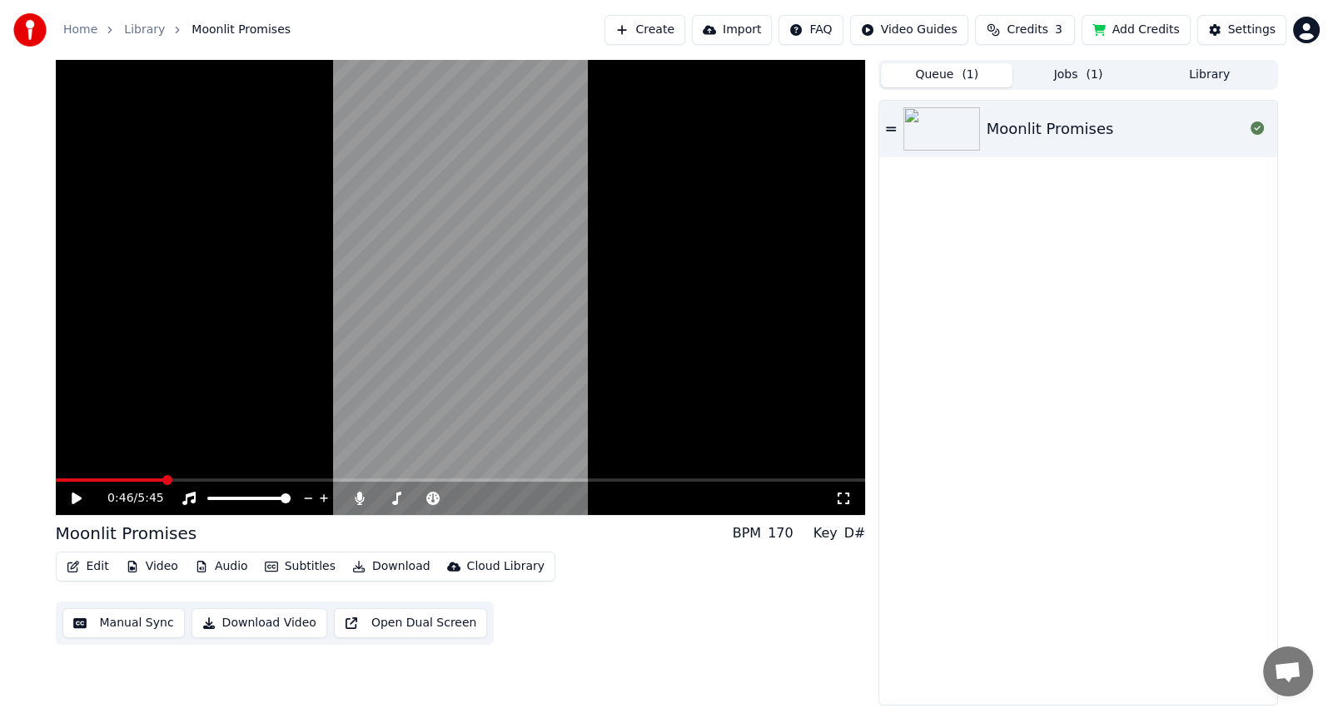
click at [920, 78] on button "Queue ( 1 )" at bounding box center [947, 75] width 132 height 24
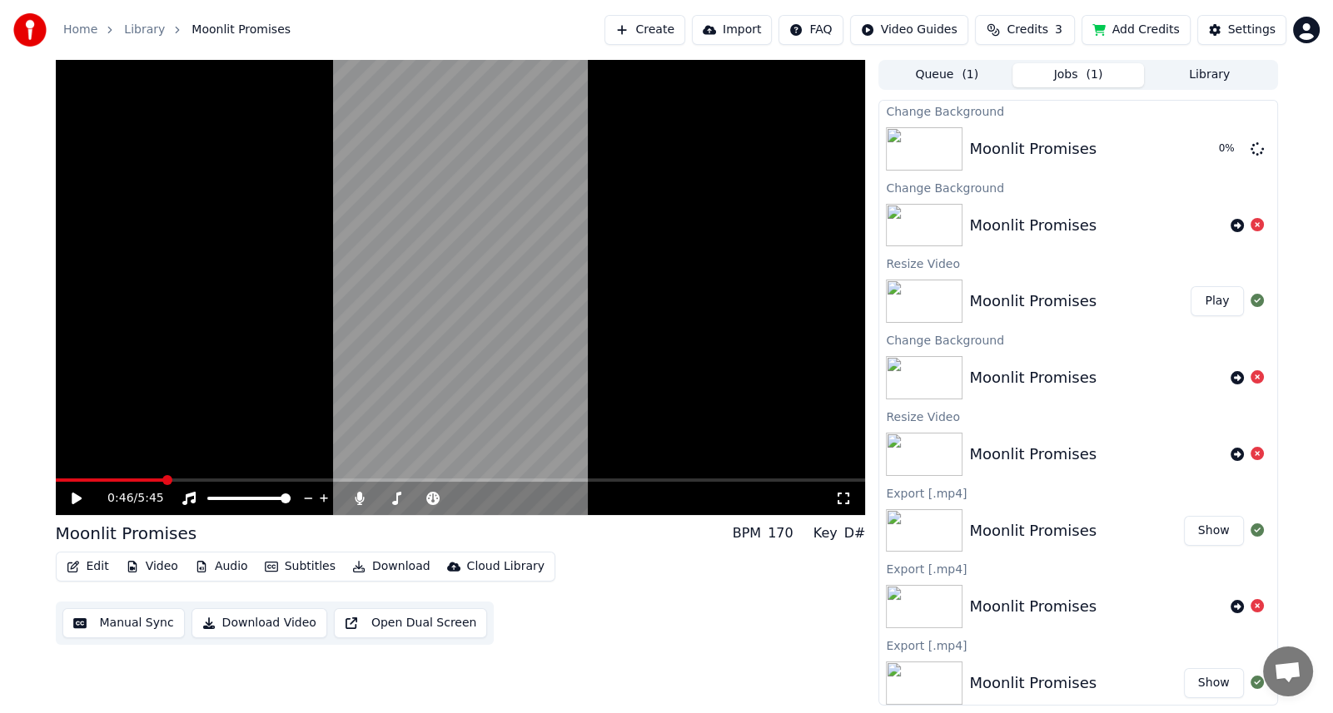
click at [1060, 70] on button "Jobs ( 1 )" at bounding box center [1078, 75] width 132 height 24
click at [937, 27] on html "Home Library Moonlit Promises Create Import FAQ Video Guides Credits 3 Add Cred…" at bounding box center [666, 356] width 1333 height 713
click at [931, 63] on div "Quick Start Guide" at bounding box center [927, 65] width 117 height 27
